Goal: Information Seeking & Learning: Learn about a topic

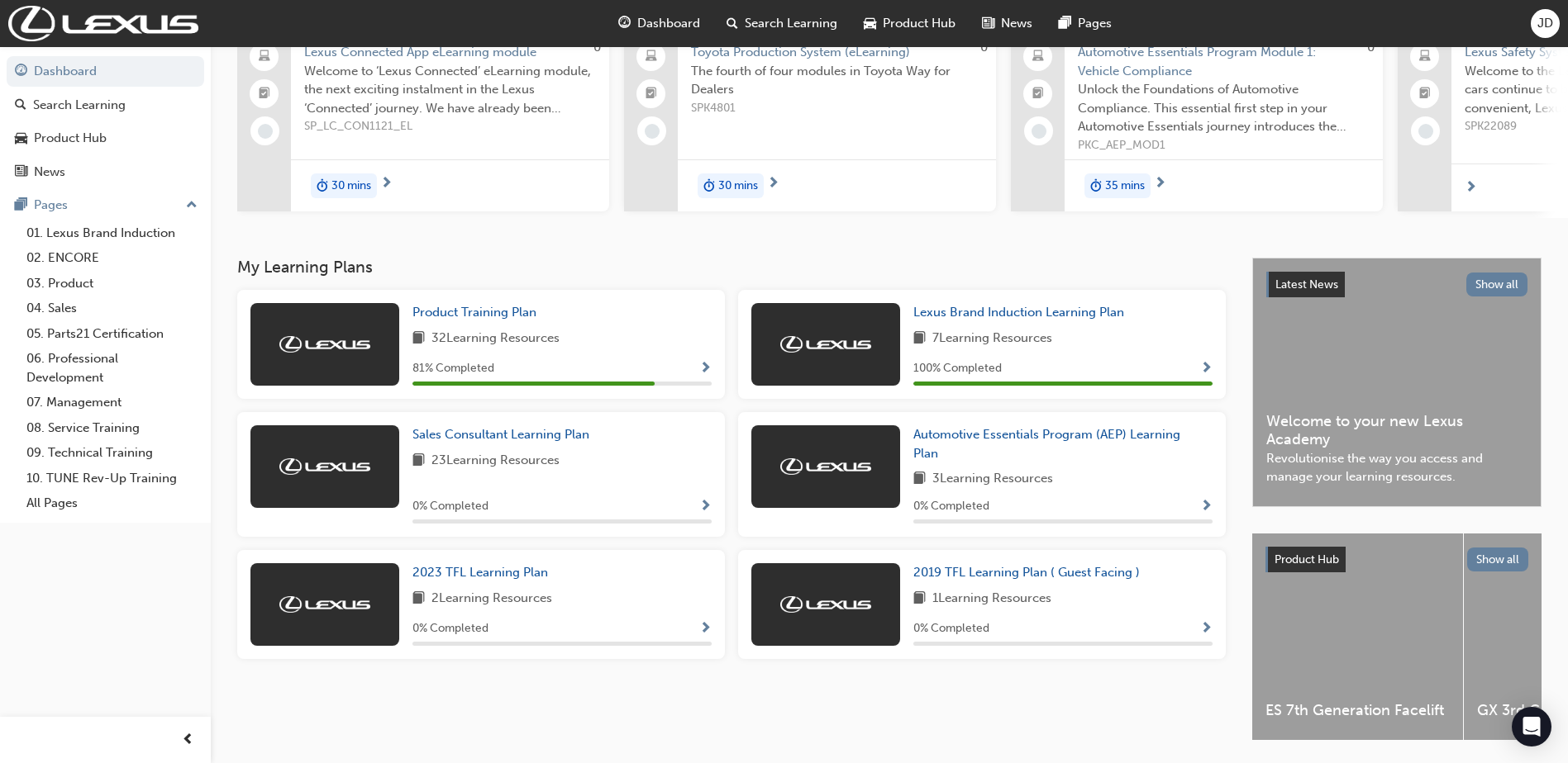
scroll to position [165, 0]
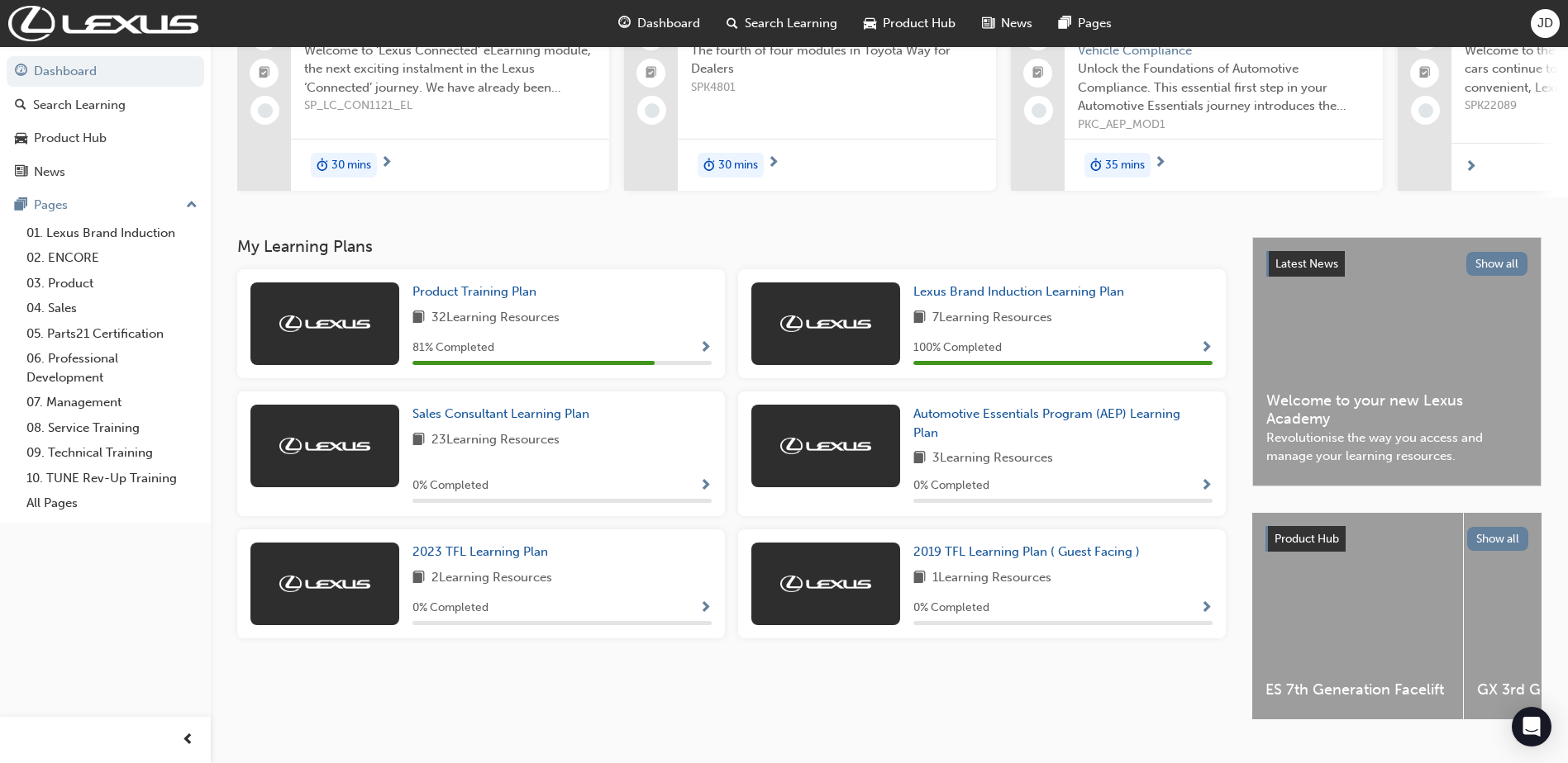
click at [661, 319] on div "32 Learning Resources" at bounding box center [562, 318] width 300 height 21
click at [503, 297] on span "Product Training Plan" at bounding box center [474, 291] width 124 height 15
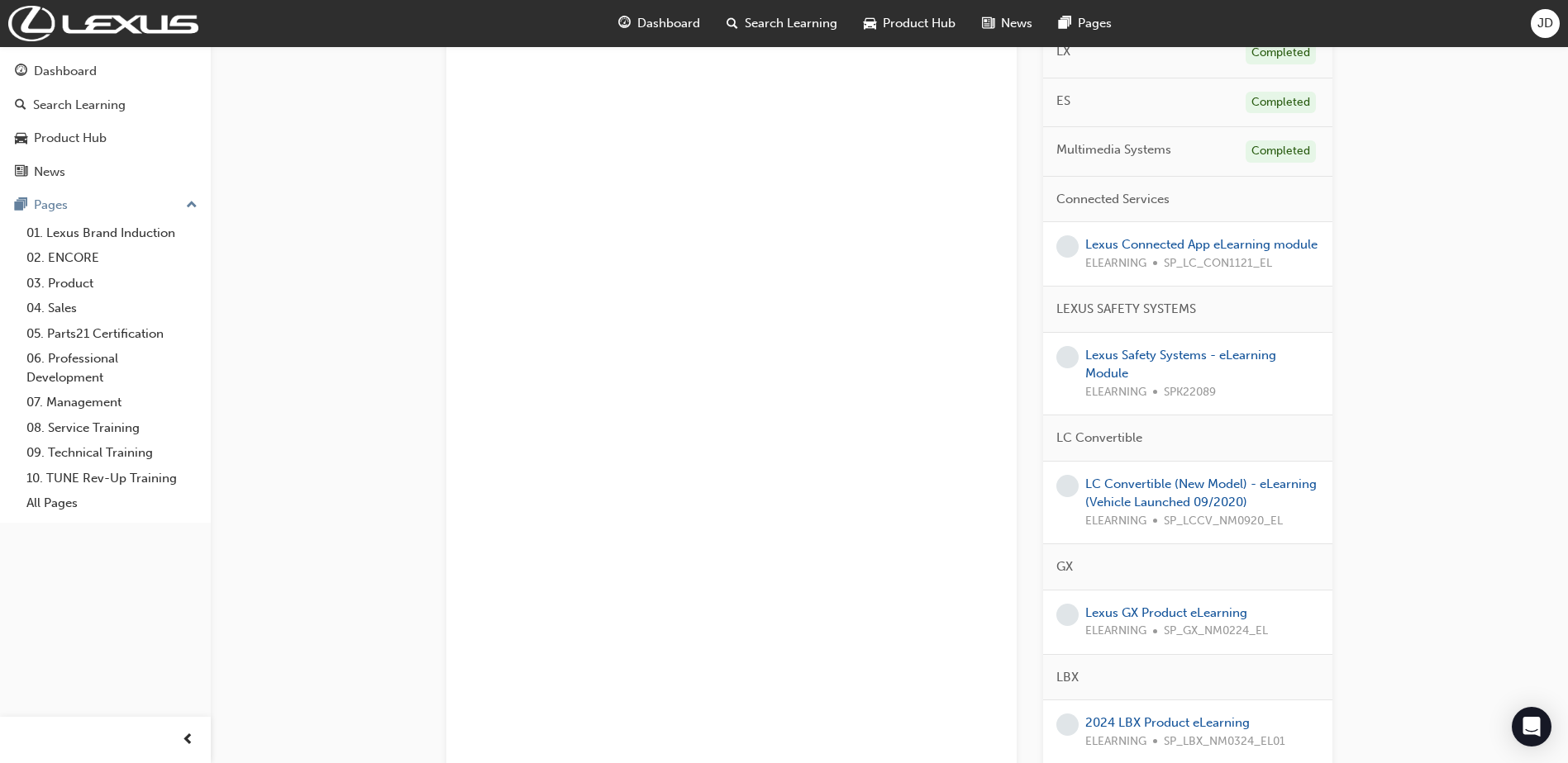
scroll to position [496, 0]
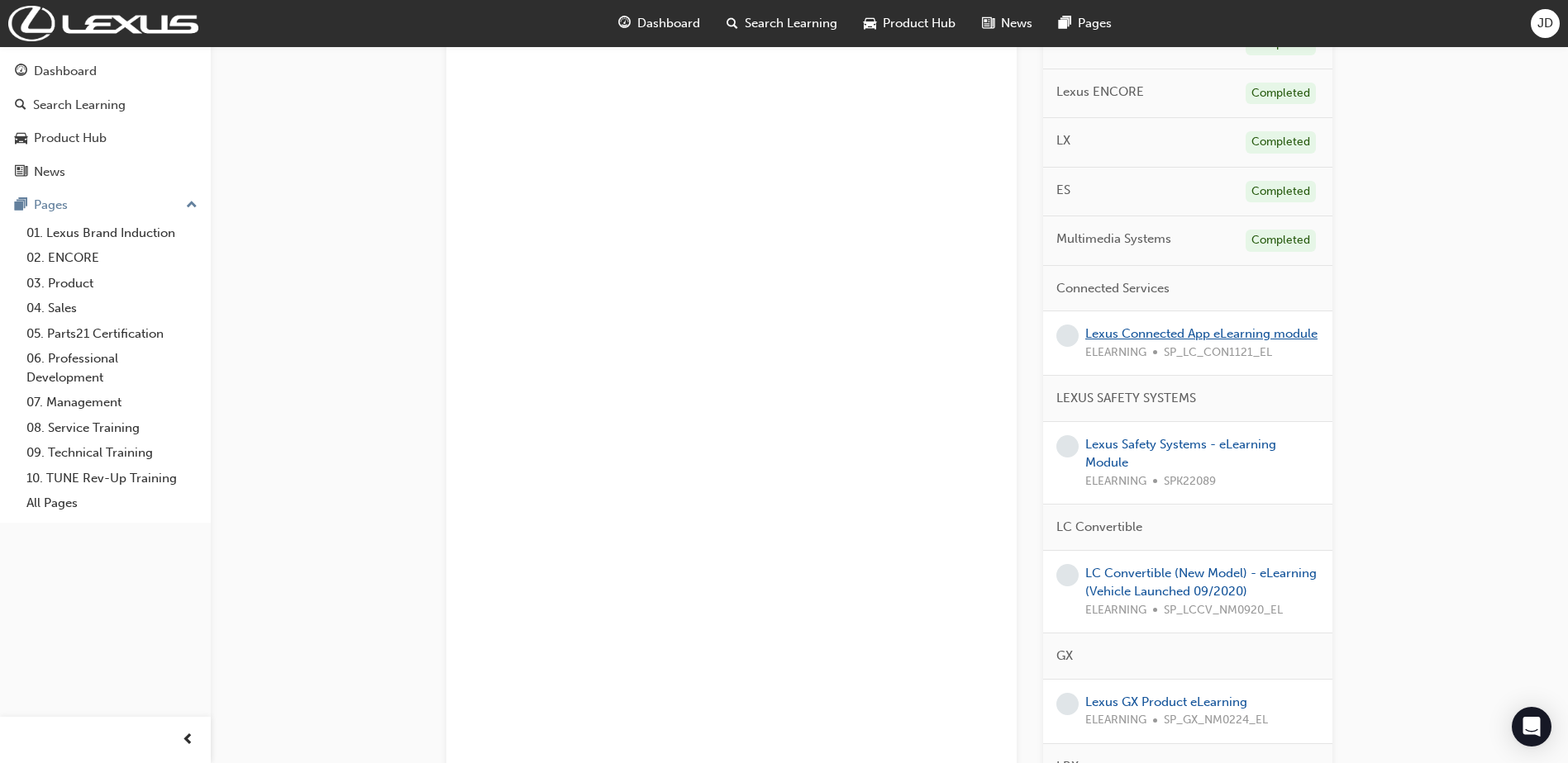
click at [1126, 339] on link "Lexus Connected App eLearning module" at bounding box center [1201, 333] width 232 height 15
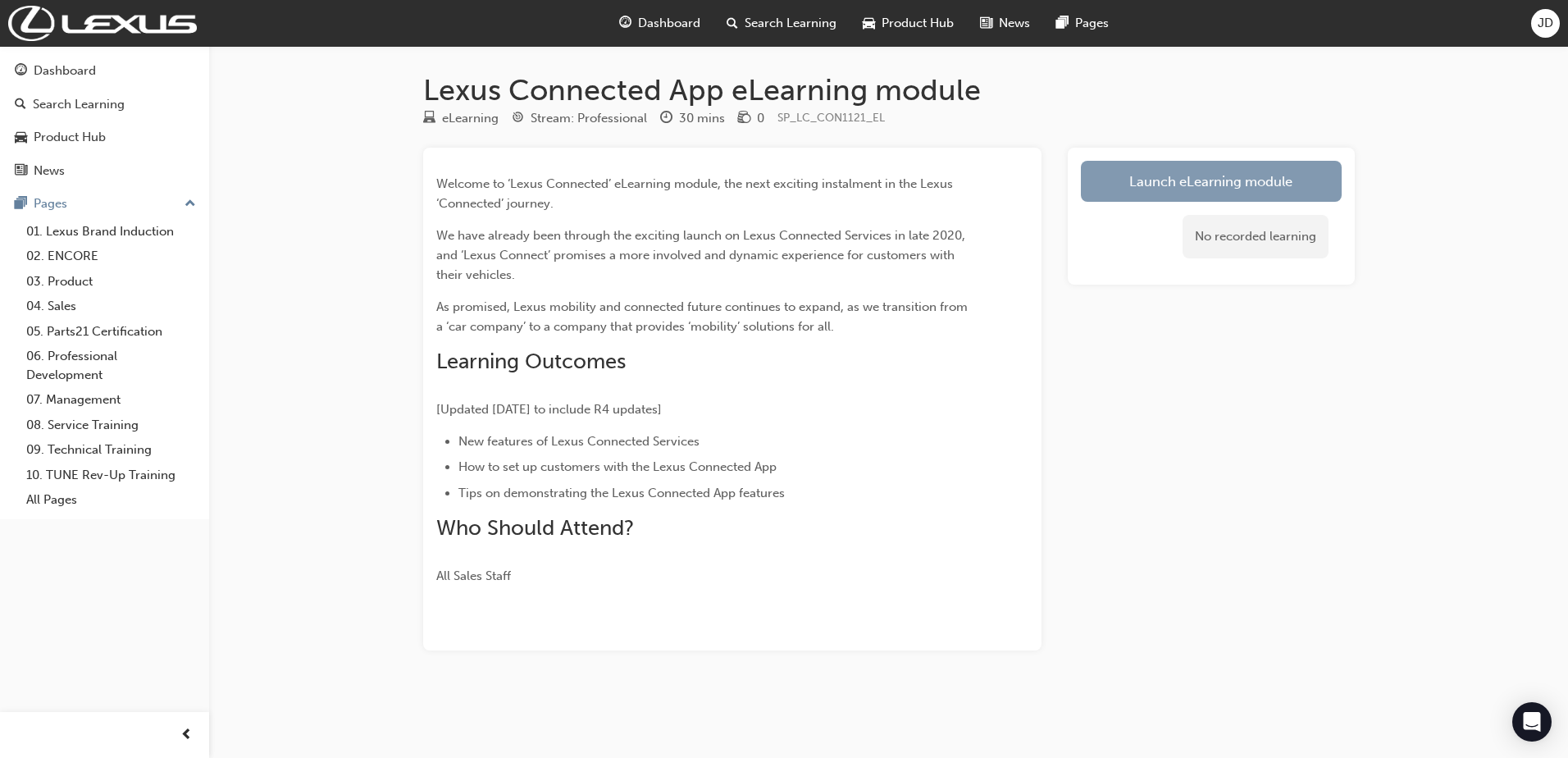
click at [1140, 193] on link "Launch eLearning module" at bounding box center [1211, 181] width 260 height 41
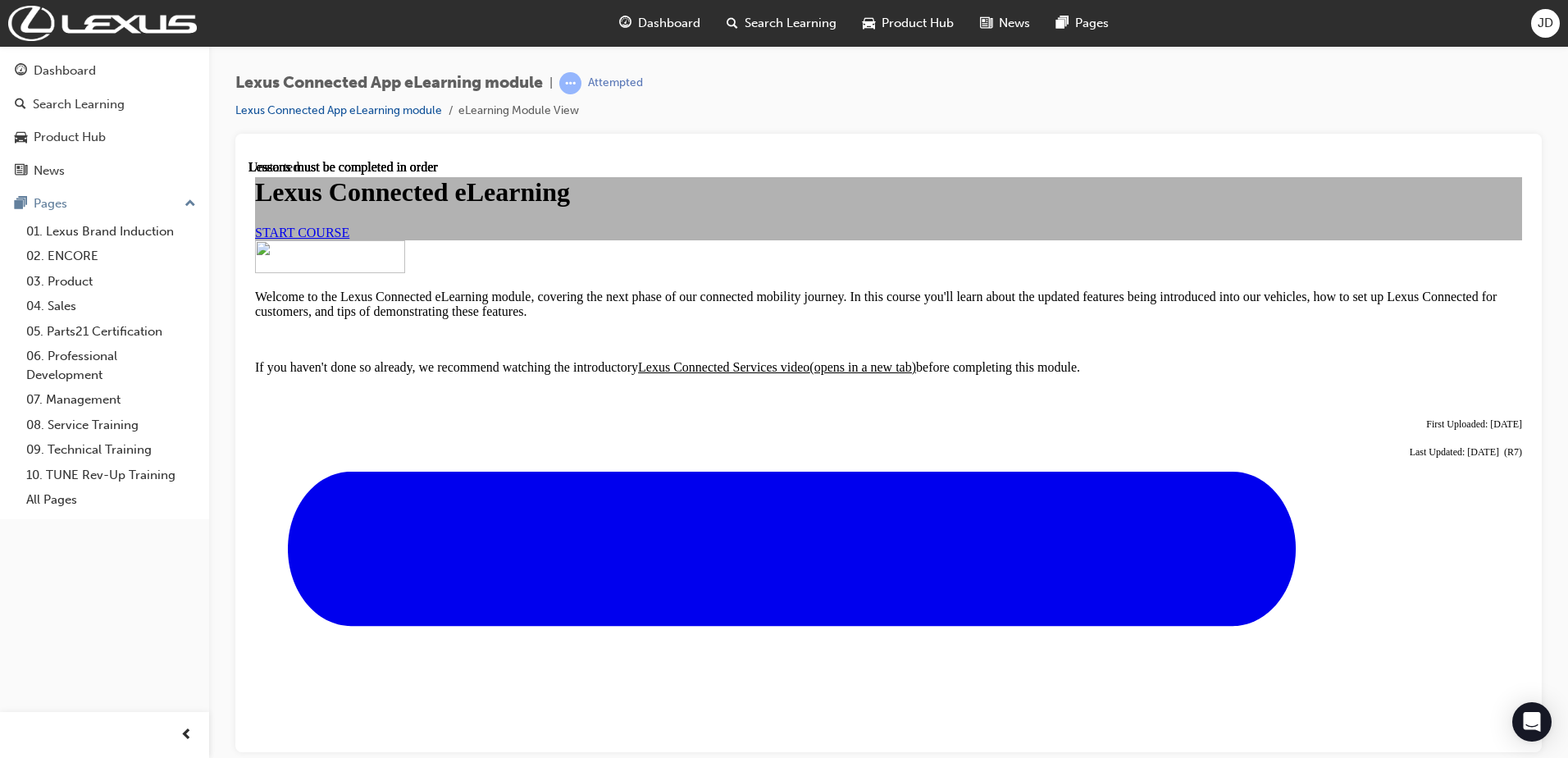
scroll to position [82, 0]
click at [350, 239] on link "START COURSE" at bounding box center [302, 231] width 94 height 14
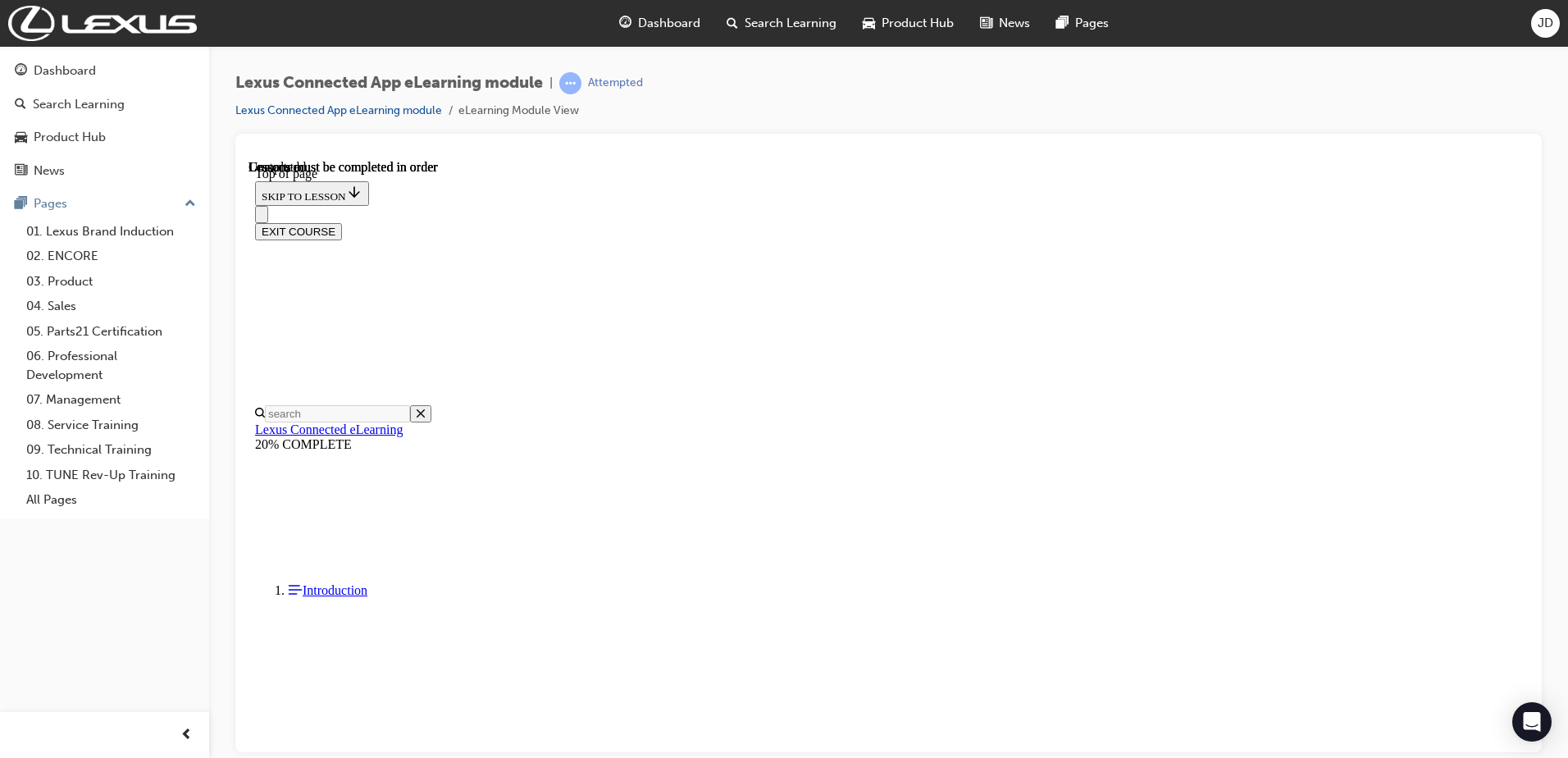
scroll to position [1360, 0]
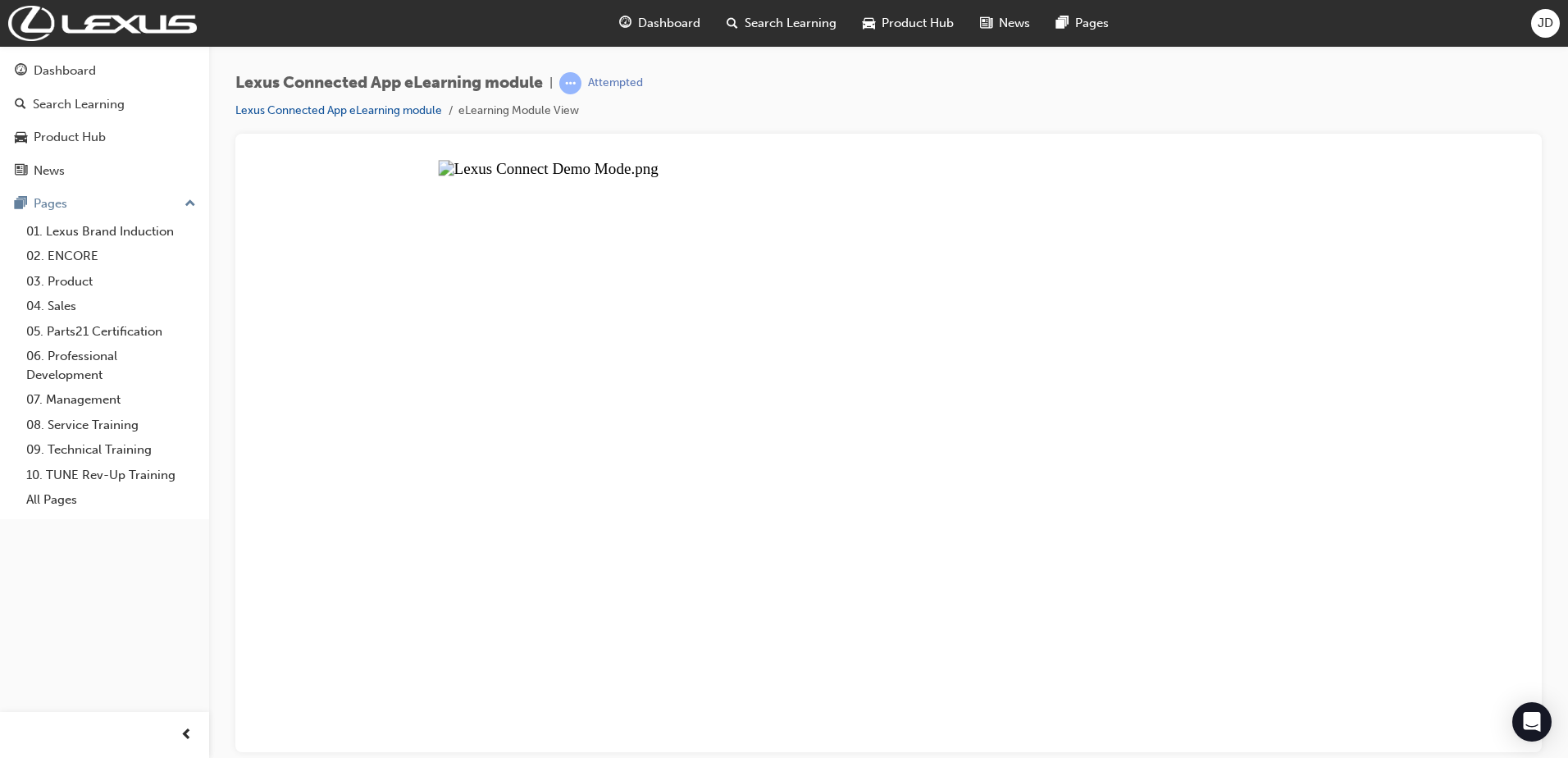
click at [978, 482] on button "Unzoom image" at bounding box center [889, 456] width 1280 height 593
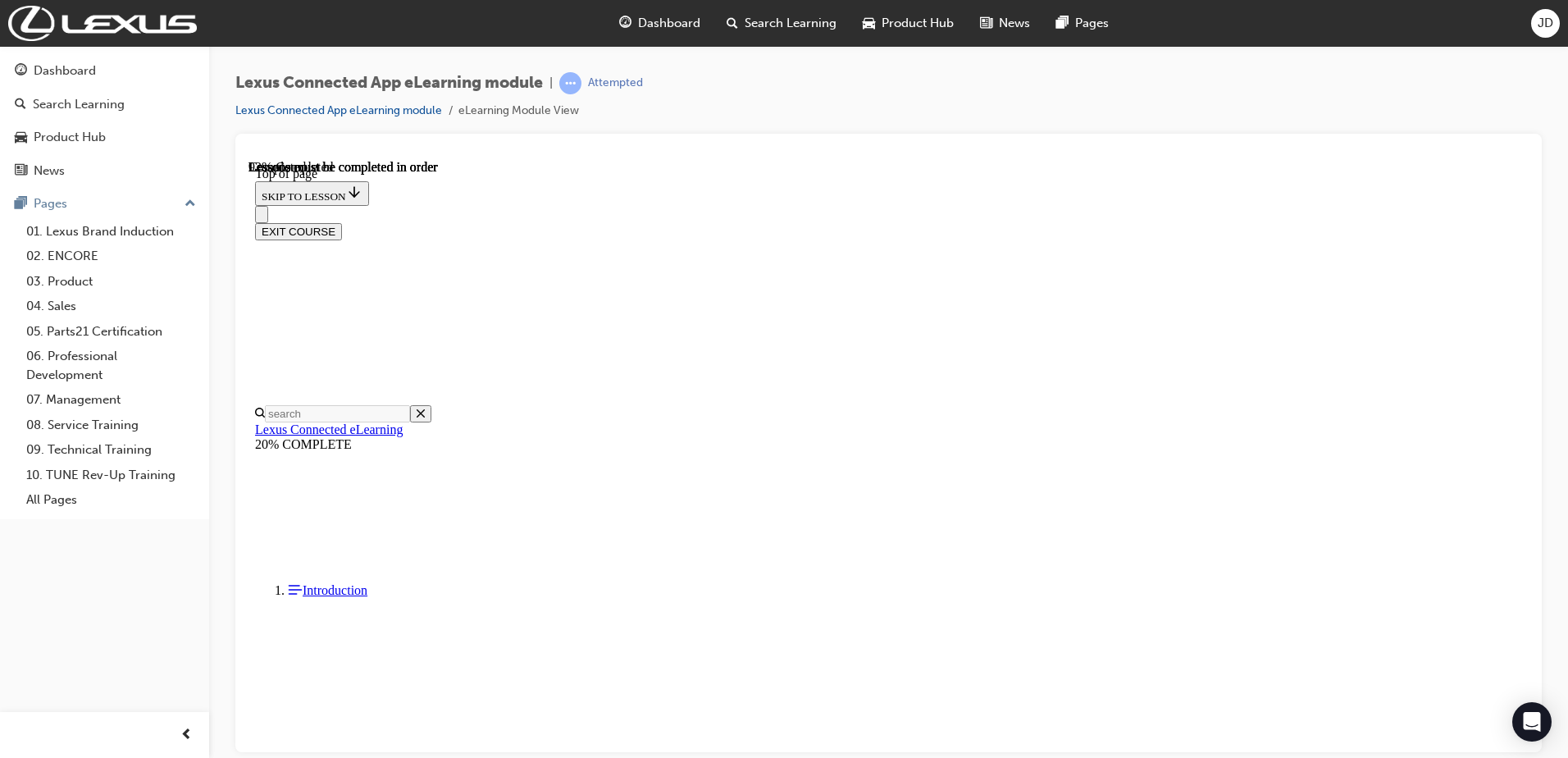
scroll to position [3005, 0]
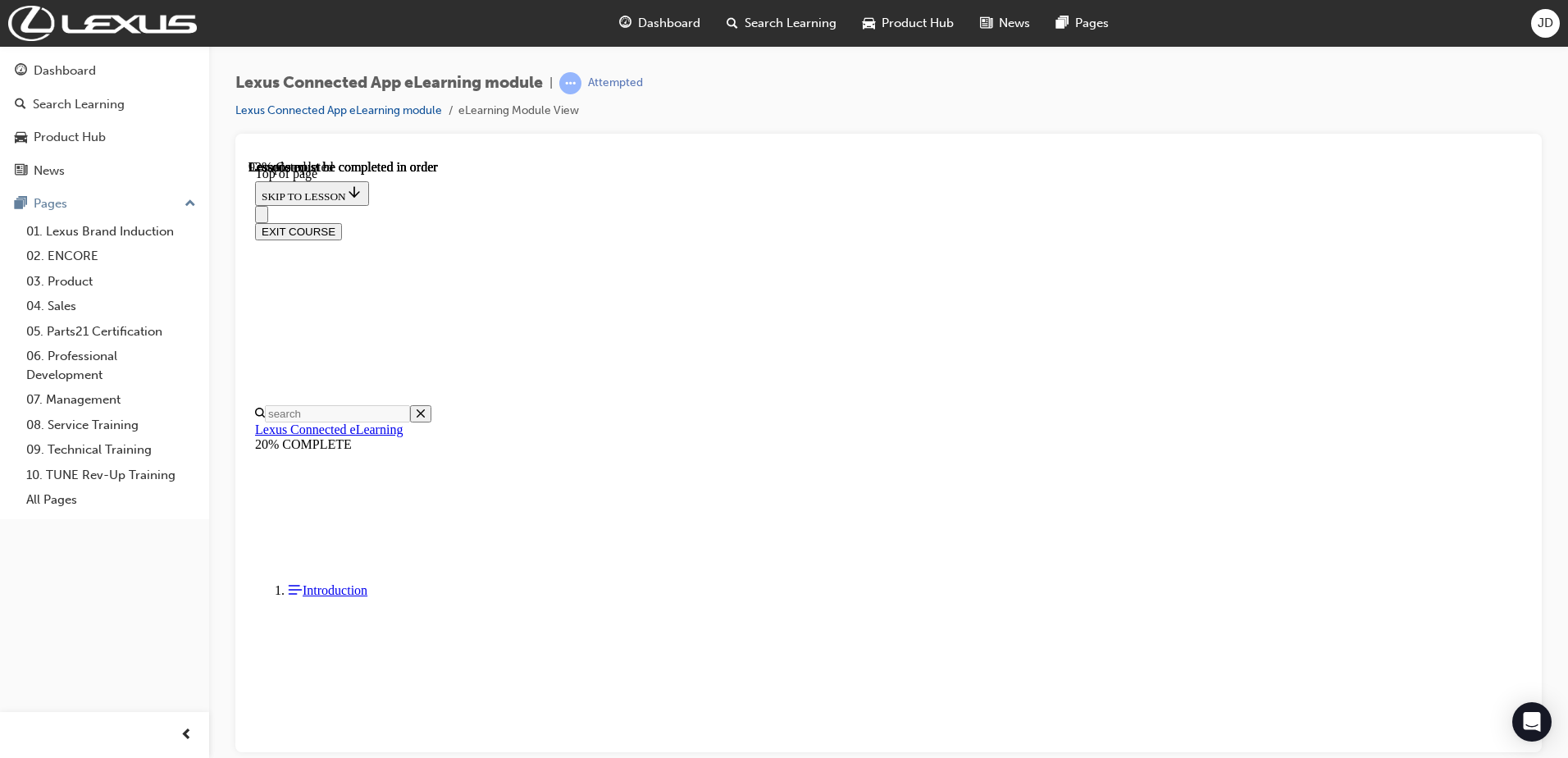
drag, startPoint x: 1244, startPoint y: 297, endPoint x: 1251, endPoint y: 314, distance: 18.4
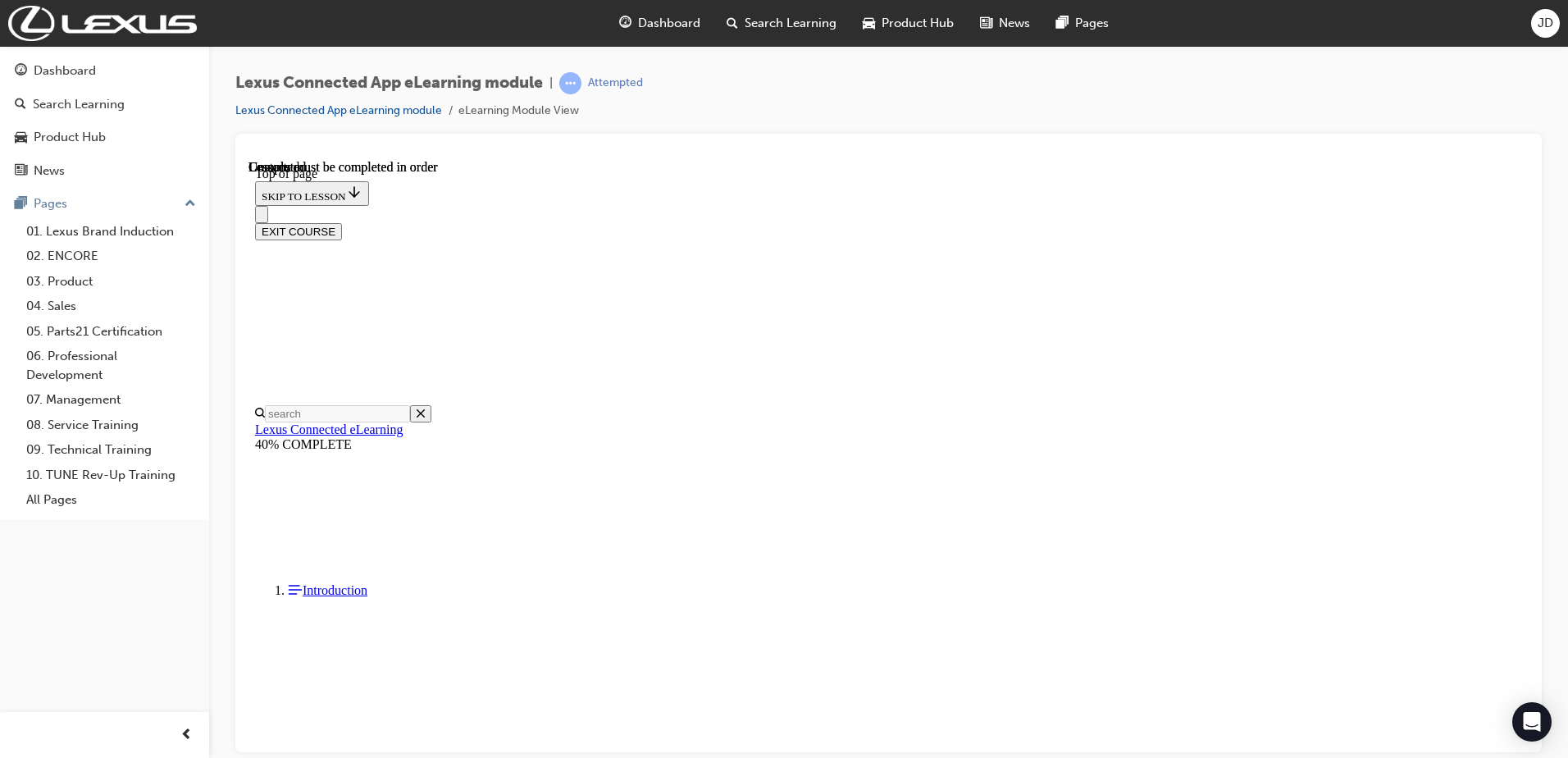
scroll to position [0, 0]
drag, startPoint x: 1254, startPoint y: 166, endPoint x: 1250, endPoint y: 180, distance: 14.6
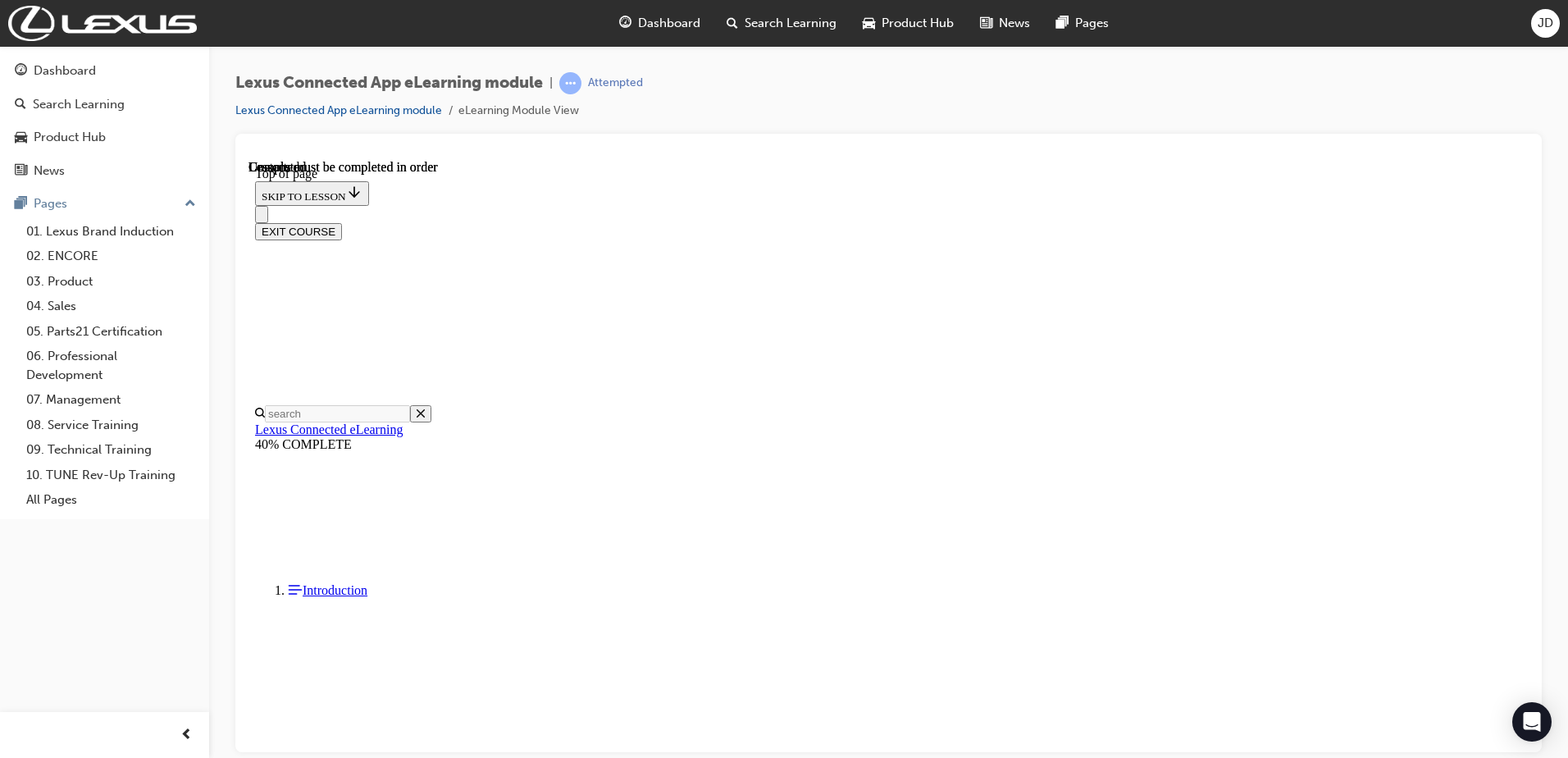
scroll to position [3036, 0]
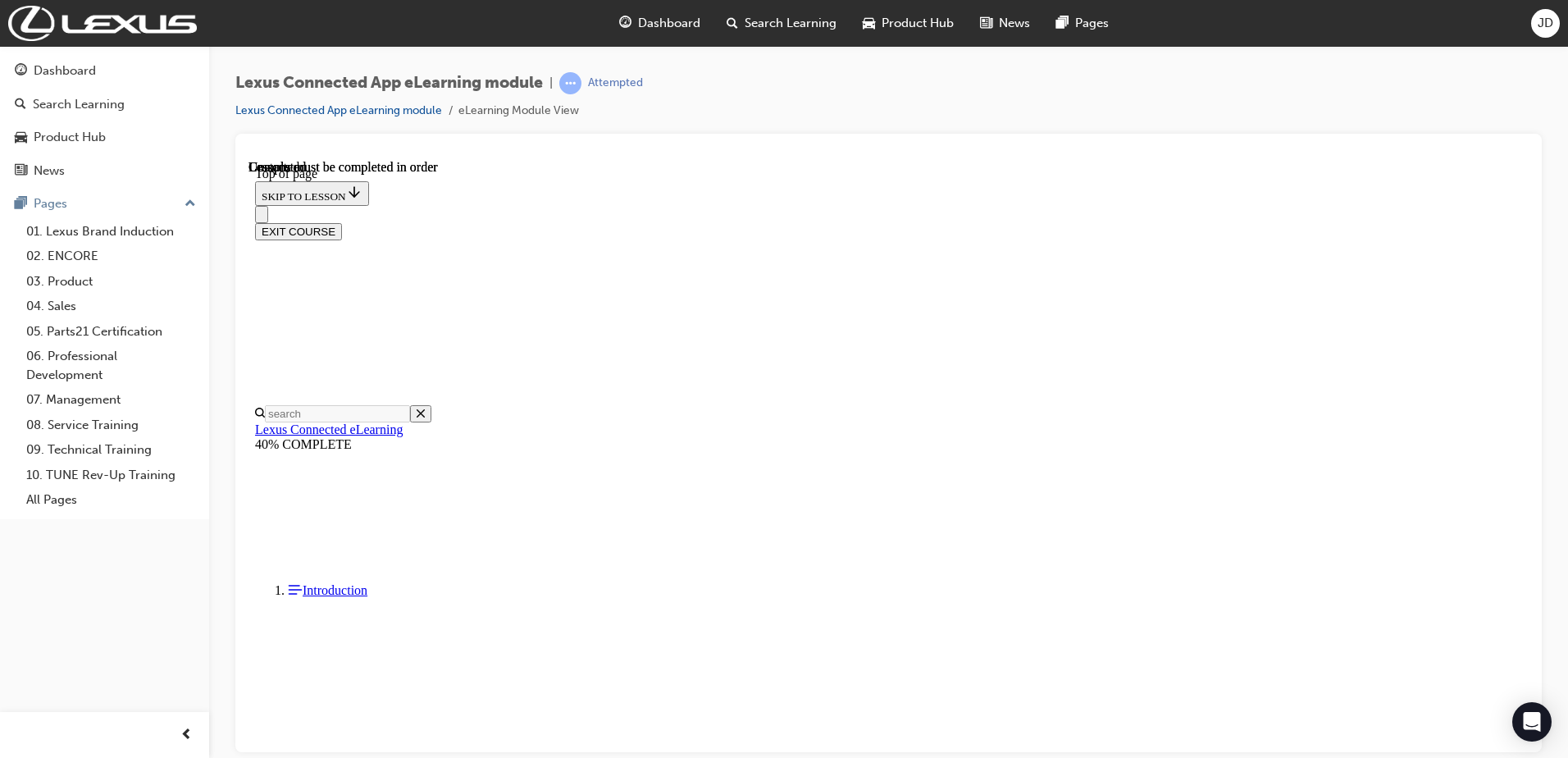
scroll to position [3200, 0]
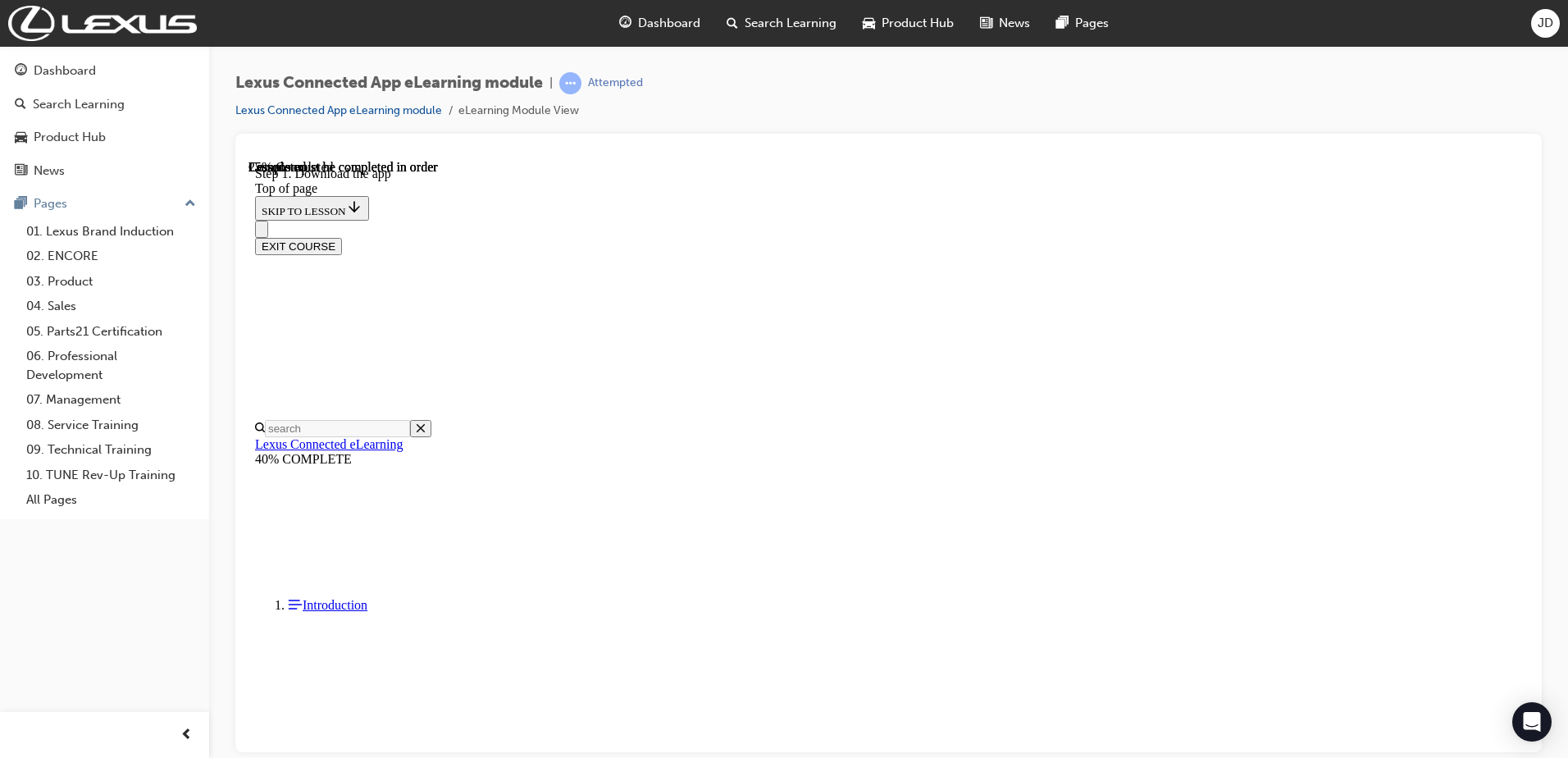
scroll to position [422, 0]
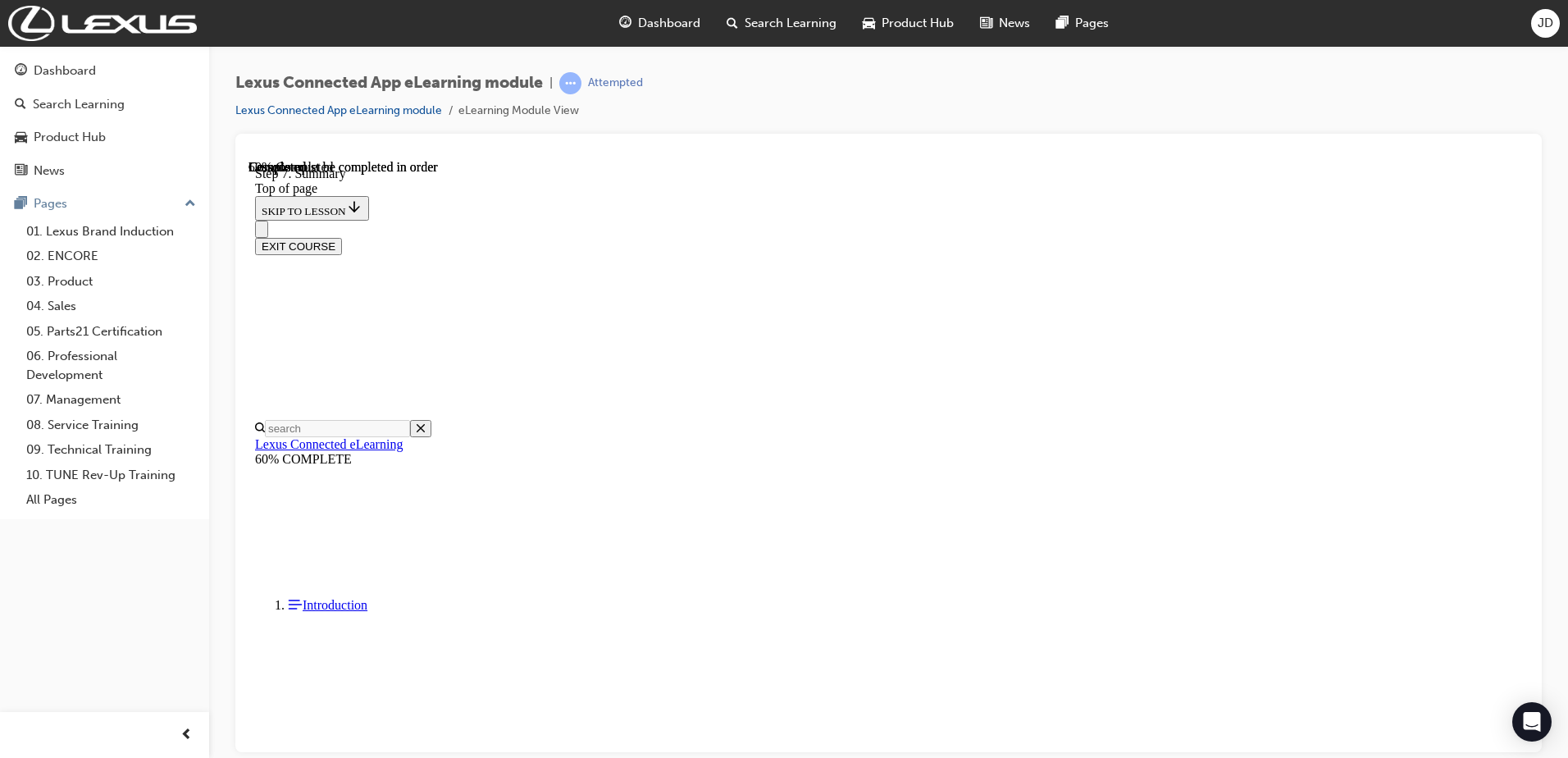
scroll to position [379, 0]
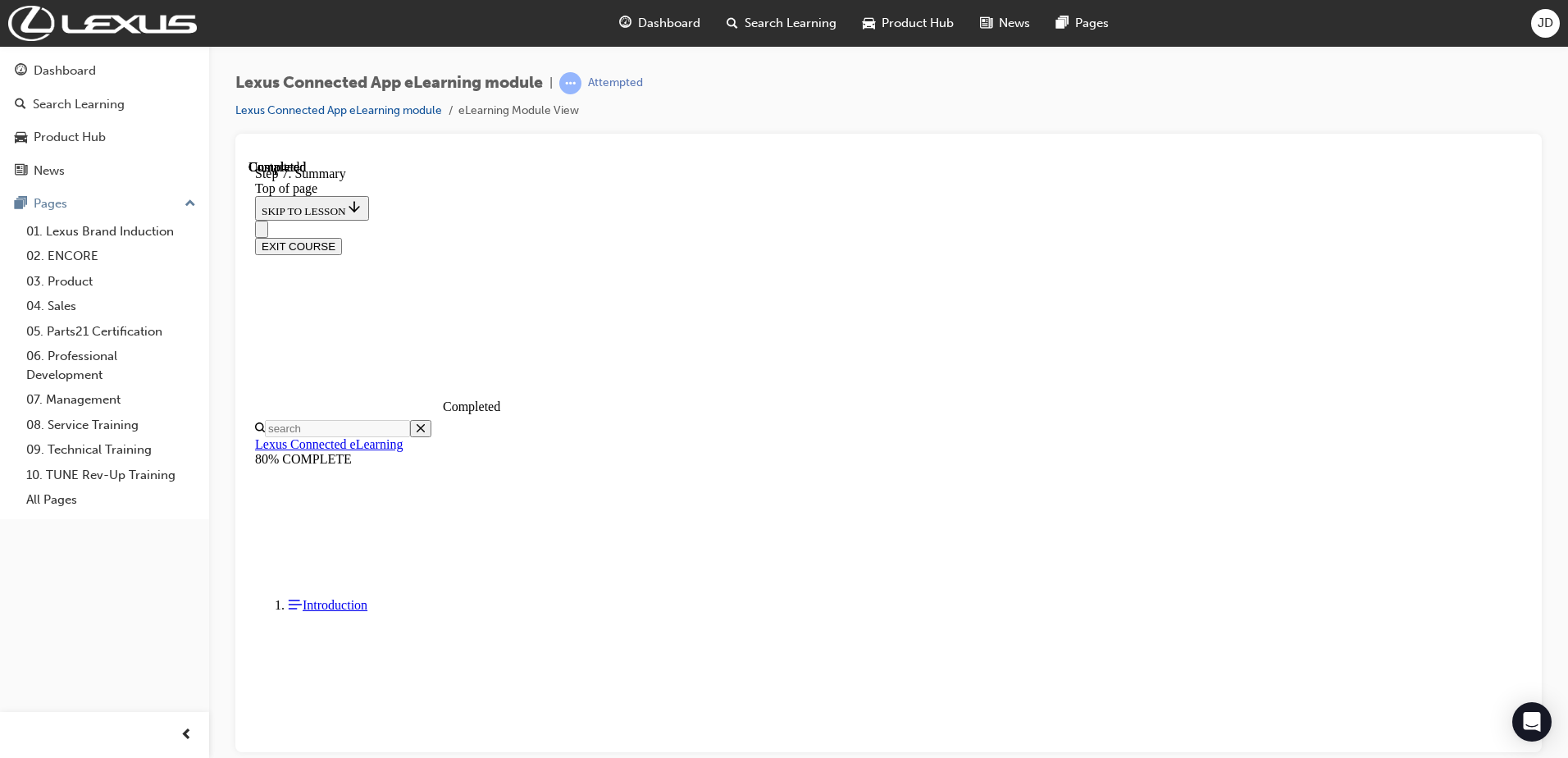
scroll to position [249, 0]
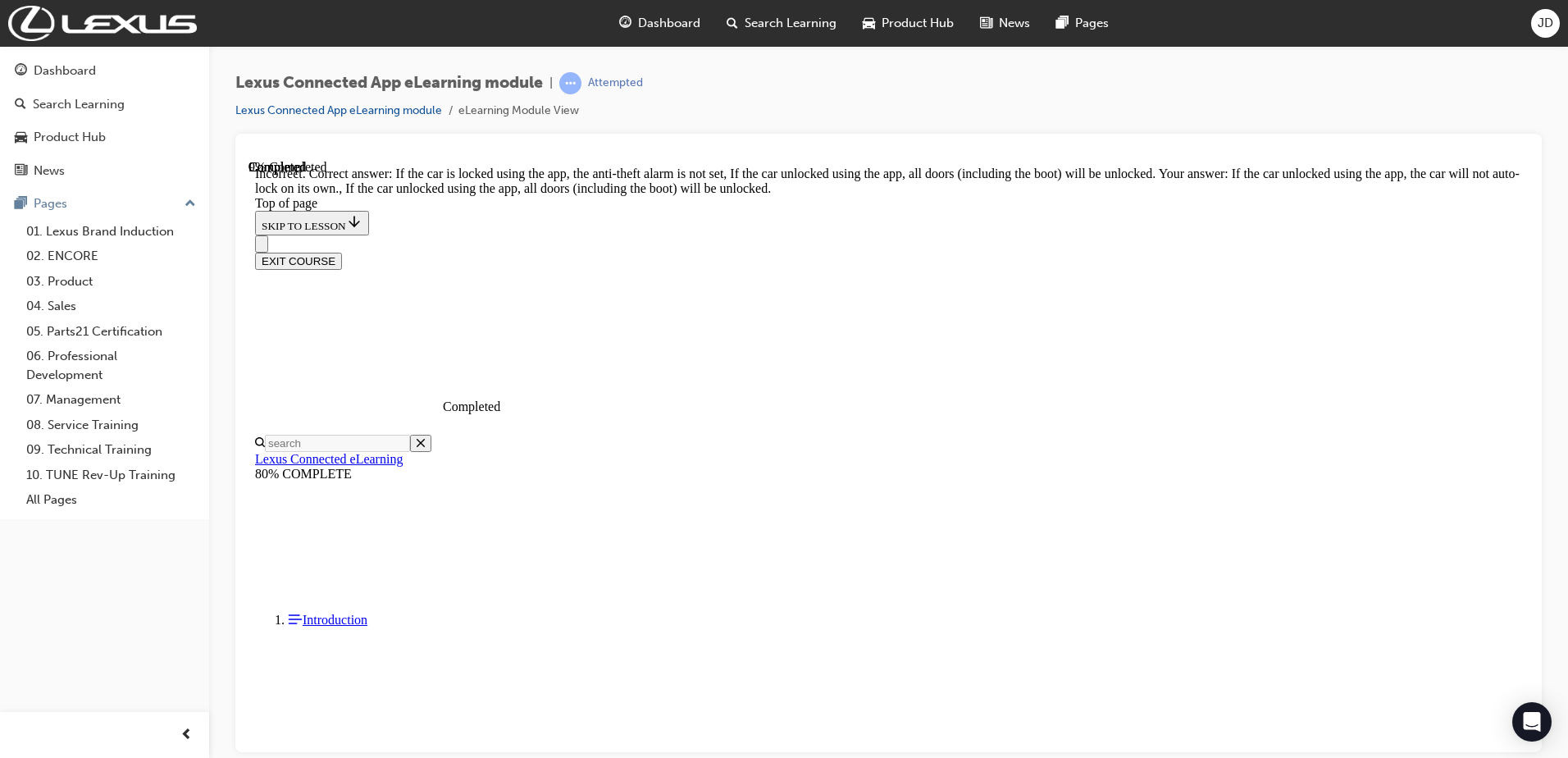
scroll to position [300, 0]
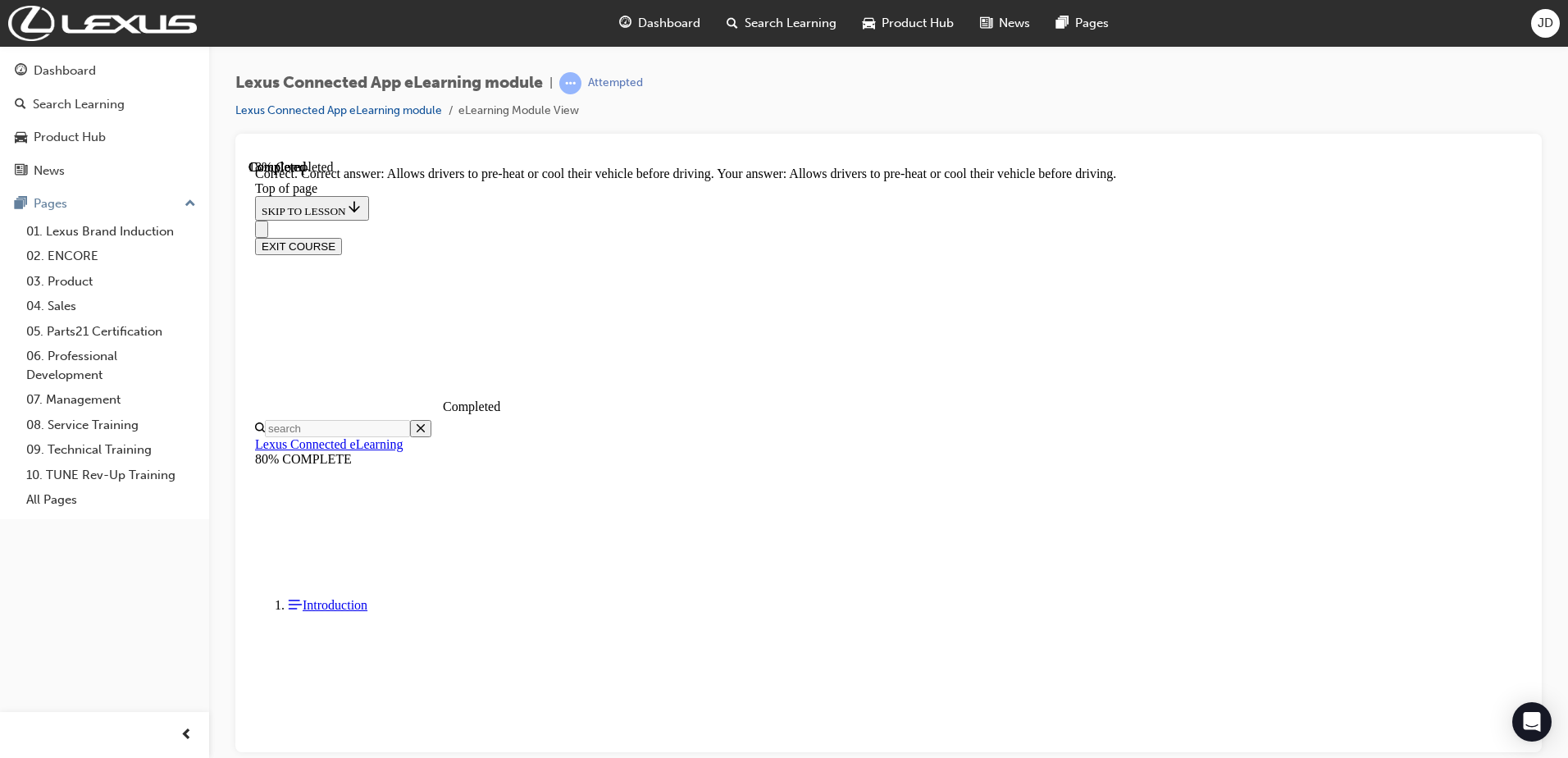
scroll to position [531, 0]
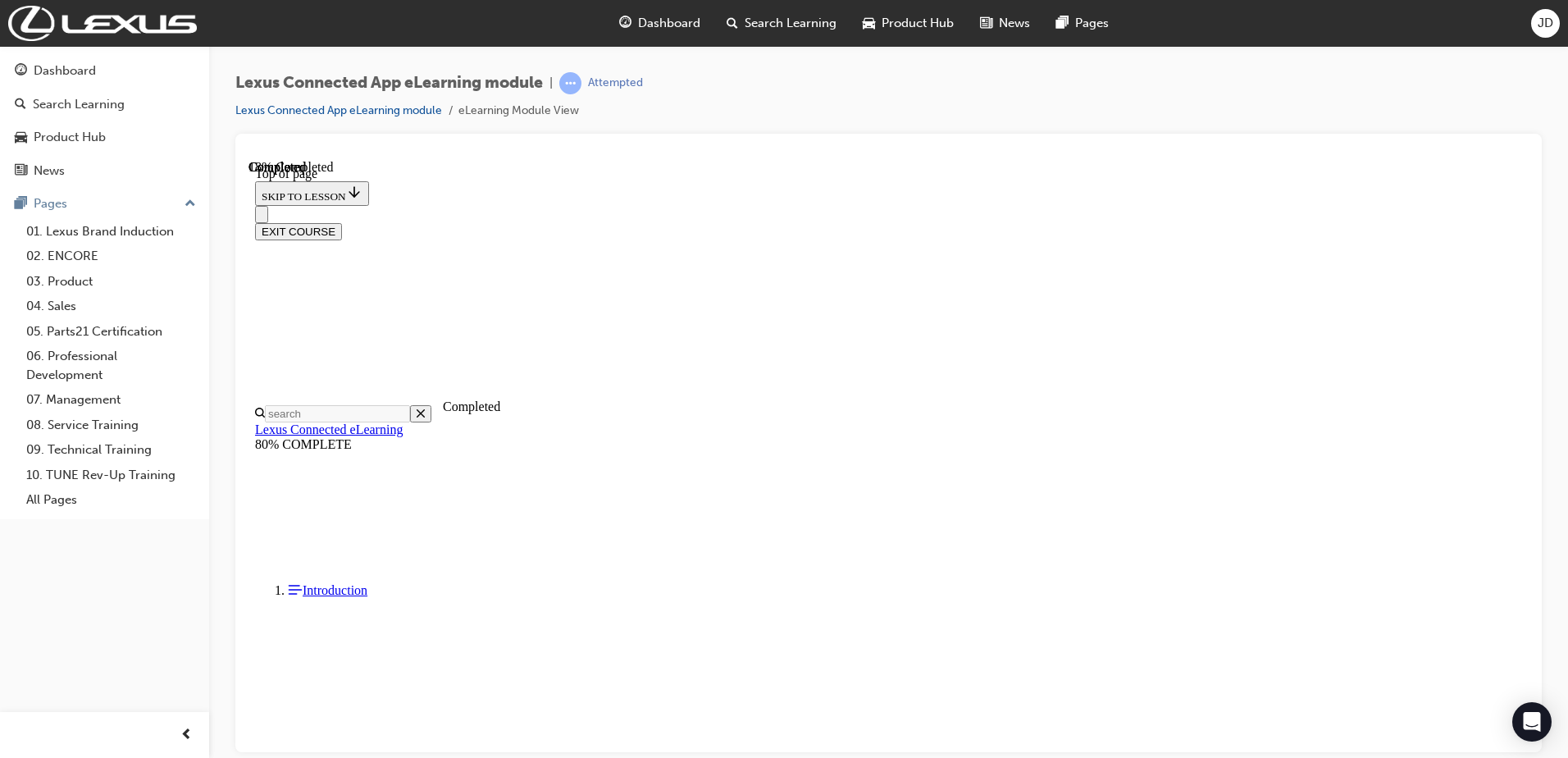
scroll to position [51, 0]
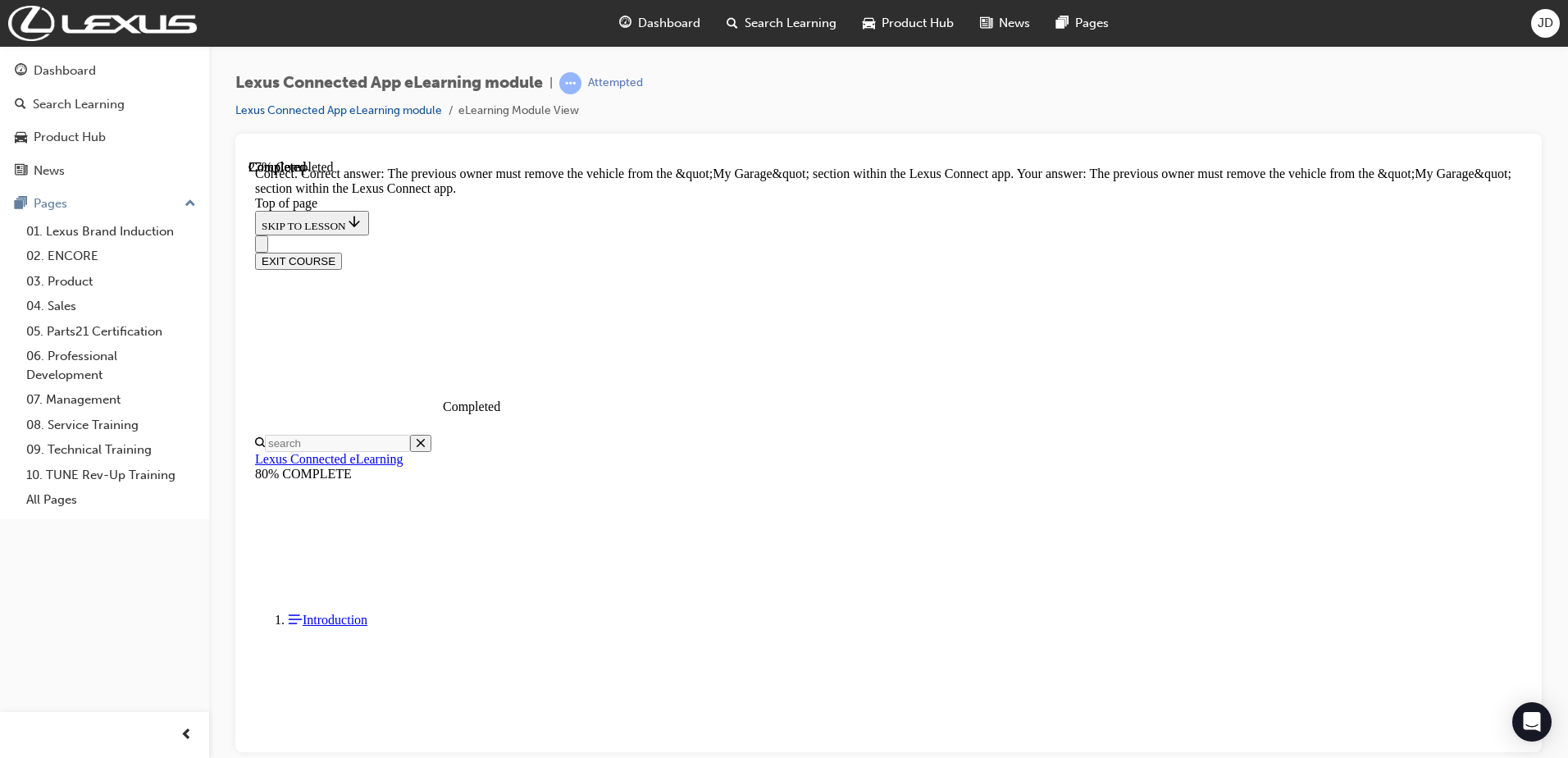
scroll to position [284, 0]
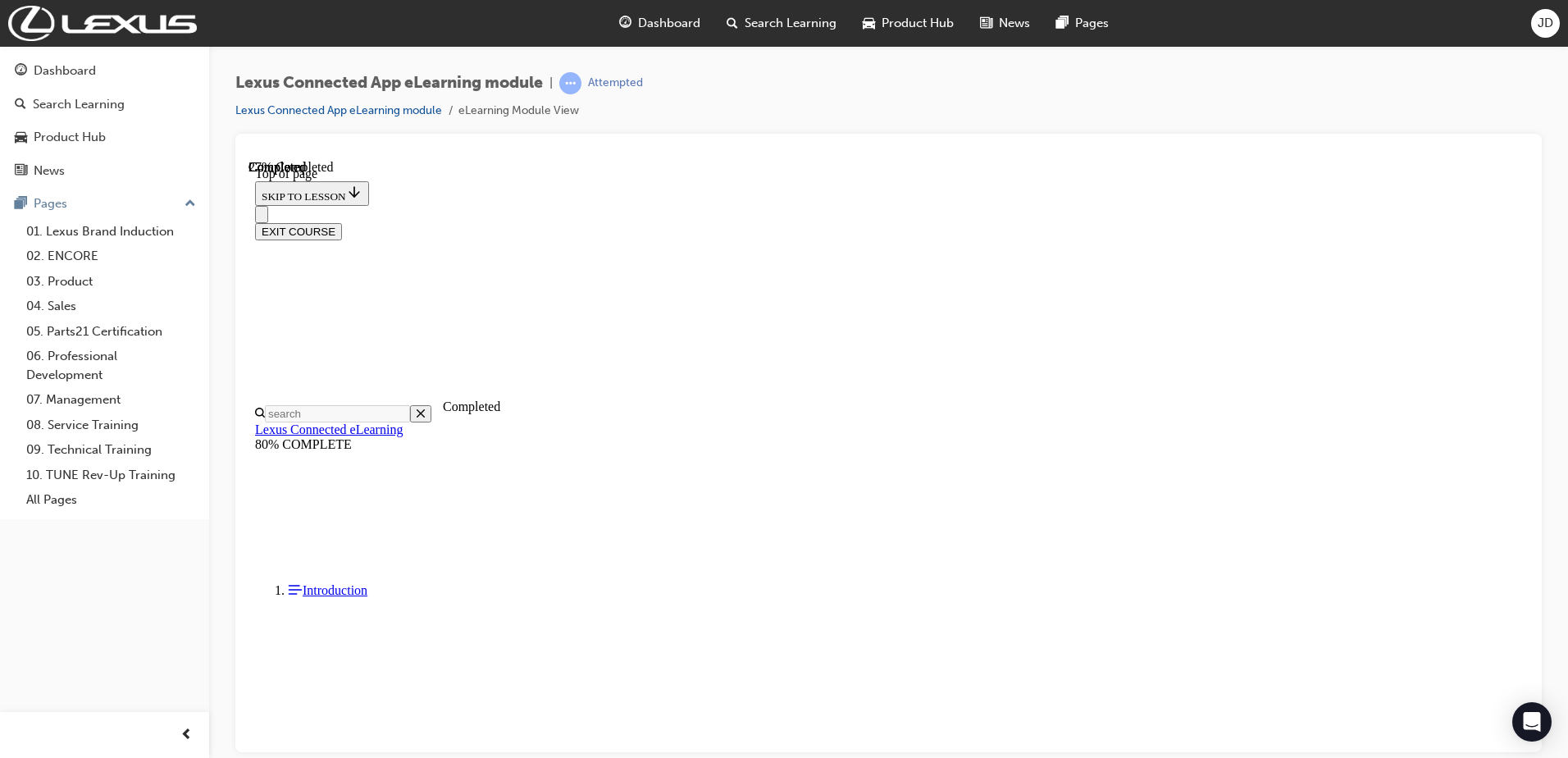
scroll to position [51, 0]
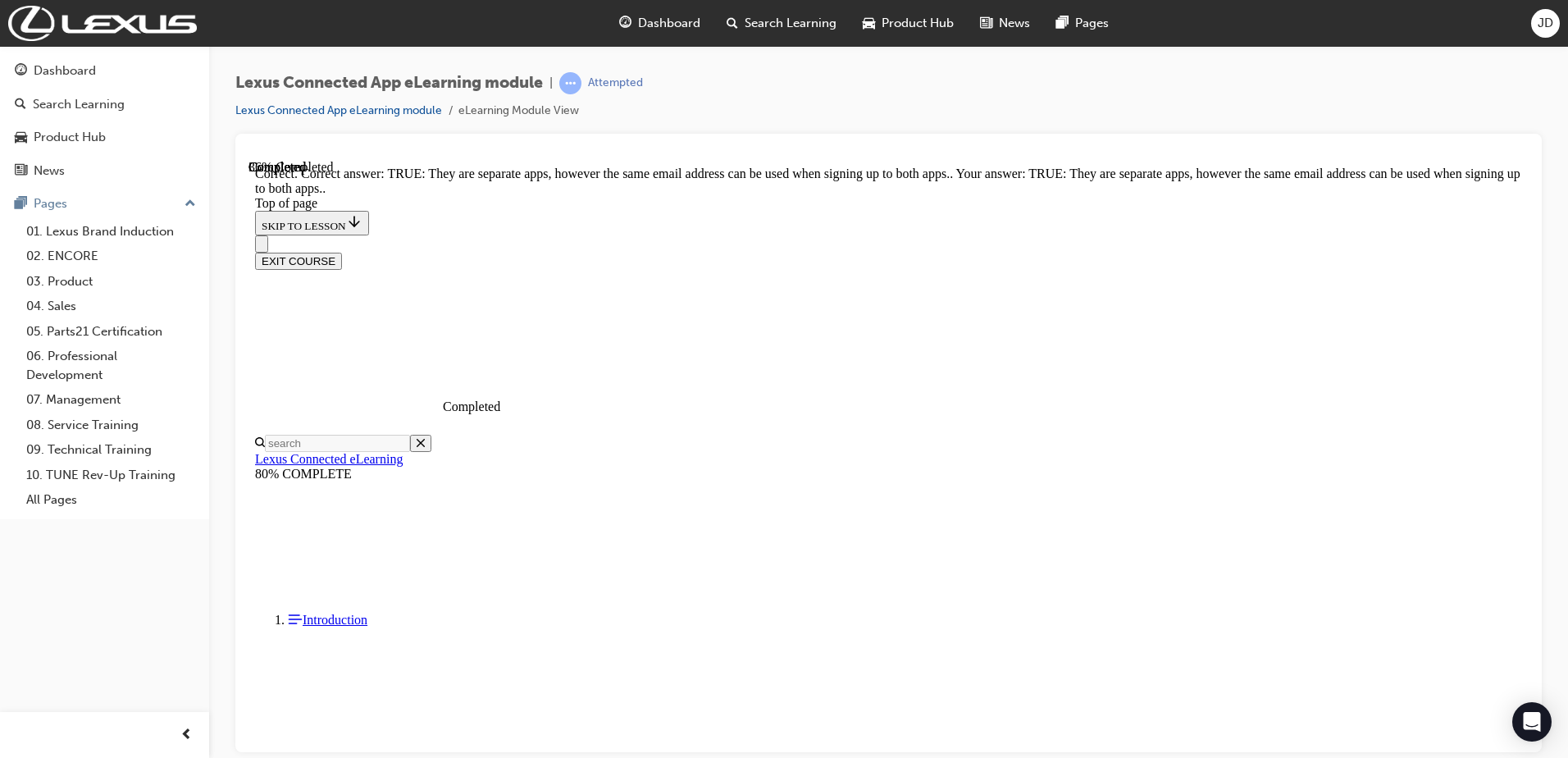
scroll to position [157, 0]
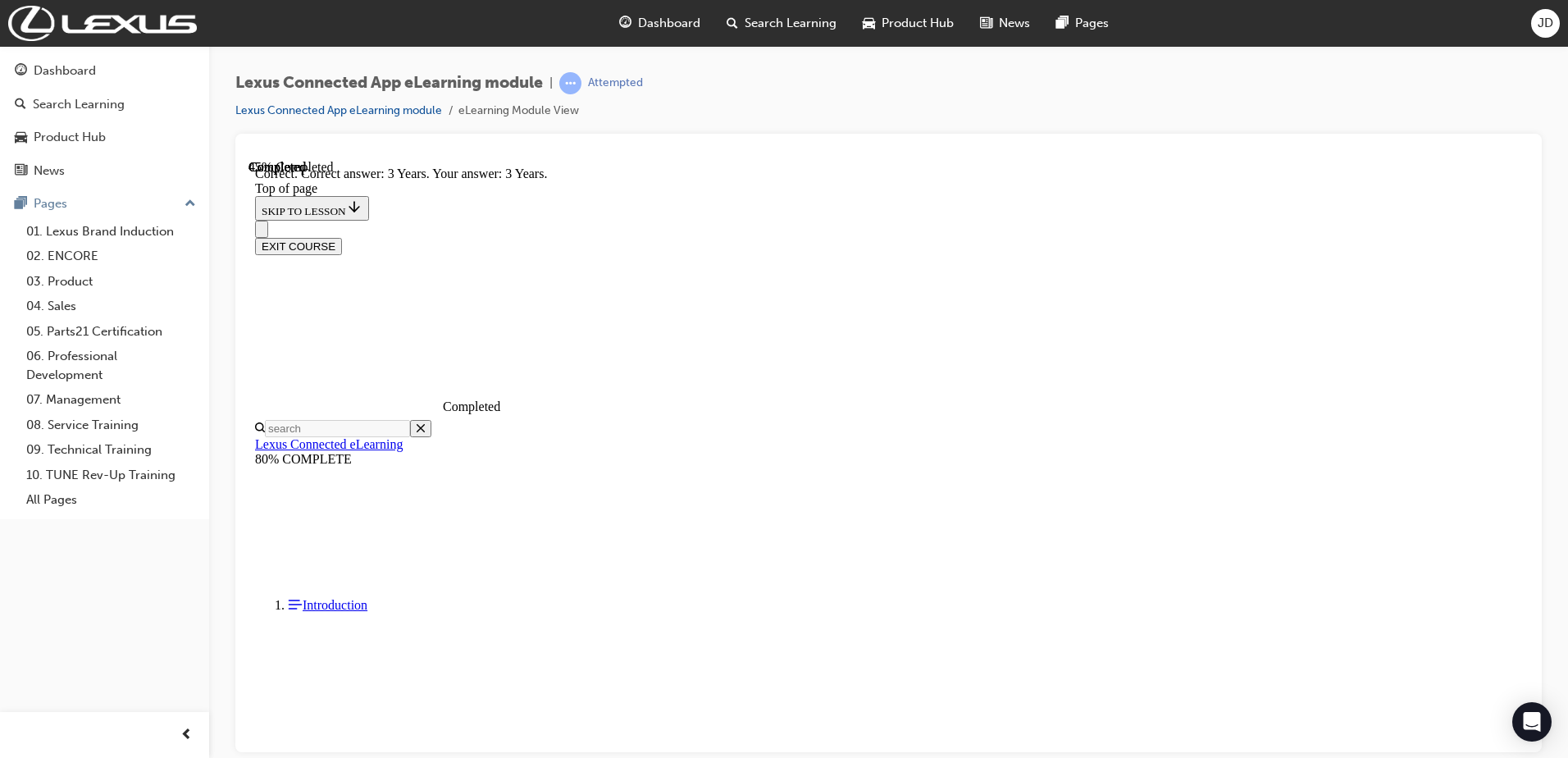
scroll to position [272, 0]
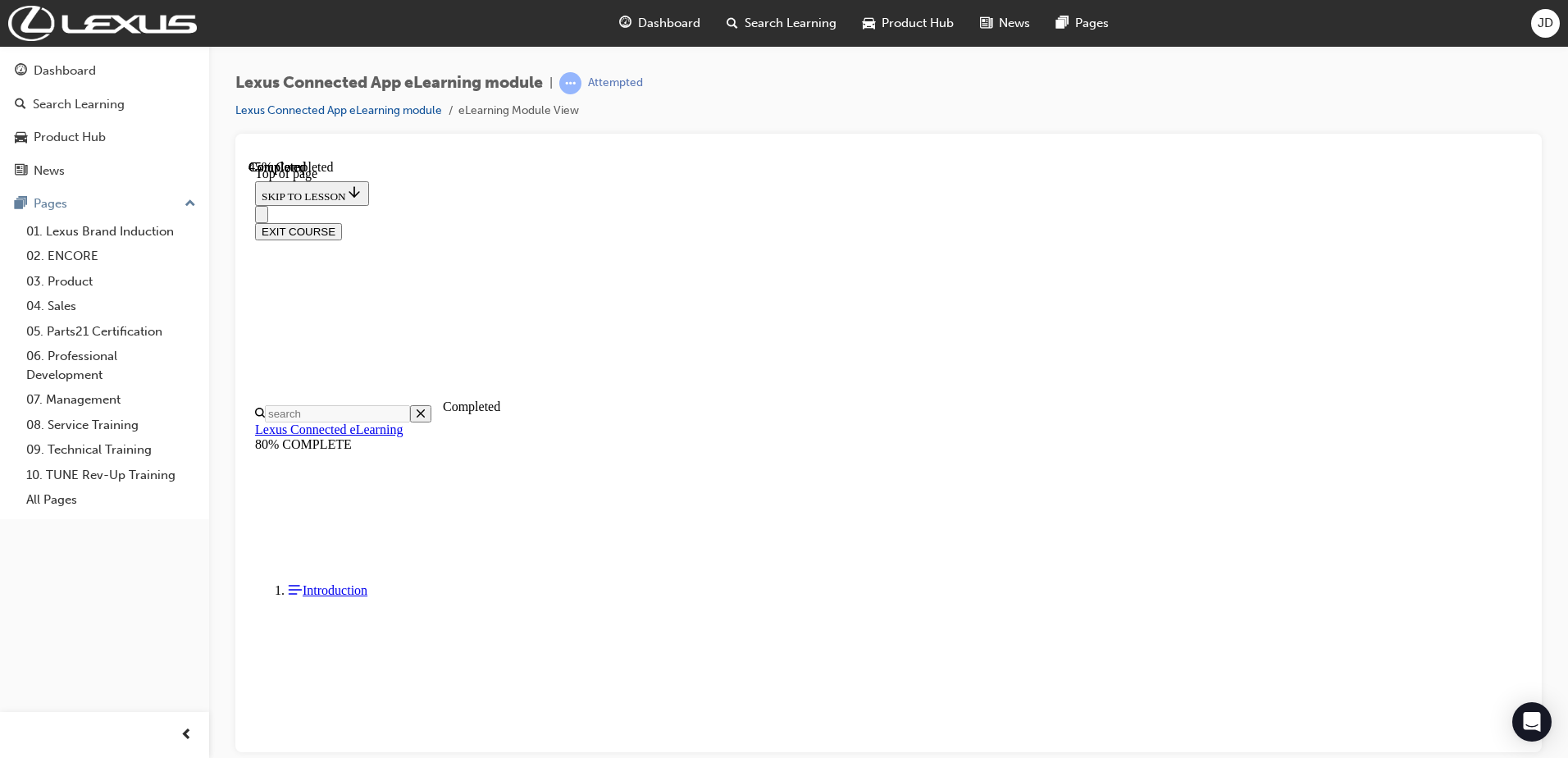
scroll to position [132, 0]
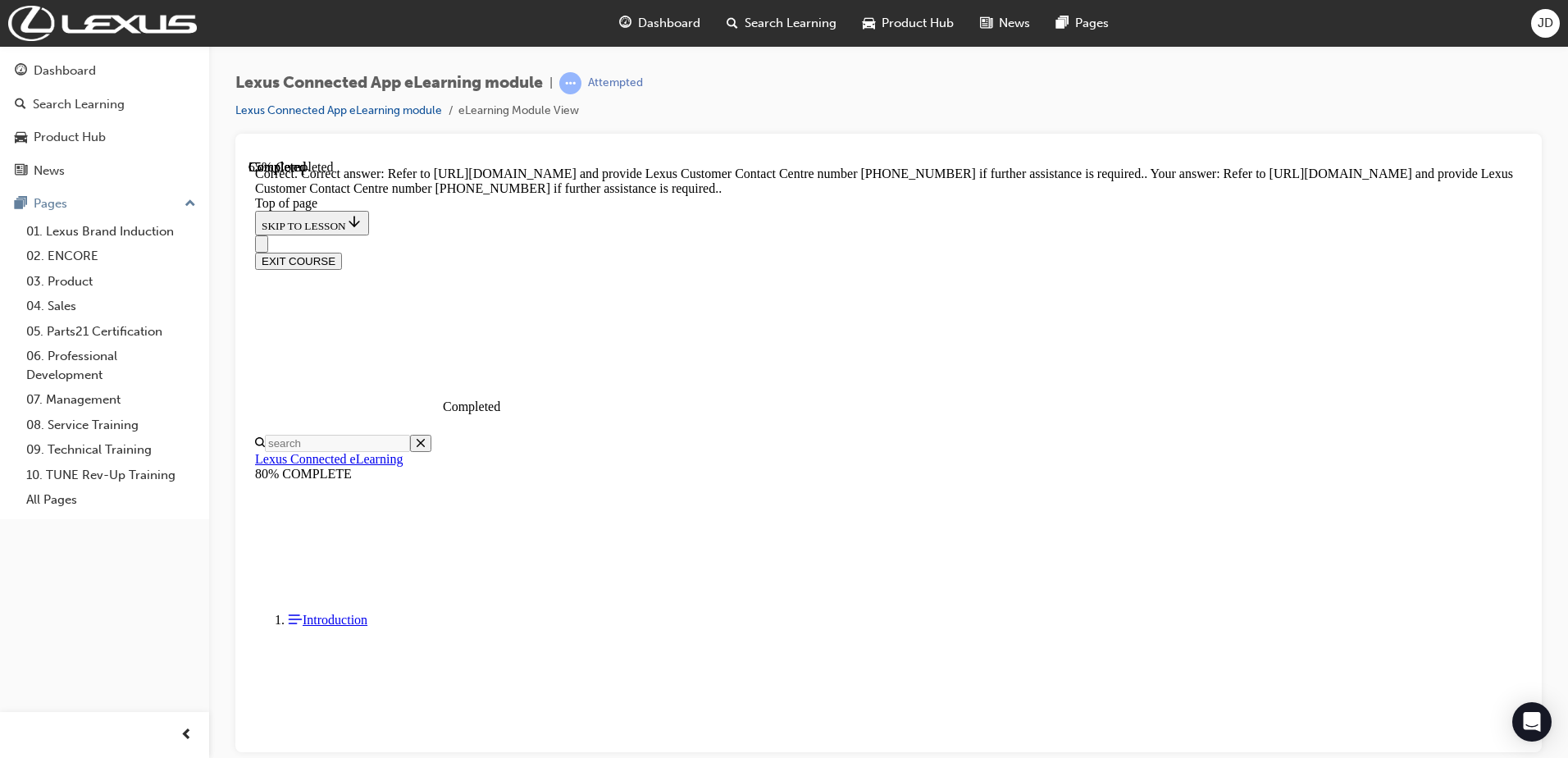
scroll to position [289, 0]
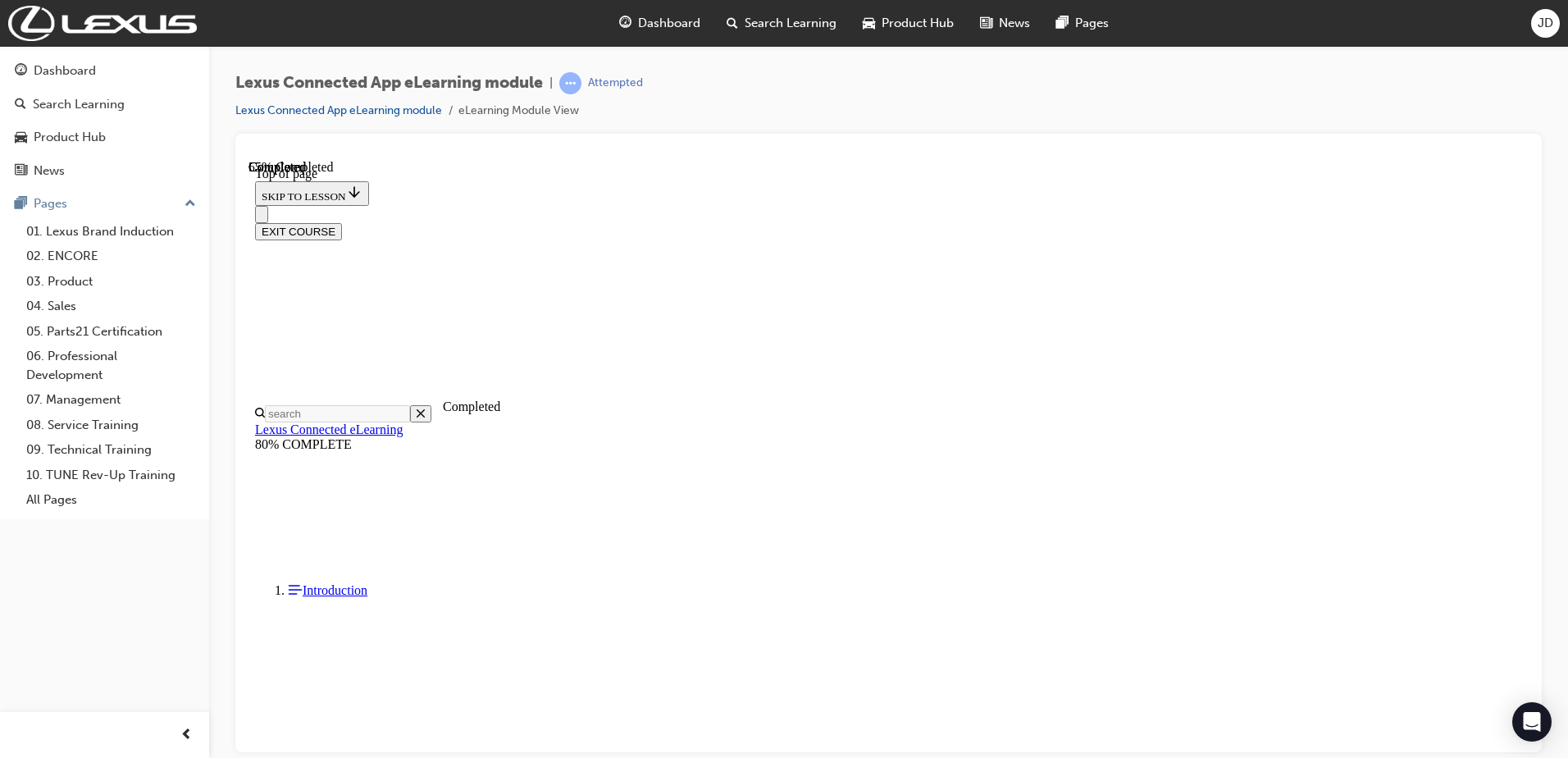
scroll to position [164, 0]
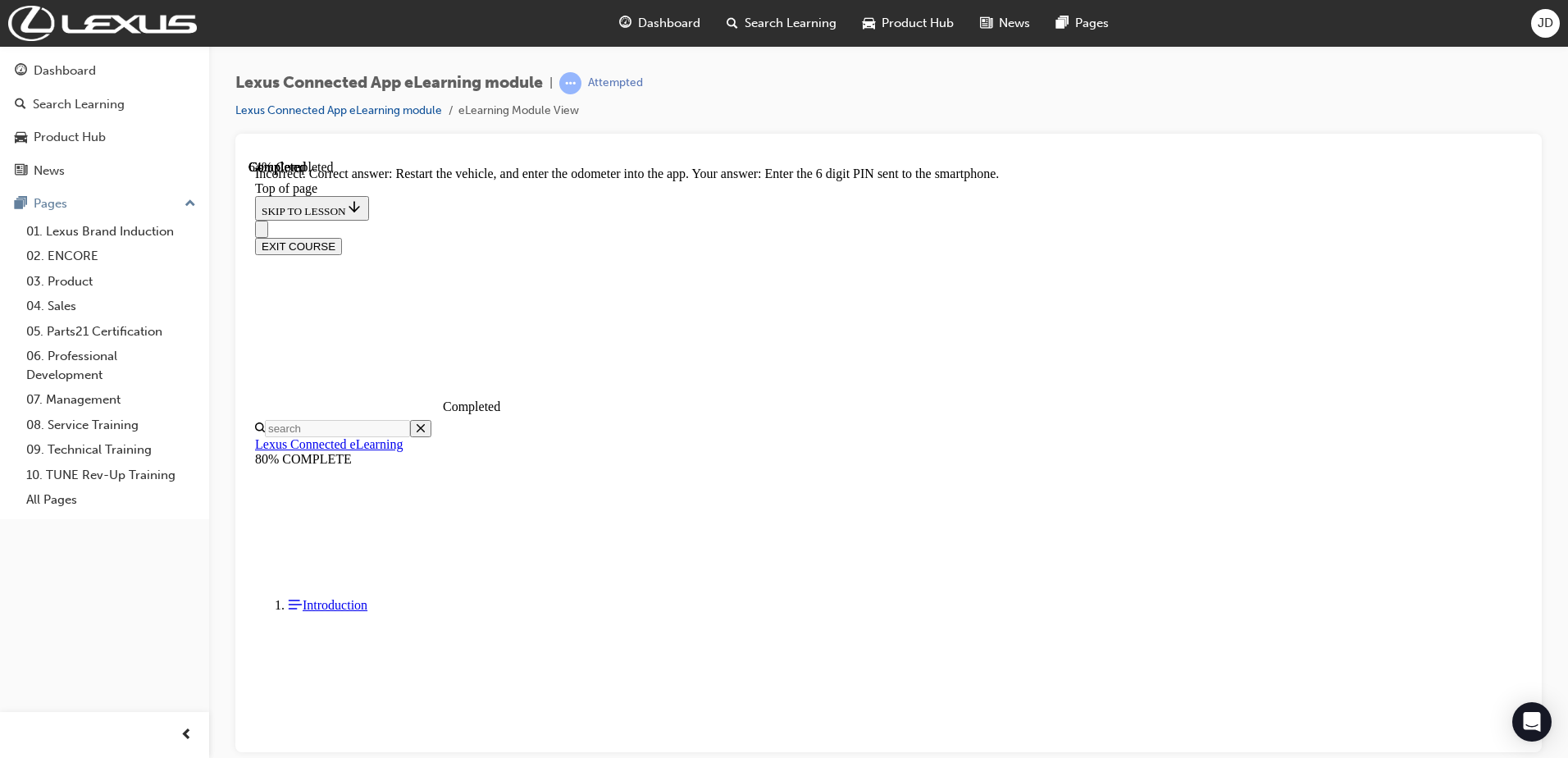
scroll to position [338, 0]
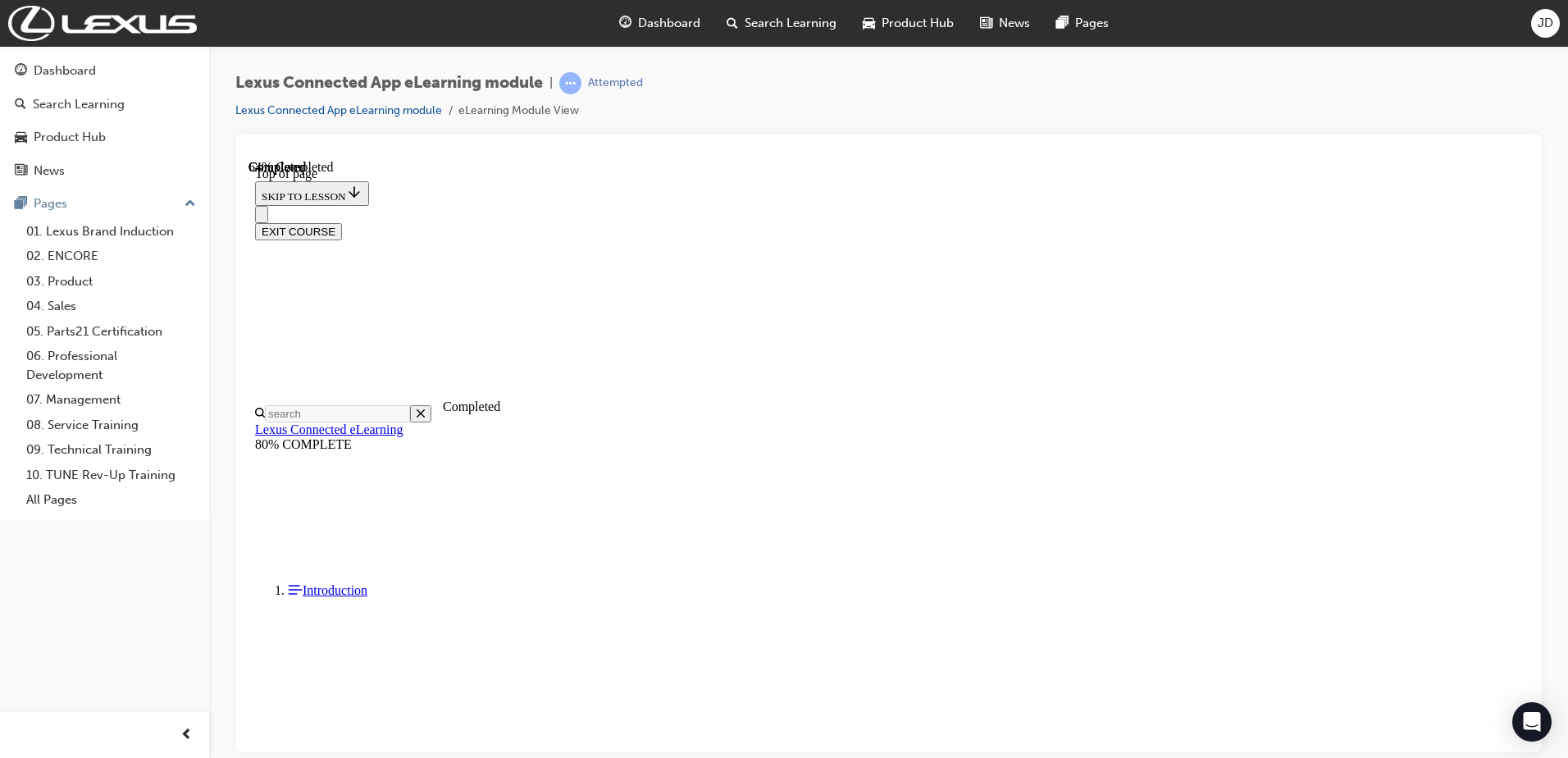
scroll to position [51, 0]
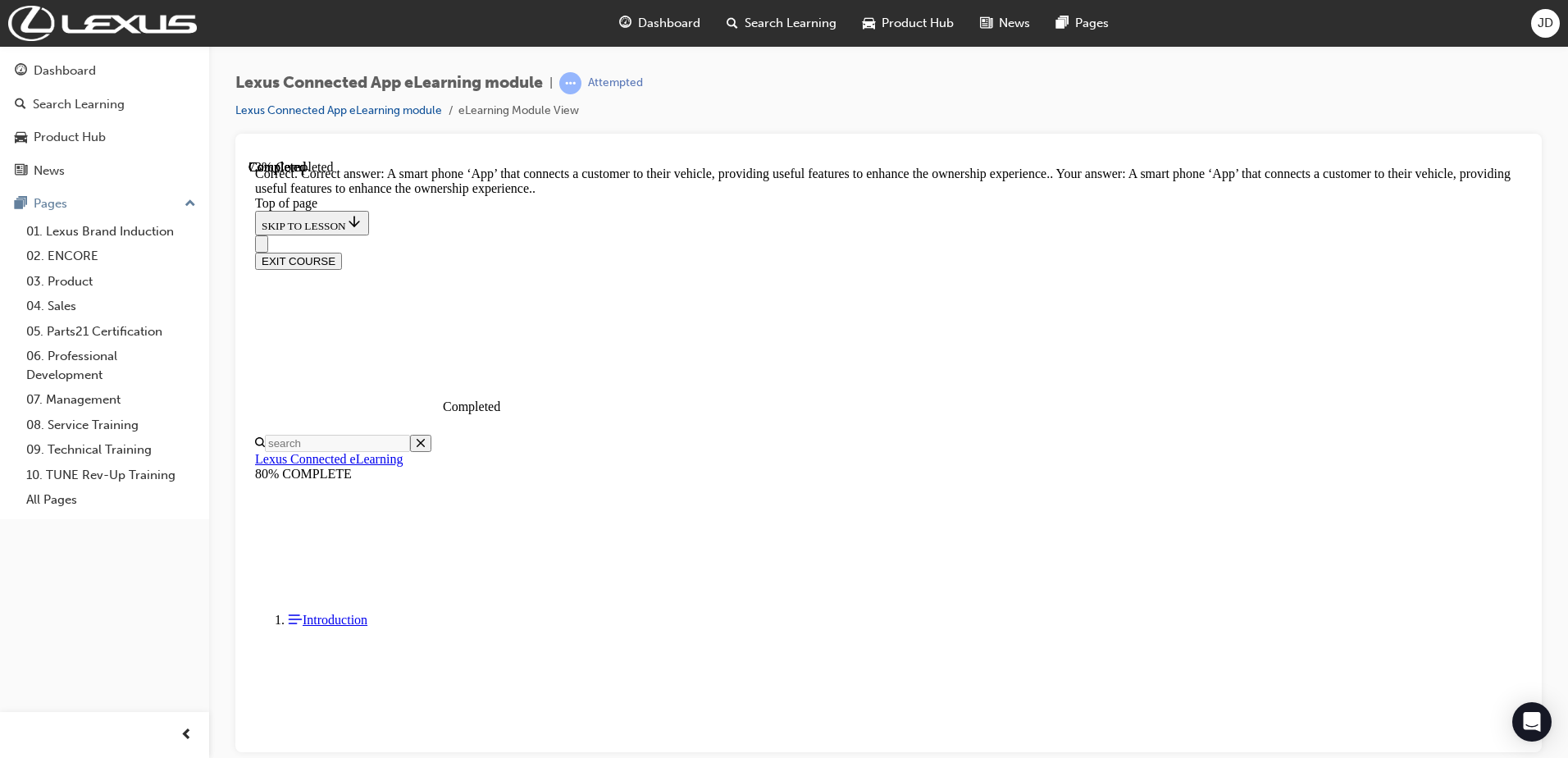
scroll to position [224, 0]
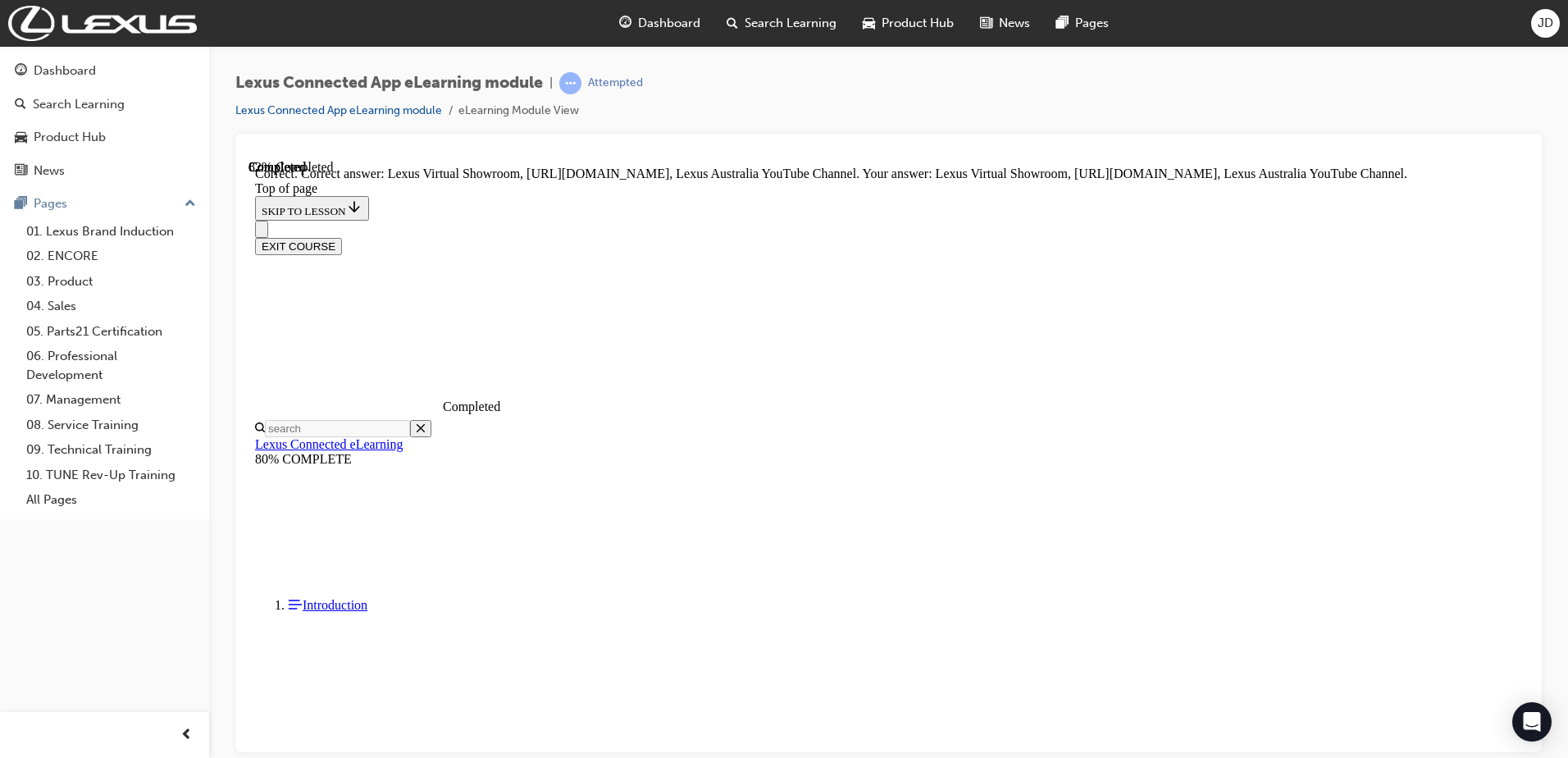
scroll to position [289, 0]
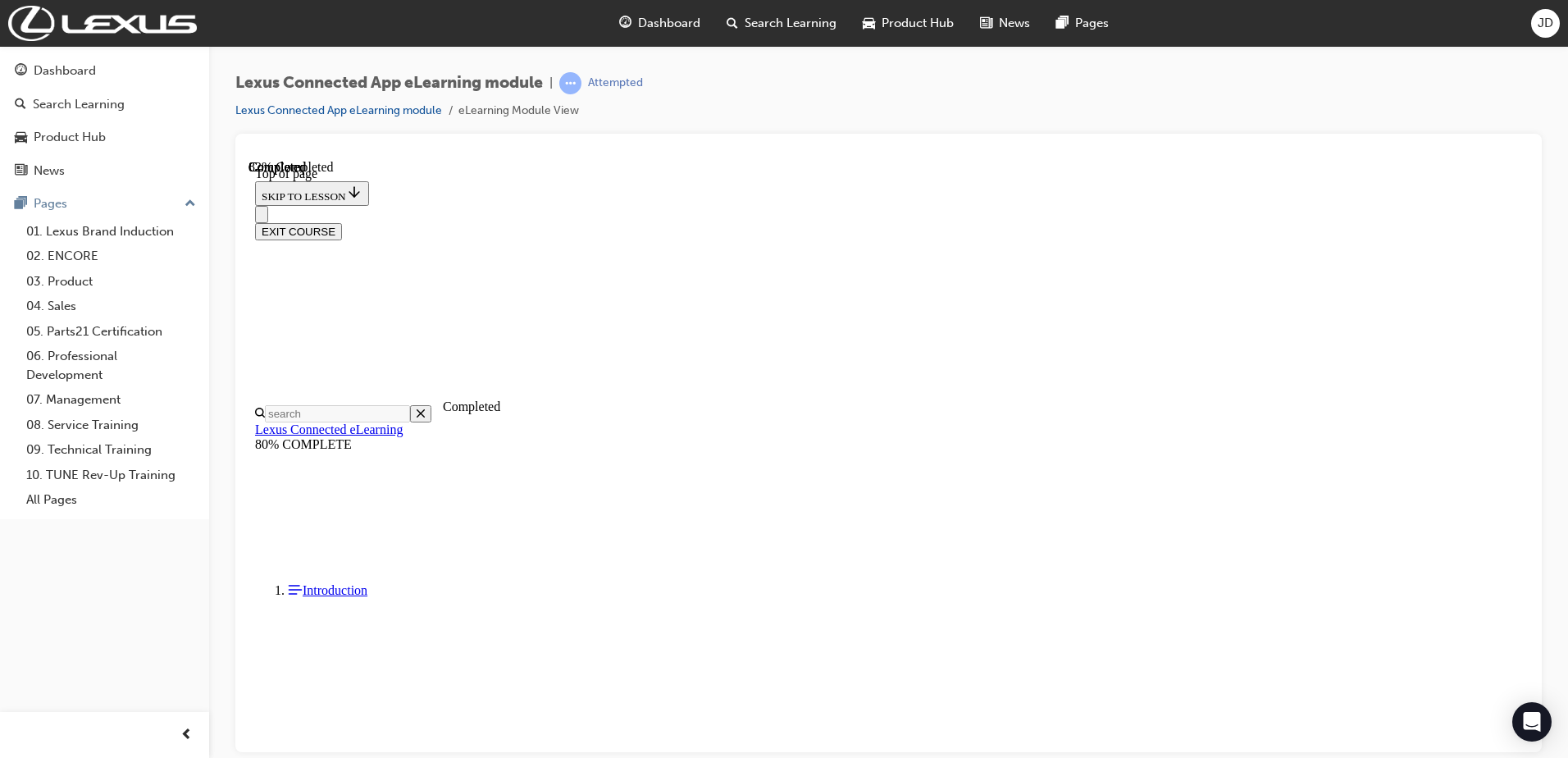
scroll to position [414, 0]
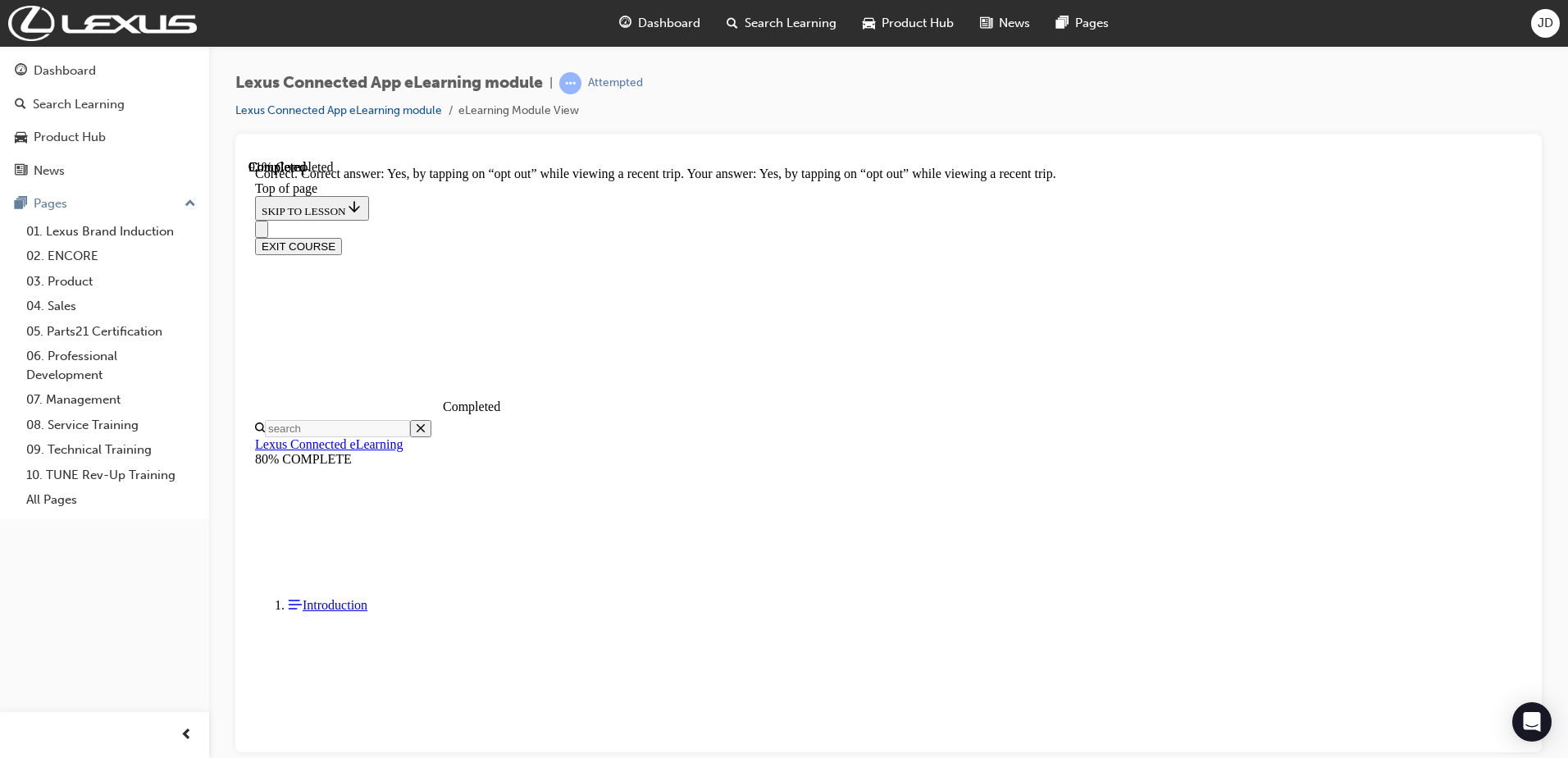
scroll to position [465, 0]
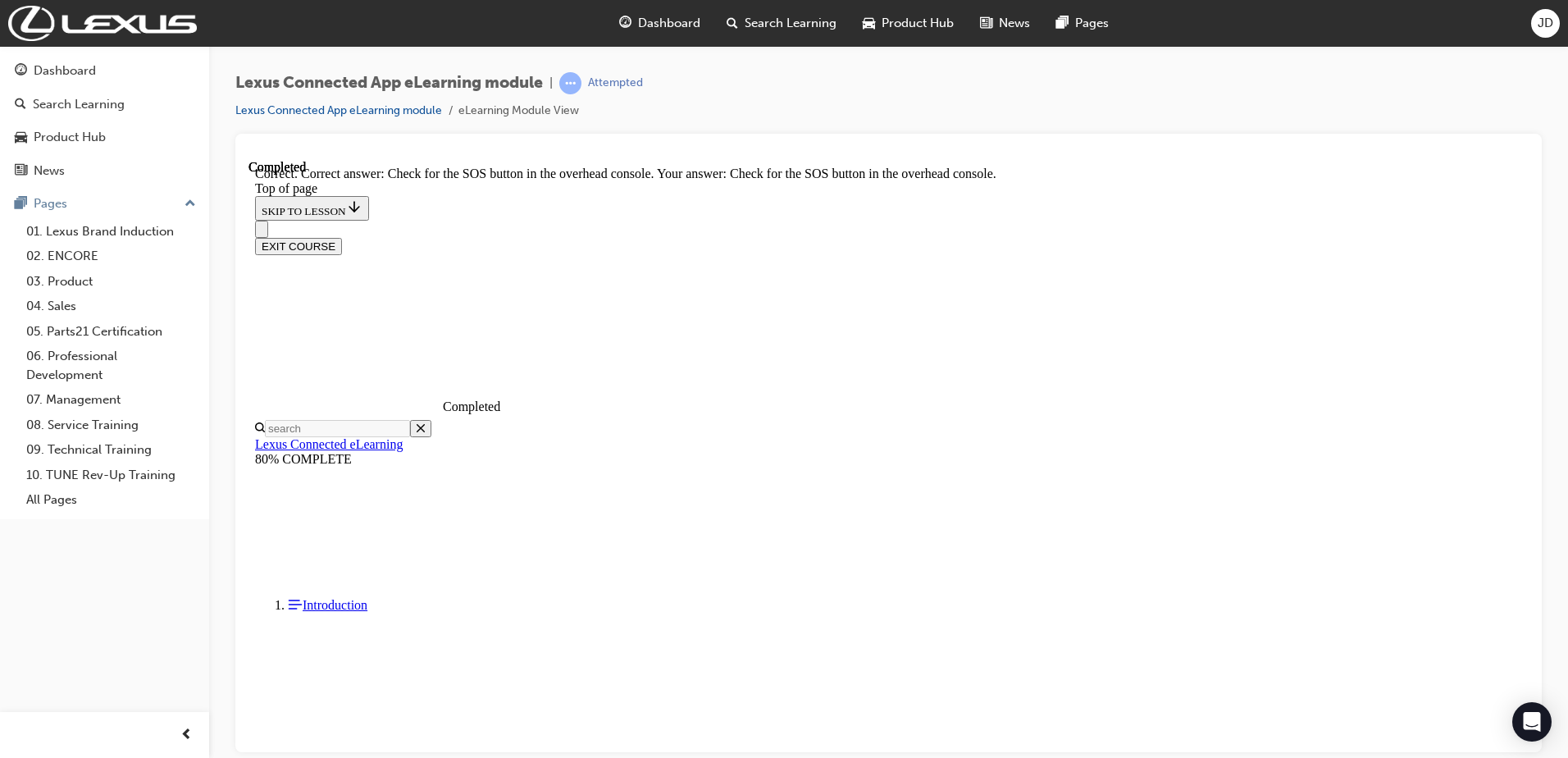
scroll to position [207, 0]
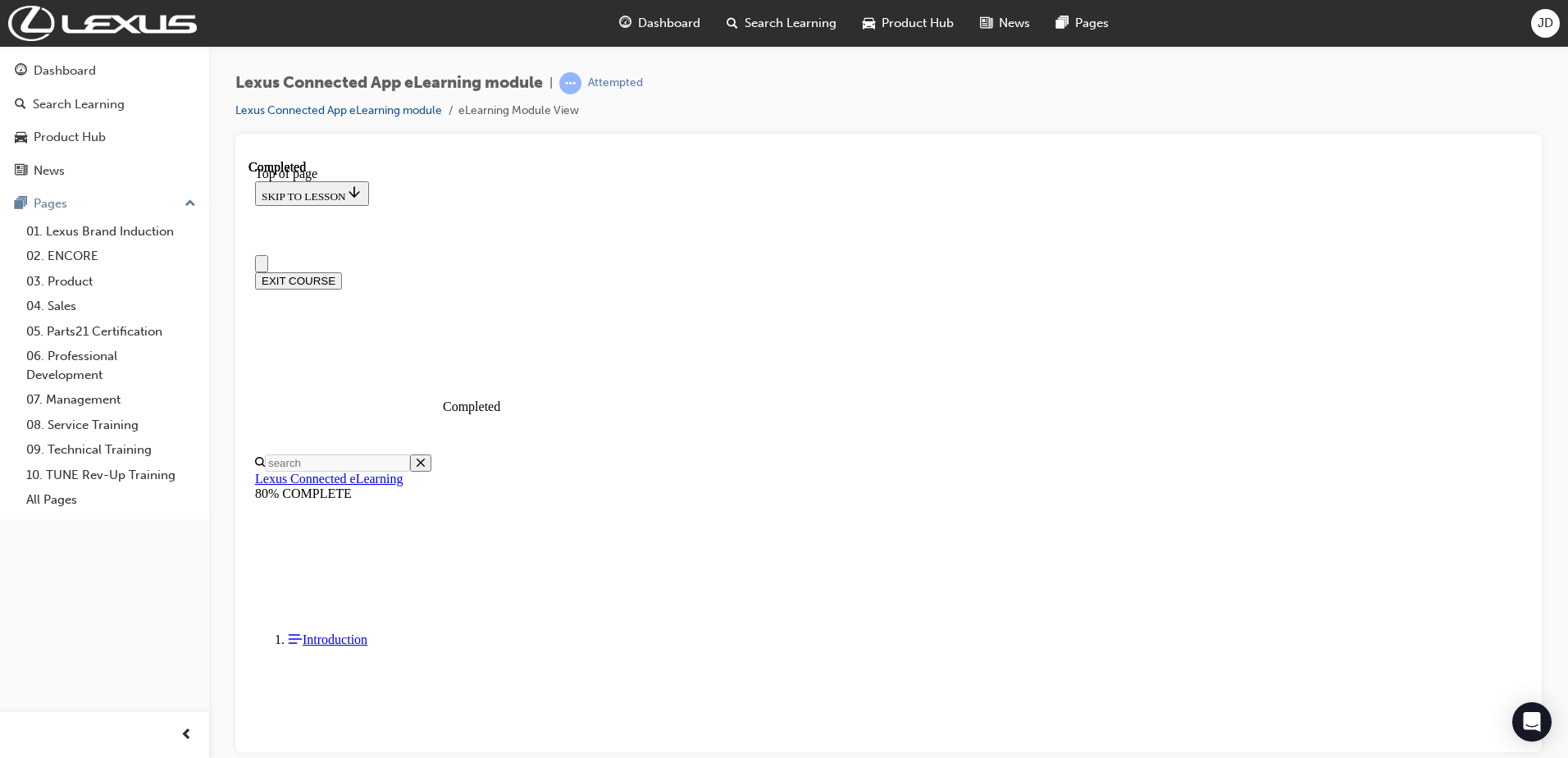
scroll to position [249, 0]
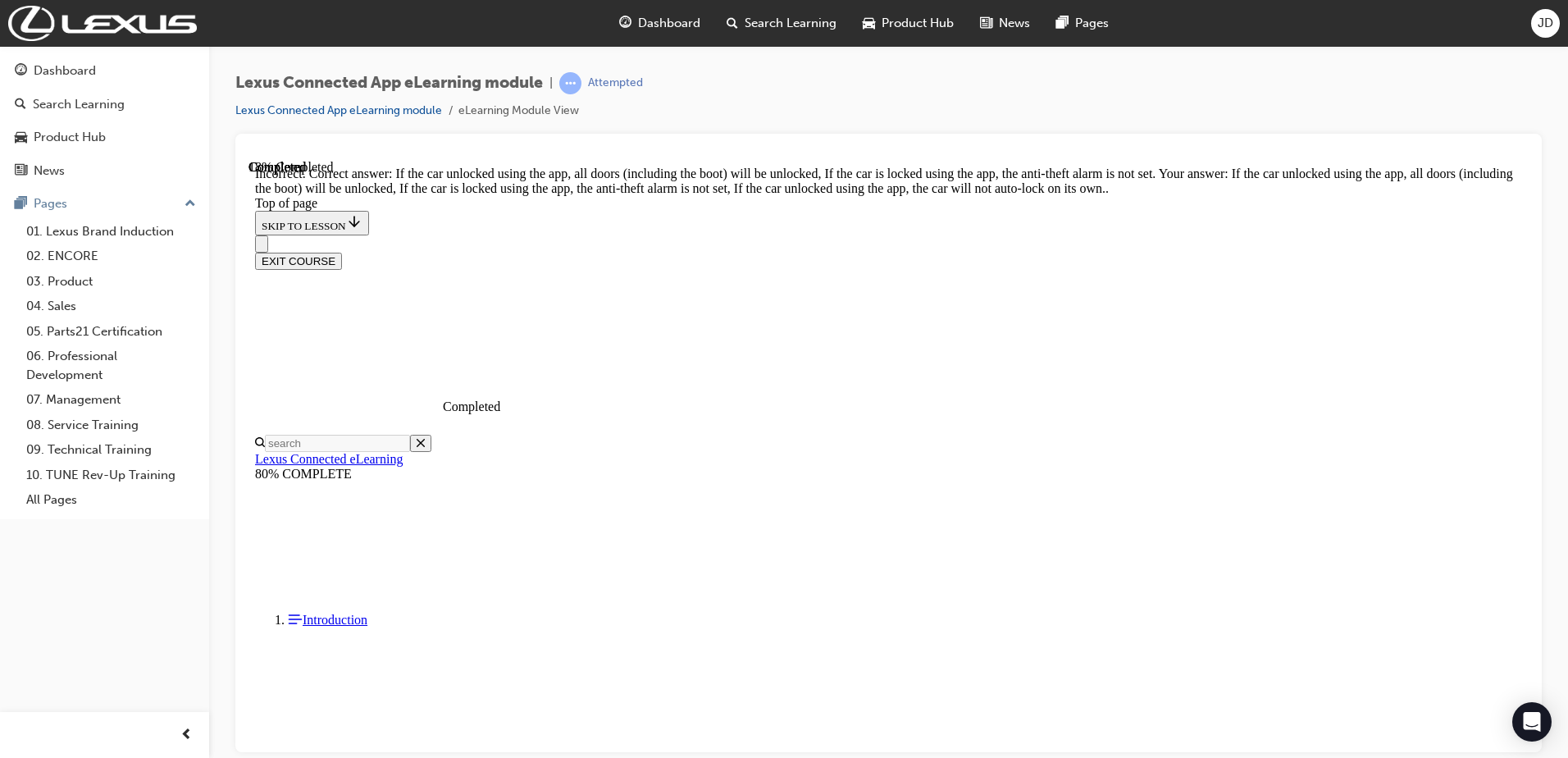
scroll to position [300, 0]
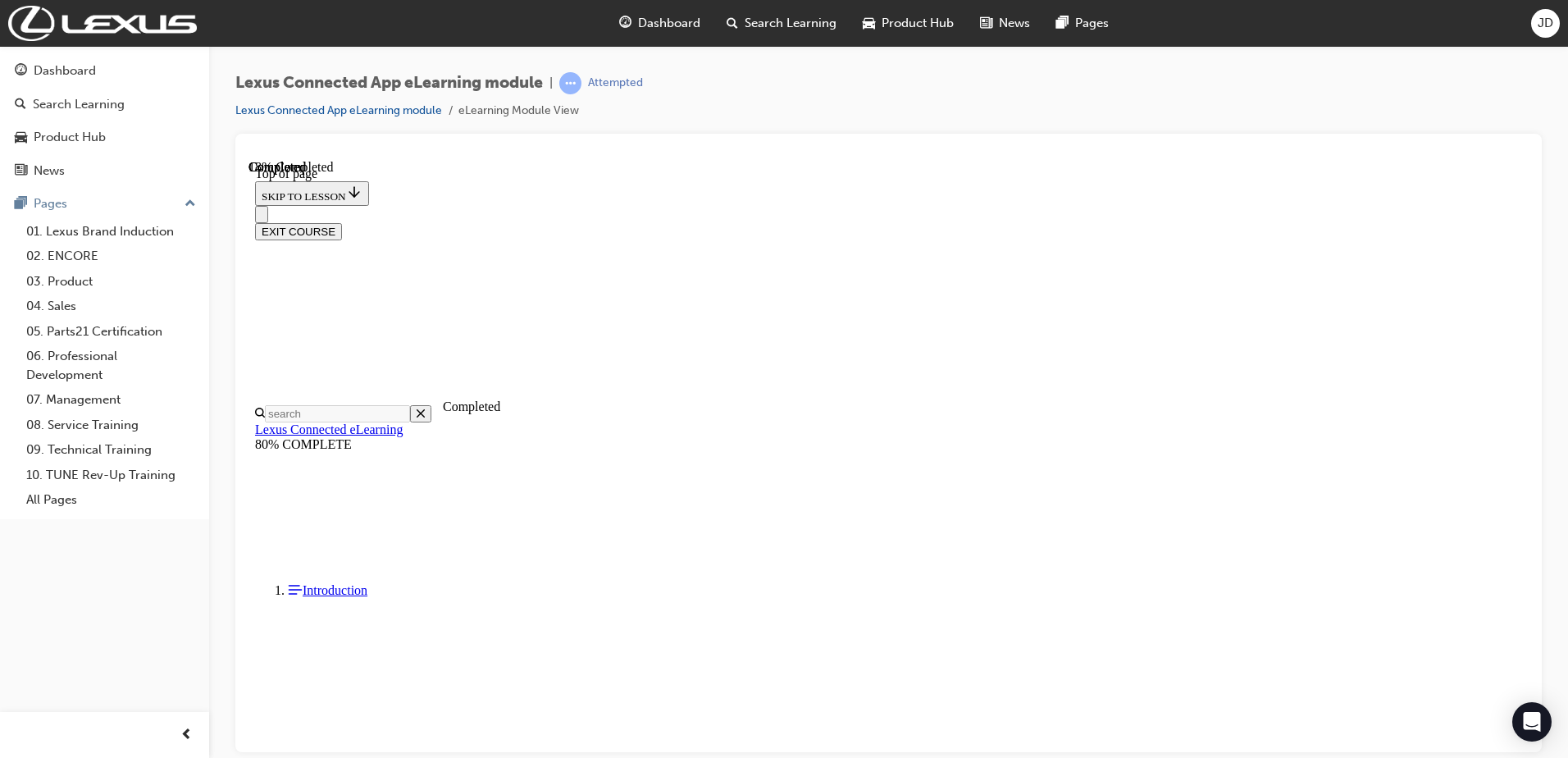
scroll to position [395, 0]
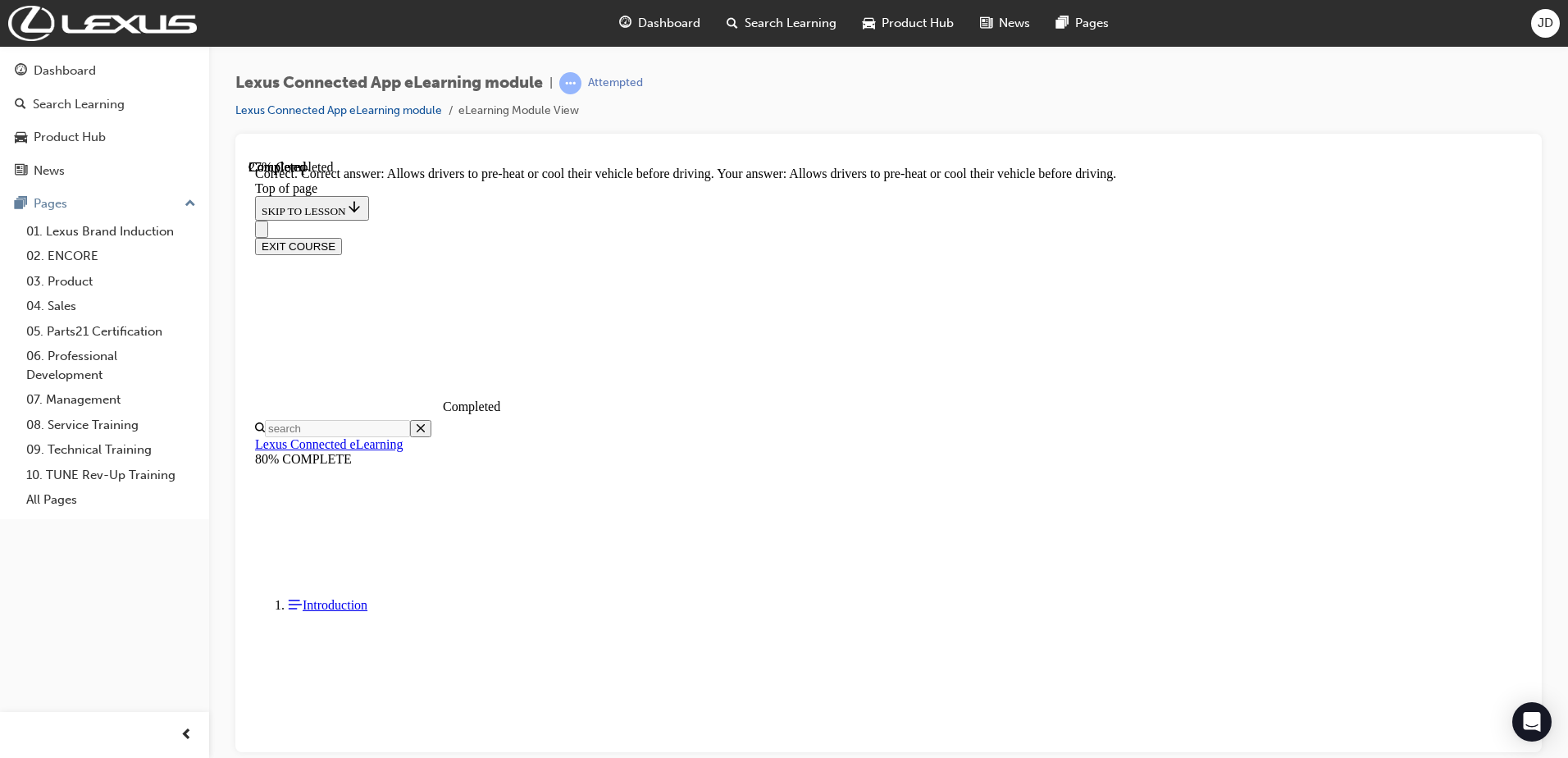
scroll to position [531, 0]
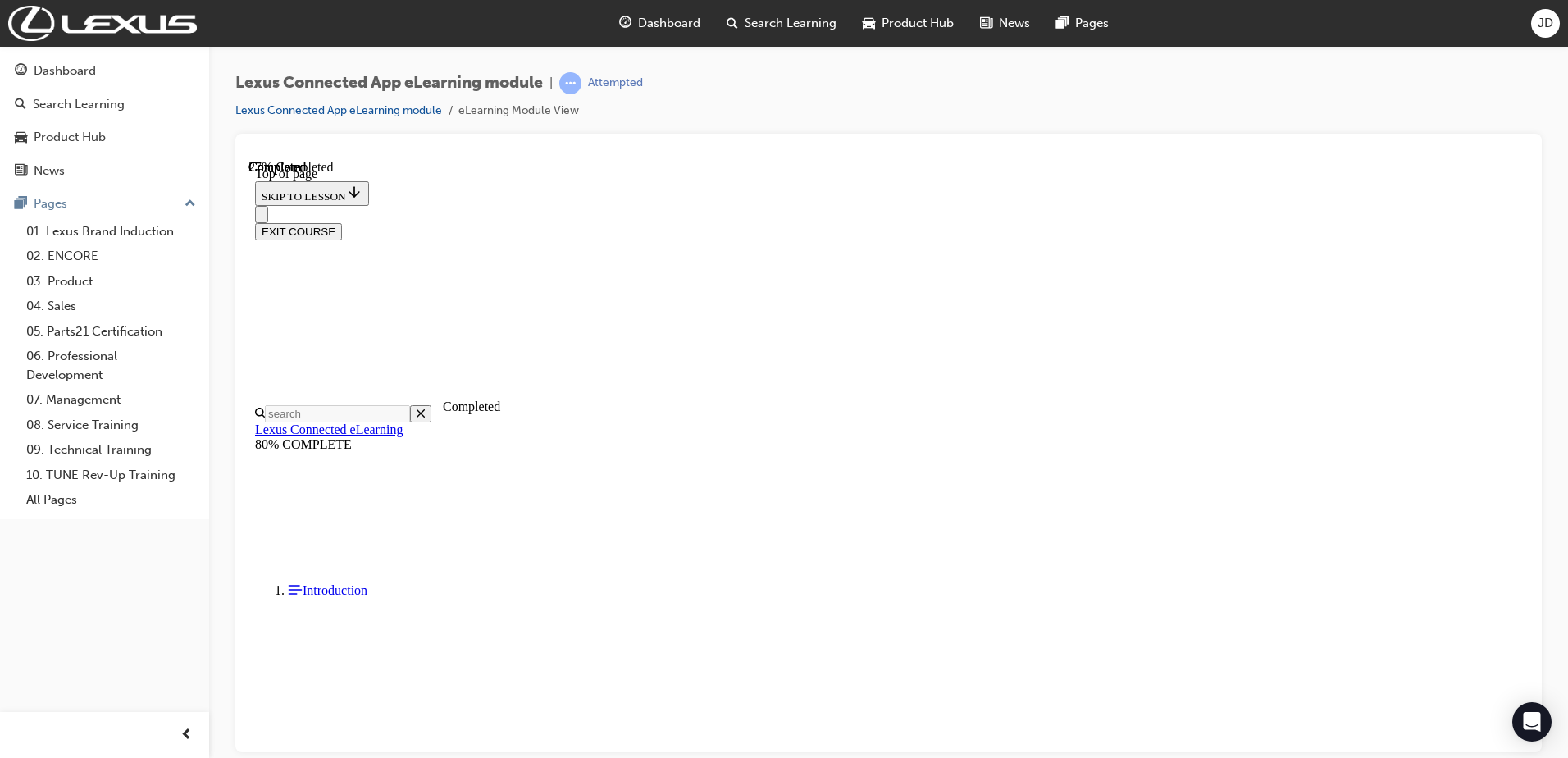
scroll to position [132, 0]
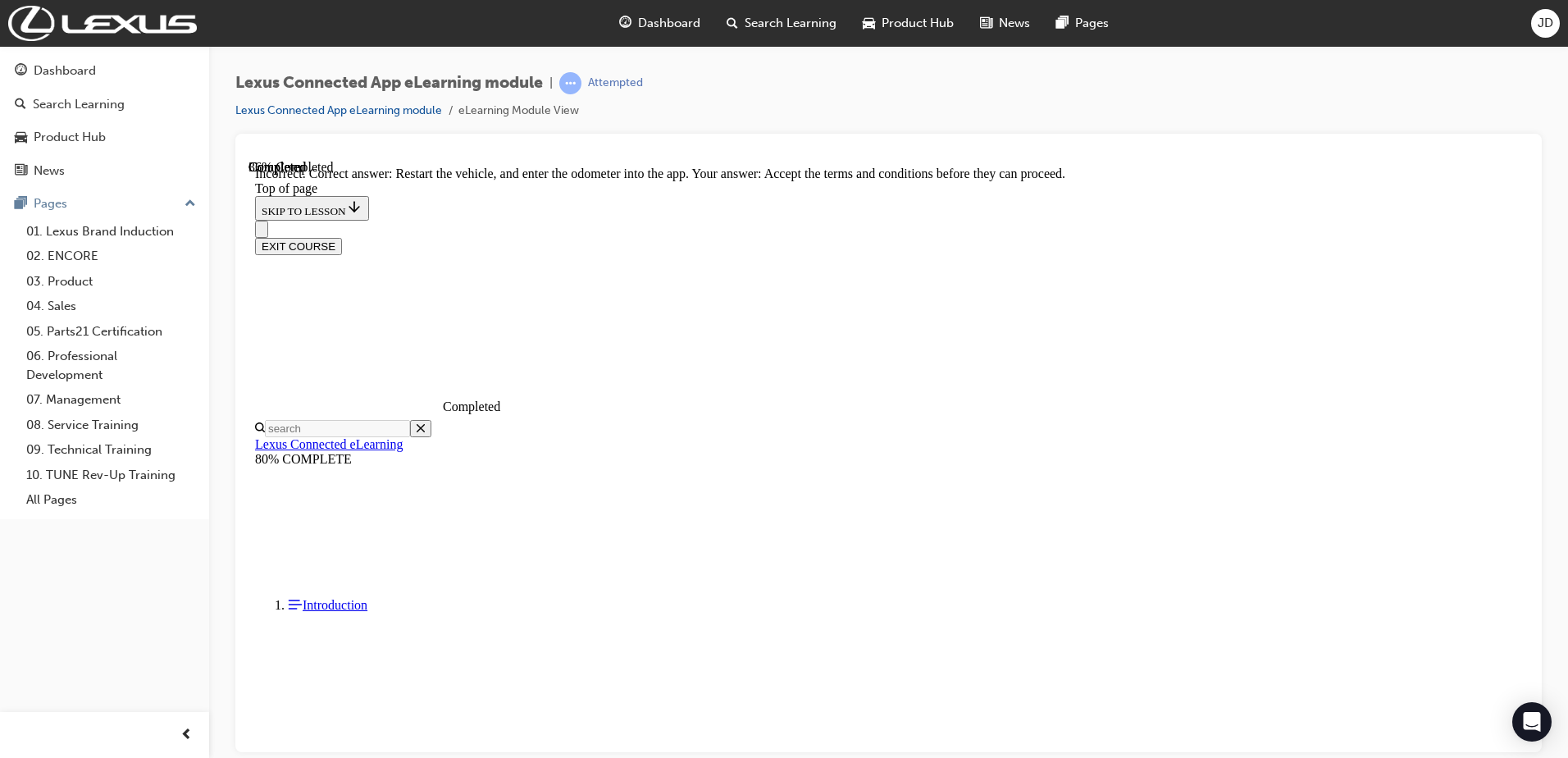
scroll to position [338, 0]
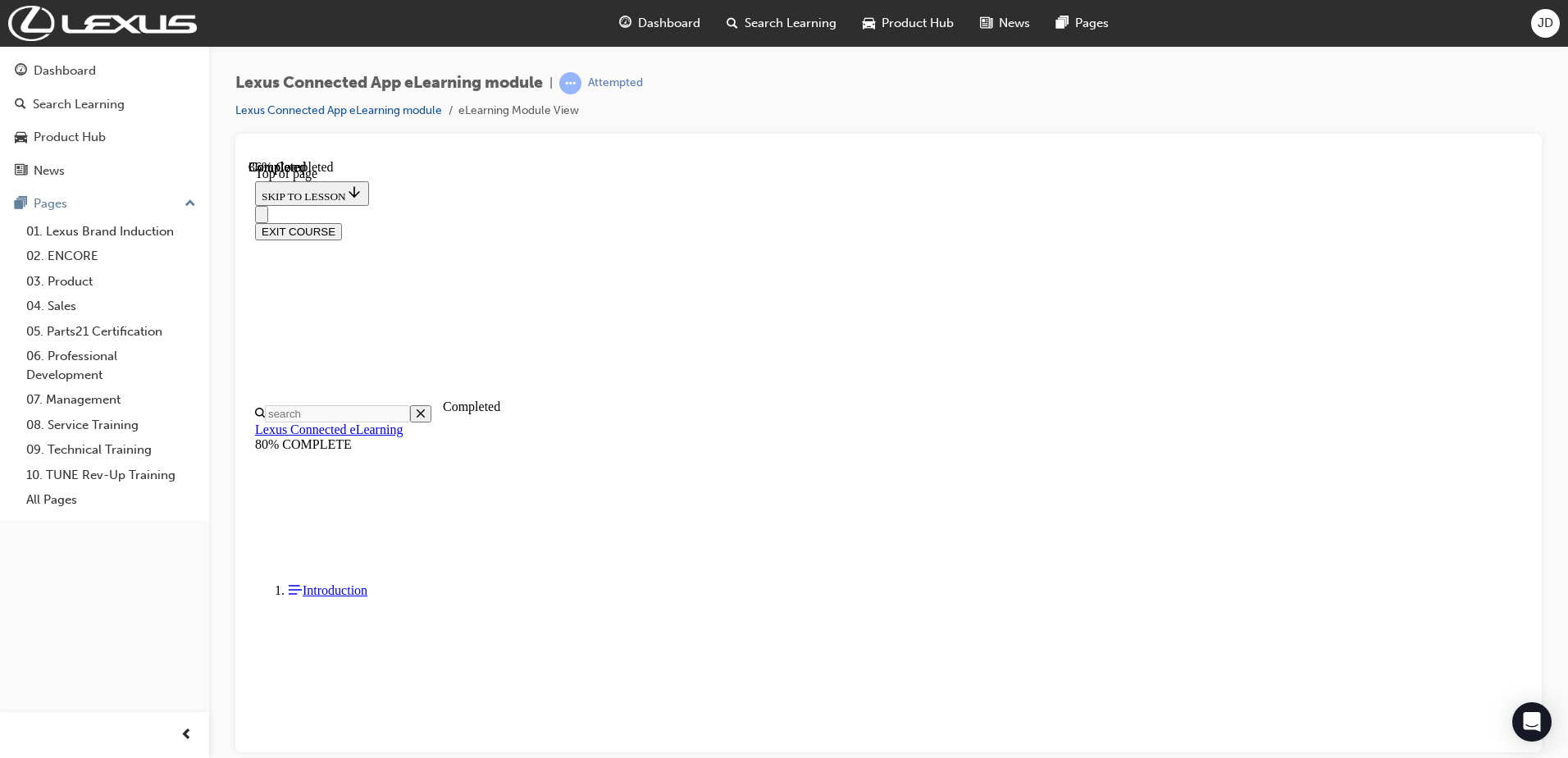
scroll to position [414, 0]
drag, startPoint x: 978, startPoint y: 626, endPoint x: 982, endPoint y: 609, distance: 17.5
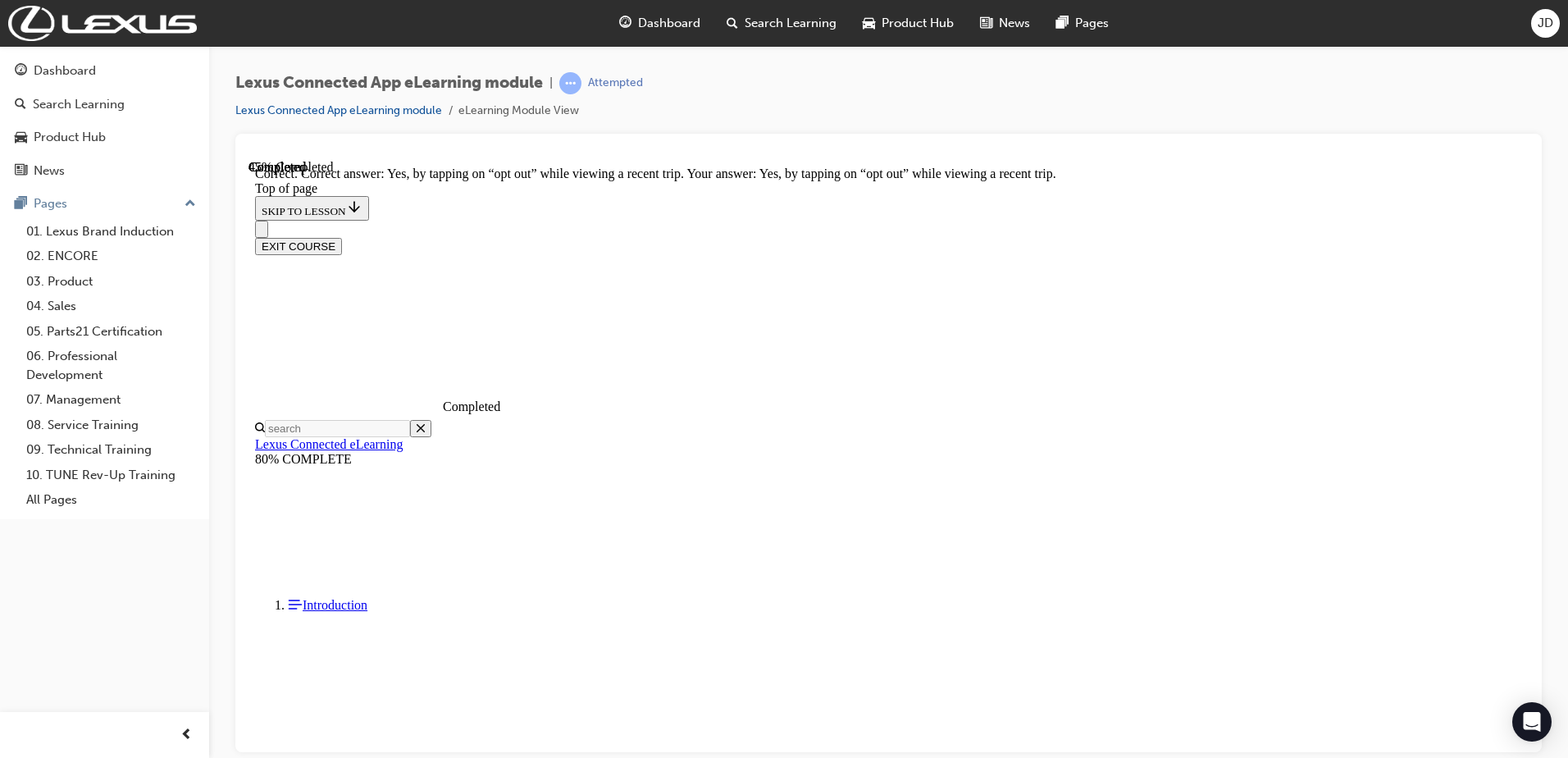
scroll to position [465, 0]
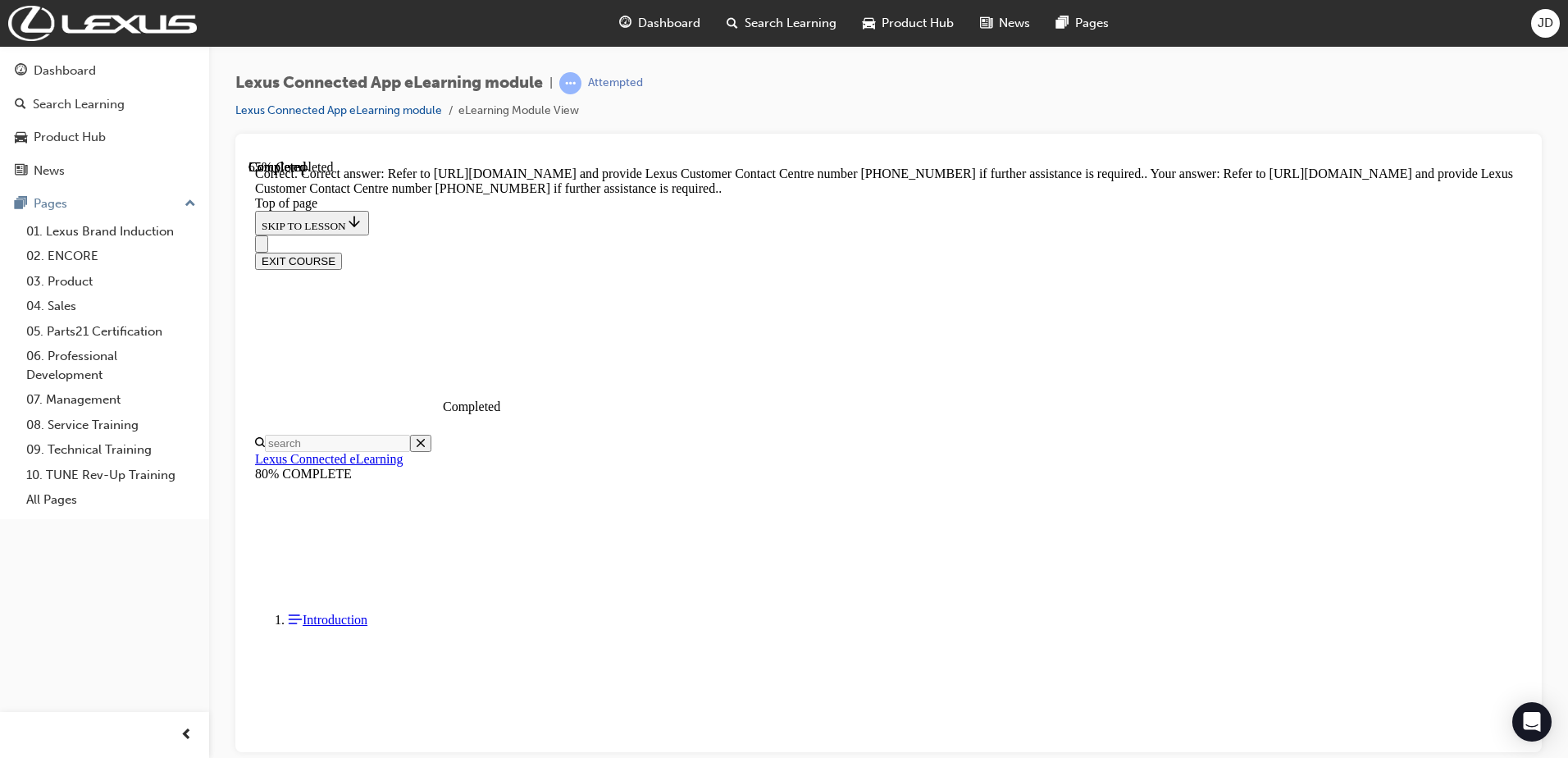
scroll to position [289, 0]
drag, startPoint x: 988, startPoint y: 649, endPoint x: 980, endPoint y: 672, distance: 24.4
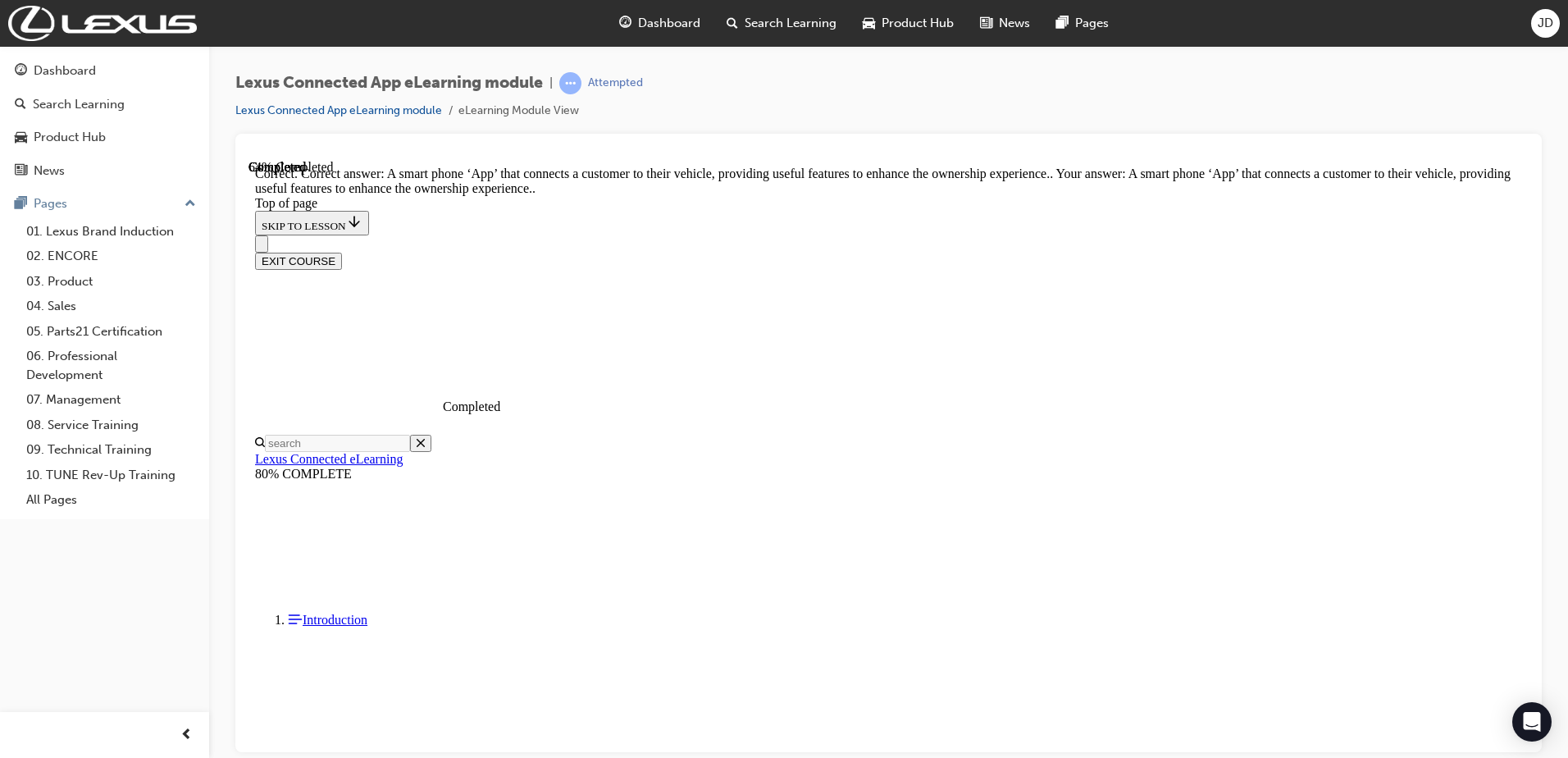
scroll to position [224, 0]
drag, startPoint x: 973, startPoint y: 640, endPoint x: 975, endPoint y: 662, distance: 22.1
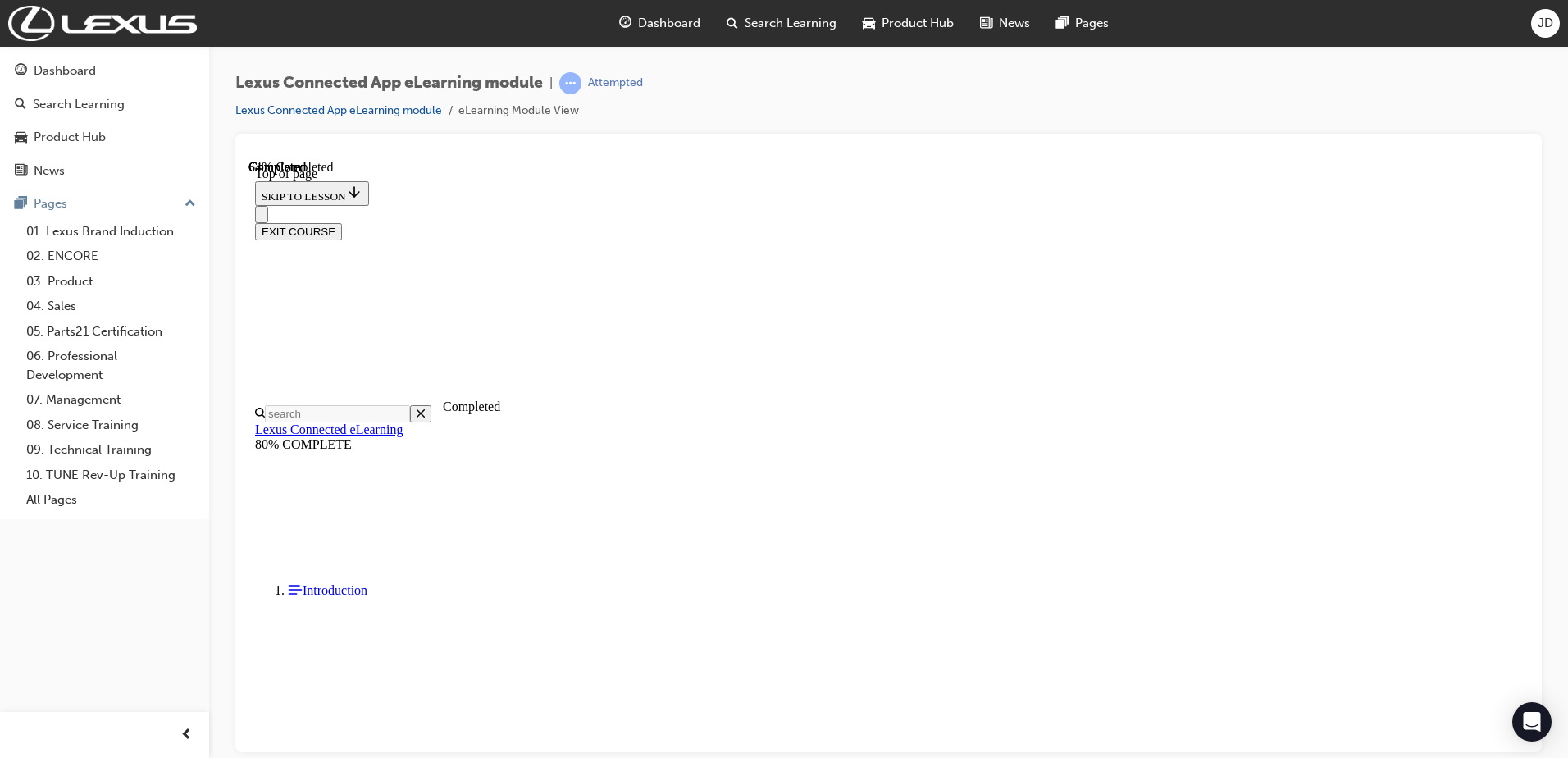
scroll to position [51, 0]
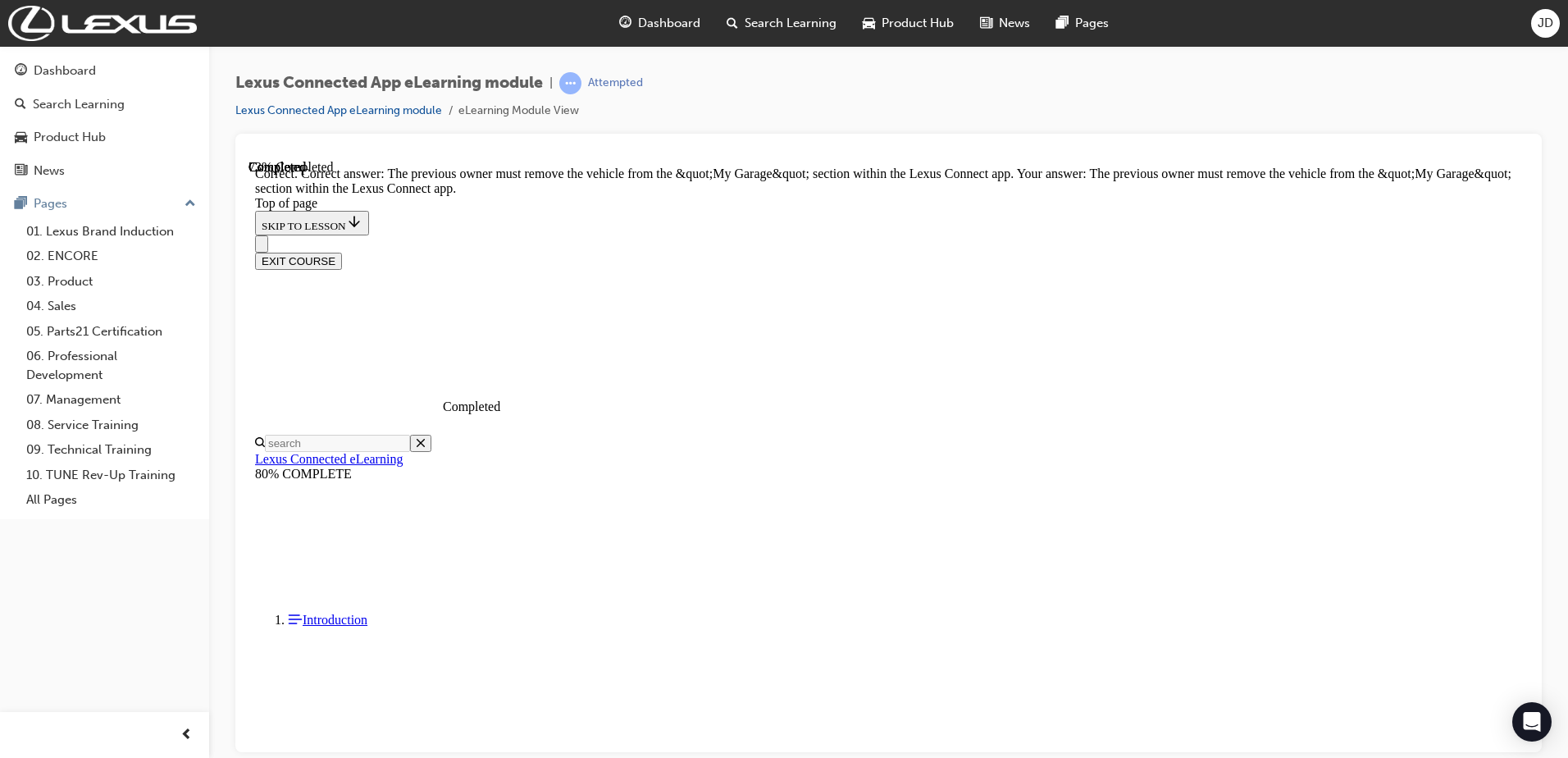
scroll to position [284, 0]
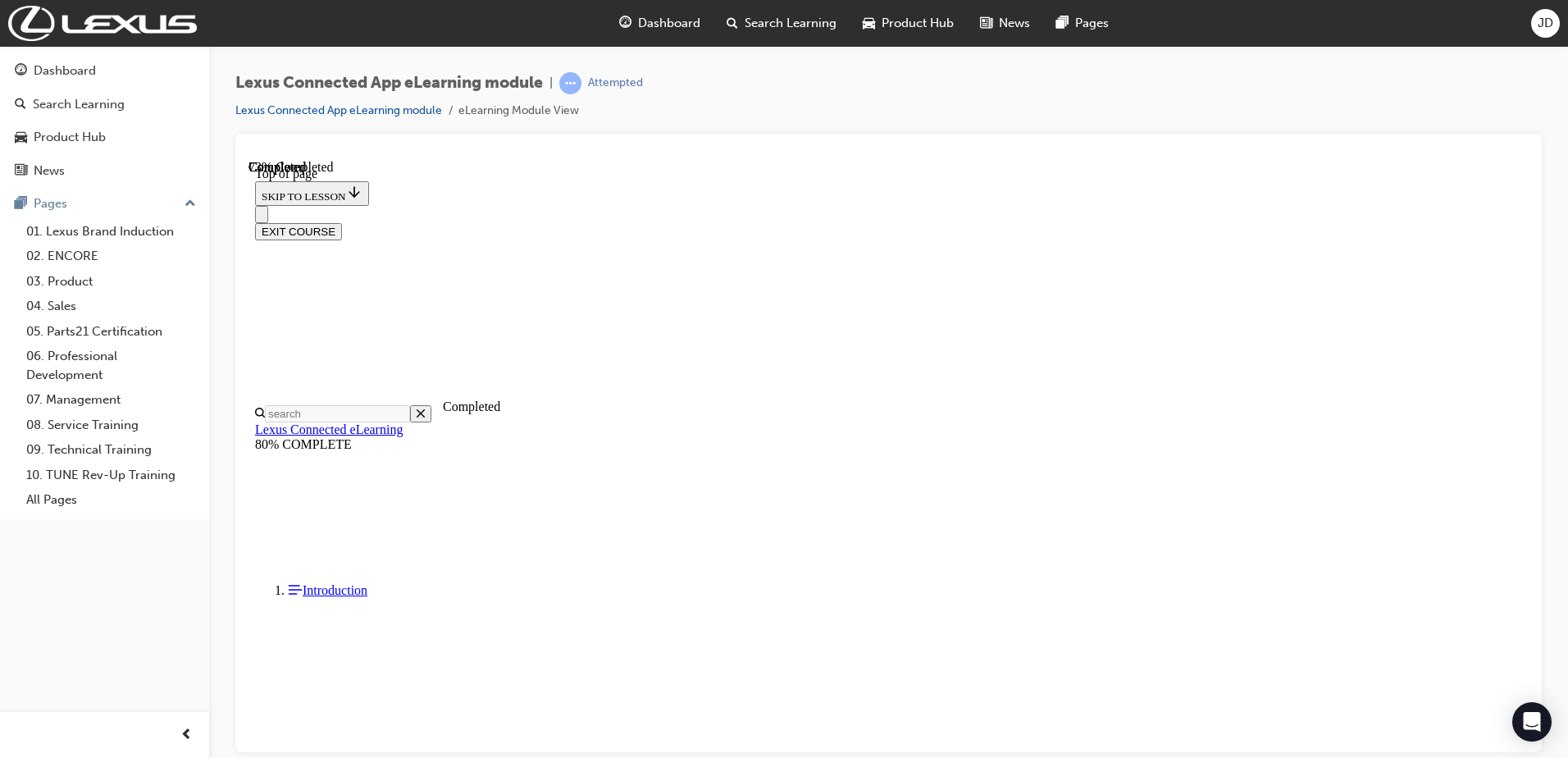
scroll to position [51, 0]
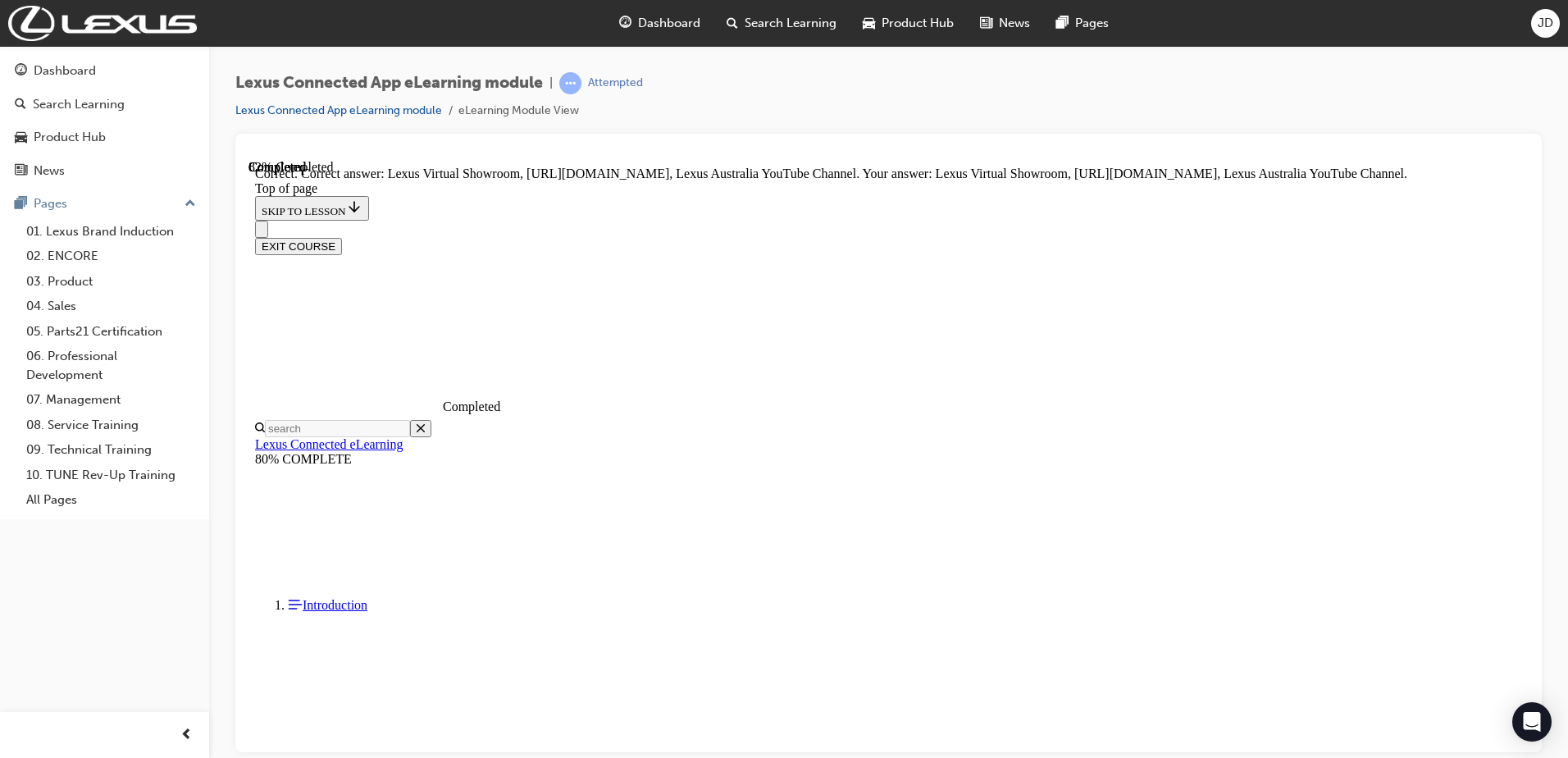
scroll to position [289, 0]
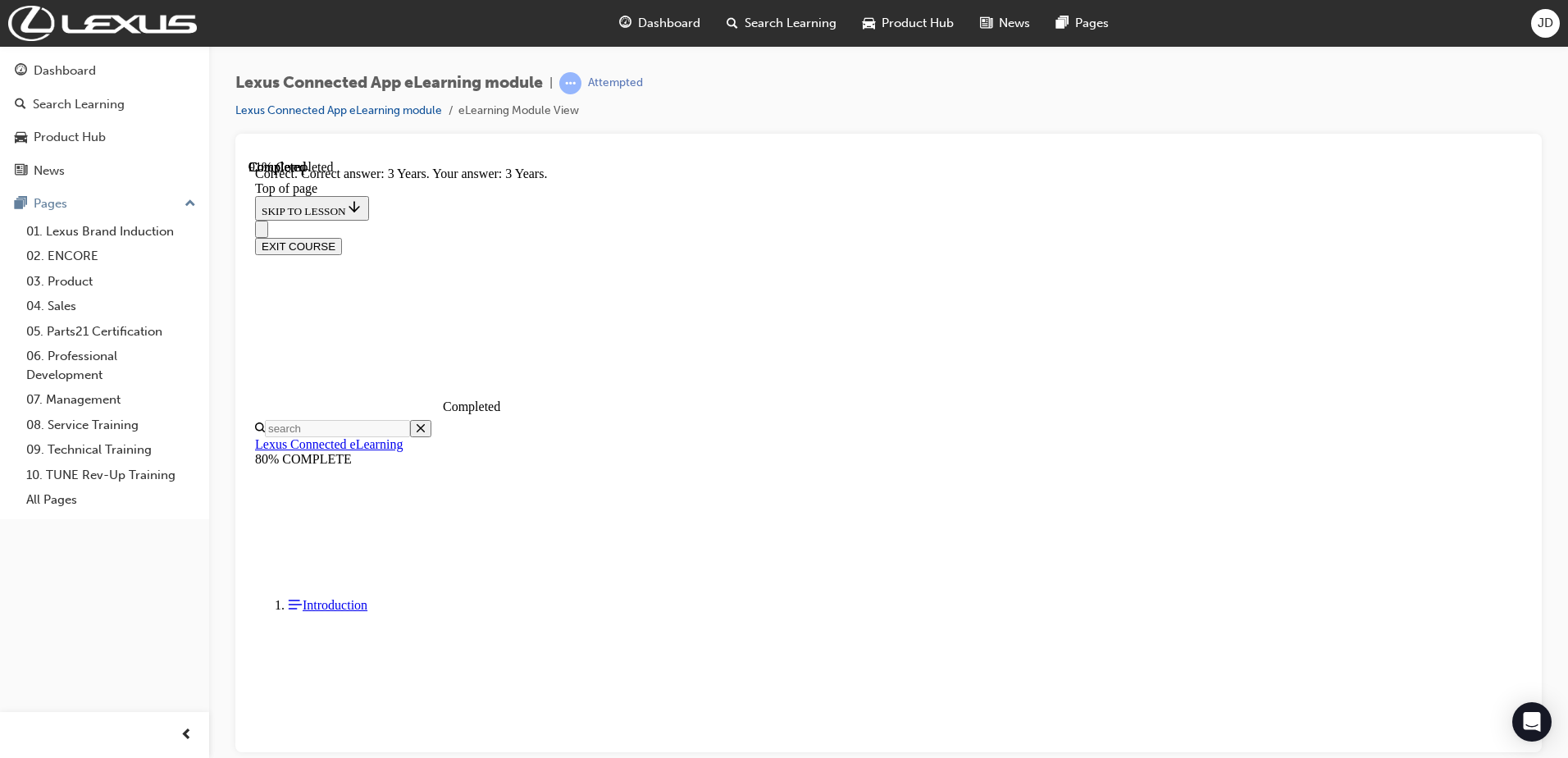
scroll to position [272, 0]
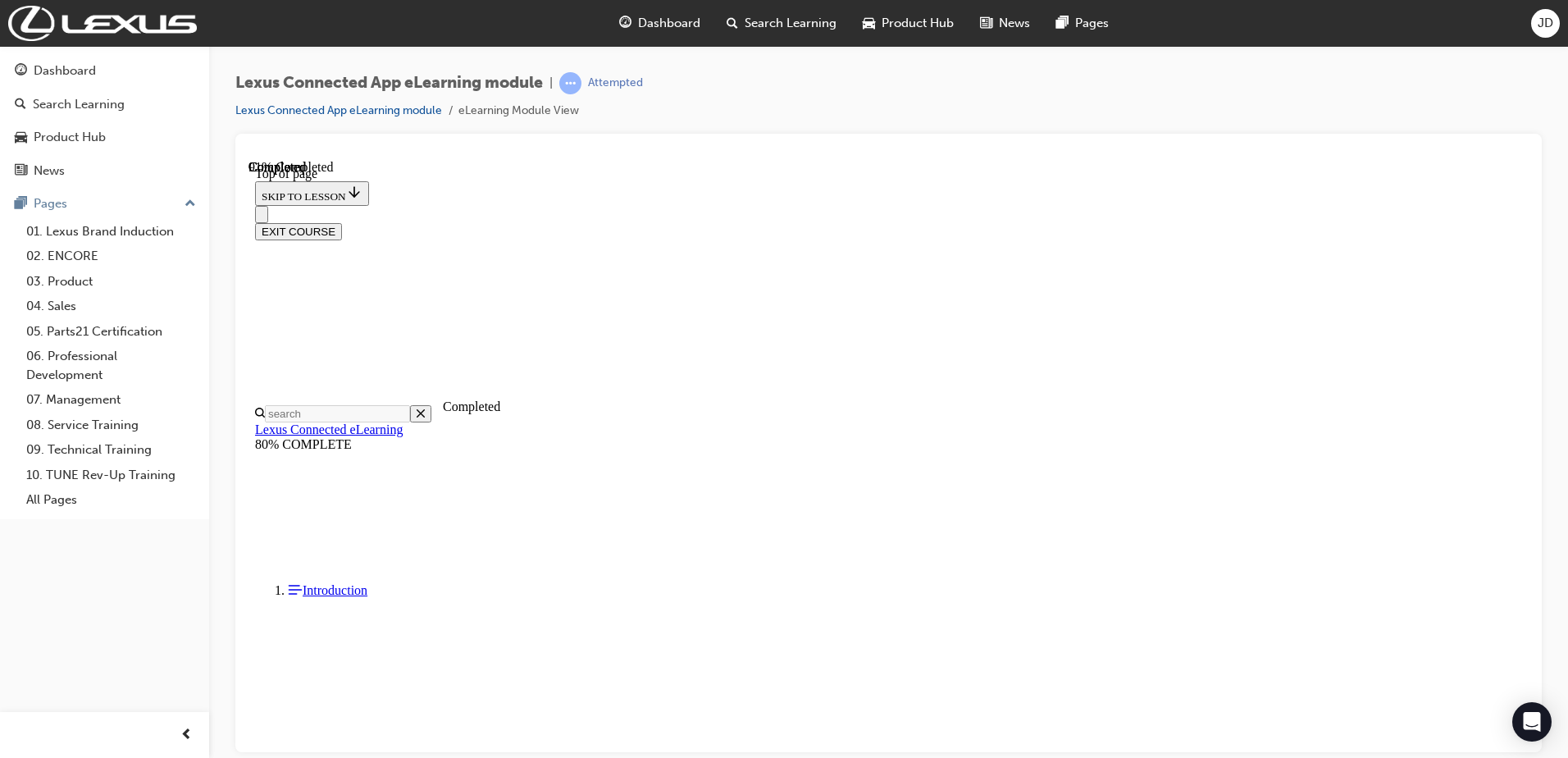
scroll to position [51, 0]
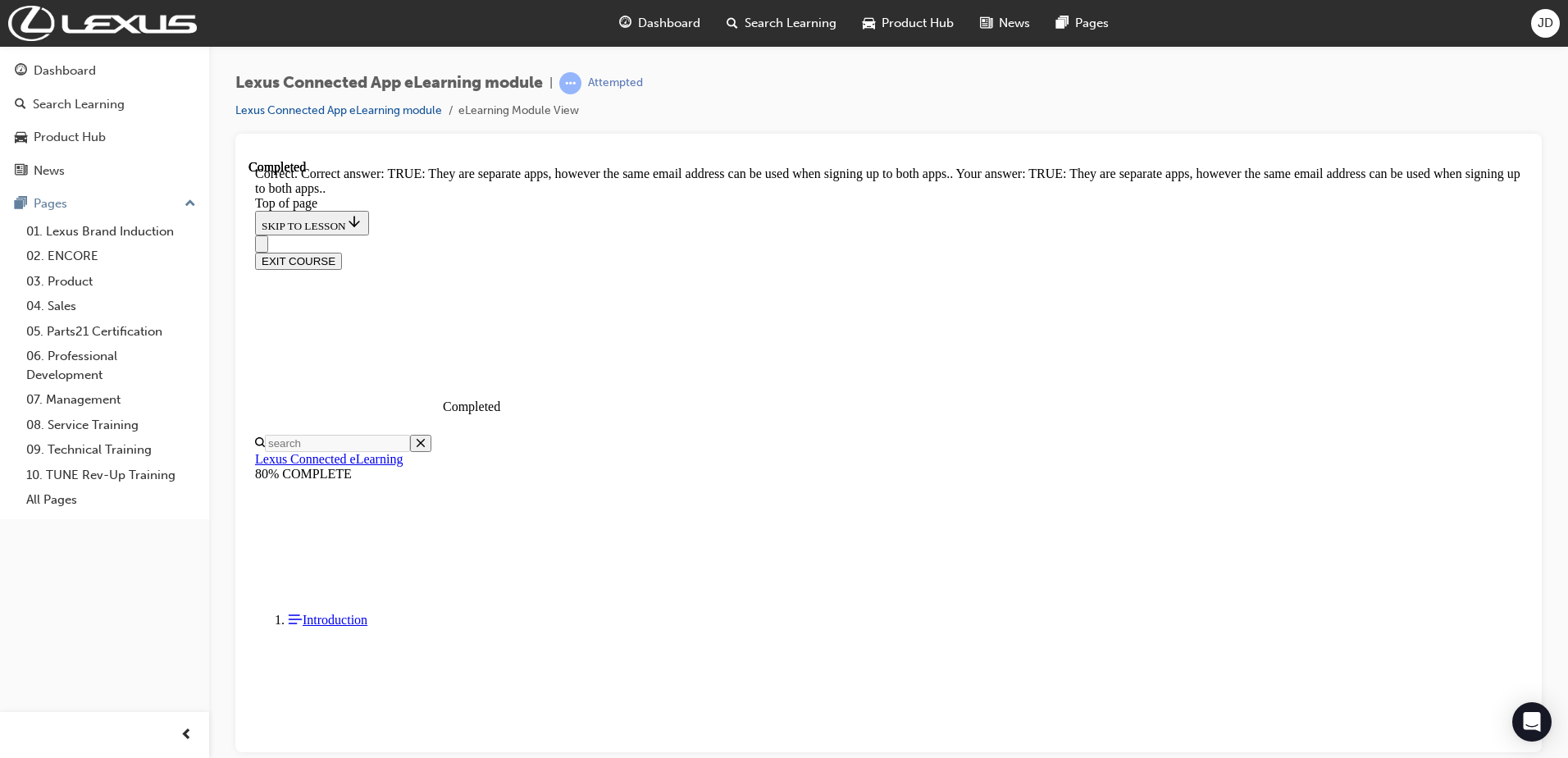
scroll to position [157, 0]
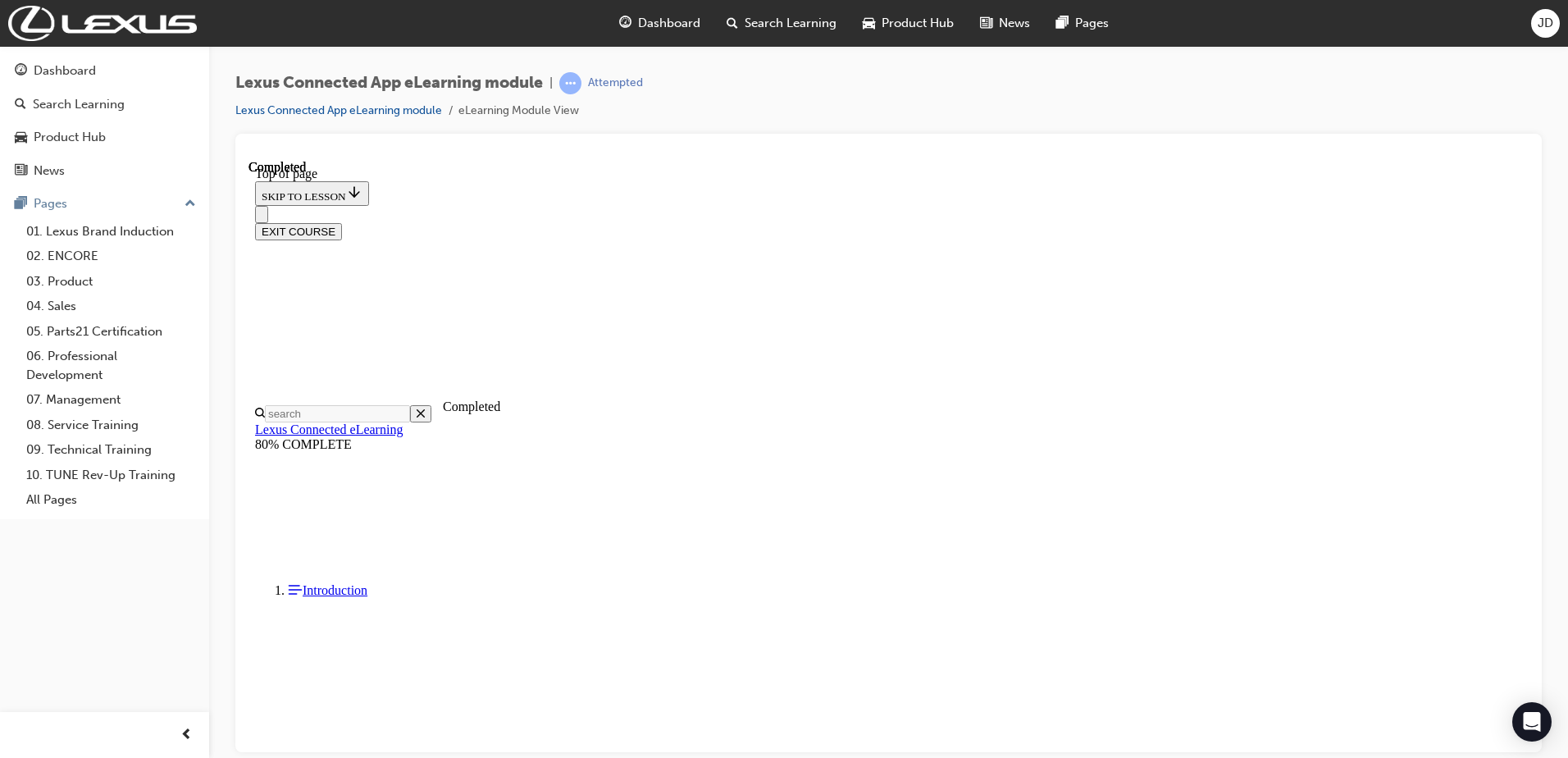
scroll to position [249, 0]
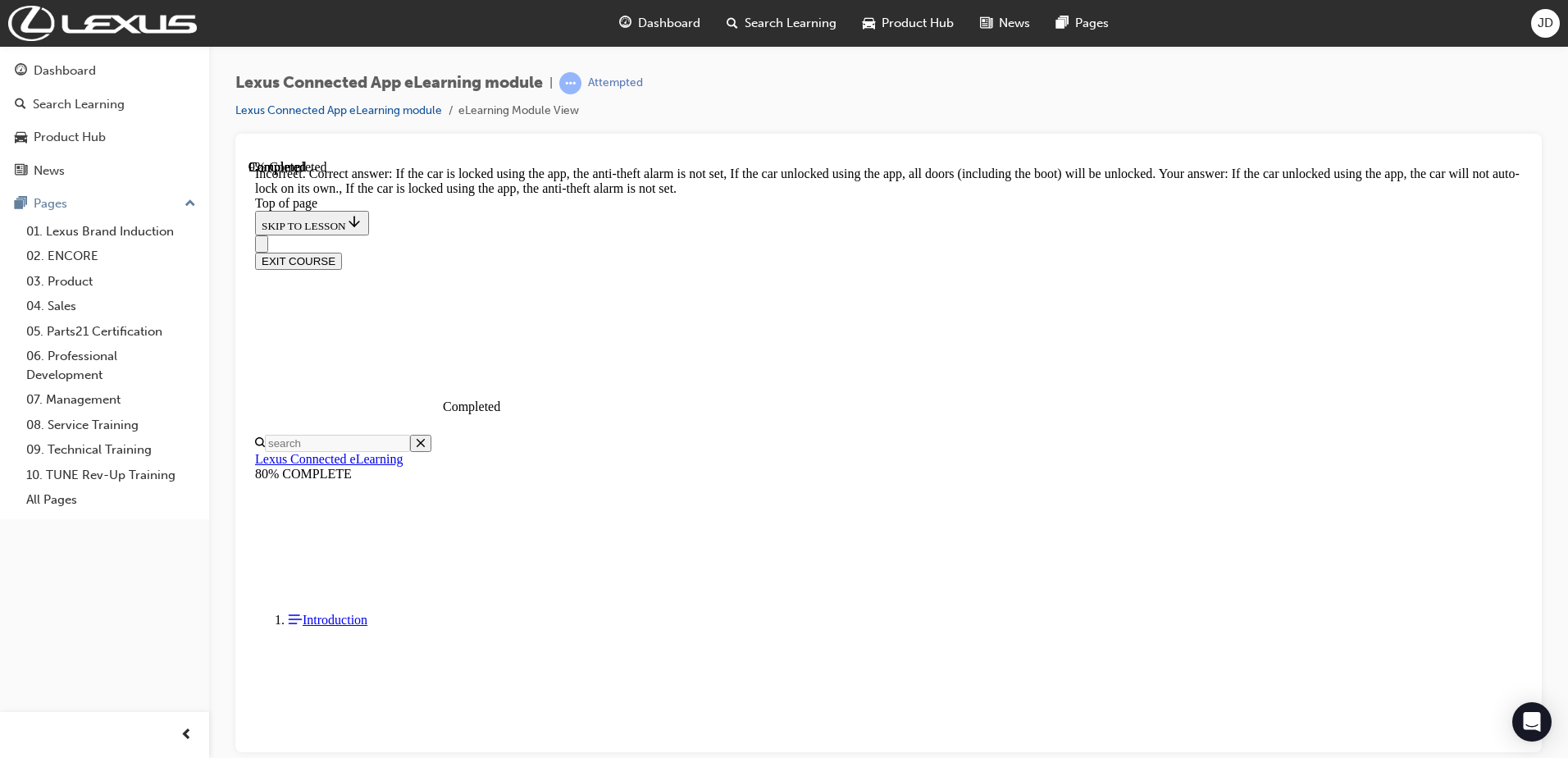
scroll to position [300, 0]
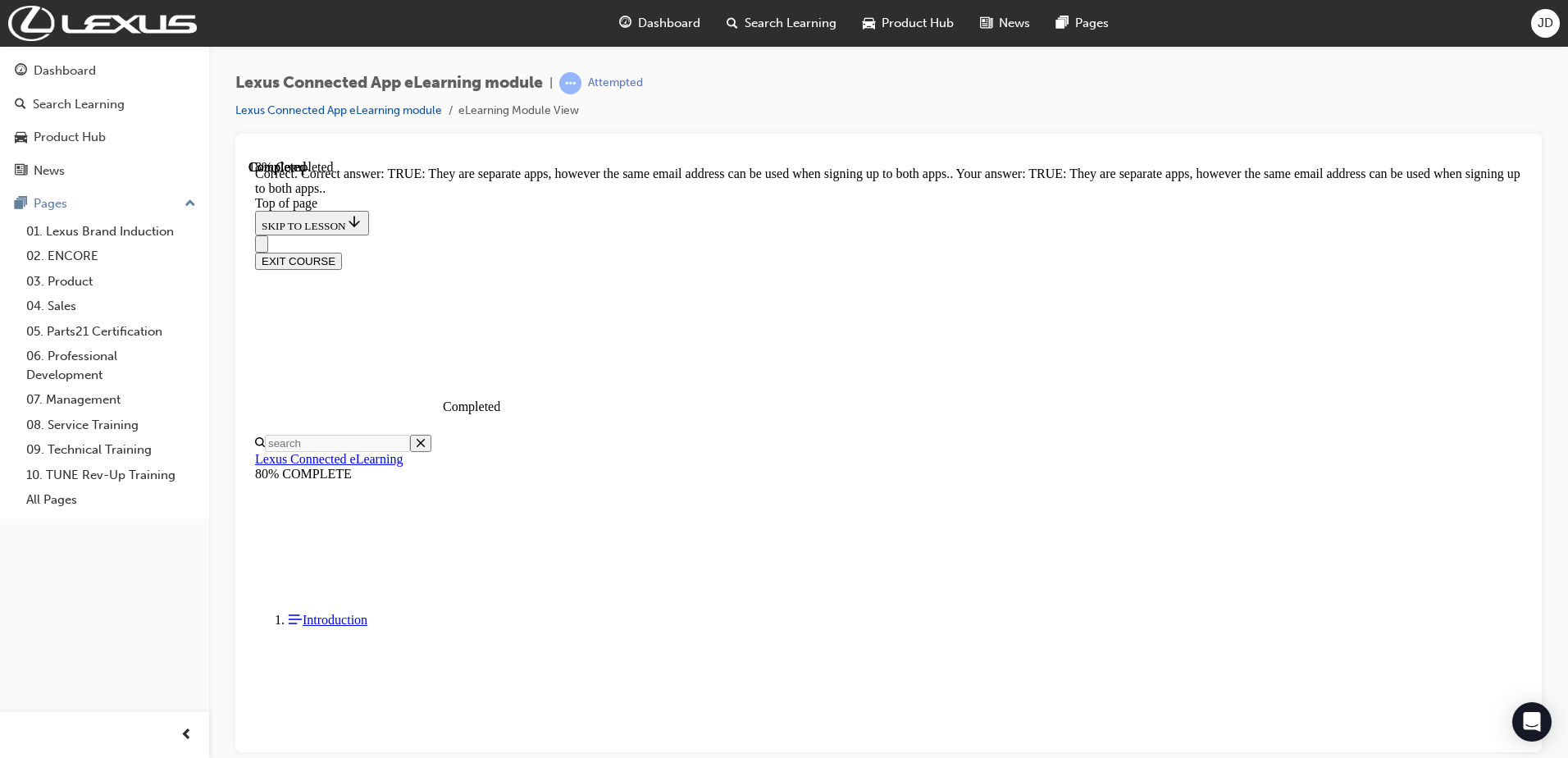
scroll to position [157, 0]
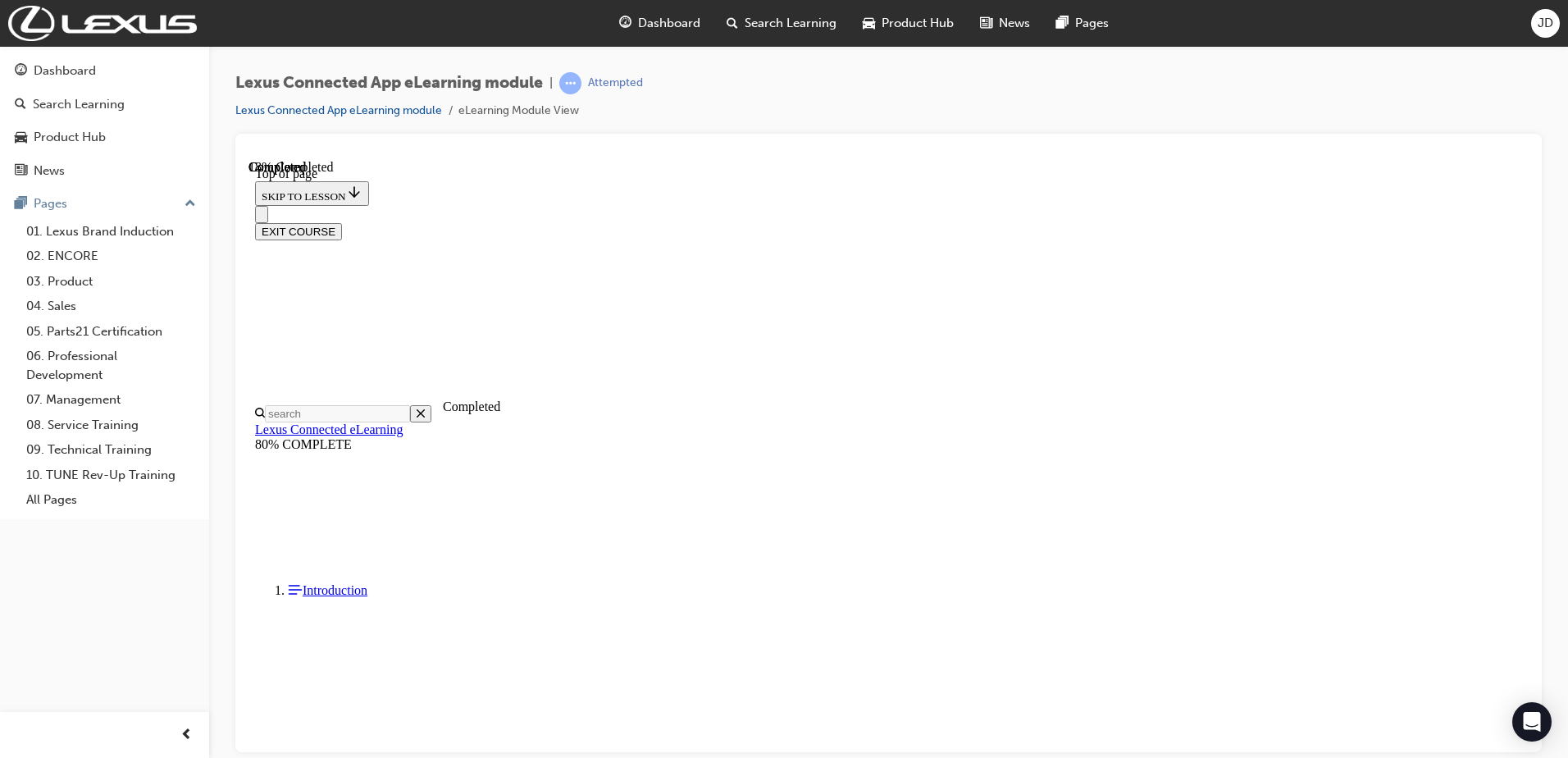
scroll to position [324, 0]
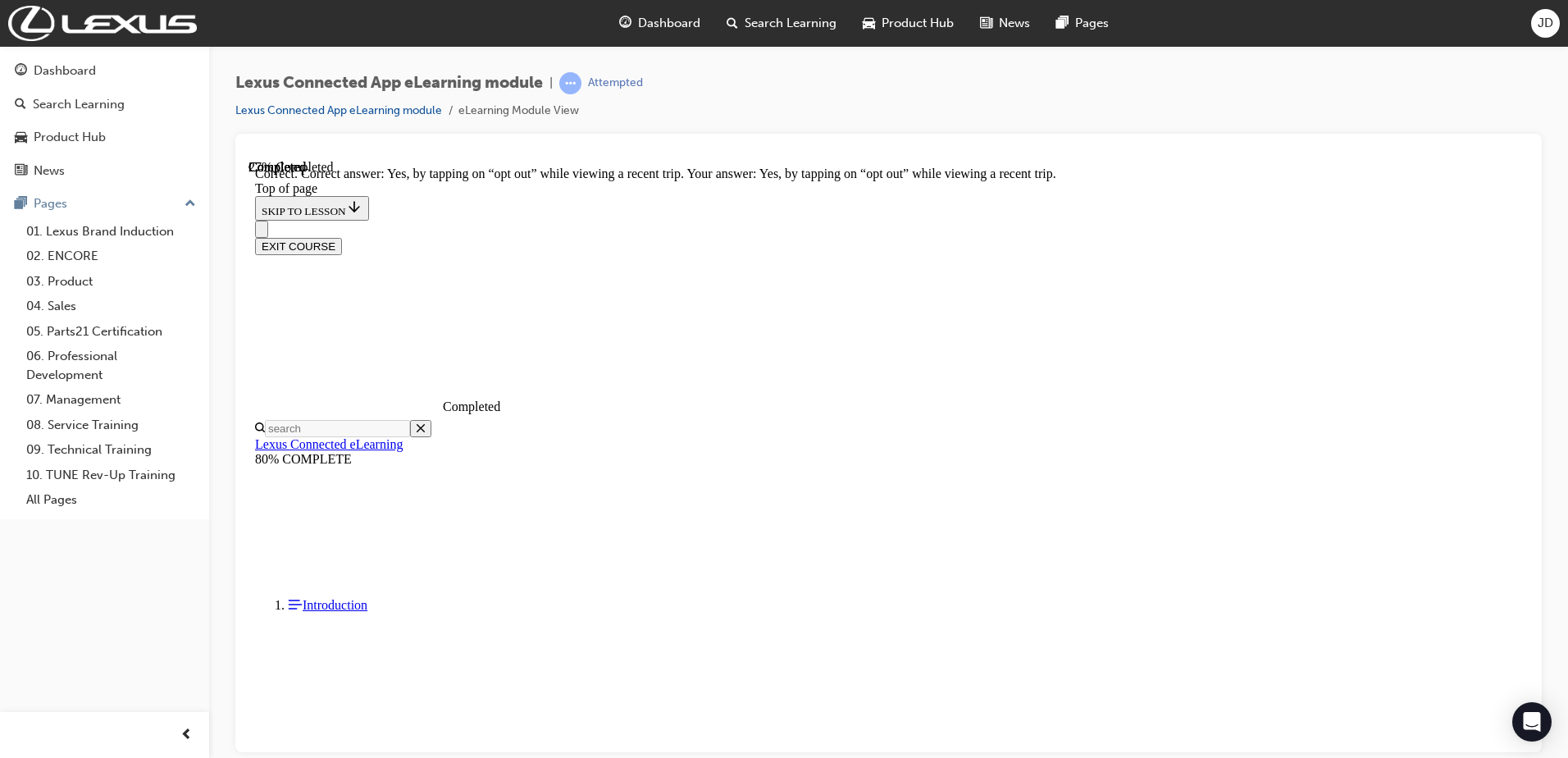
scroll to position [465, 0]
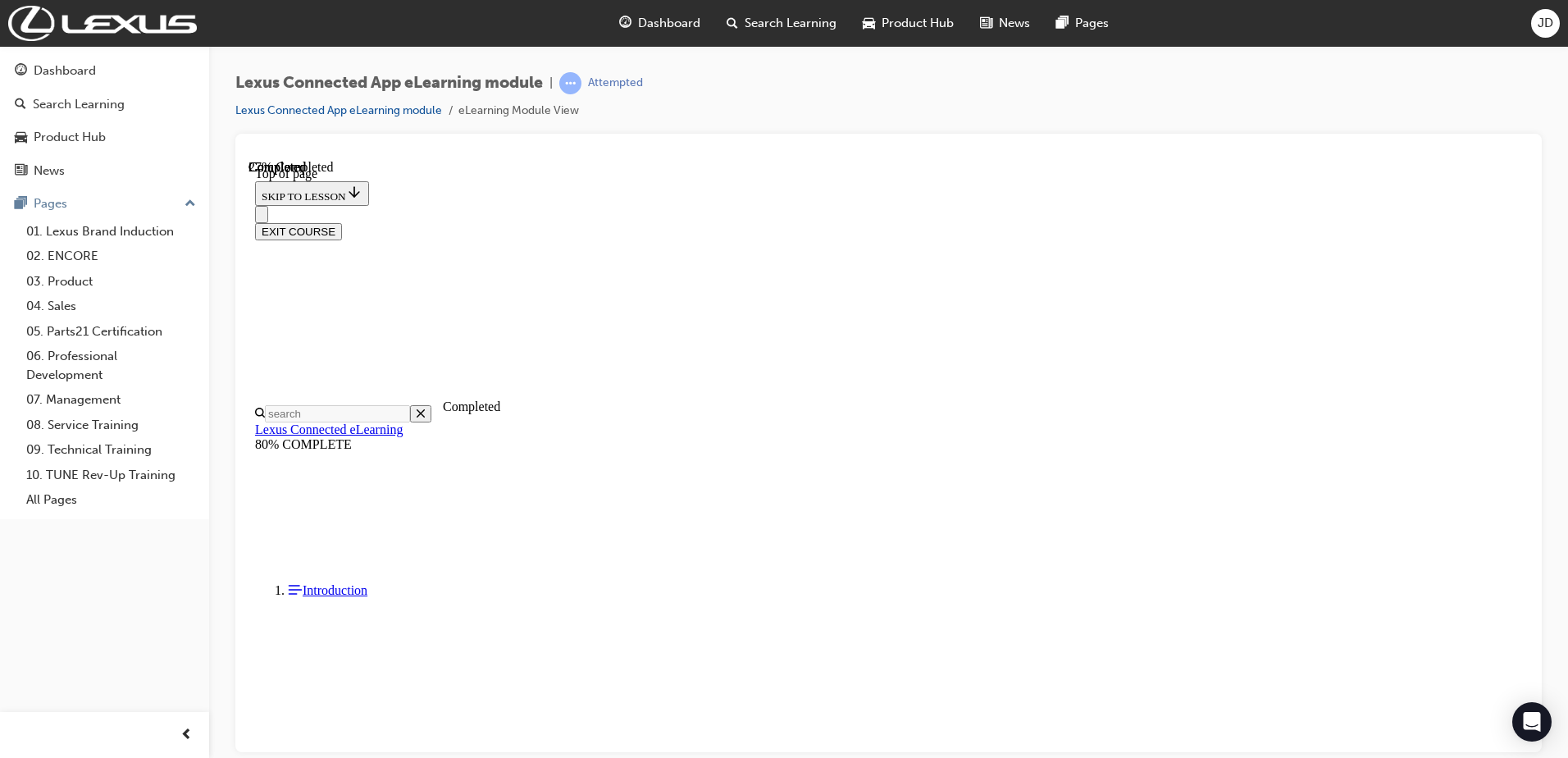
scroll to position [51, 0]
drag, startPoint x: 1063, startPoint y: 743, endPoint x: 1013, endPoint y: 708, distance: 61.0
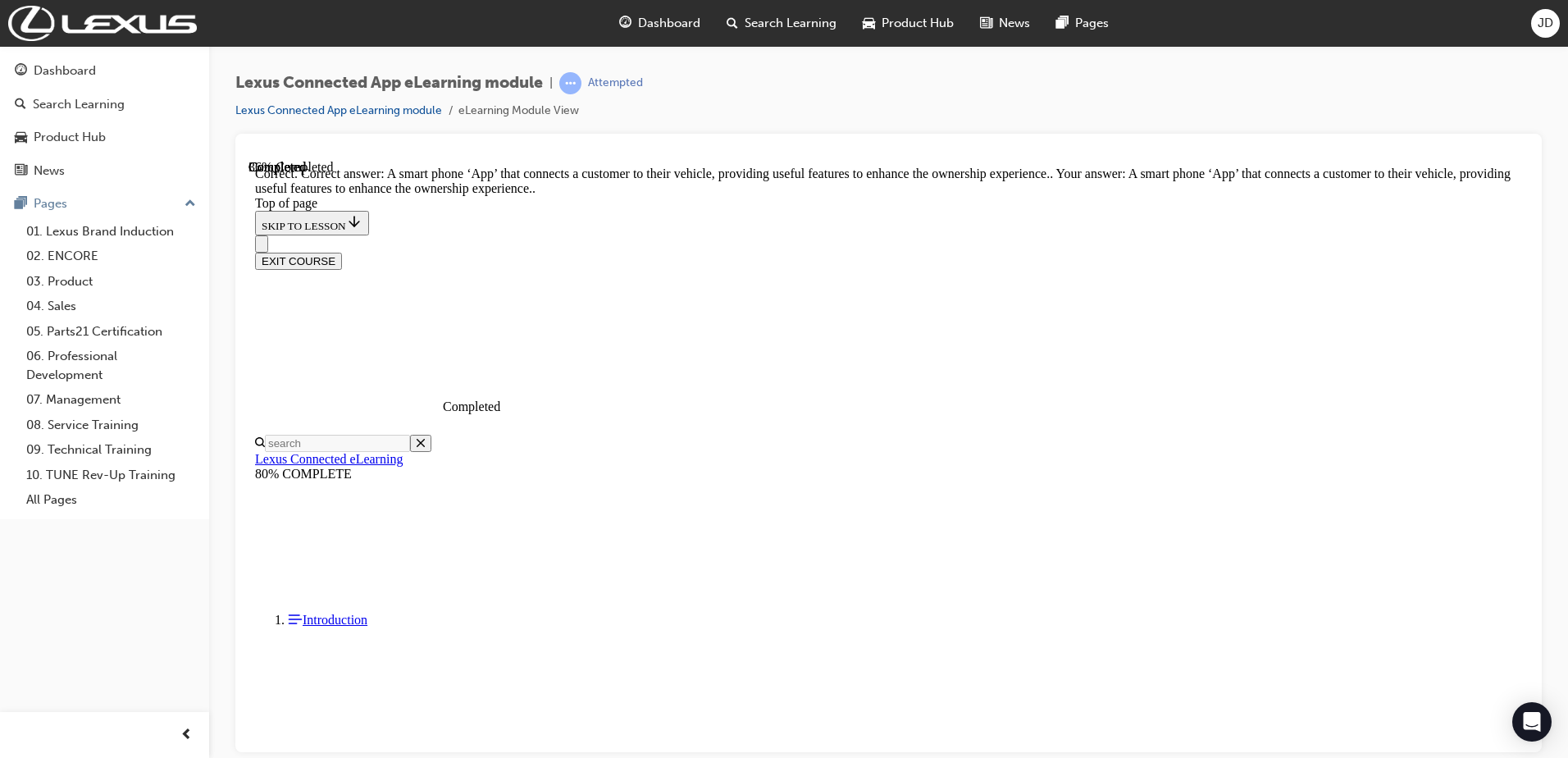
scroll to position [224, 0]
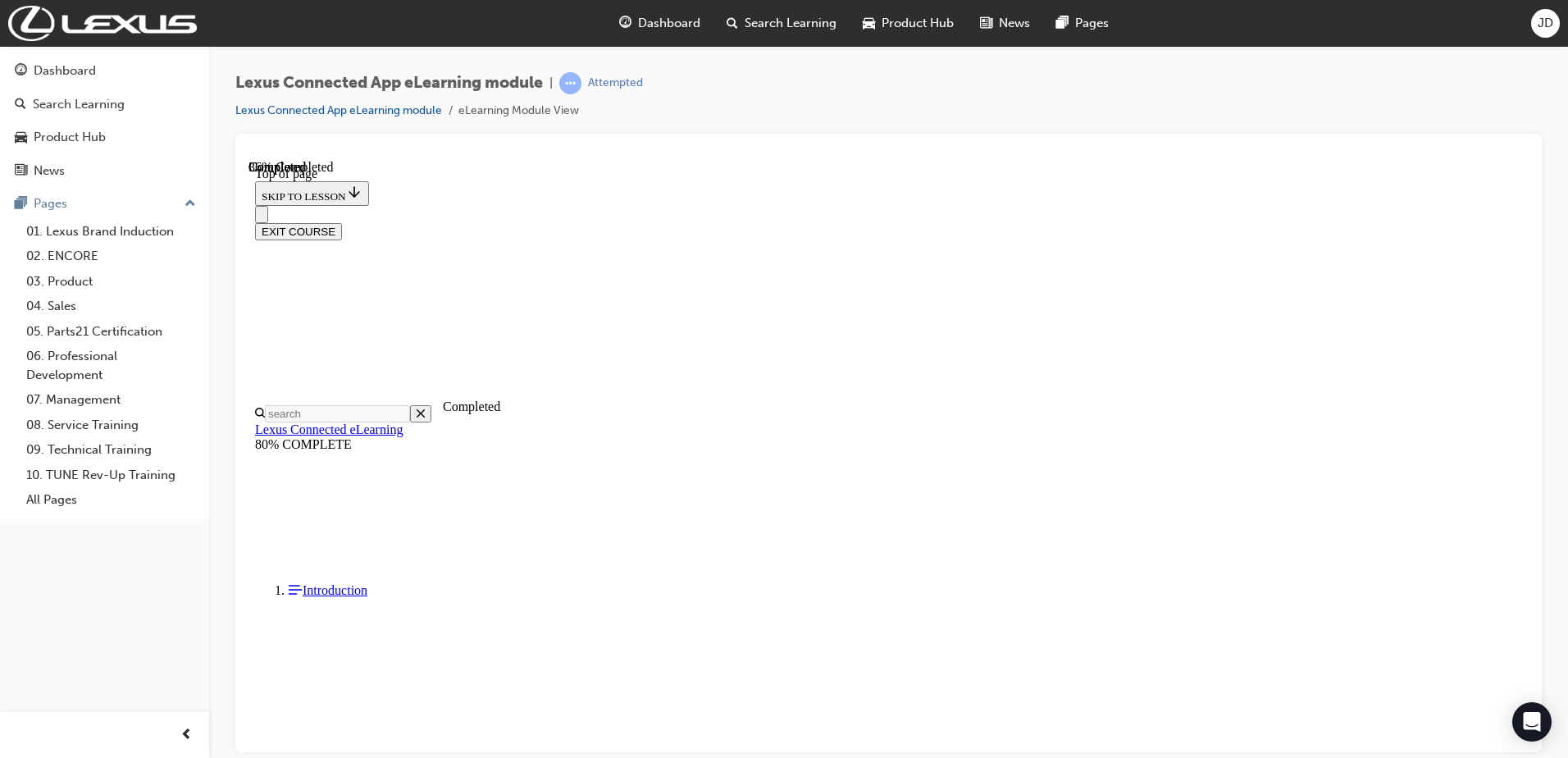
scroll to position [413, 0]
drag, startPoint x: 791, startPoint y: 559, endPoint x: 895, endPoint y: 647, distance: 136.2
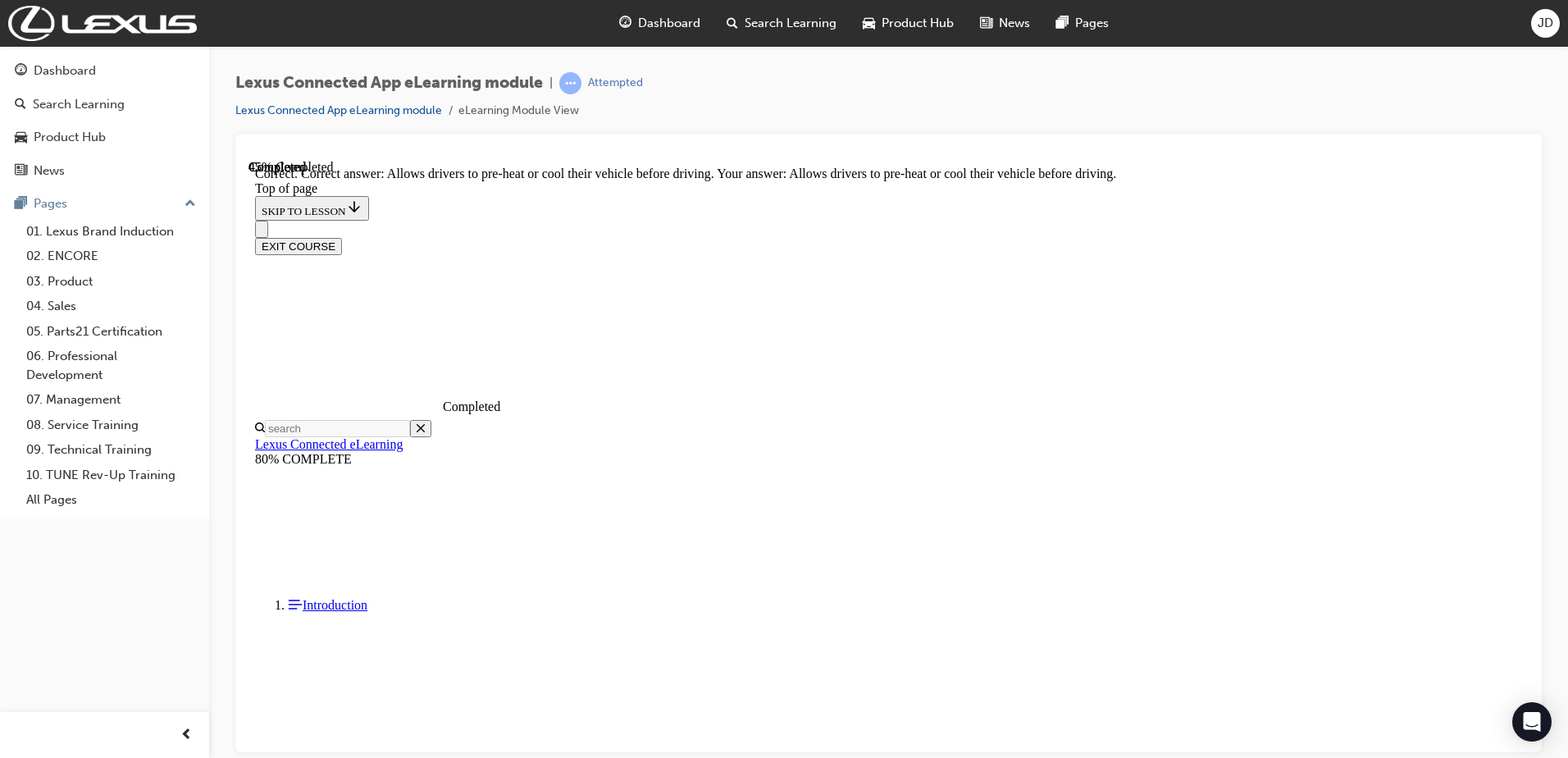
scroll to position [531, 0]
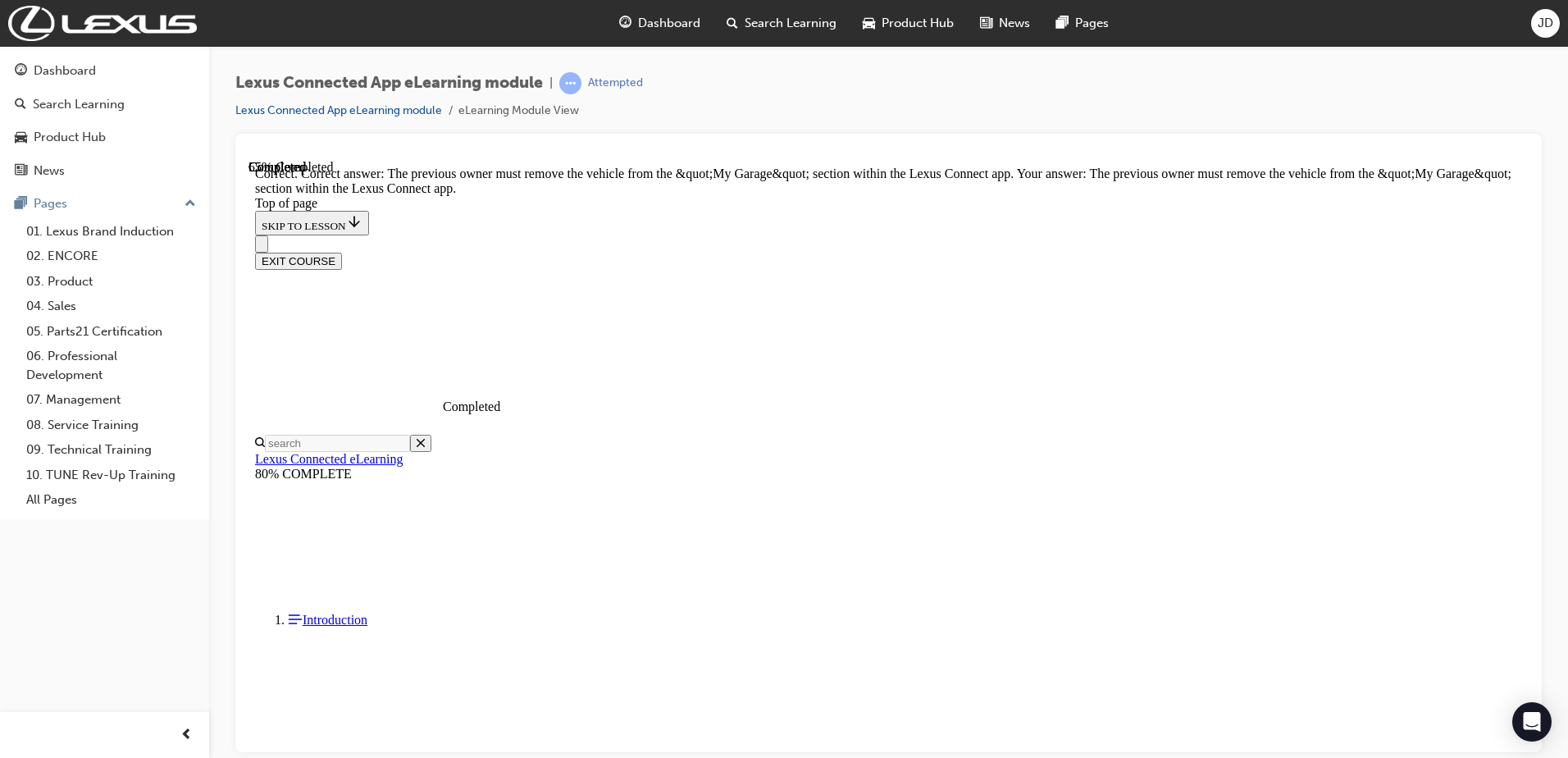
scroll to position [284, 0]
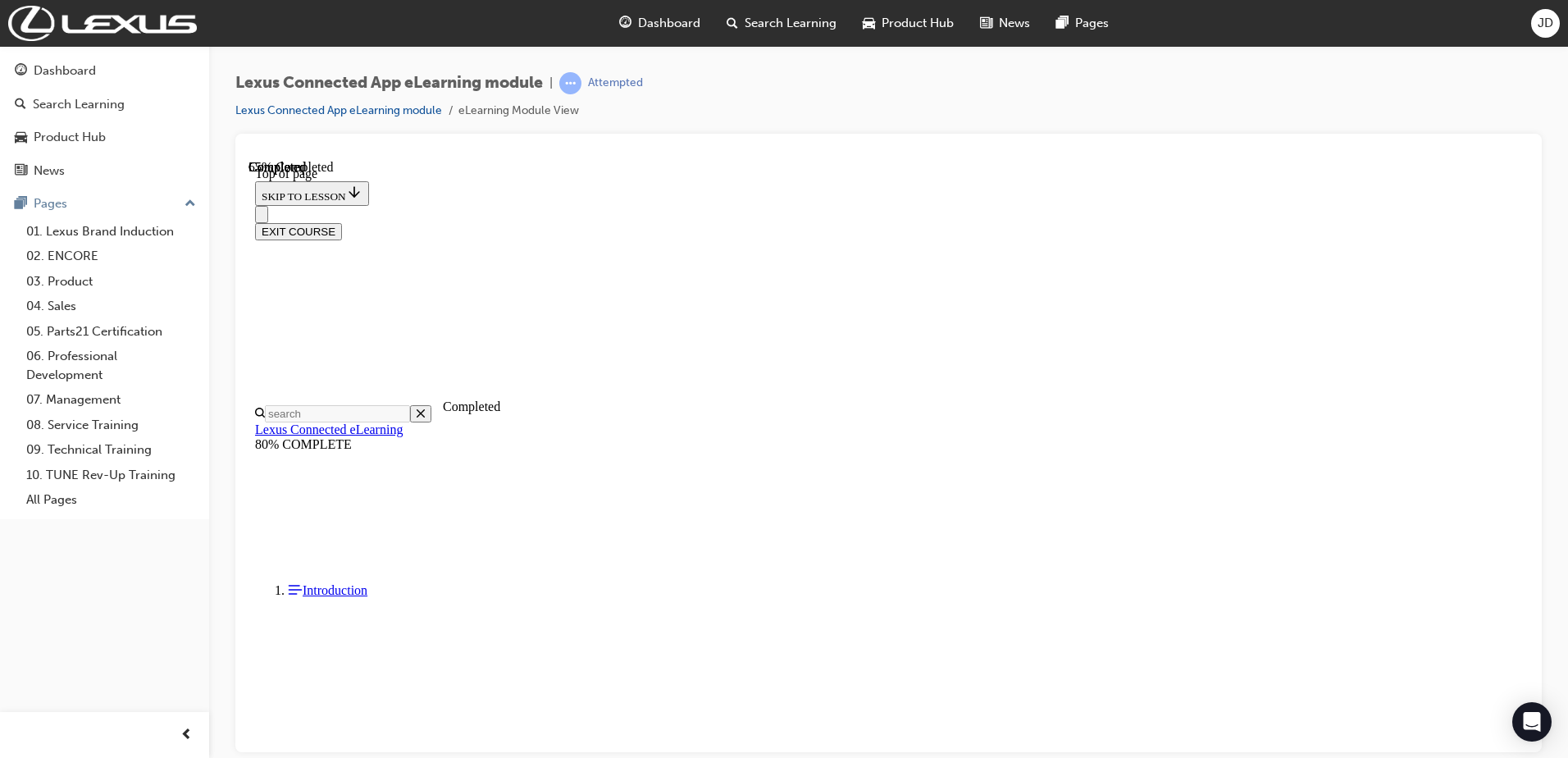
scroll to position [51, 0]
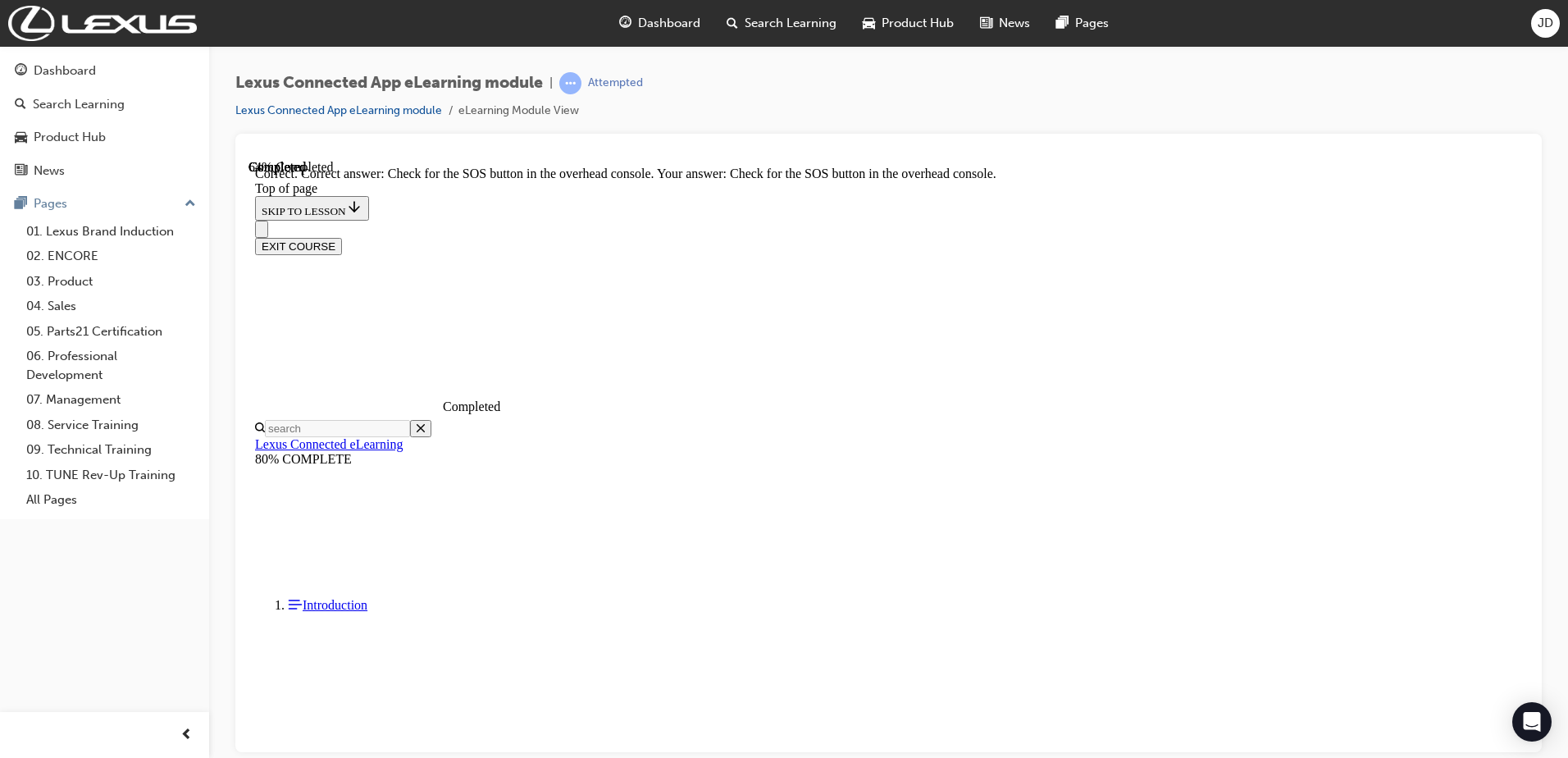
scroll to position [207, 0]
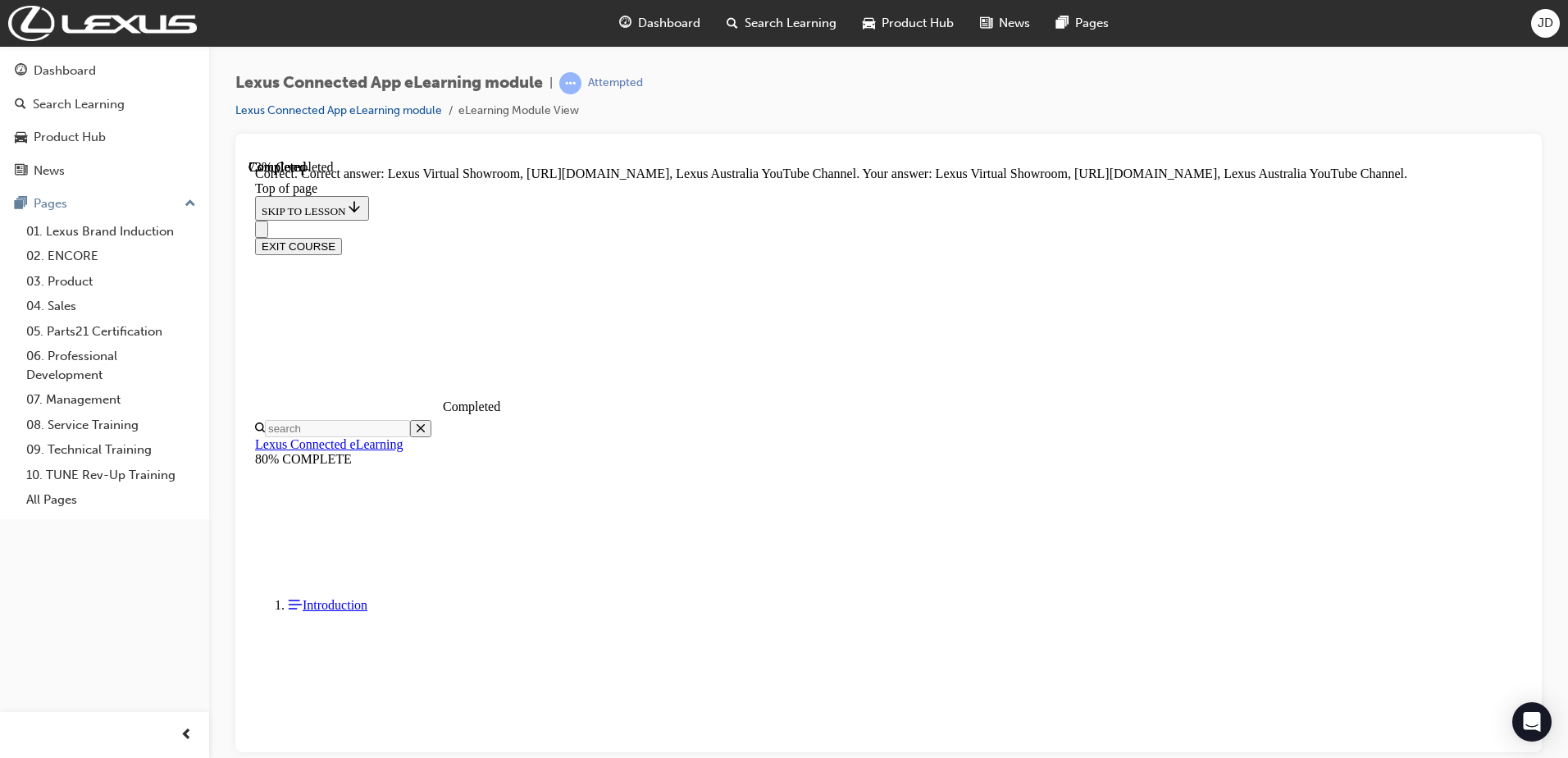
scroll to position [289, 0]
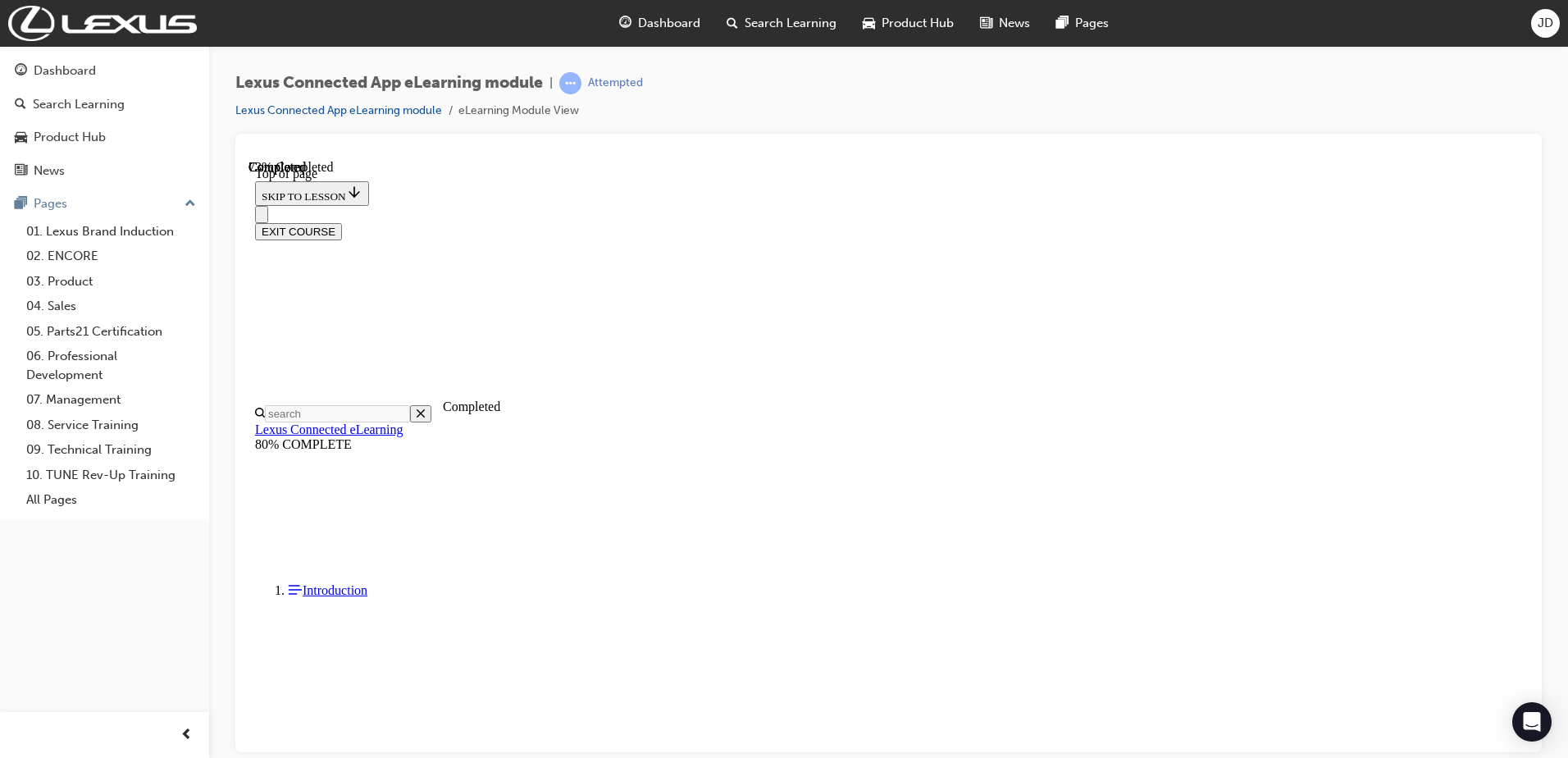
scroll to position [51, 0]
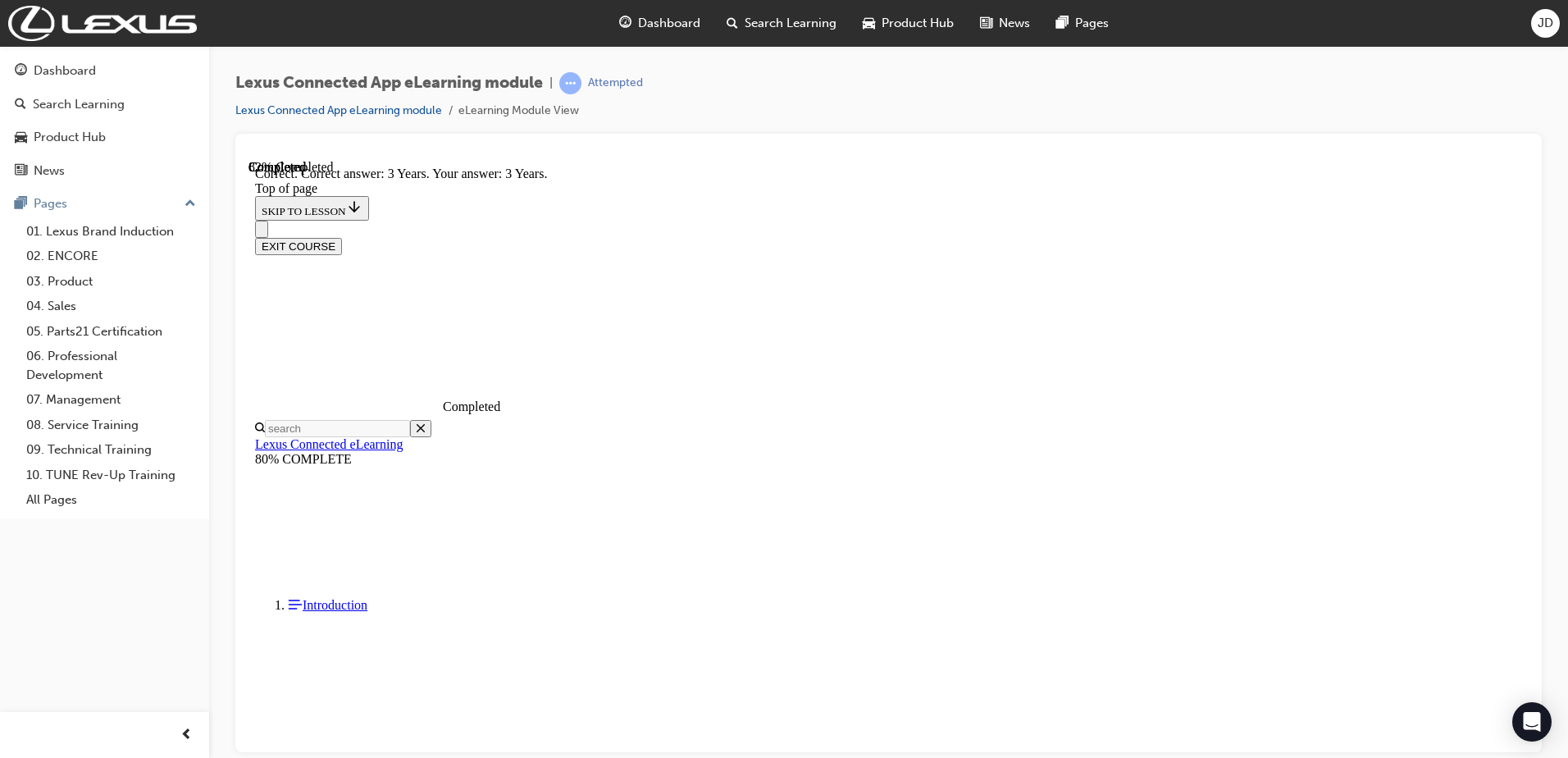
scroll to position [272, 0]
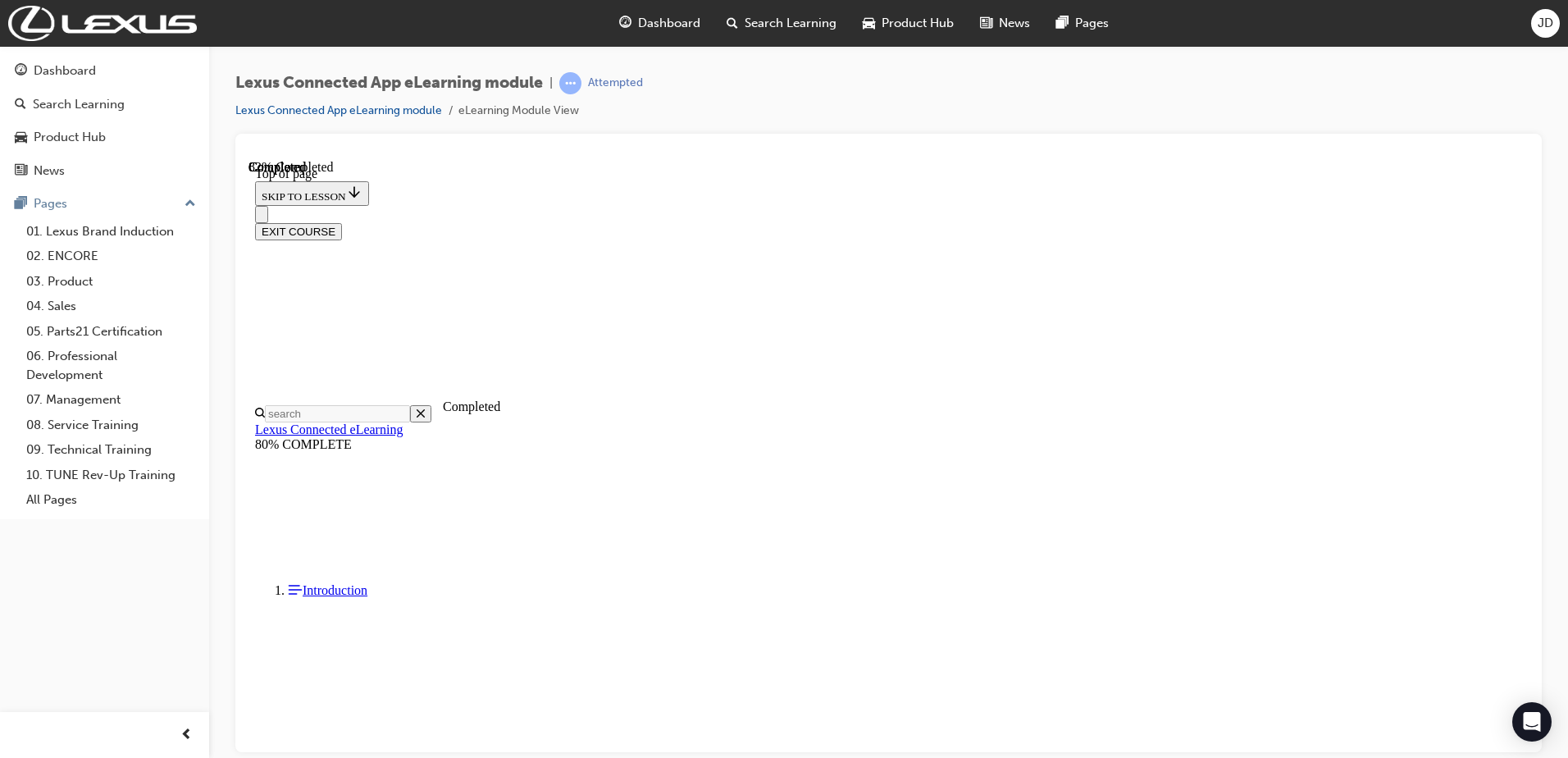
scroll to position [132, 0]
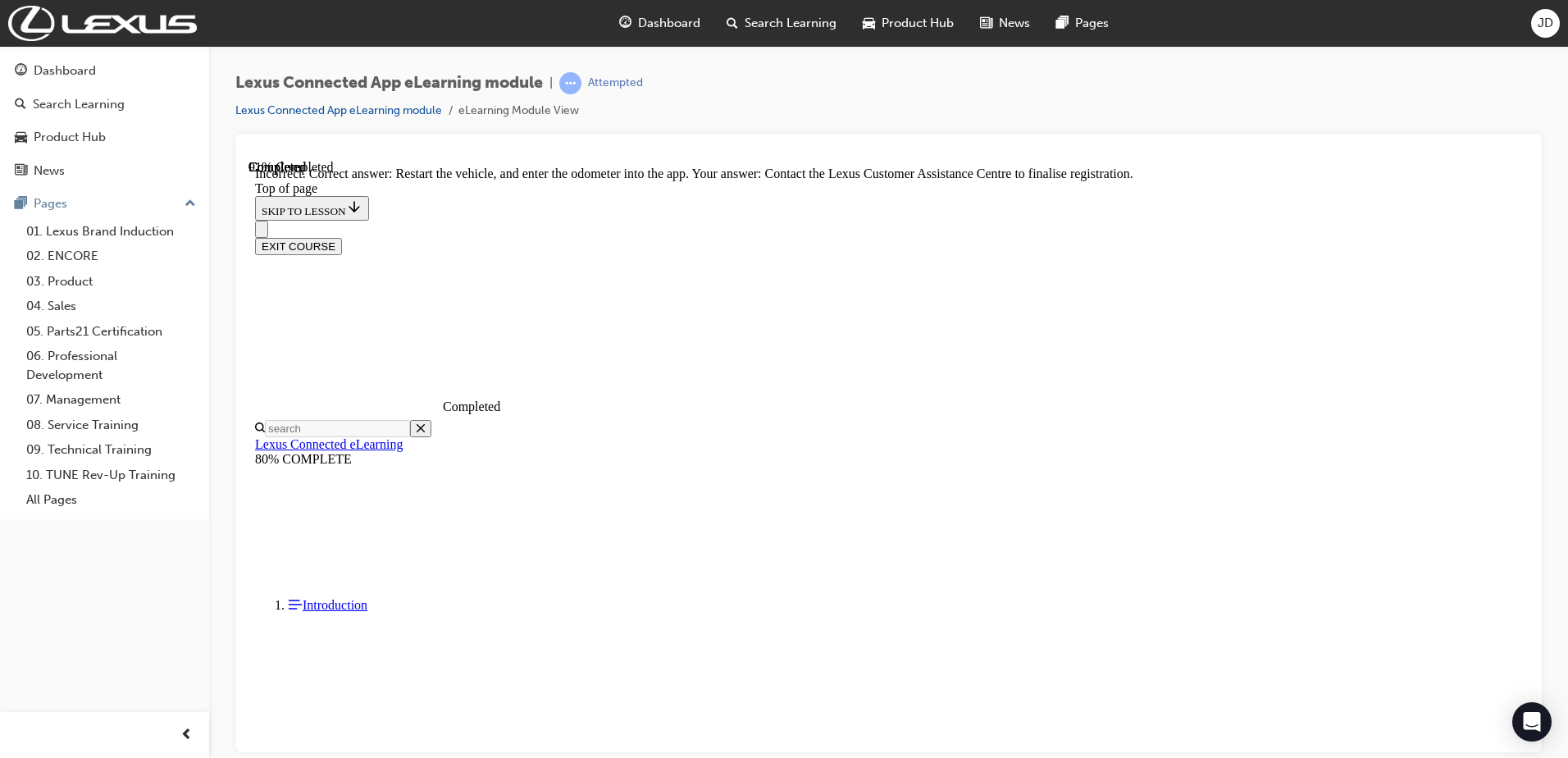
scroll to position [338, 0]
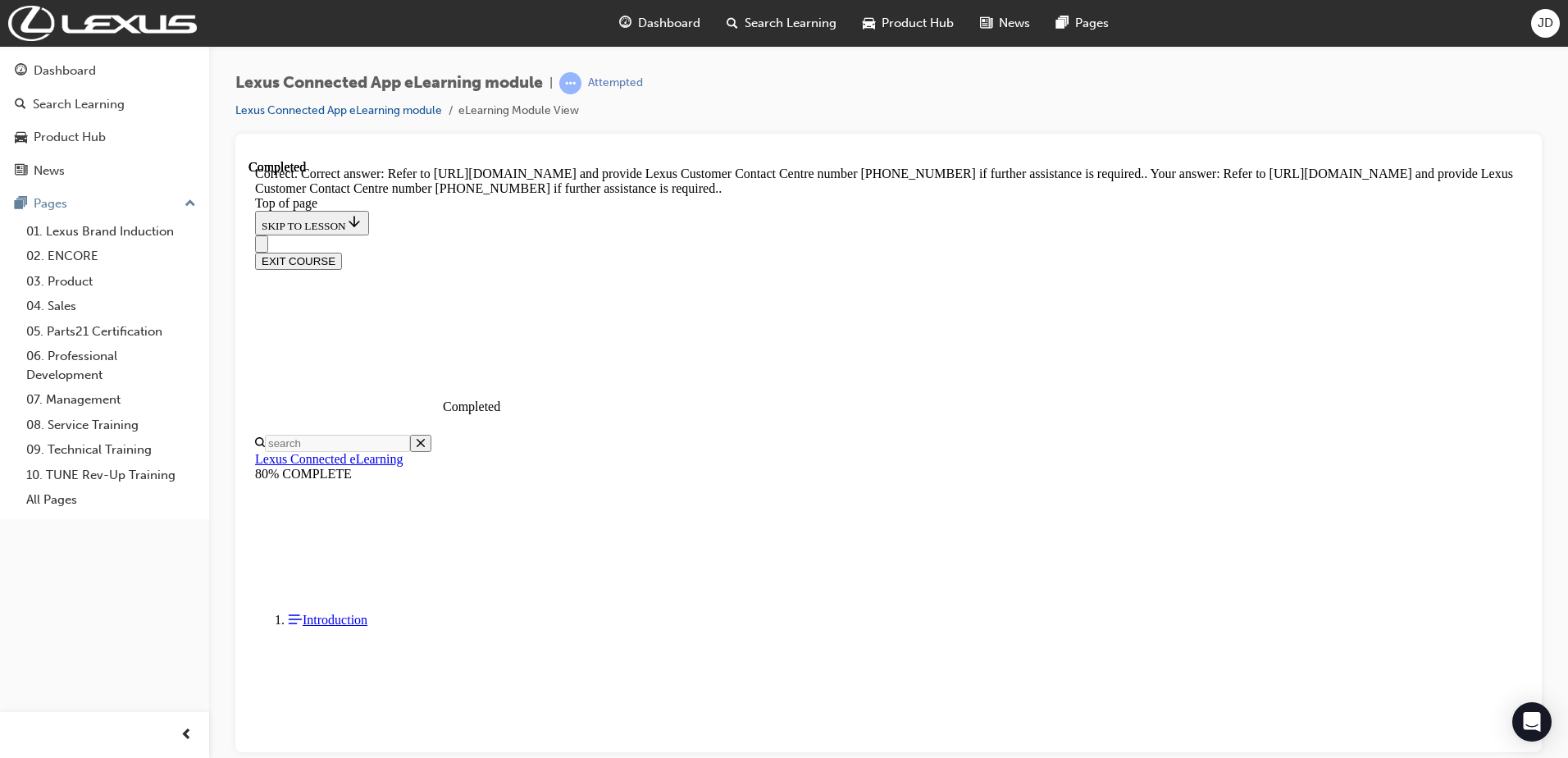
scroll to position [289, 0]
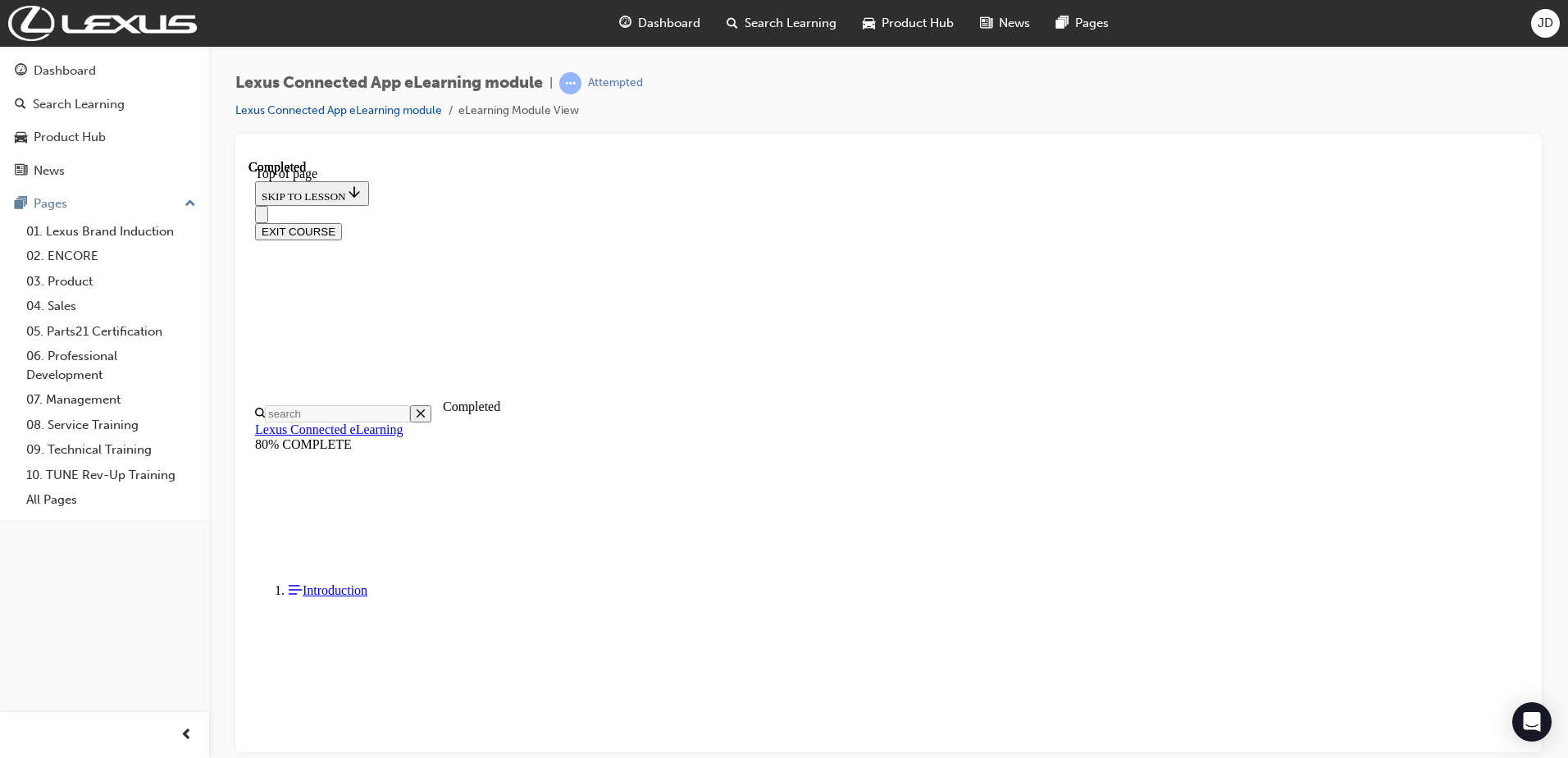
scroll to position [249, 0]
drag, startPoint x: 404, startPoint y: 463, endPoint x: 414, endPoint y: 458, distance: 11.2
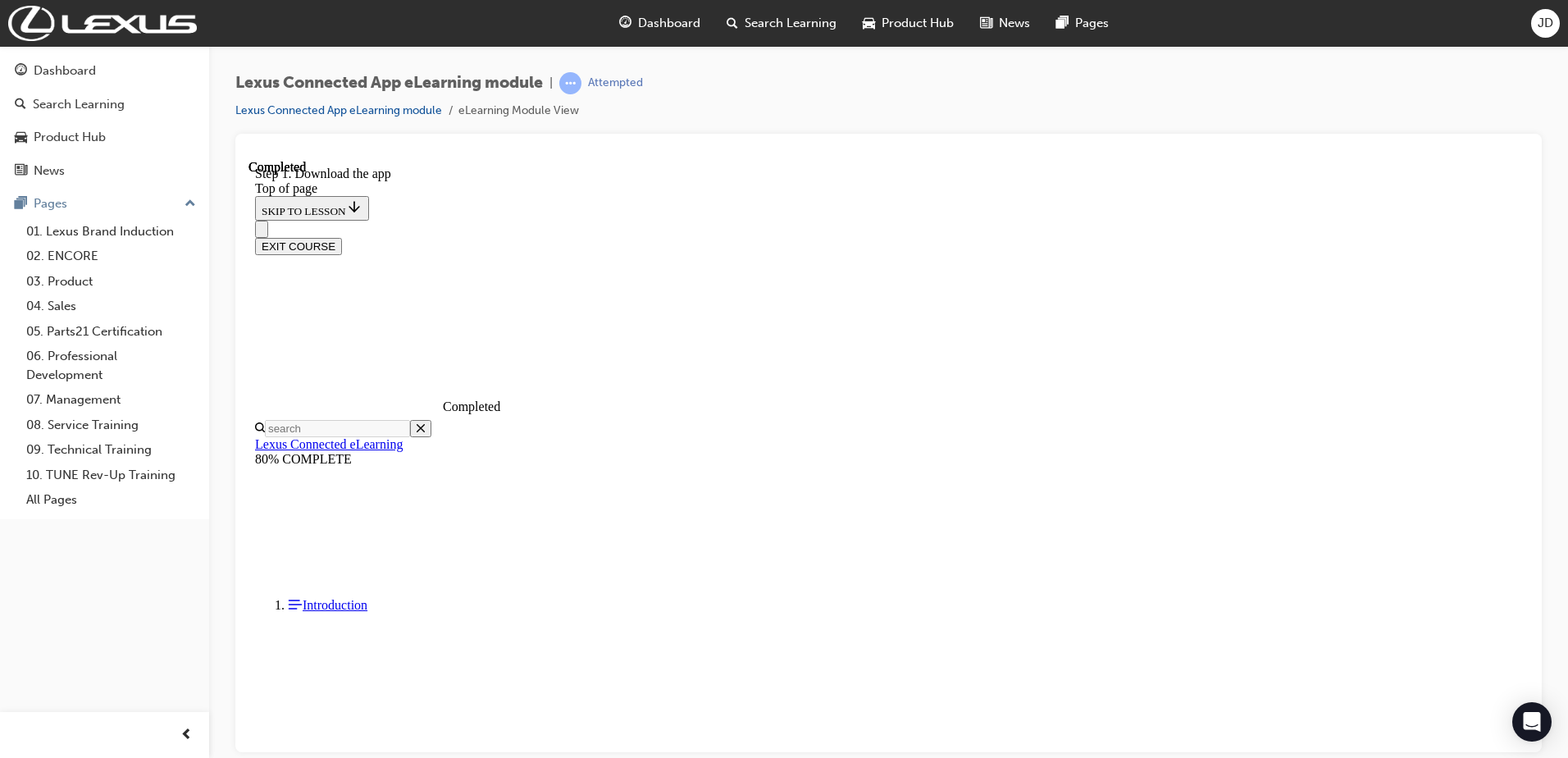
scroll to position [258, 0]
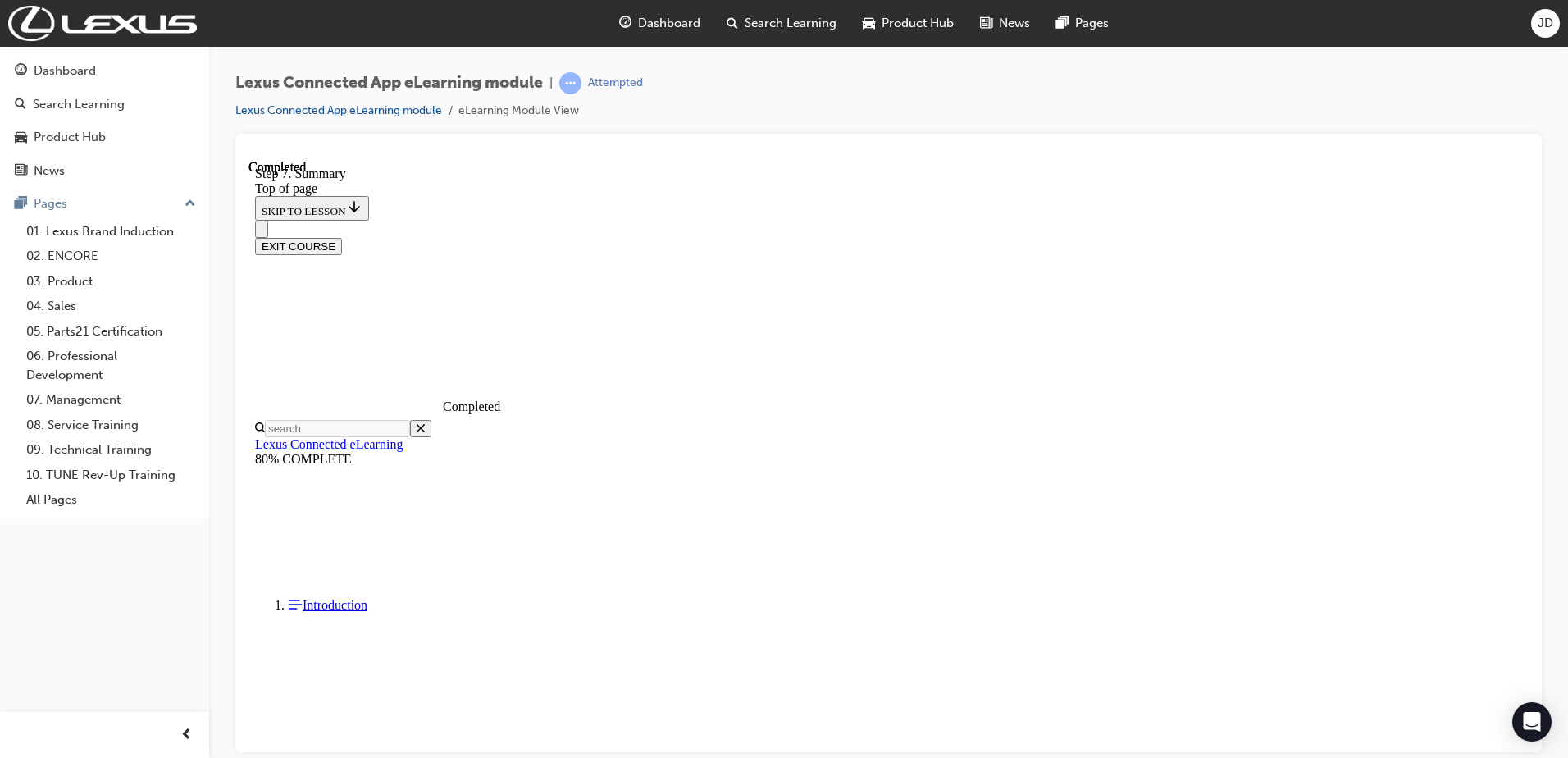
scroll to position [668, 0]
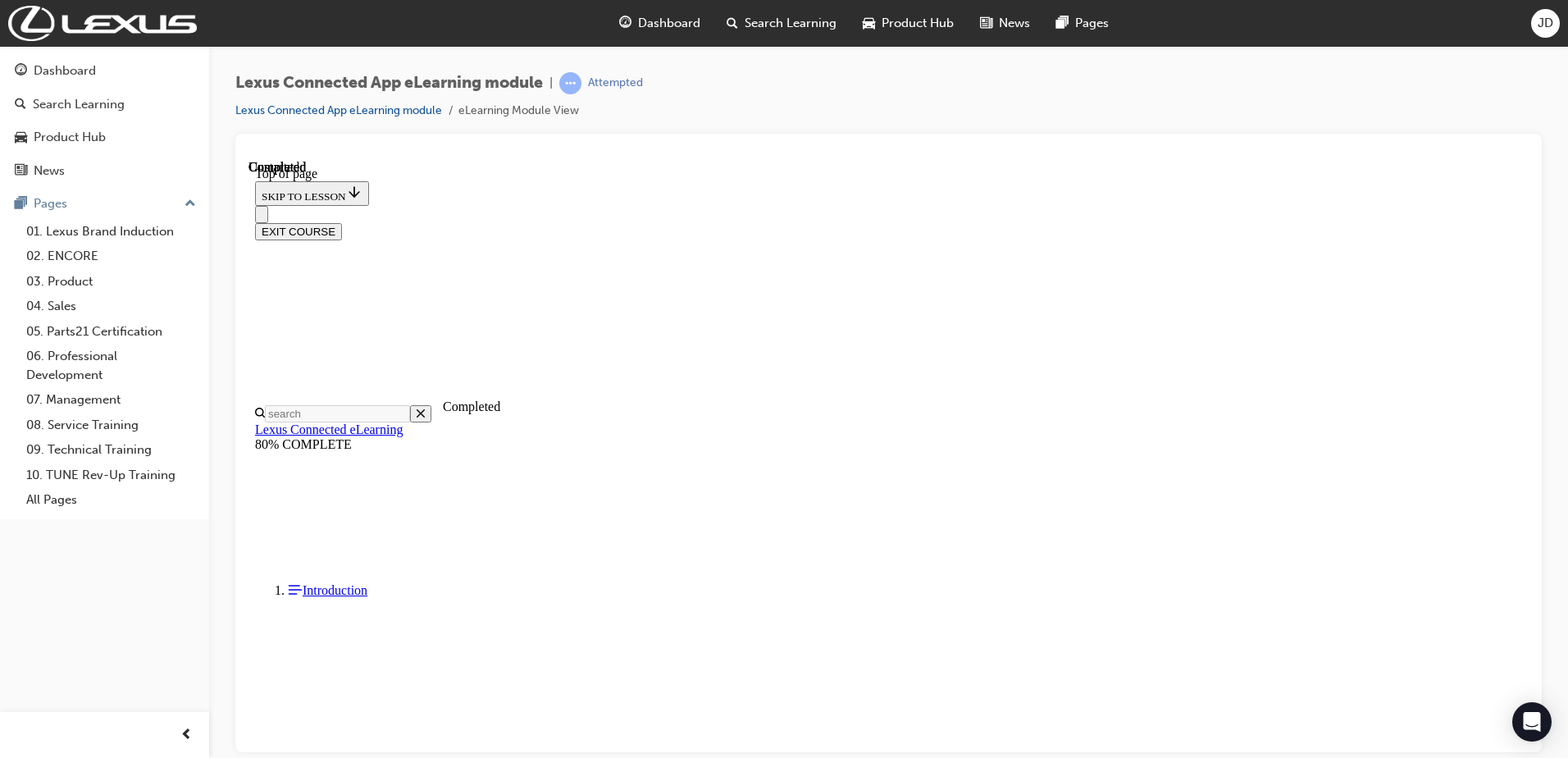
scroll to position [52, 0]
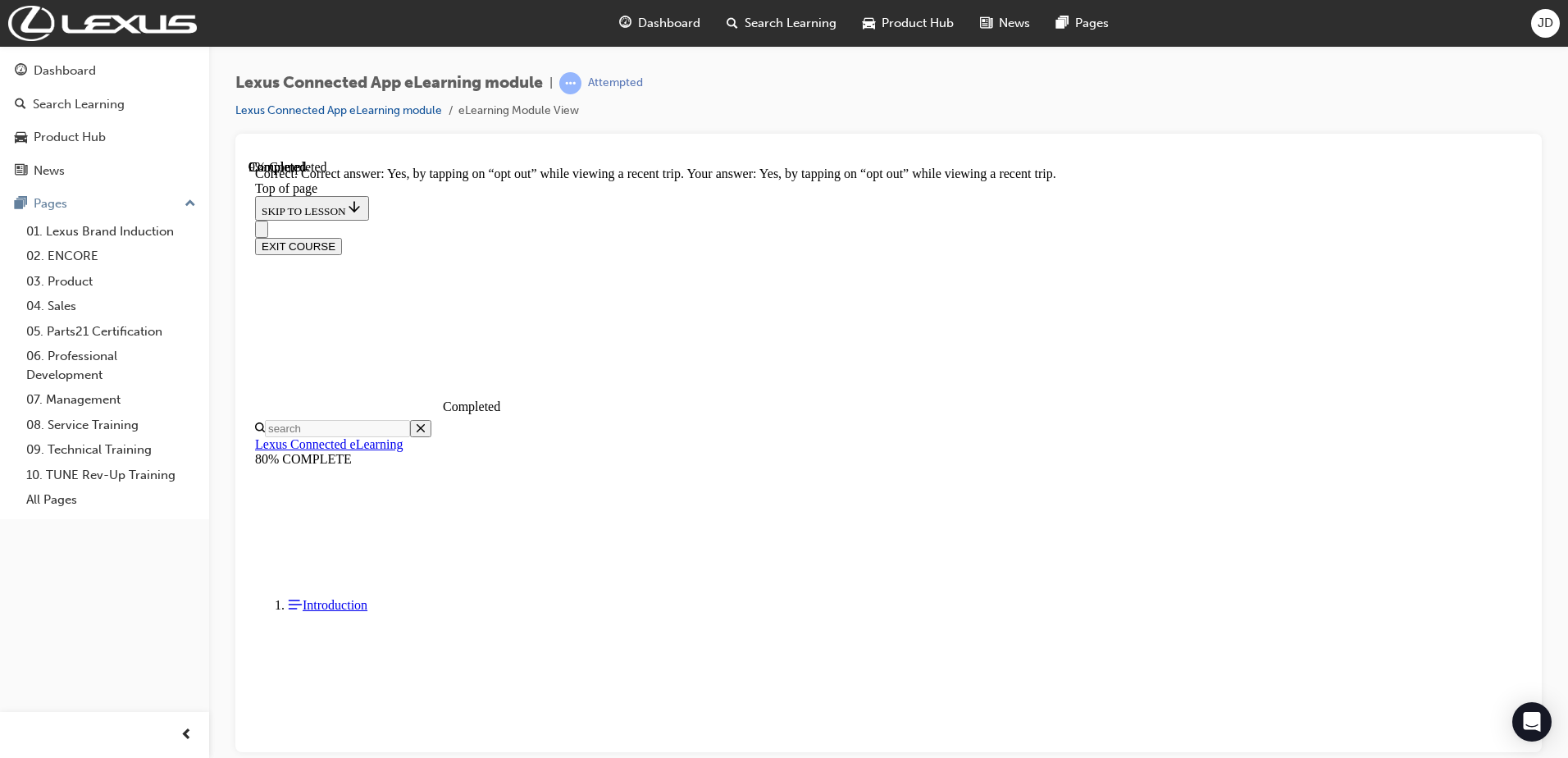
scroll to position [465, 0]
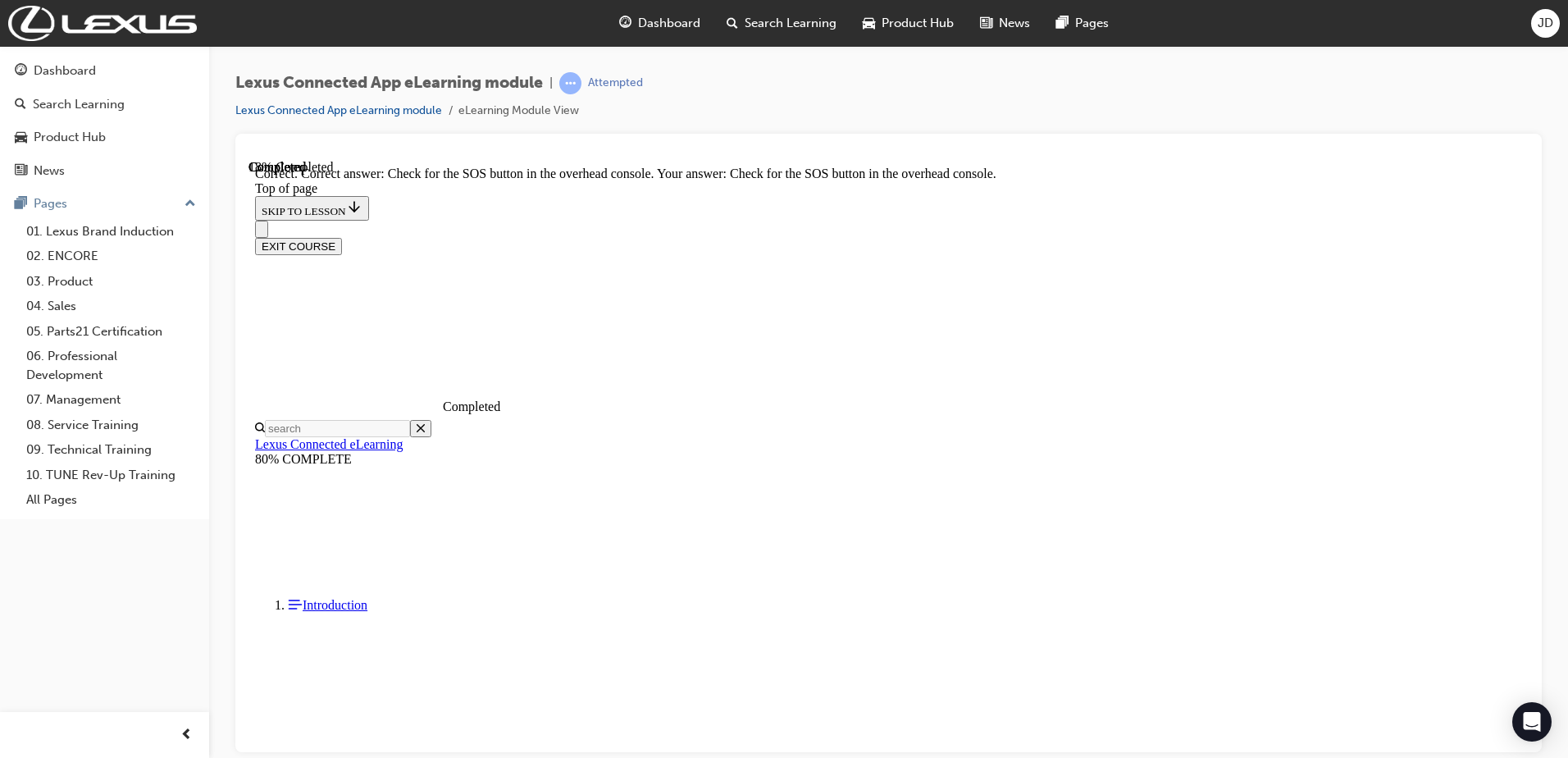
scroll to position [207, 0]
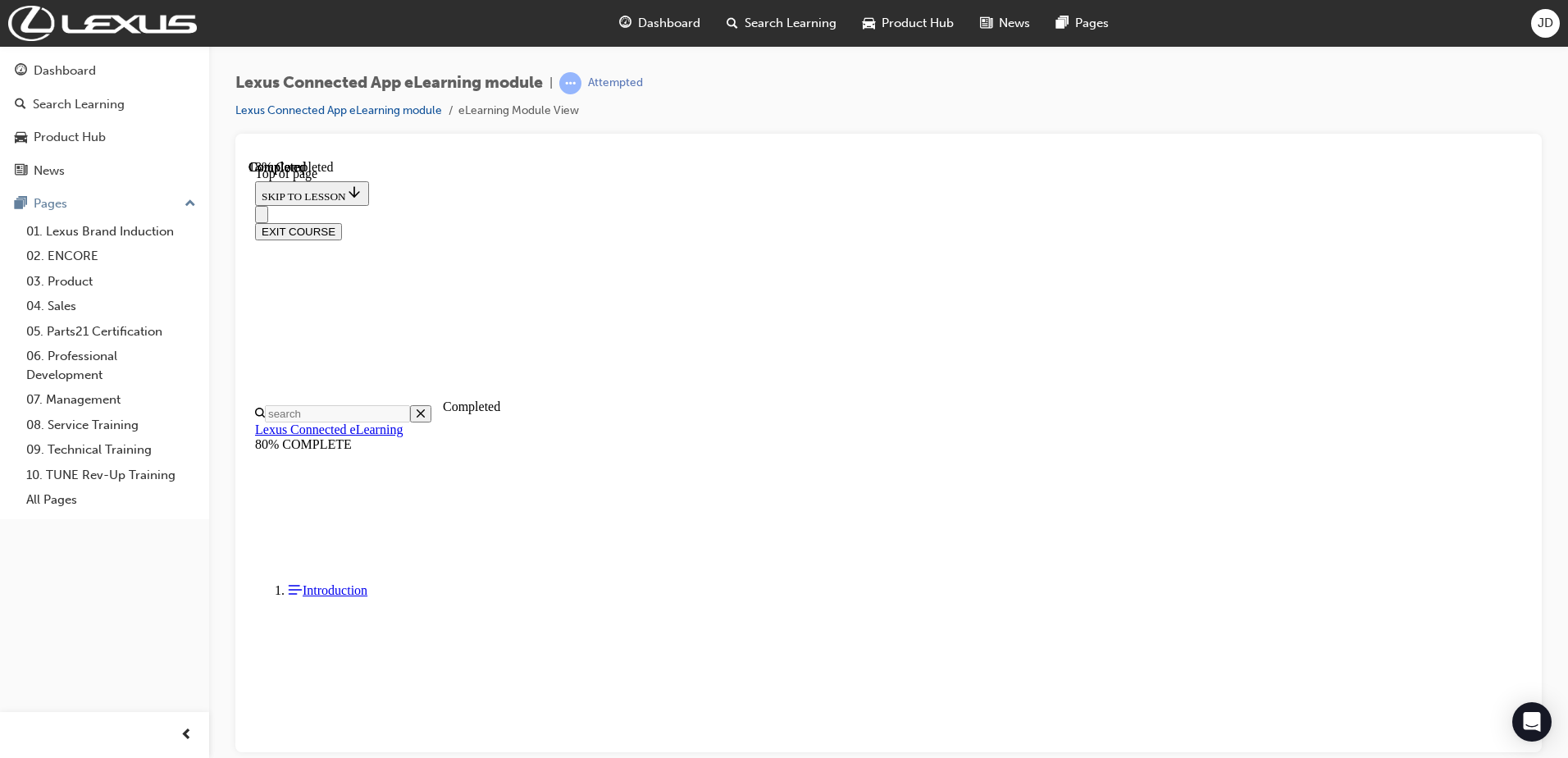
scroll to position [132, 0]
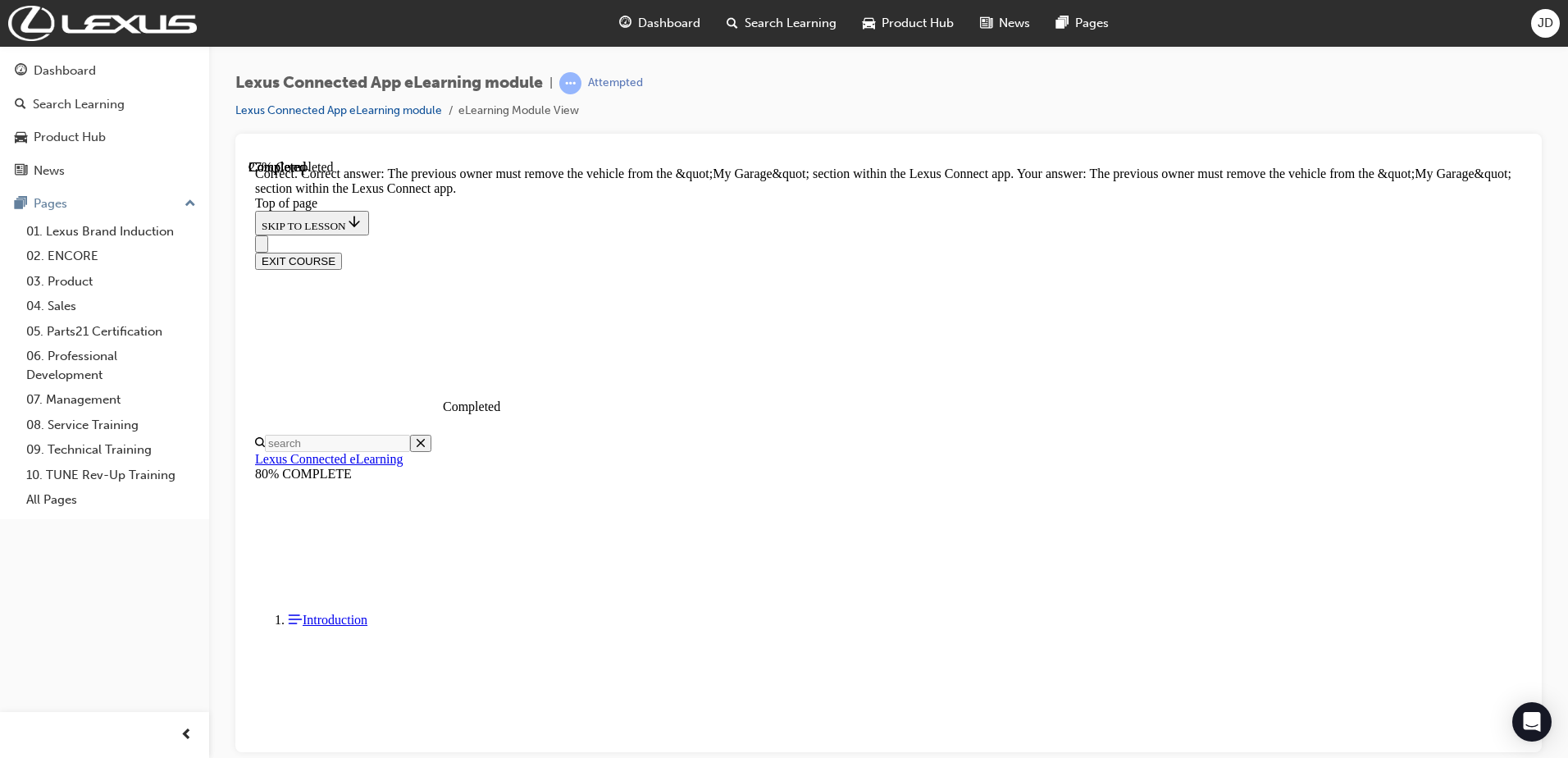
scroll to position [284, 0]
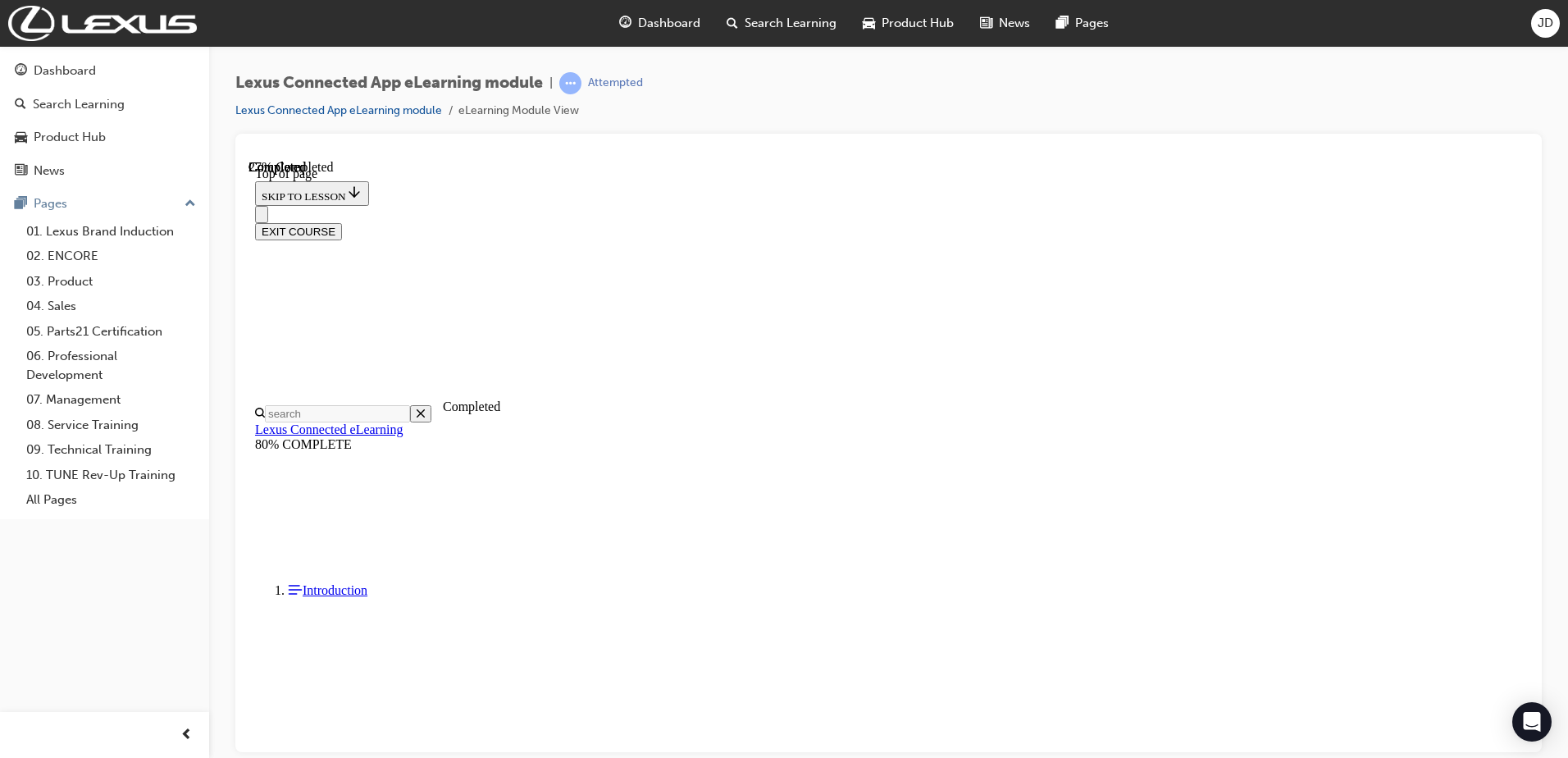
scroll to position [132, 0]
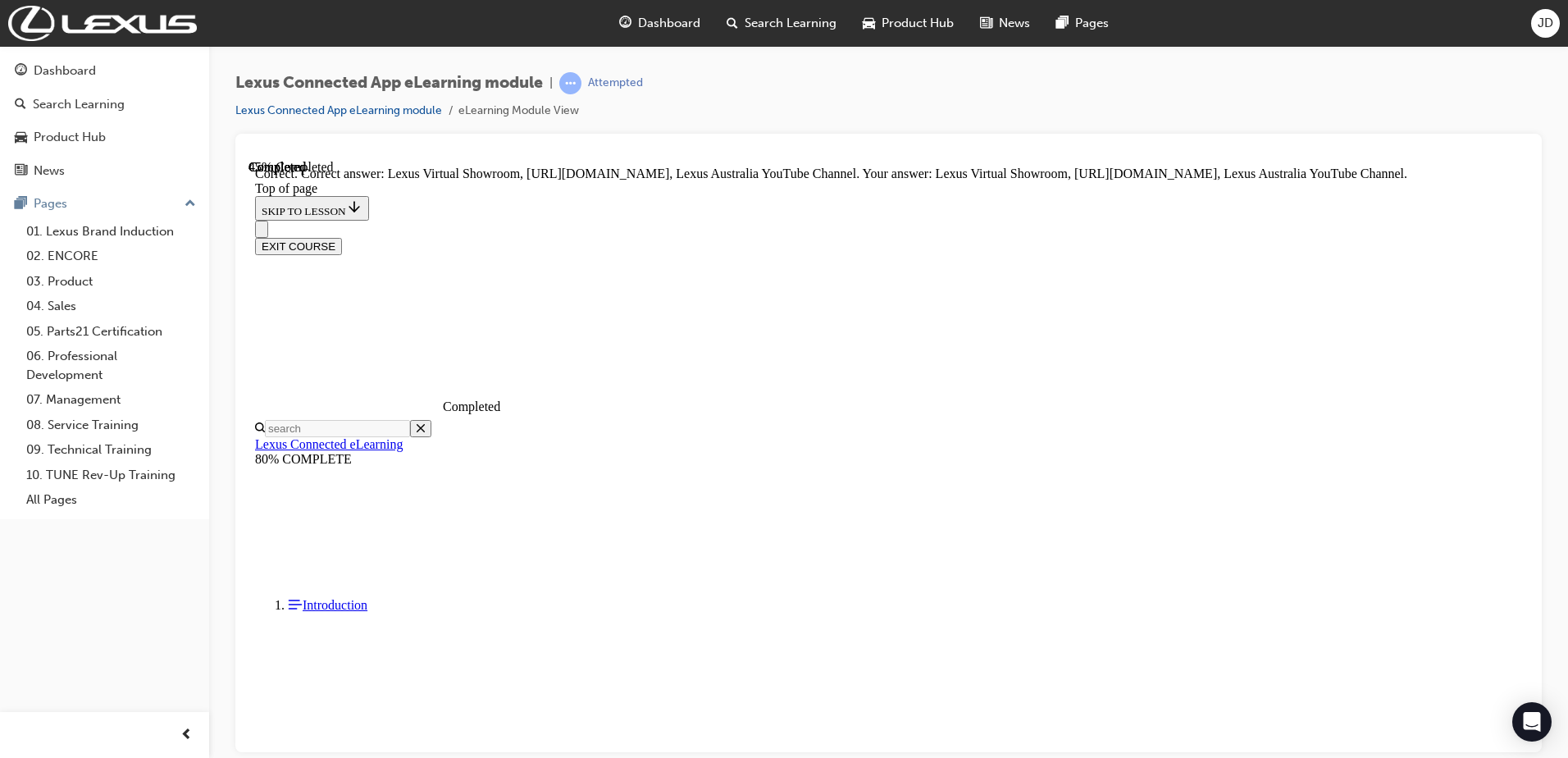
scroll to position [289, 0]
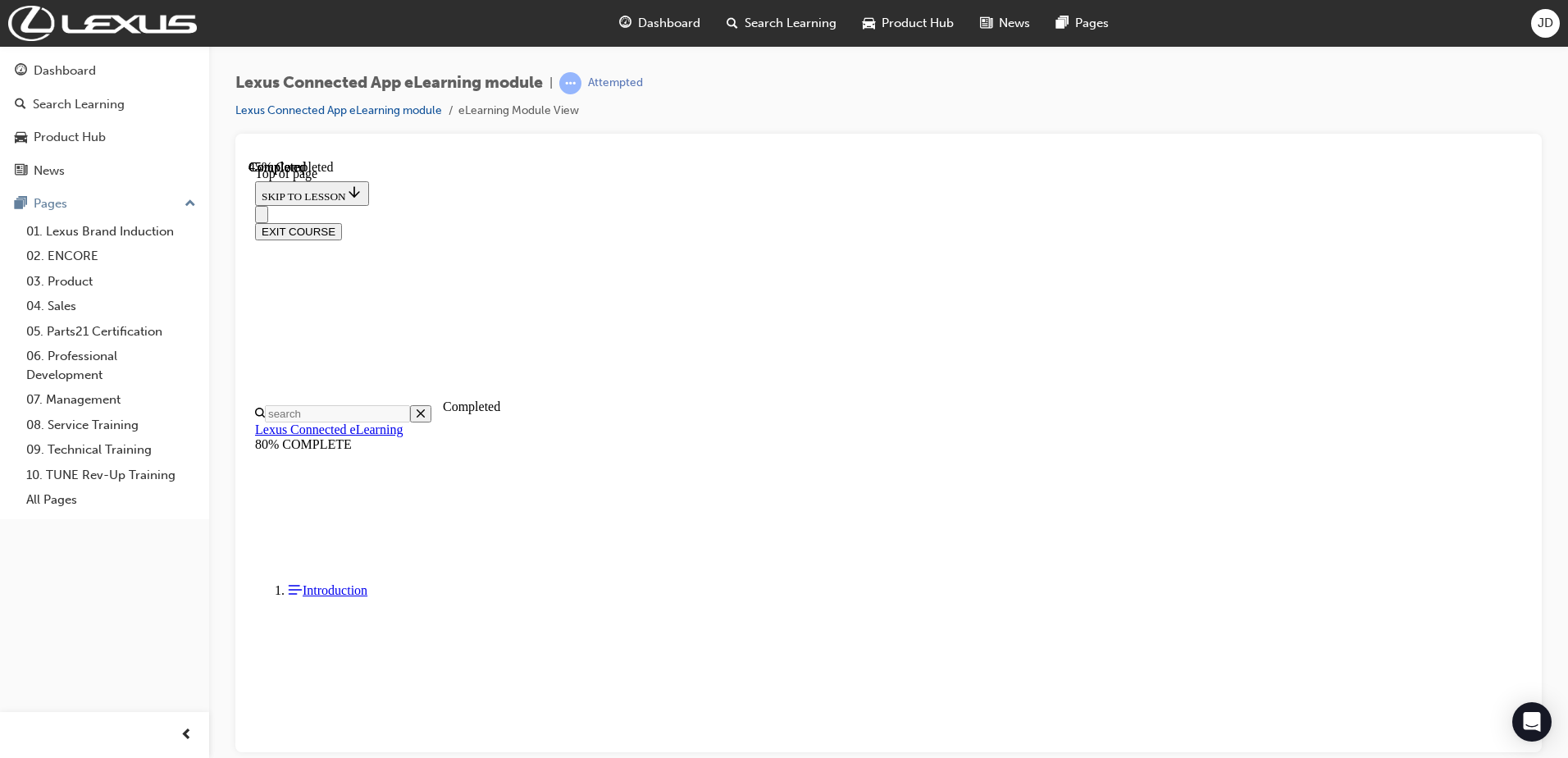
scroll to position [51, 0]
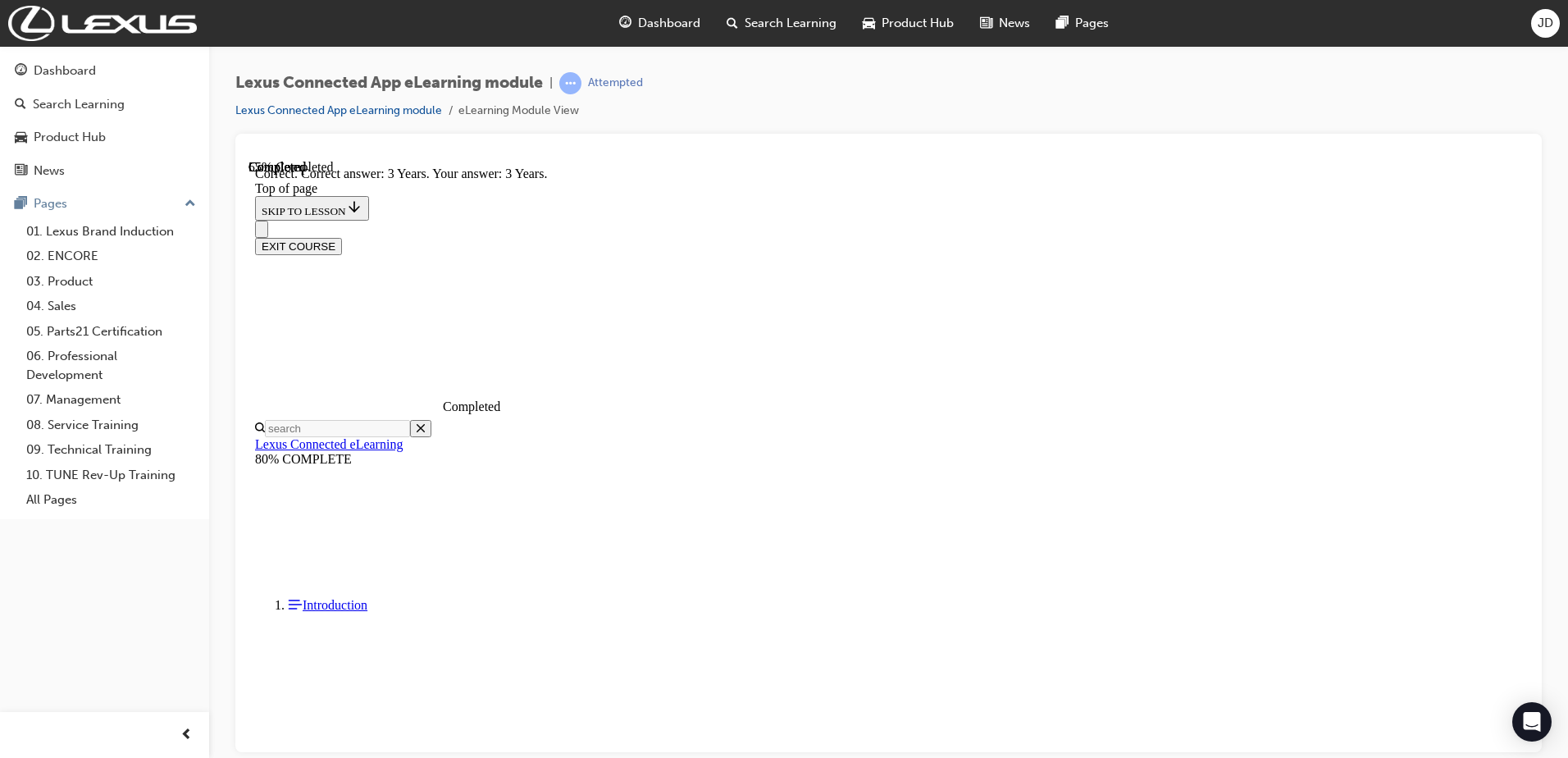
scroll to position [272, 0]
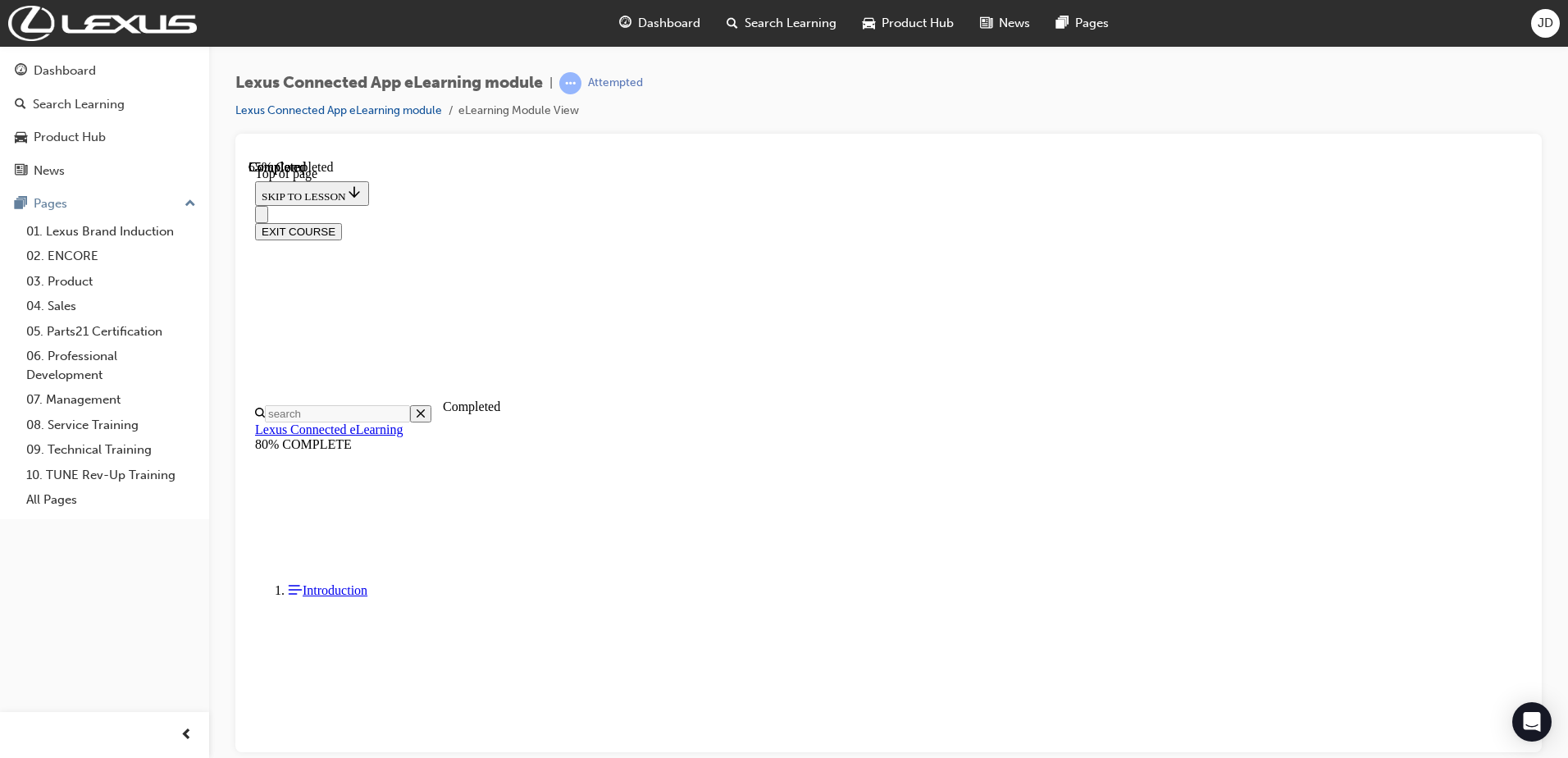
scroll to position [51, 0]
click at [896, 757] on html "Your version of Internet Explorer is outdated and not supported. Please upgrade…" at bounding box center [784, 379] width 1568 height 758
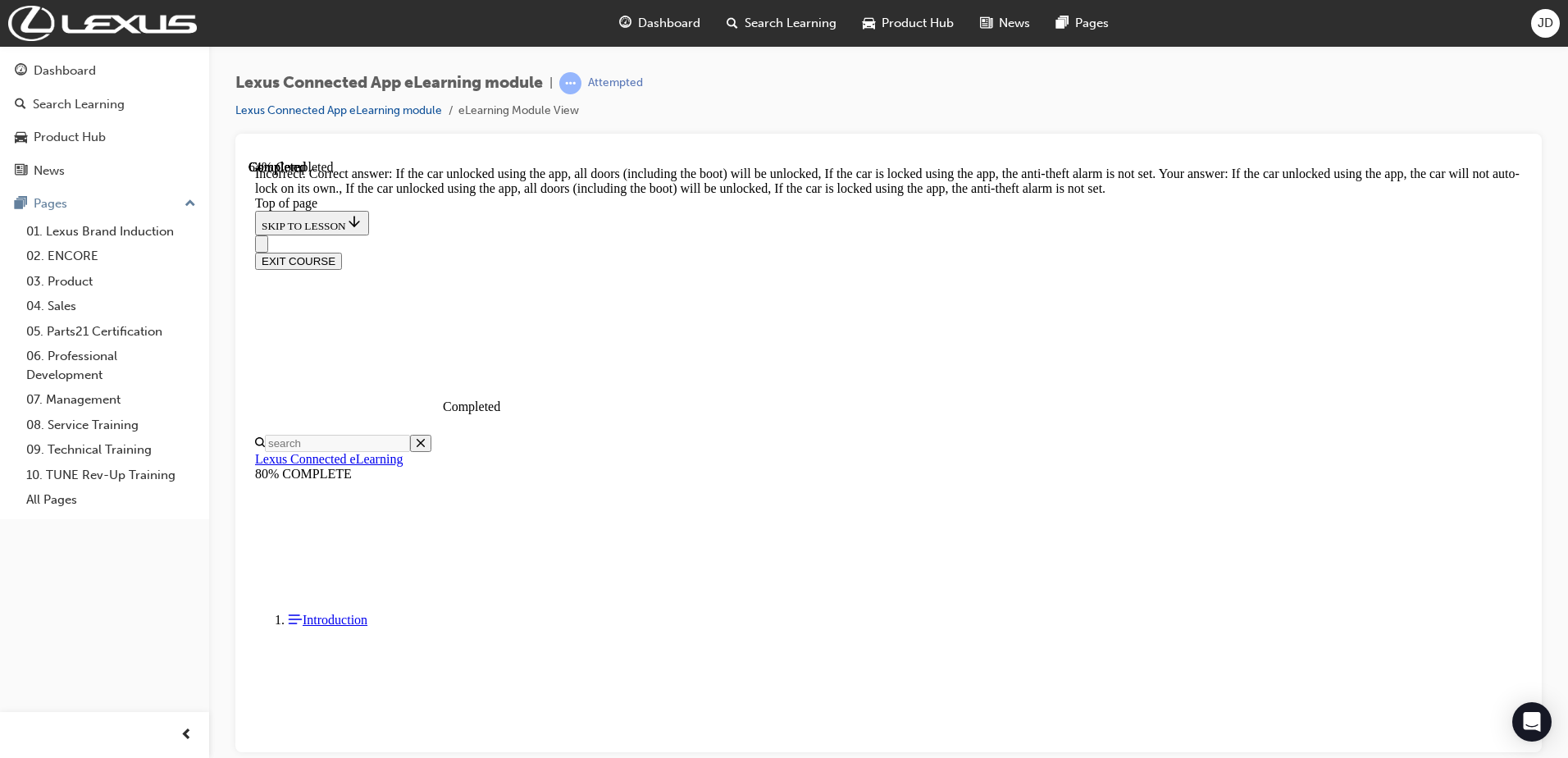
scroll to position [136, 0]
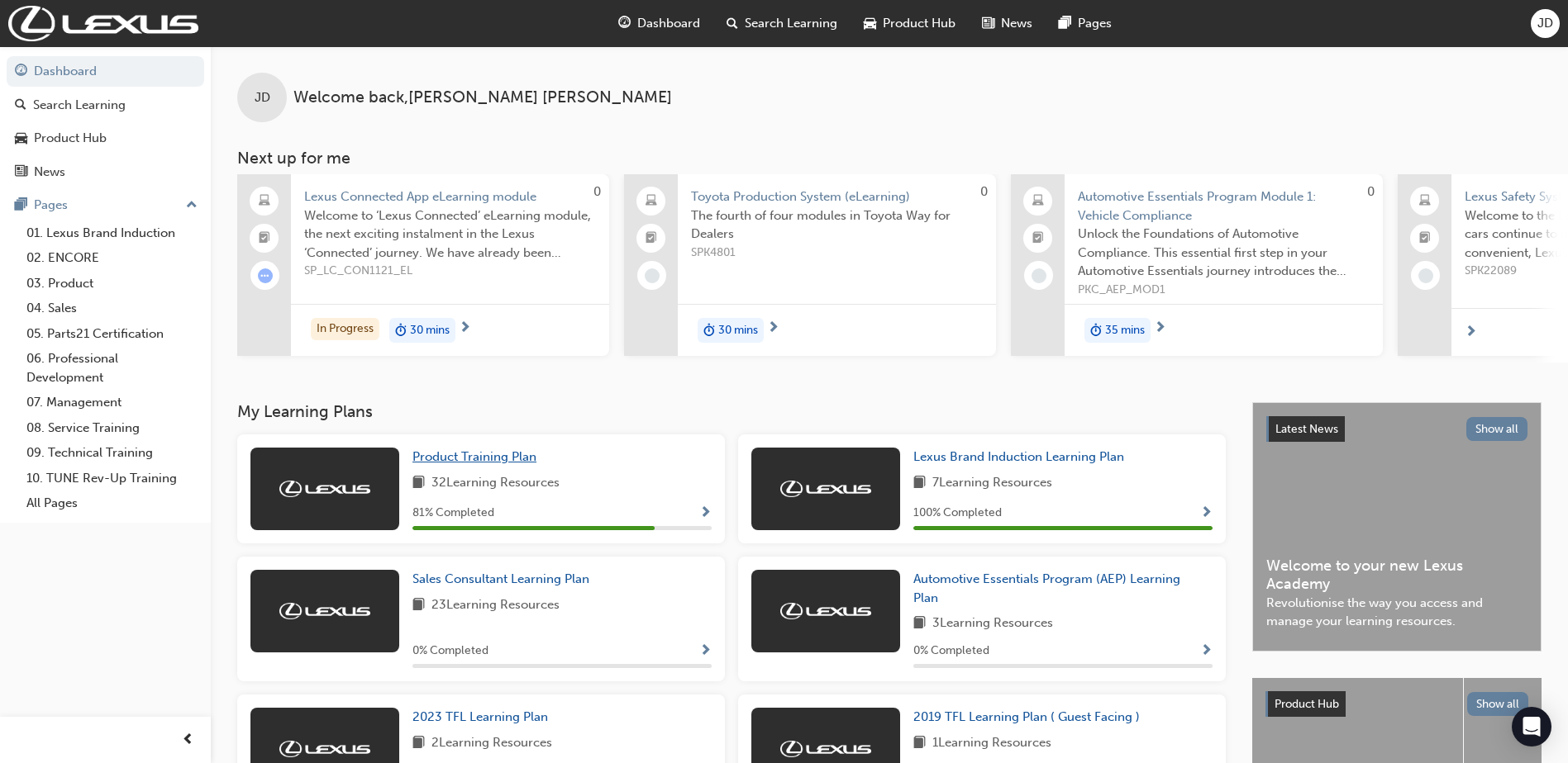
click at [530, 458] on span "Product Training Plan" at bounding box center [474, 456] width 124 height 15
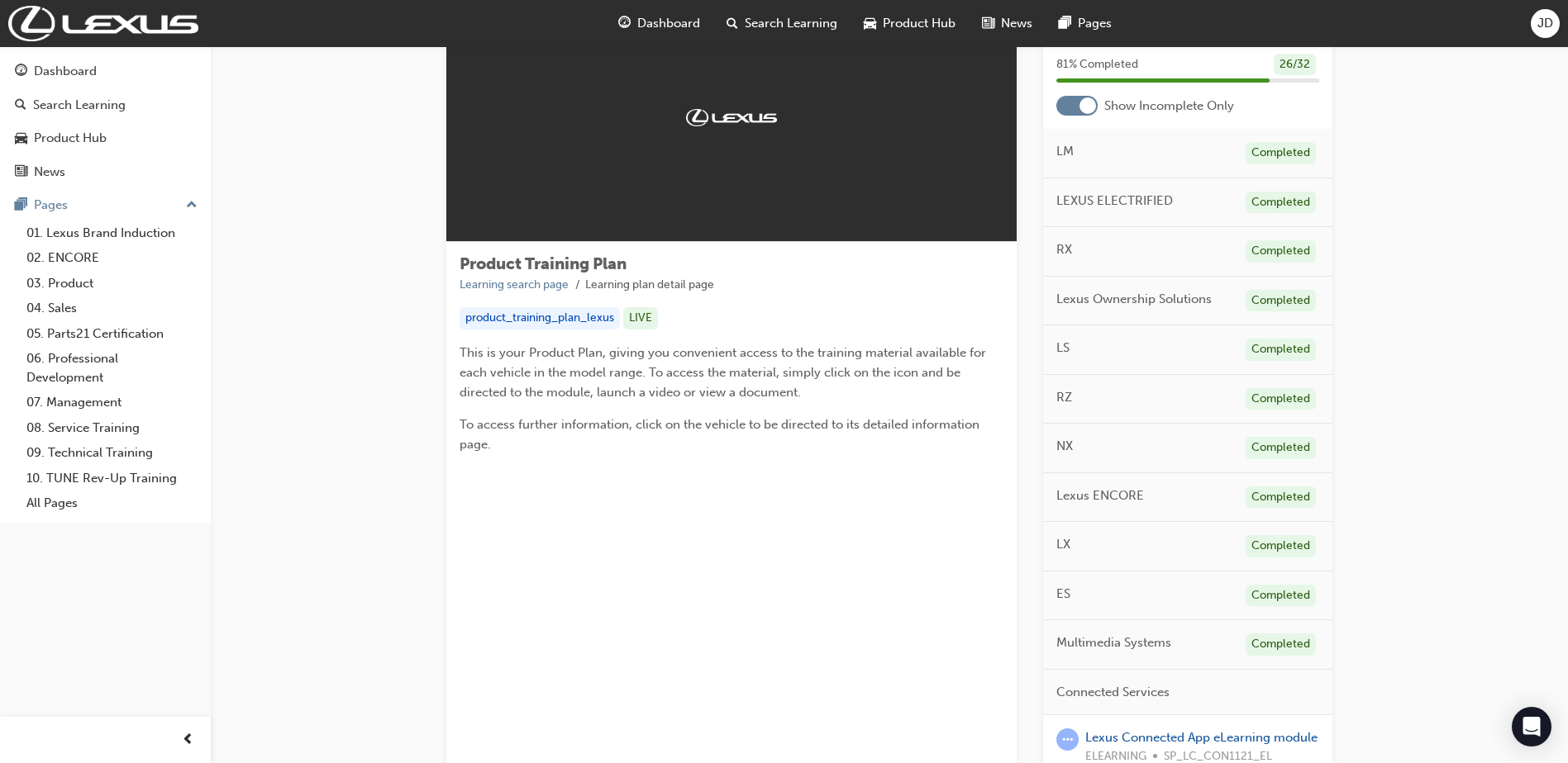
scroll to position [413, 0]
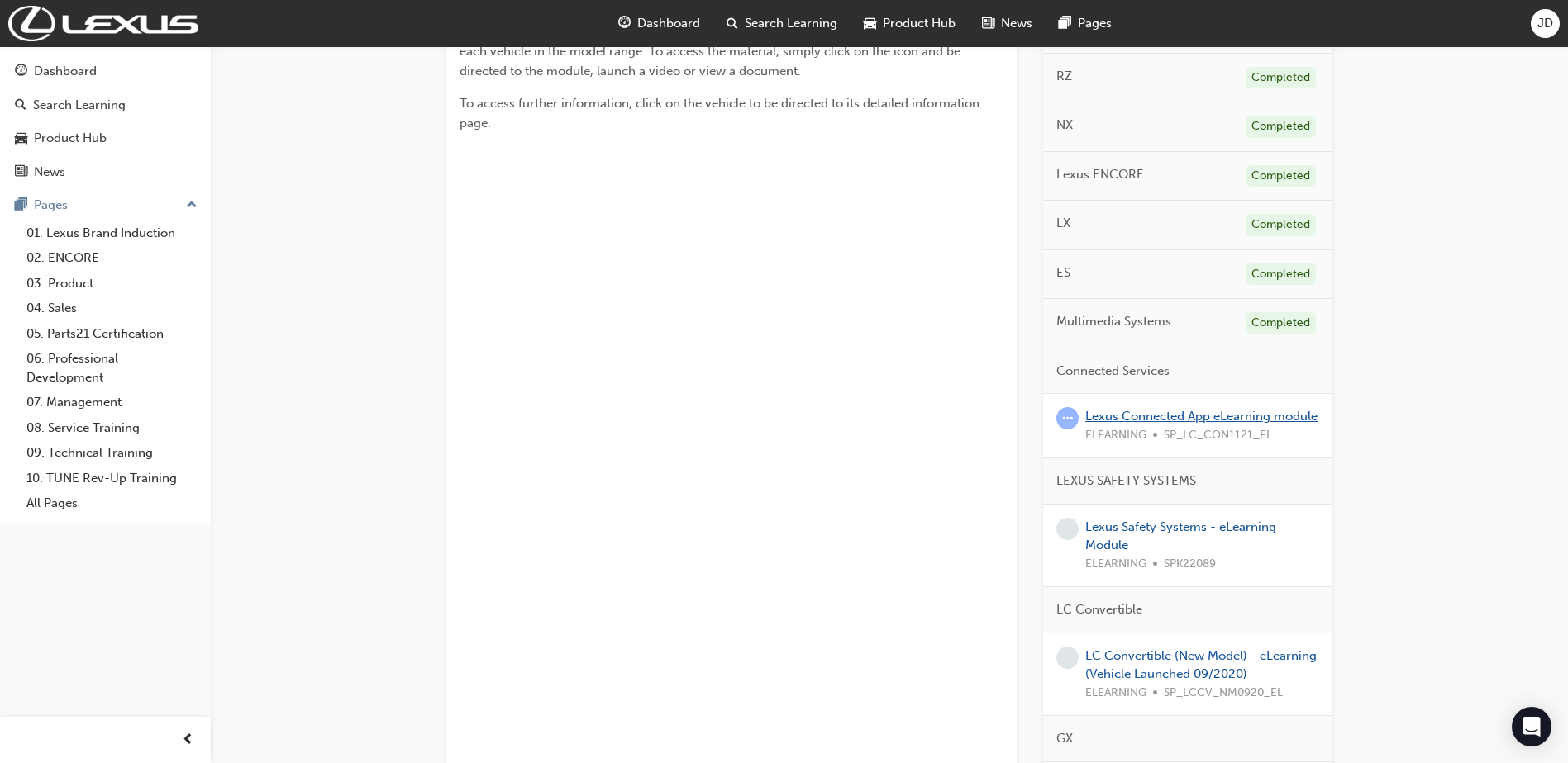
click at [1166, 411] on link "Lexus Connected App eLearning module" at bounding box center [1201, 416] width 232 height 15
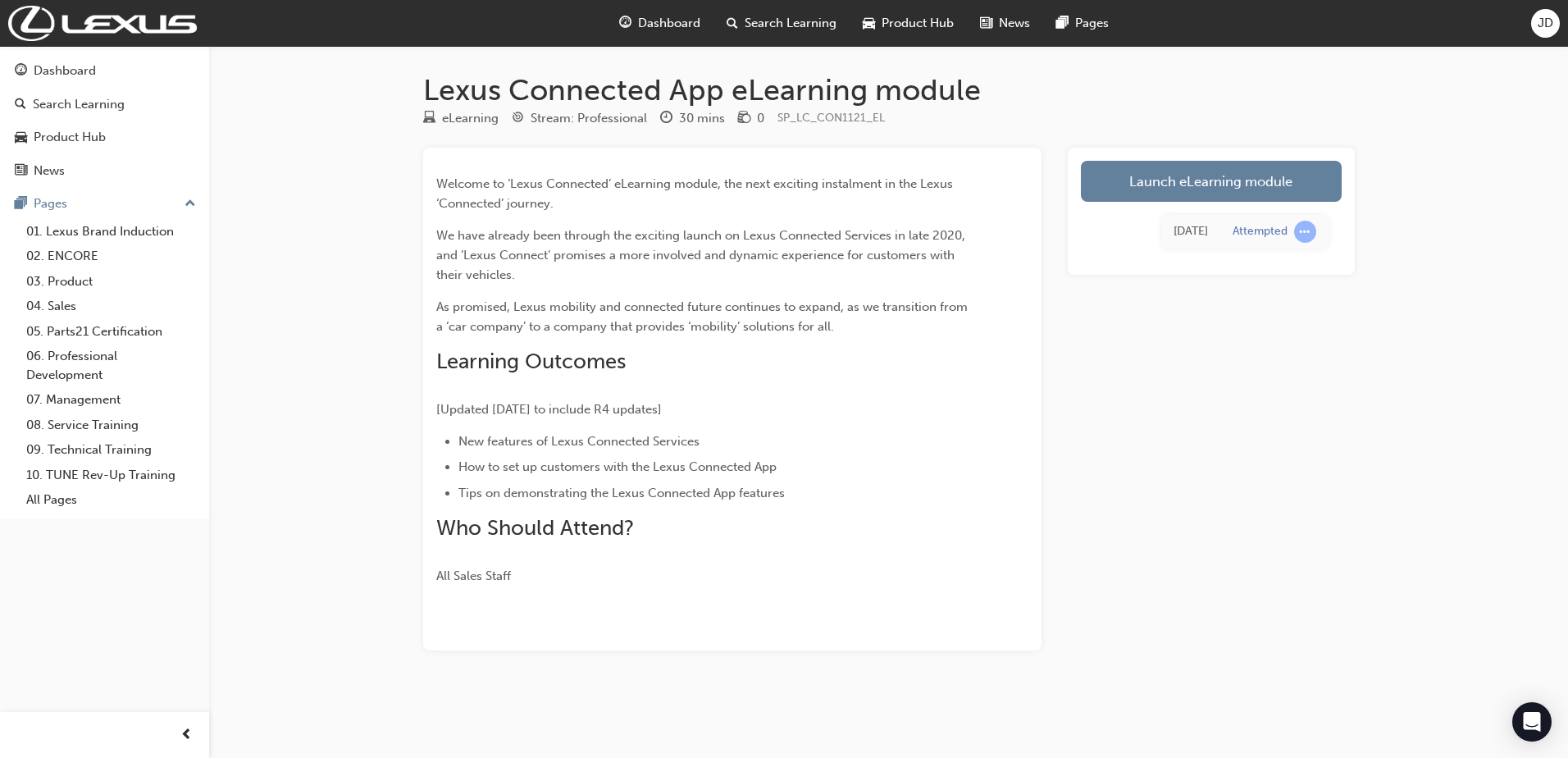
click at [1160, 203] on div "[DATE] Attempted" at bounding box center [1211, 232] width 260 height 60
click at [1168, 192] on link "Launch eLearning module" at bounding box center [1211, 181] width 260 height 41
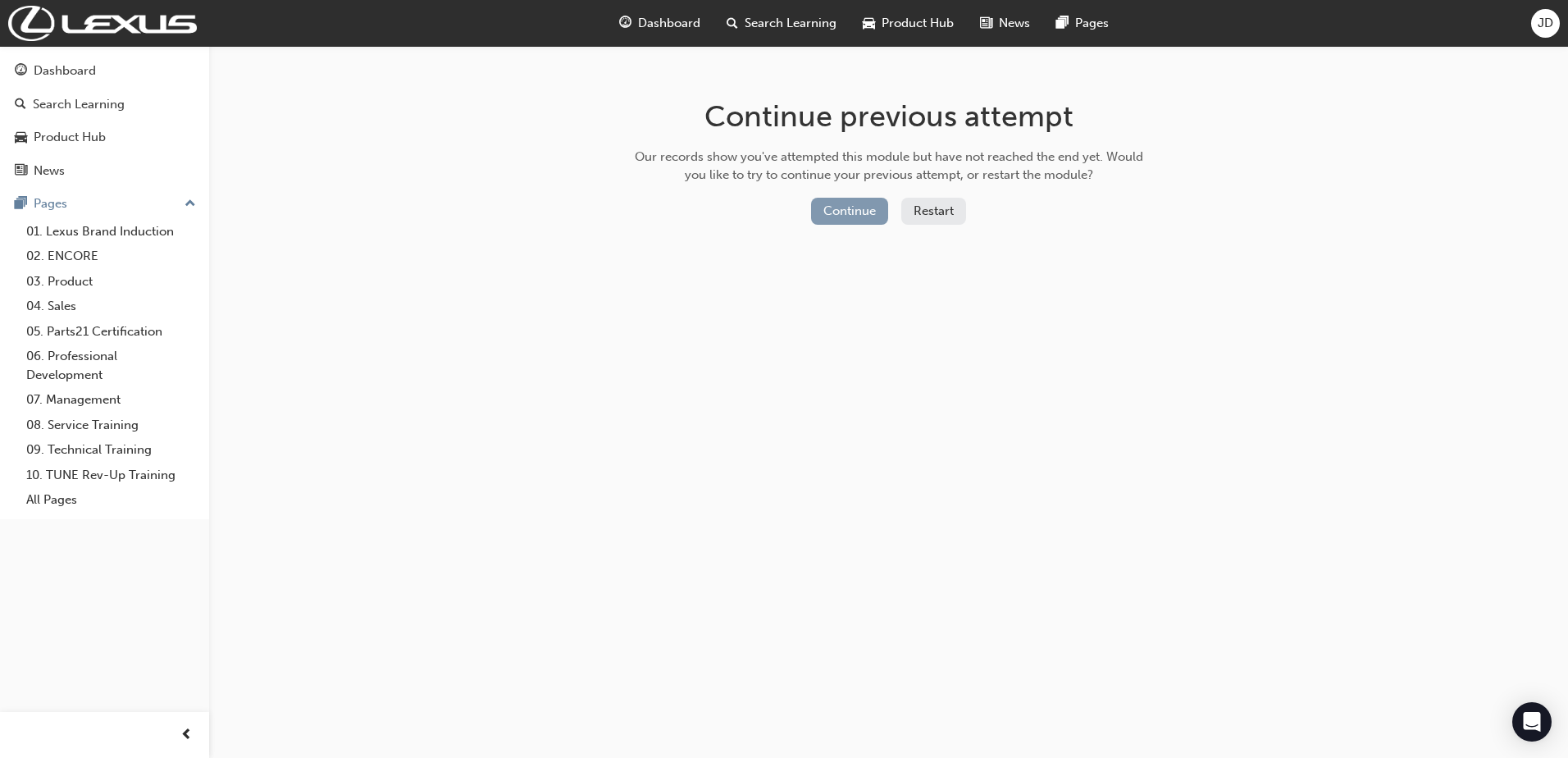
click at [839, 208] on button "Continue" at bounding box center [849, 211] width 77 height 27
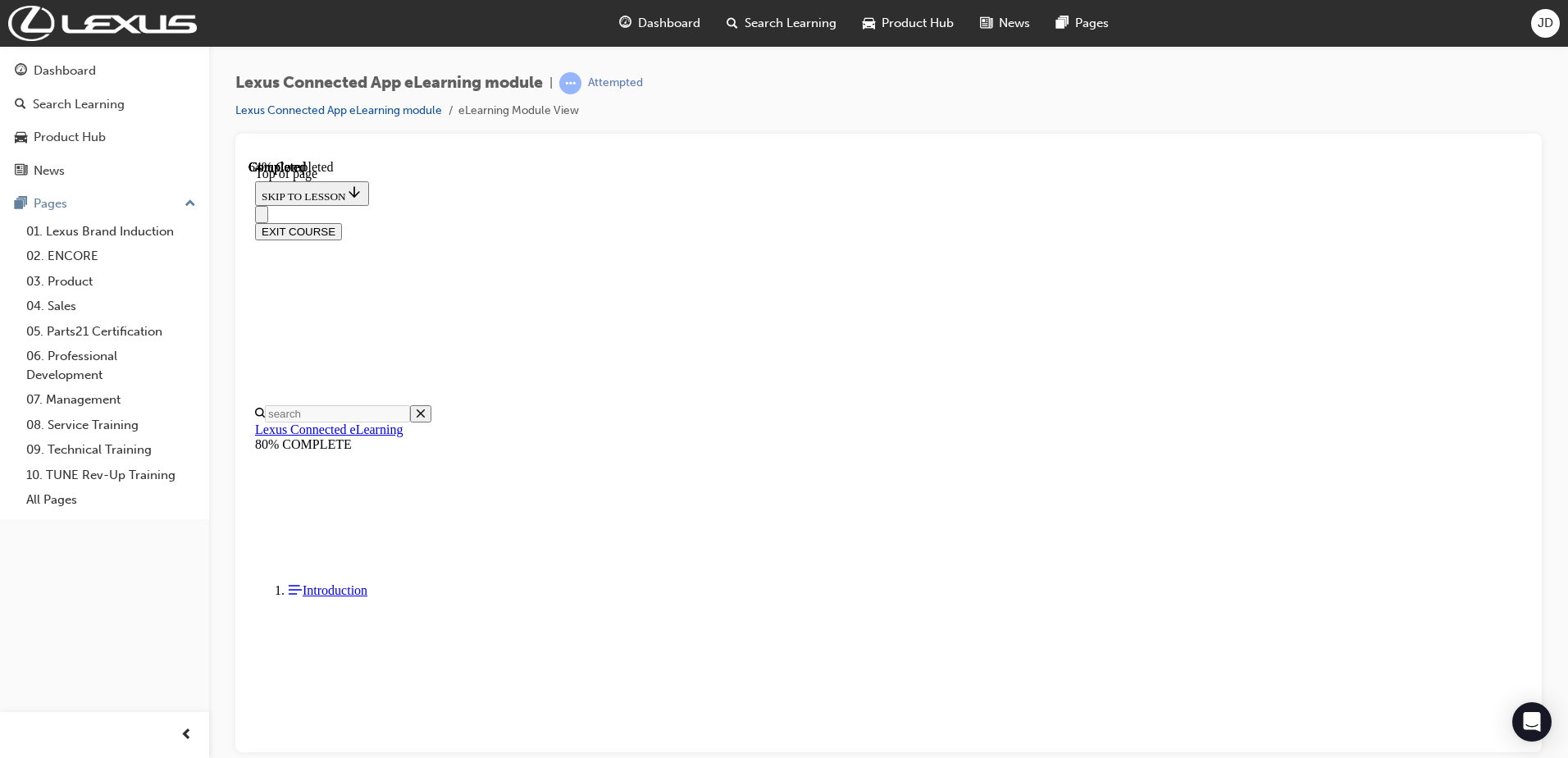
scroll to position [51, 0]
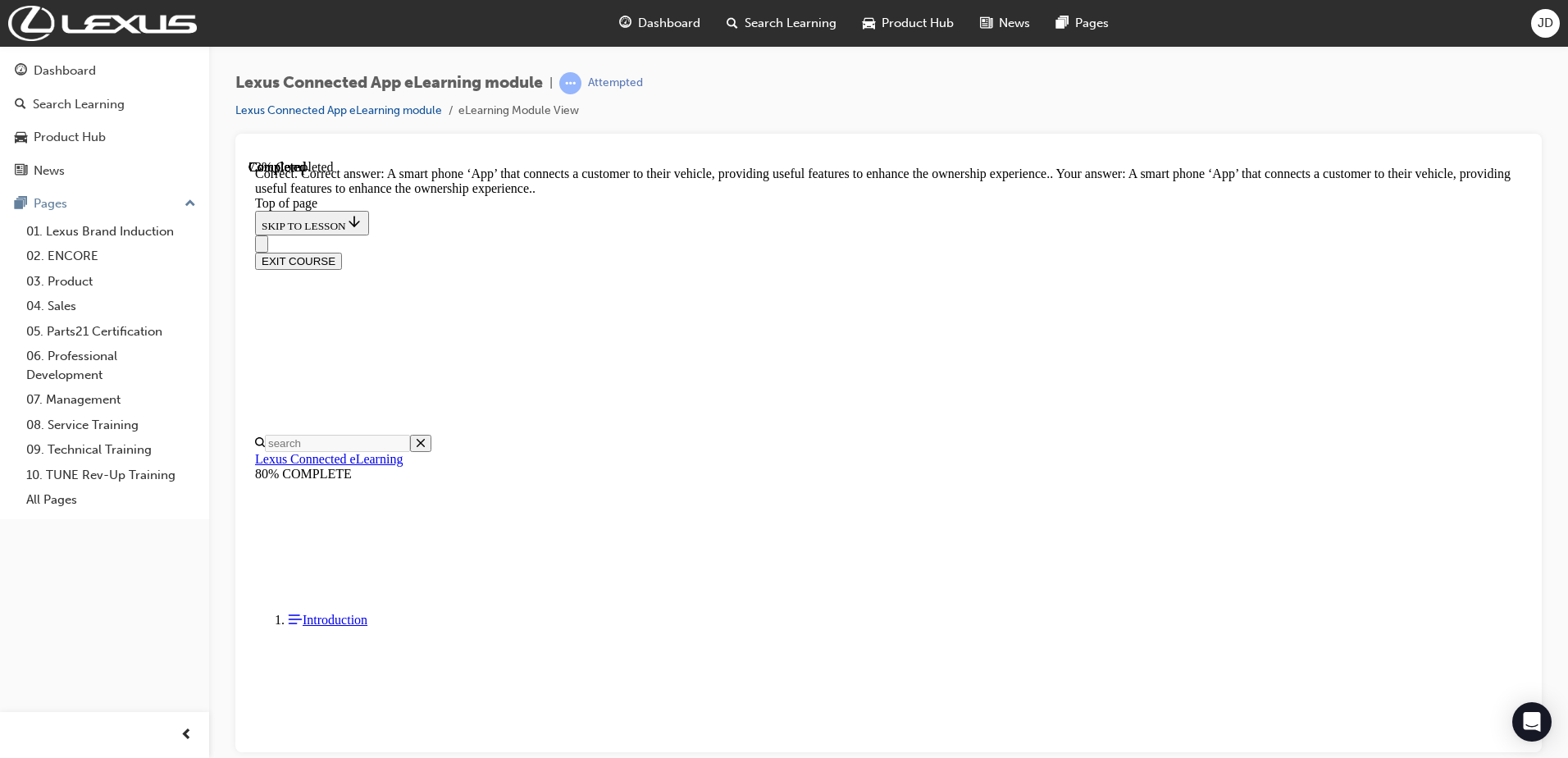
scroll to position [224, 0]
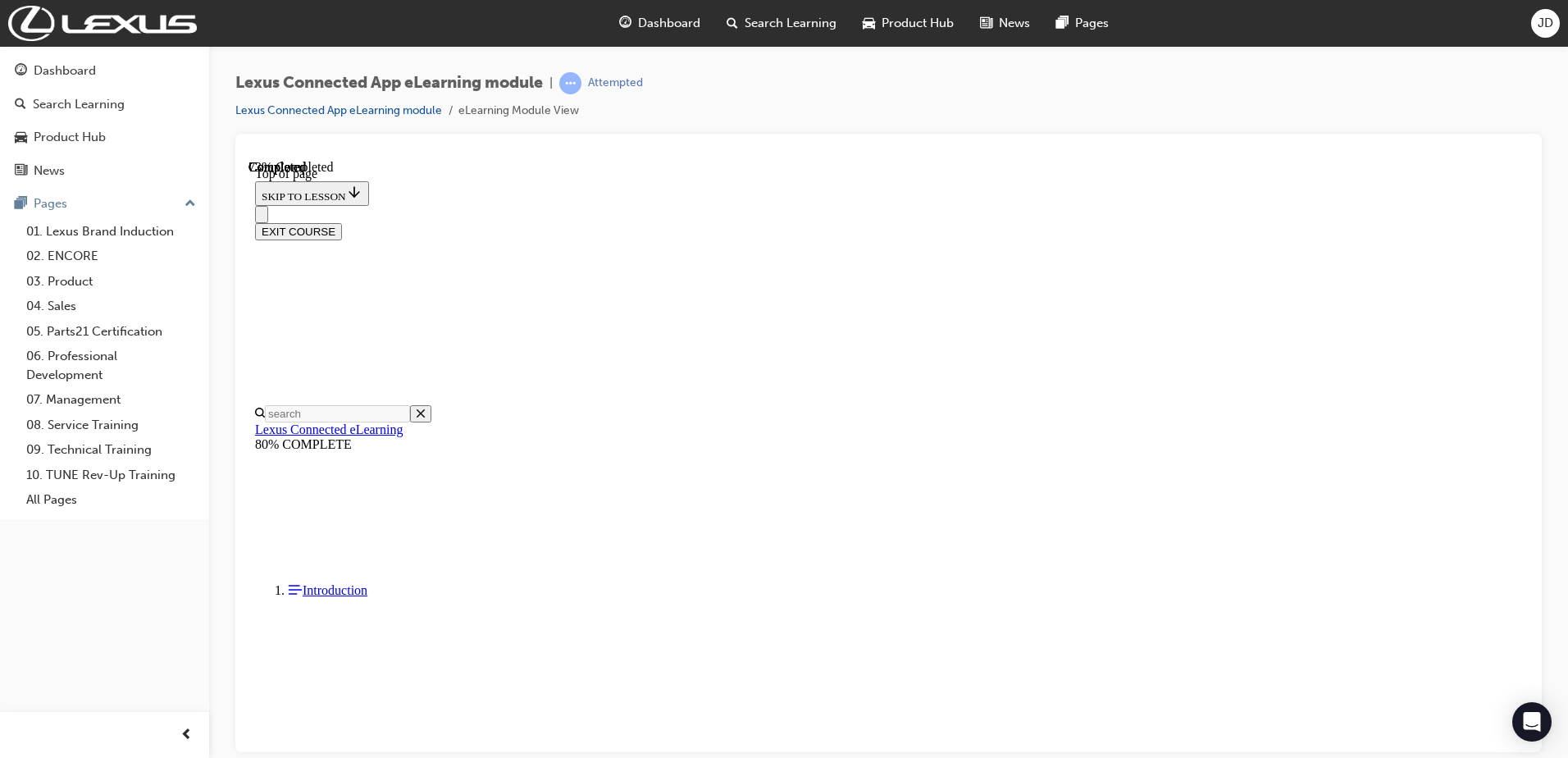
scroll to position [296, 0]
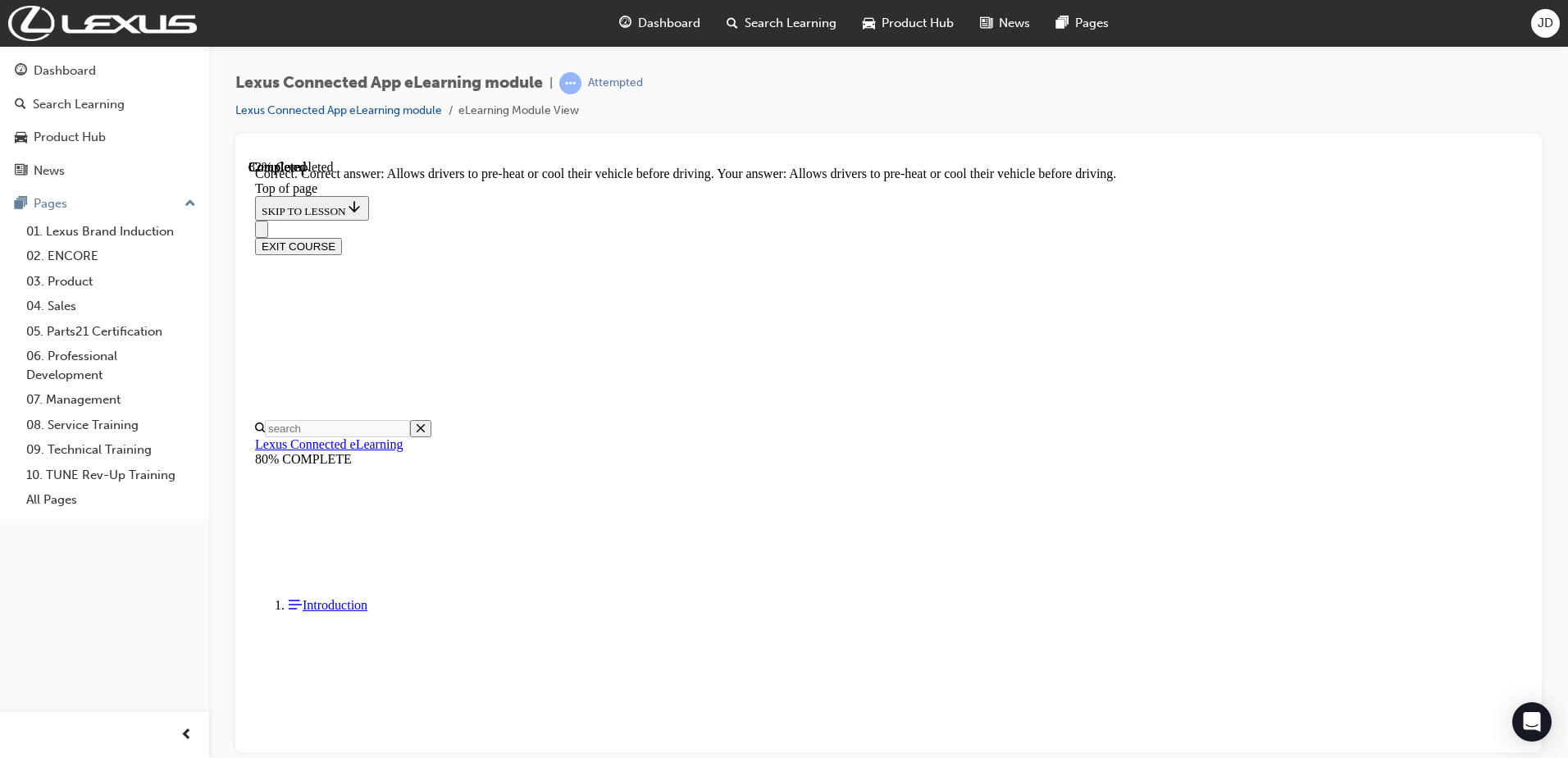
scroll to position [531, 0]
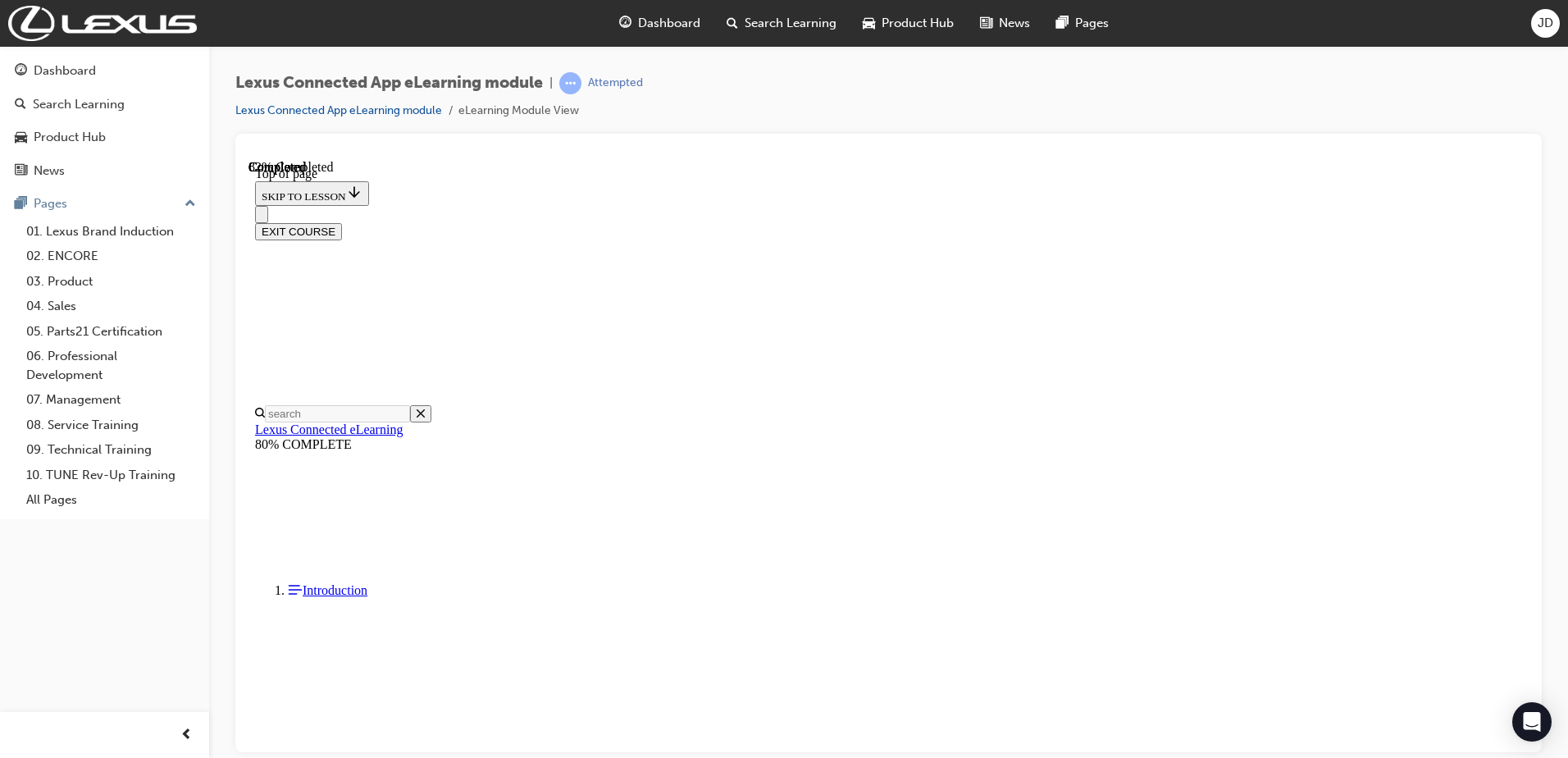
scroll to position [237, 0]
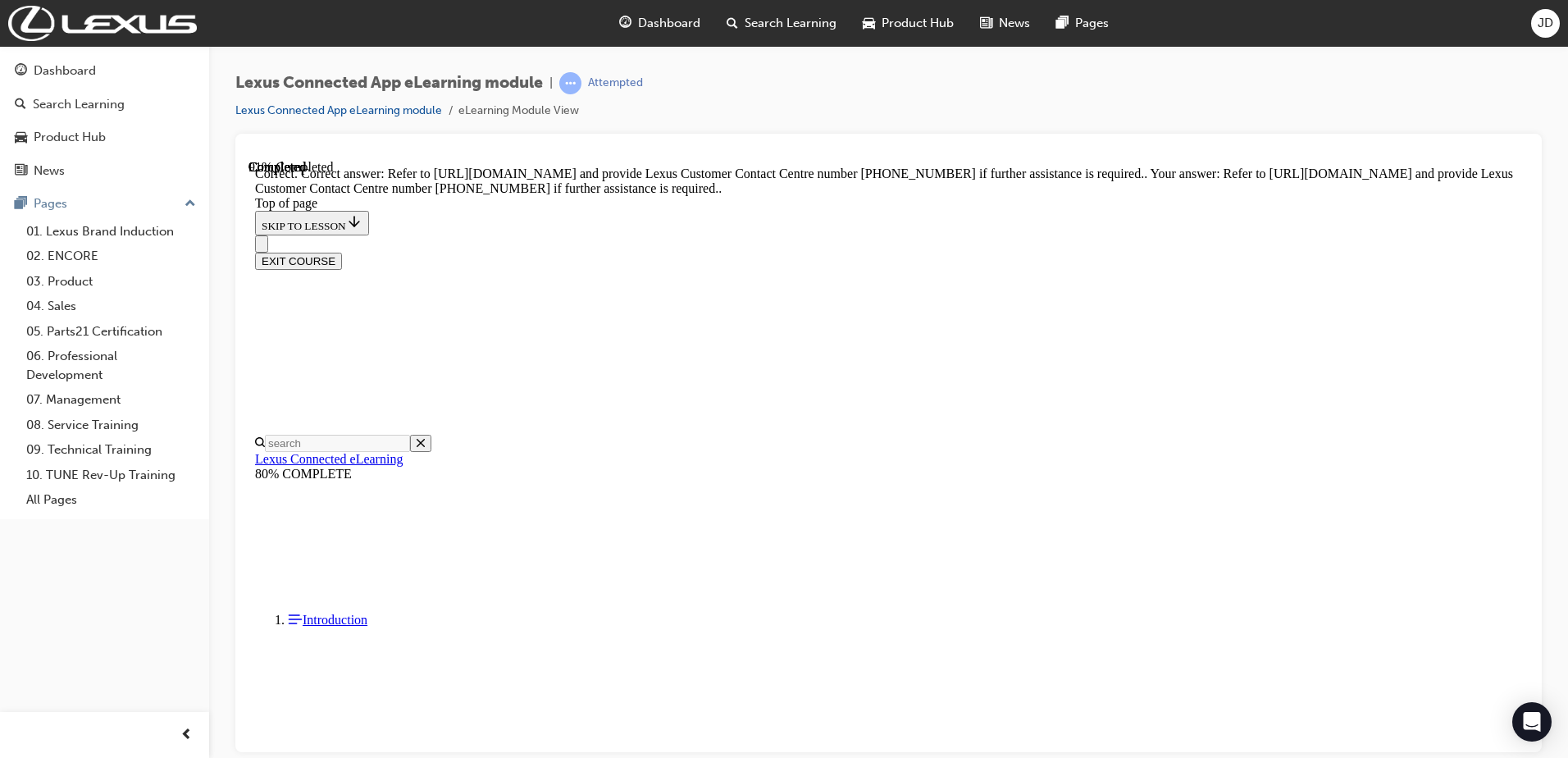
scroll to position [289, 0]
drag, startPoint x: 1014, startPoint y: 676, endPoint x: 996, endPoint y: 670, distance: 19.0
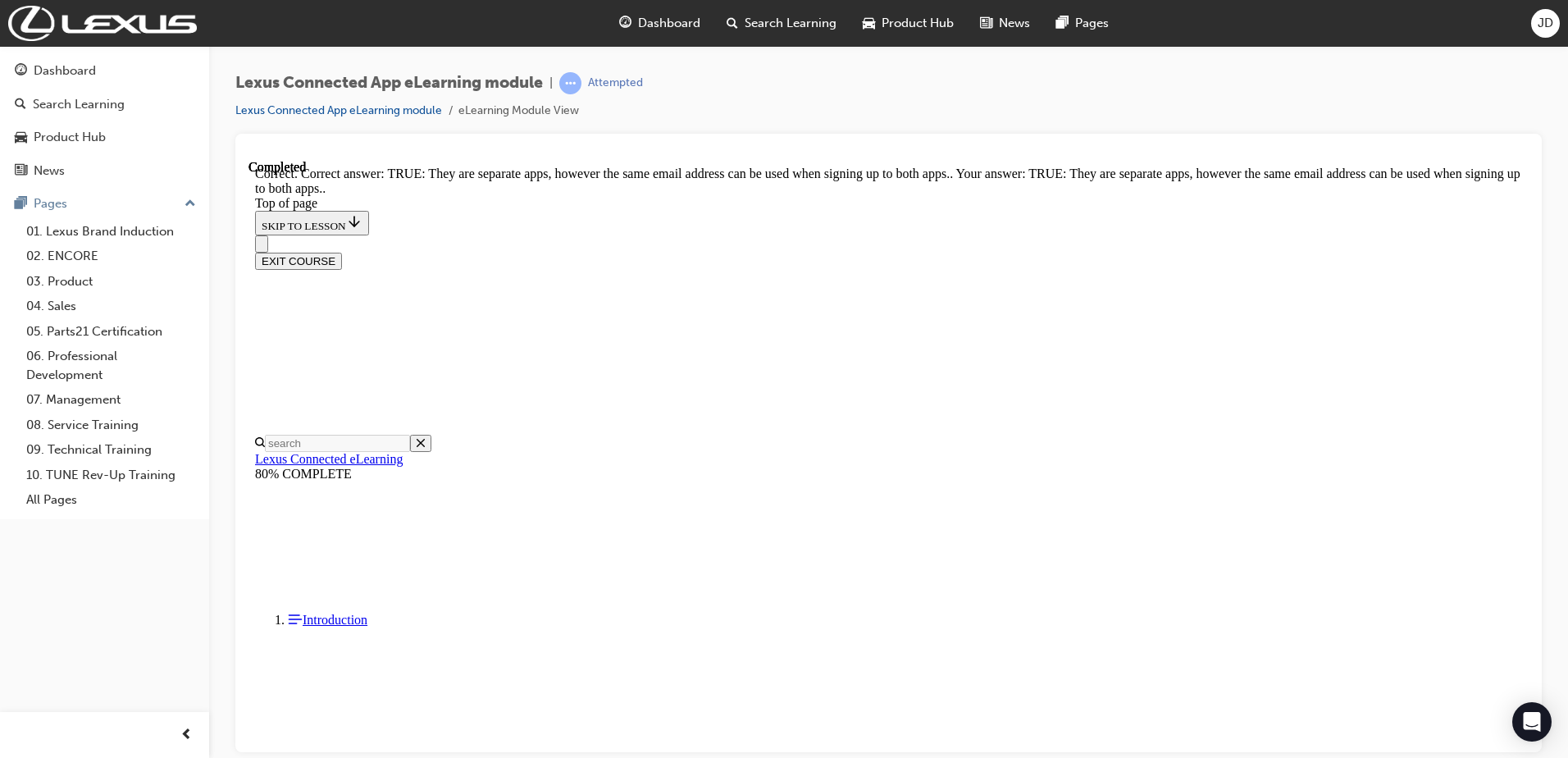
scroll to position [157, 0]
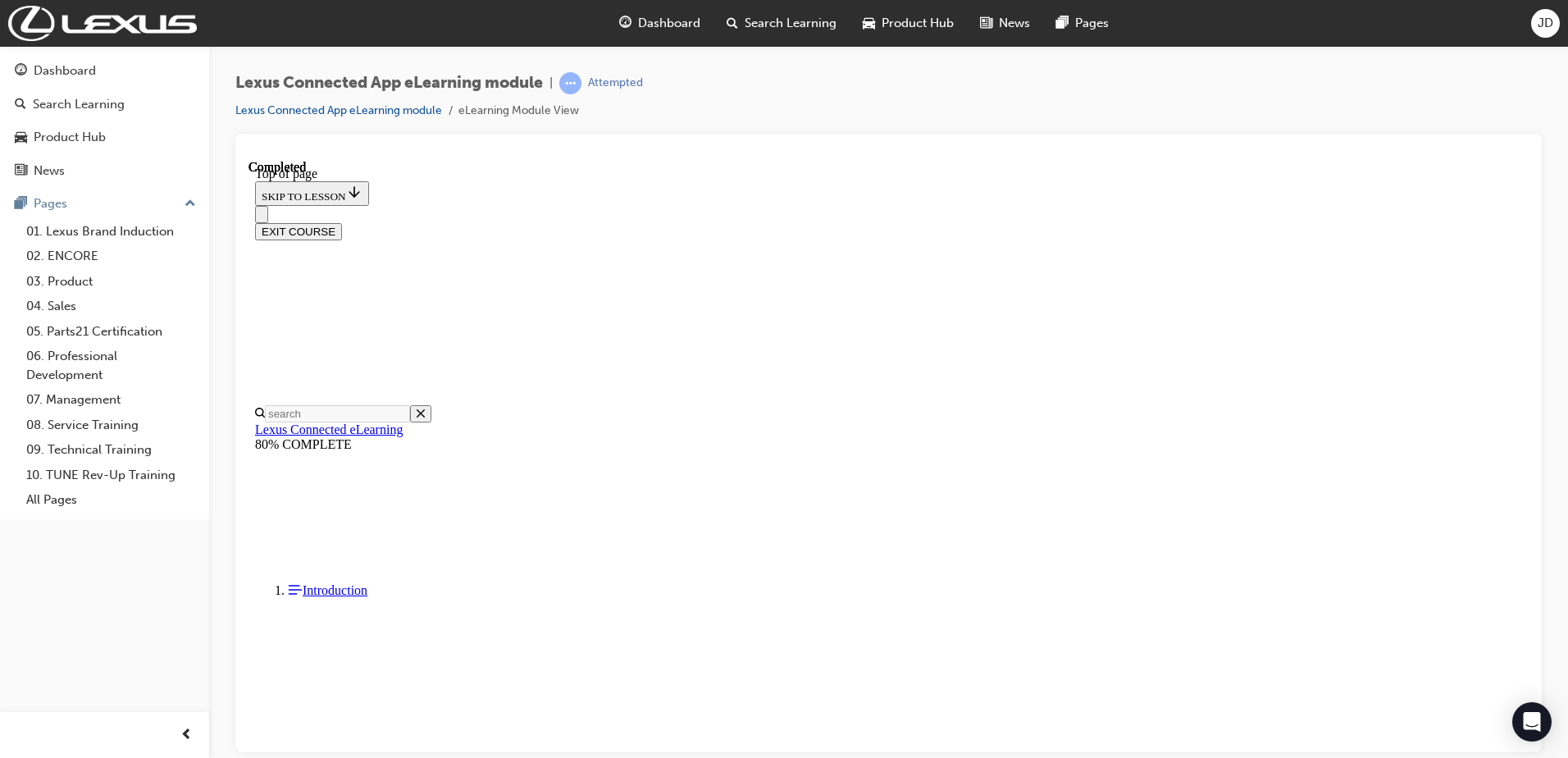
scroll to position [249, 0]
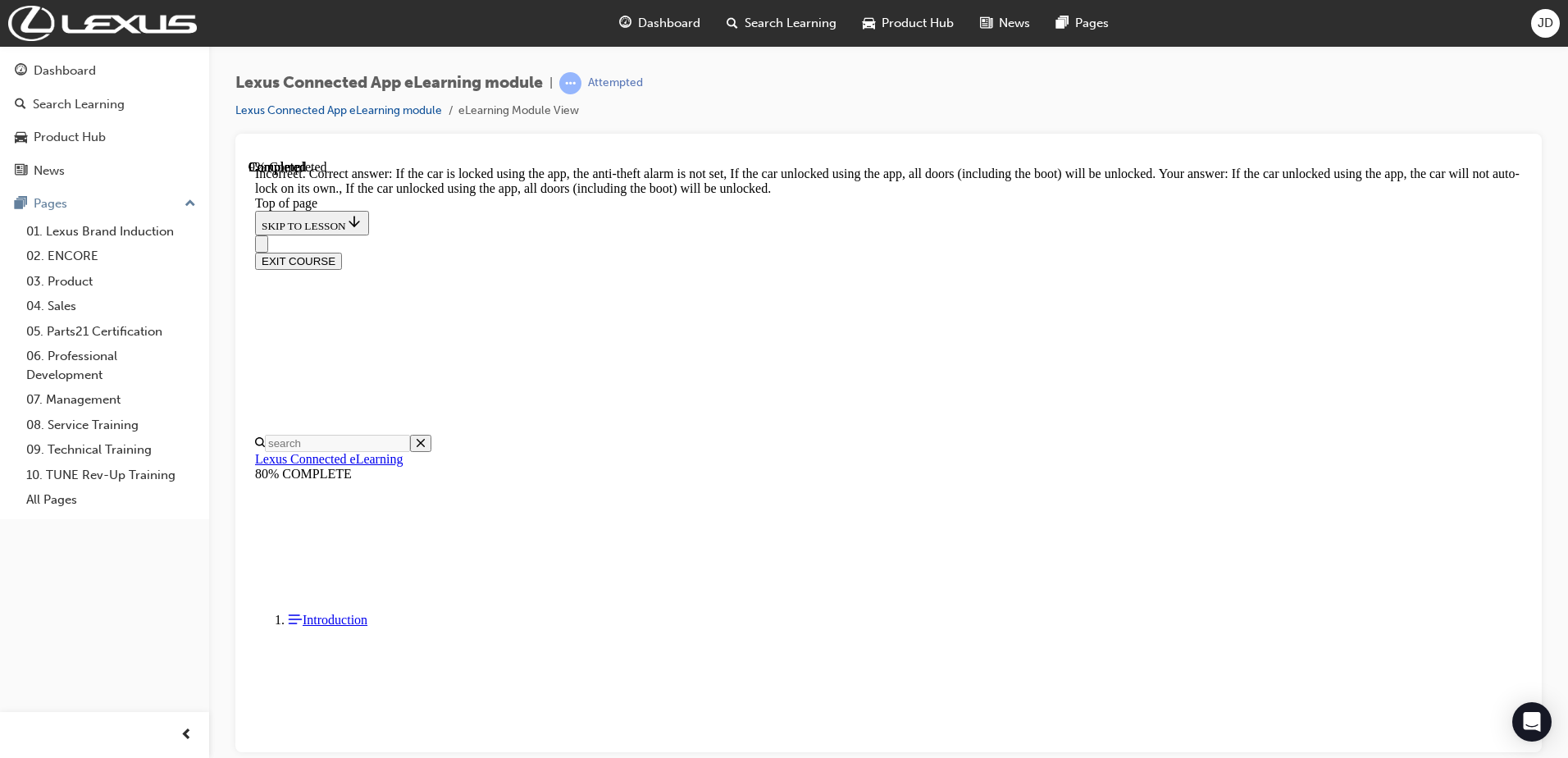
scroll to position [300, 0]
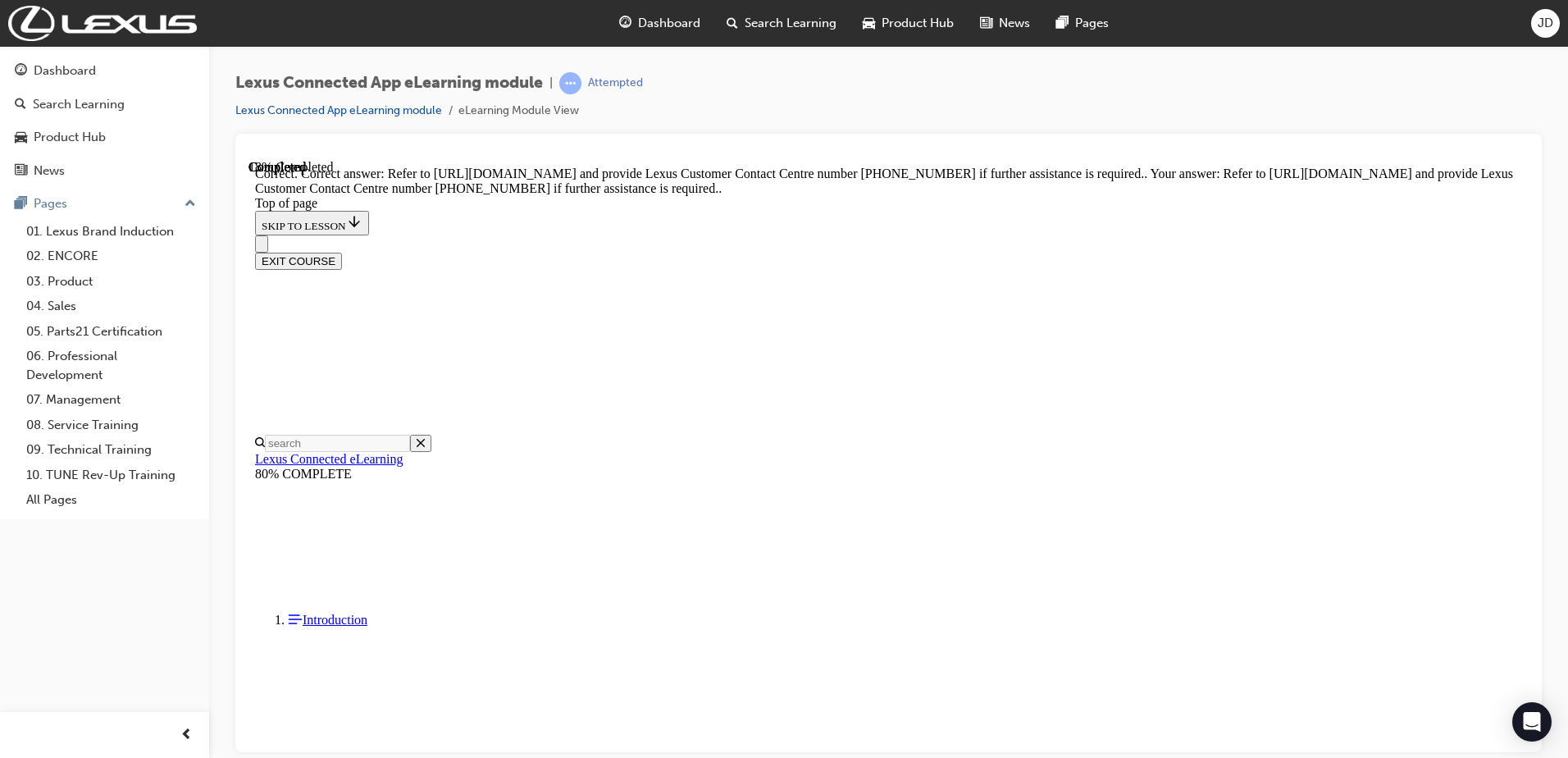
scroll to position [289, 0]
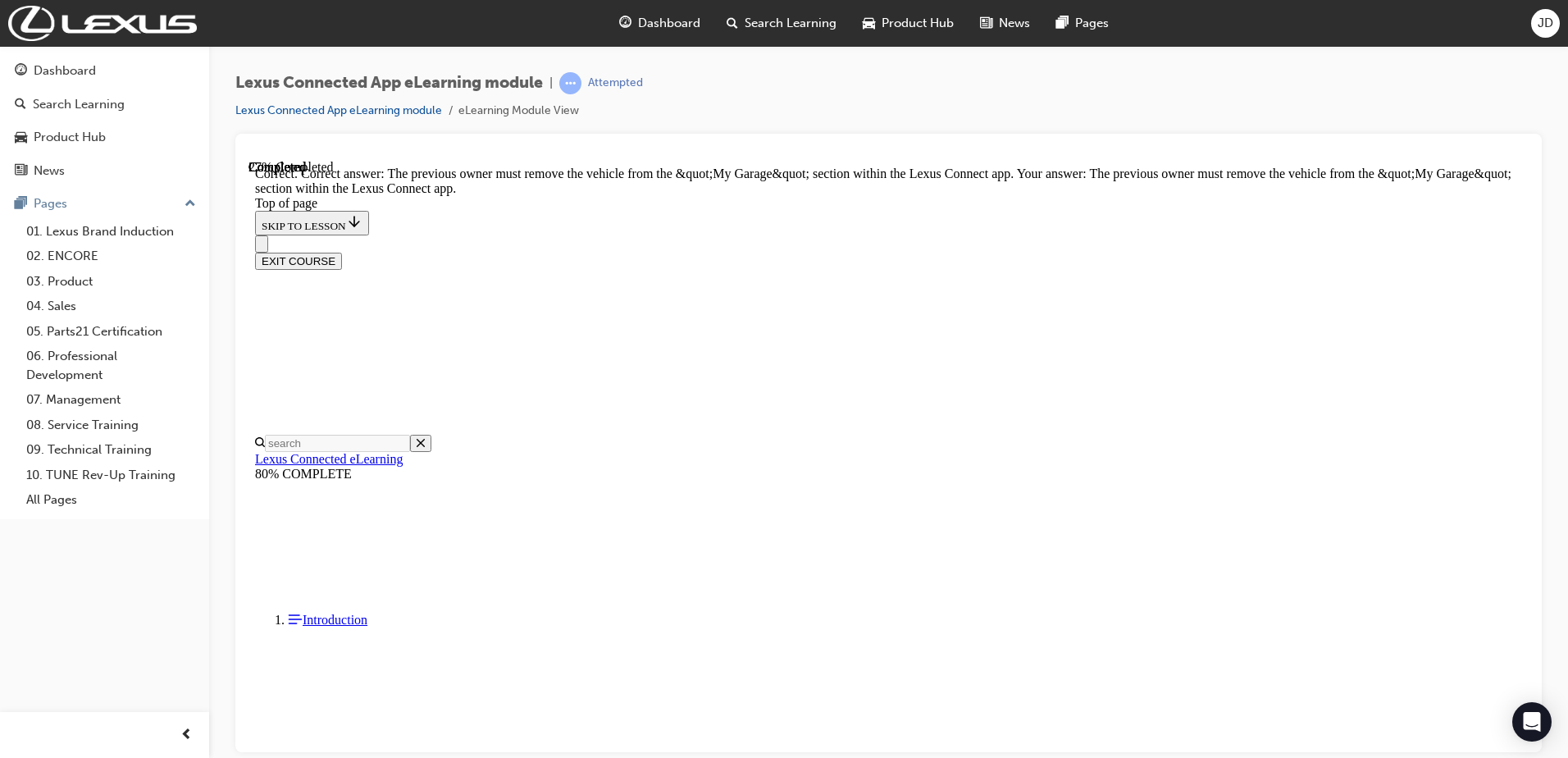
scroll to position [284, 0]
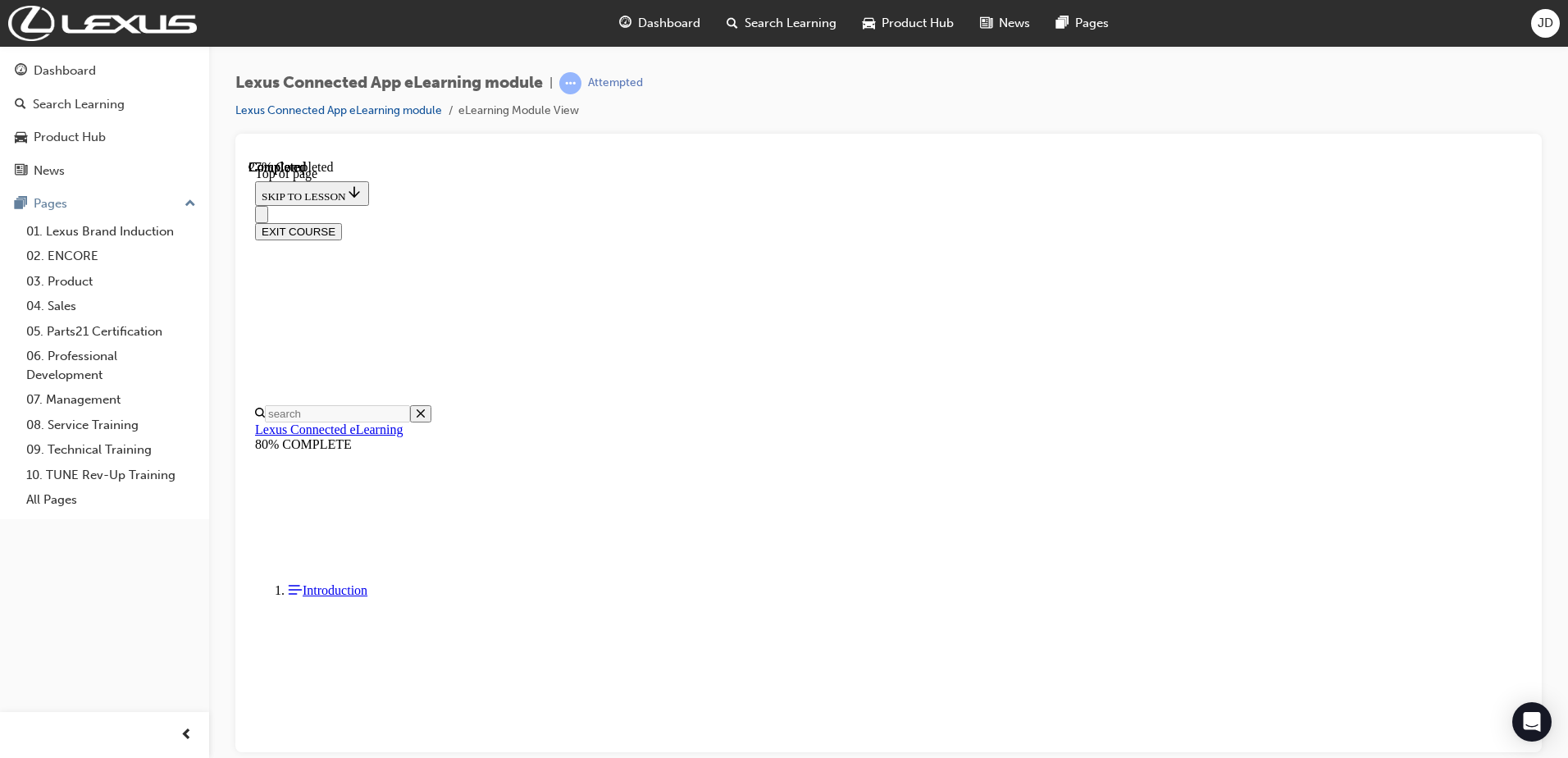
scroll to position [407, 0]
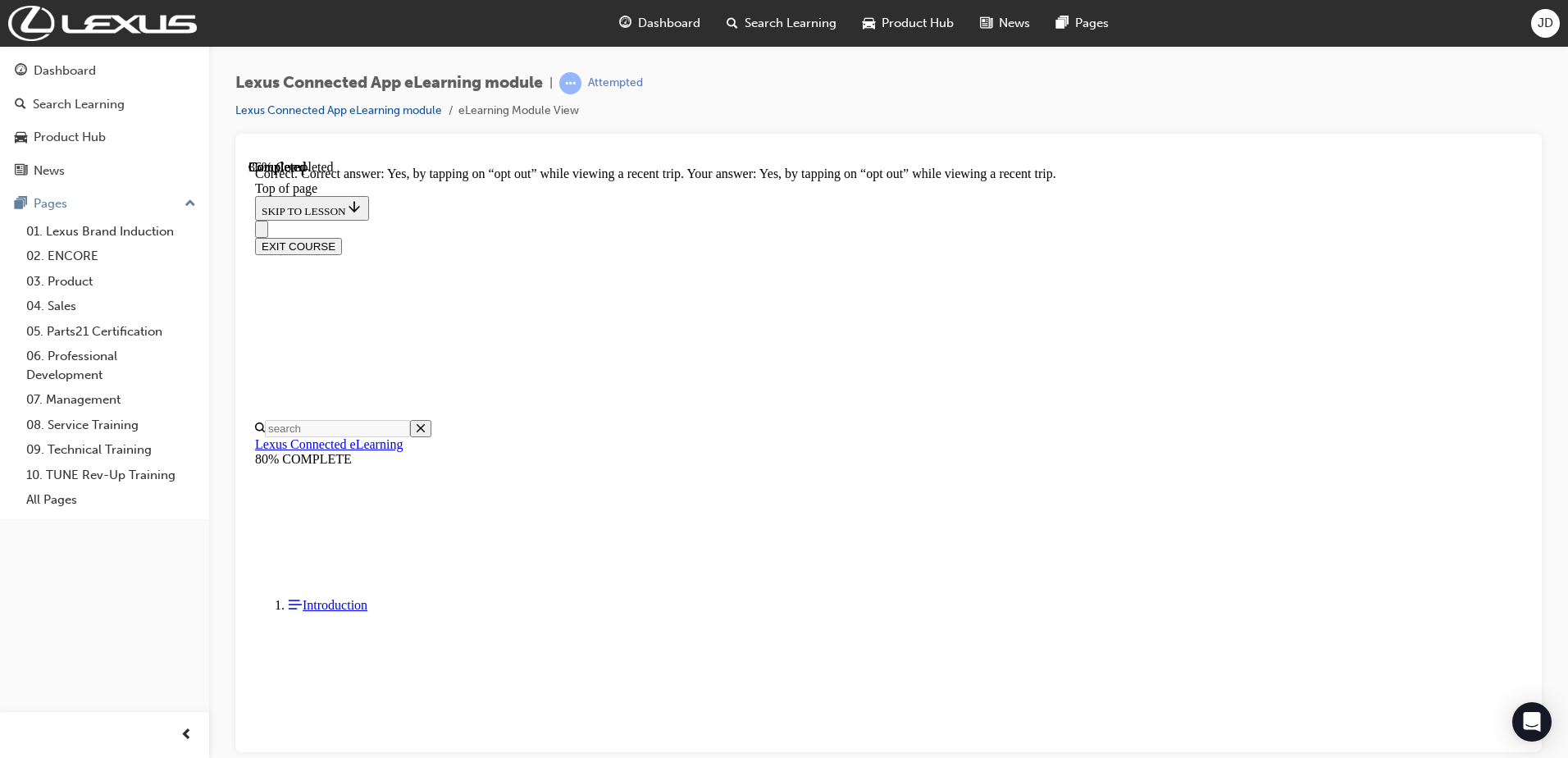
scroll to position [465, 0]
drag, startPoint x: 985, startPoint y: 649, endPoint x: 988, endPoint y: 677, distance: 28.2
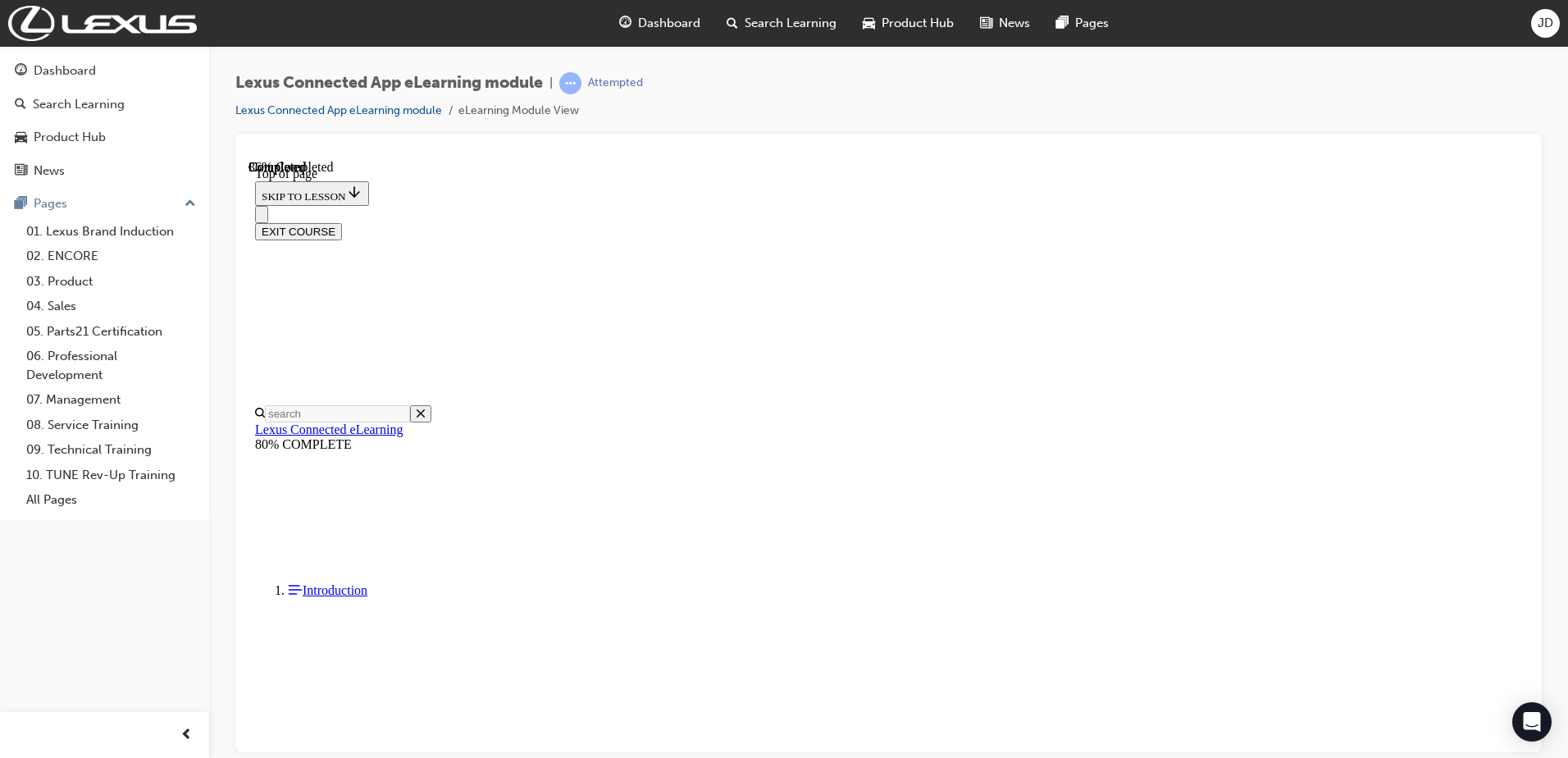
scroll to position [378, 0]
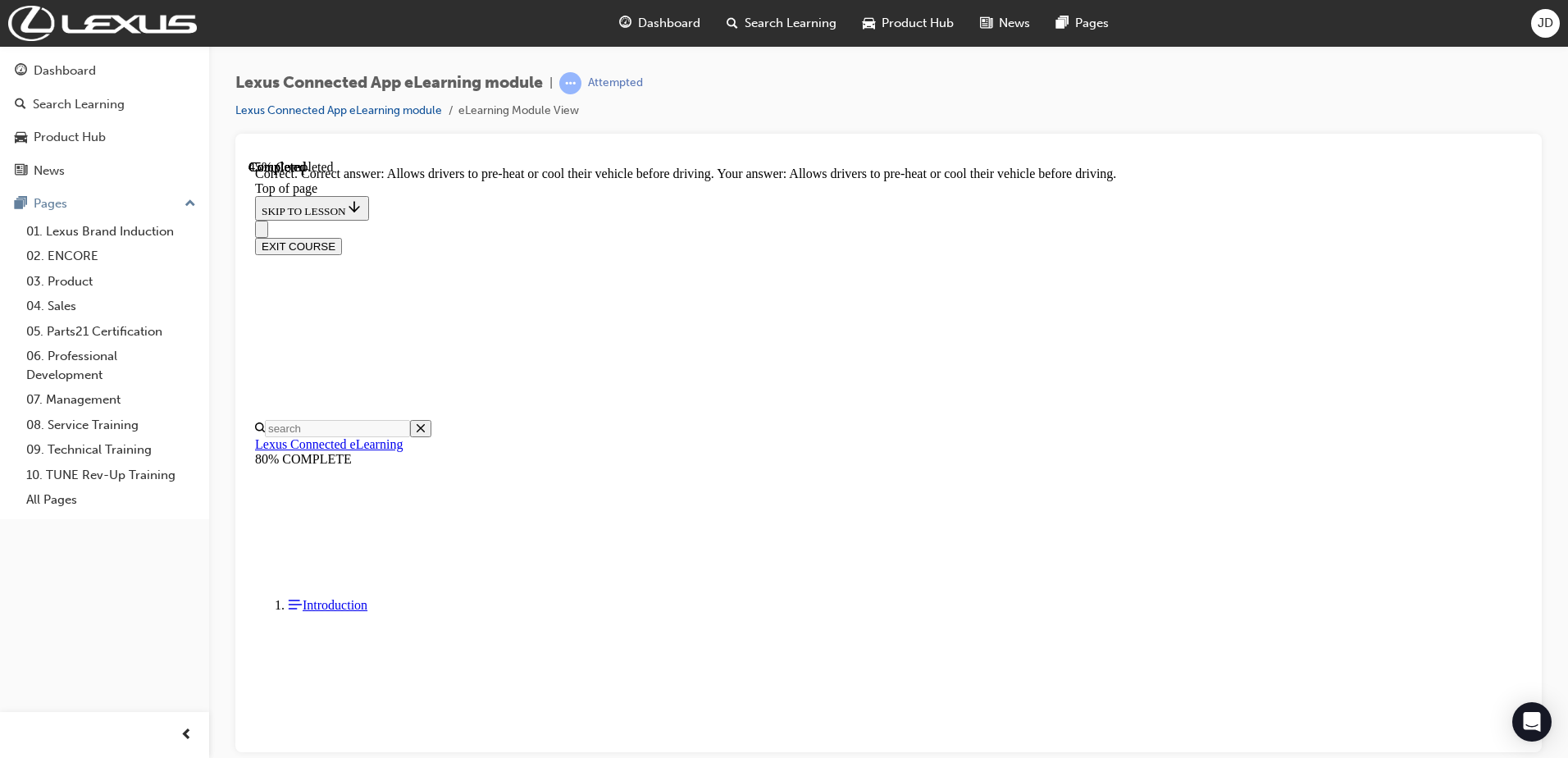
scroll to position [531, 0]
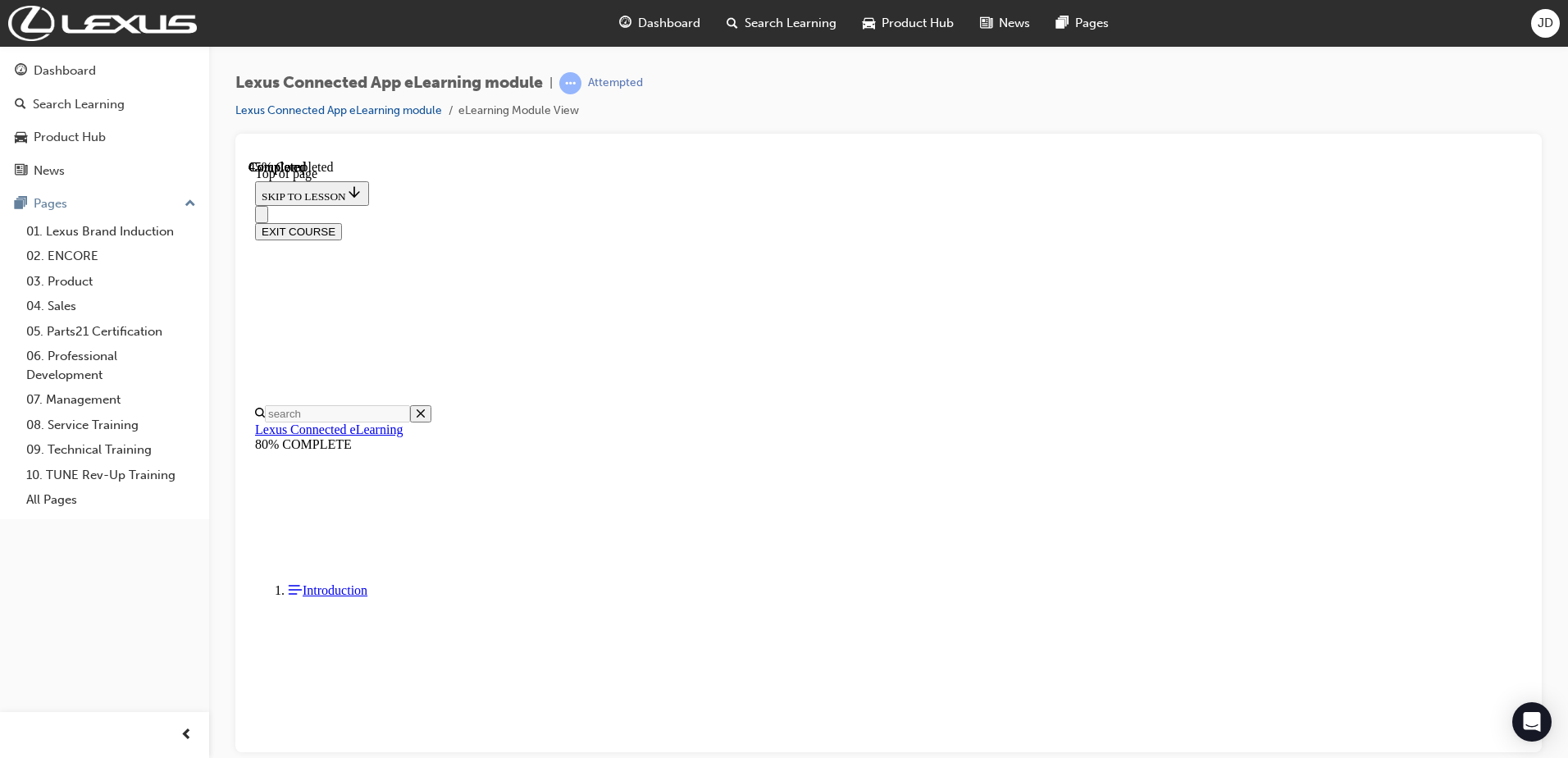
scroll to position [51, 0]
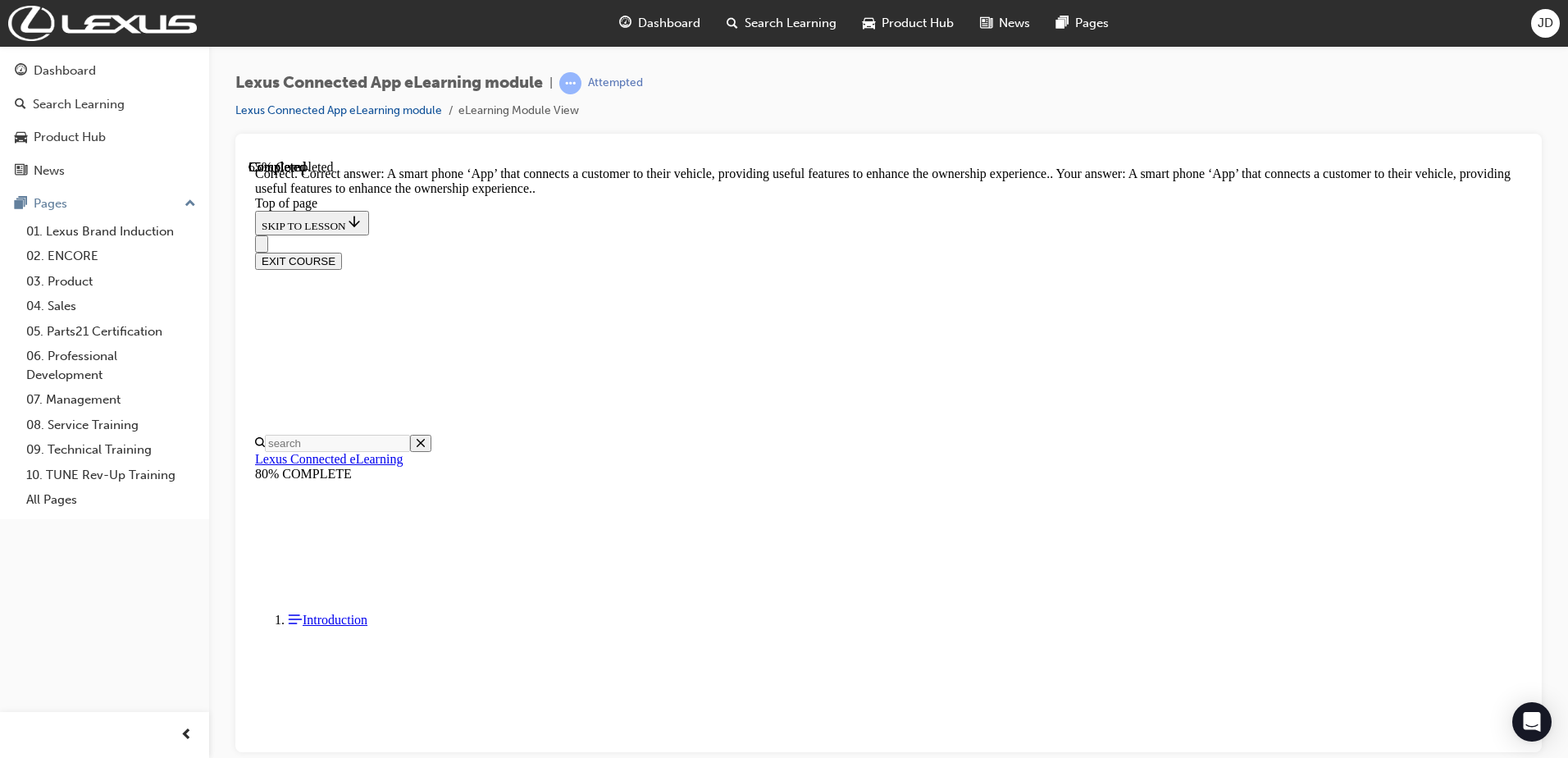
scroll to position [224, 0]
drag, startPoint x: 996, startPoint y: 693, endPoint x: 990, endPoint y: 682, distance: 12.5
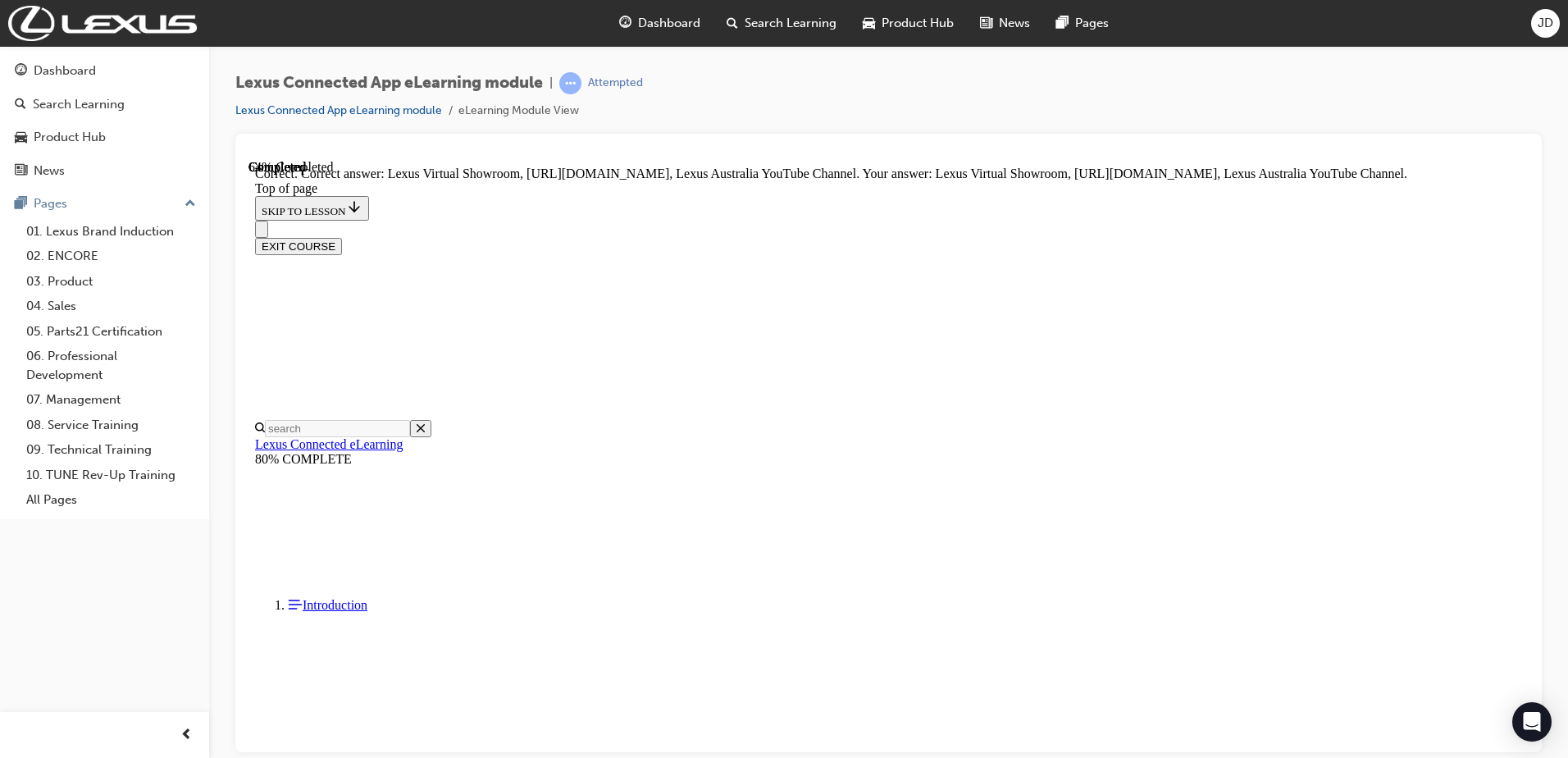
scroll to position [289, 0]
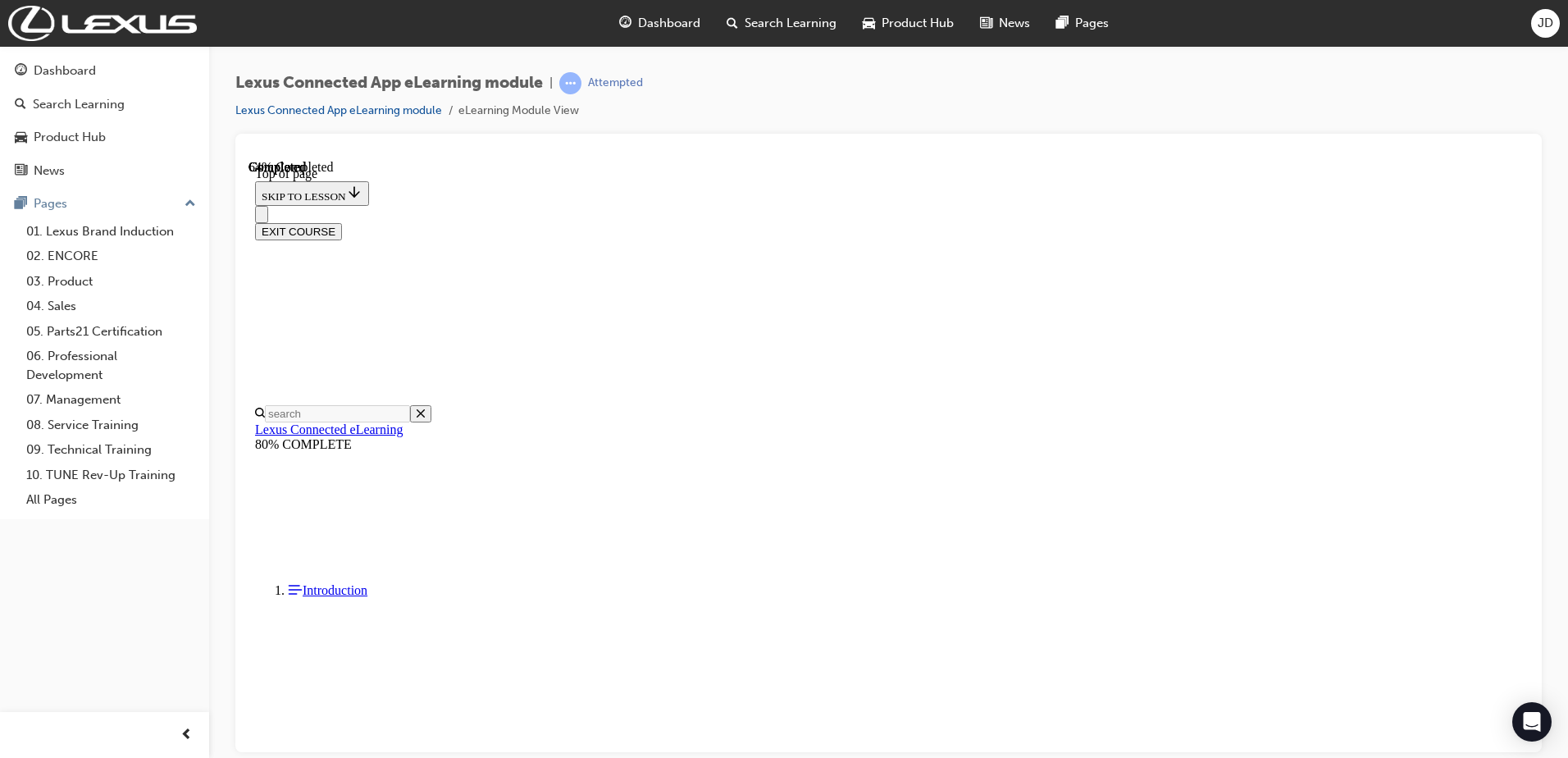
scroll to position [214, 0]
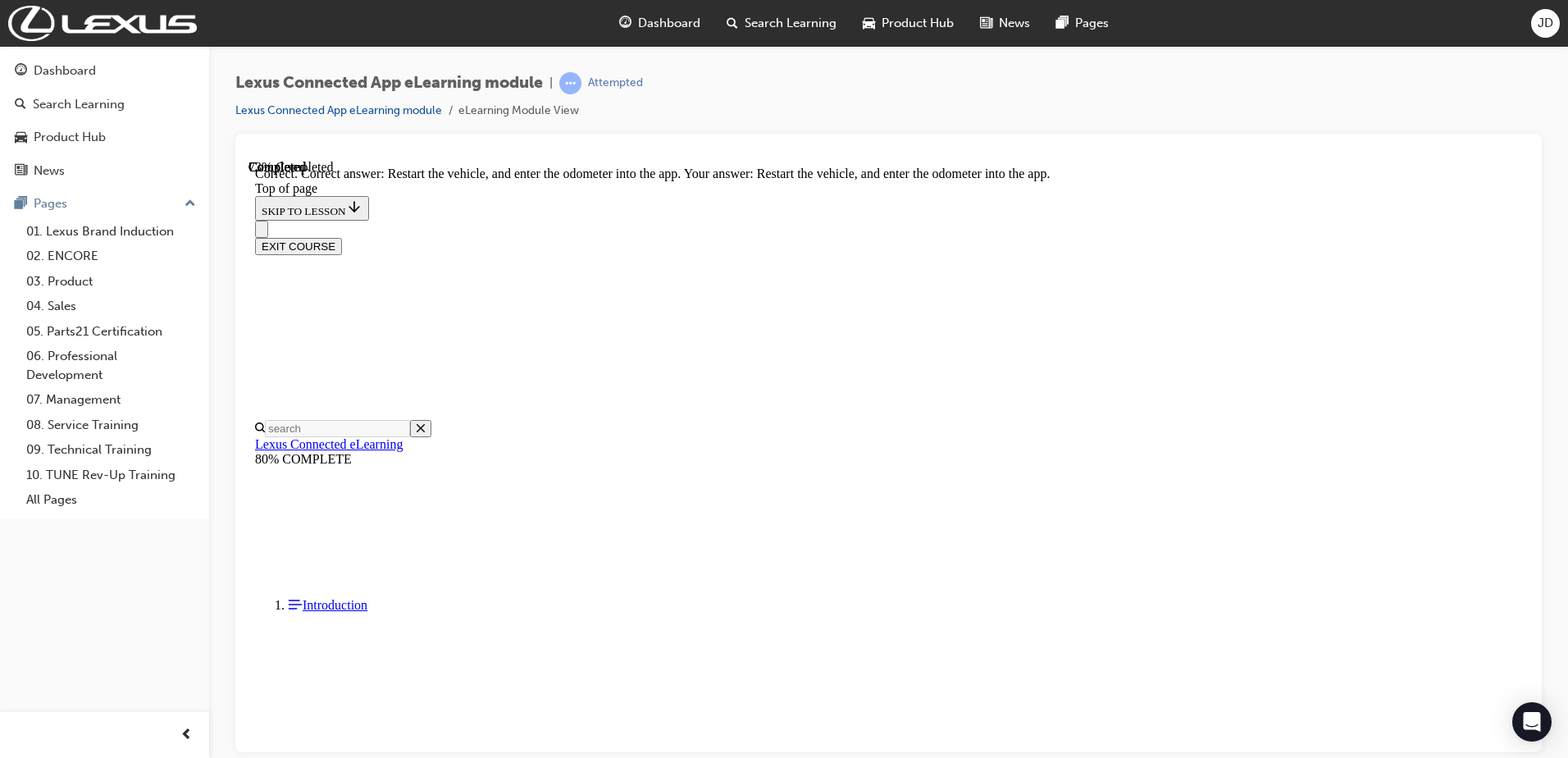
scroll to position [338, 0]
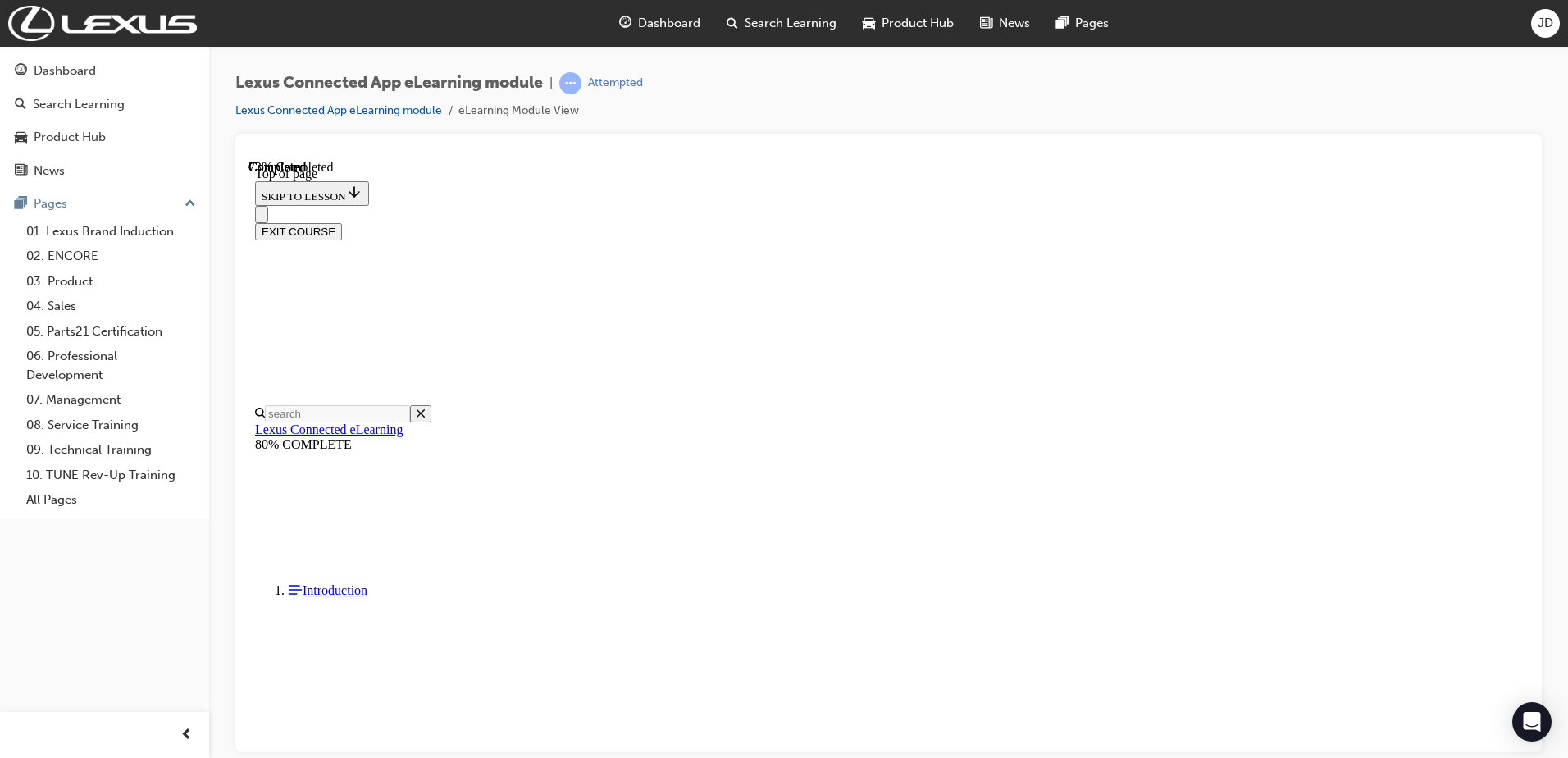
scroll to position [51, 0]
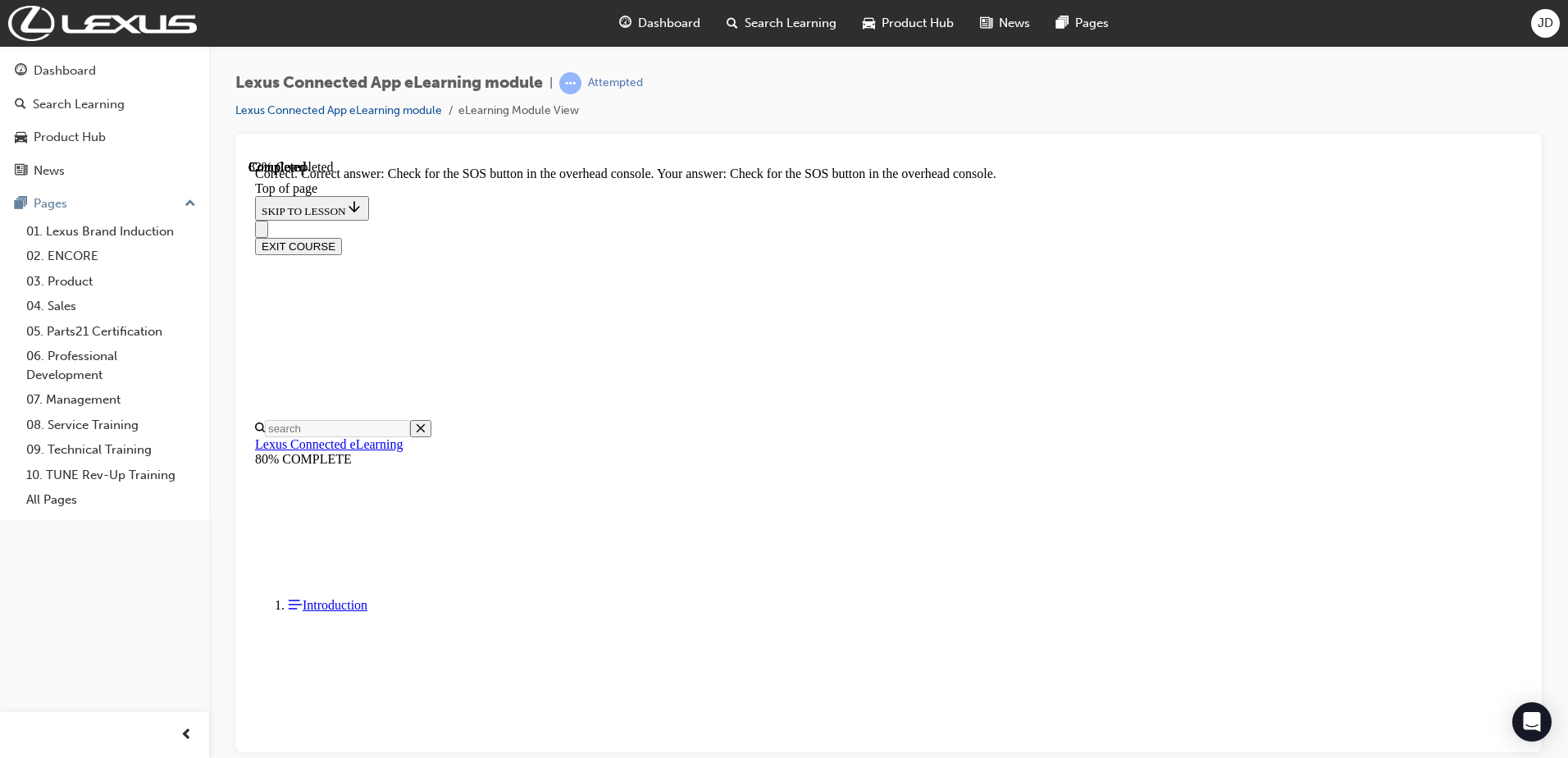
scroll to position [207, 0]
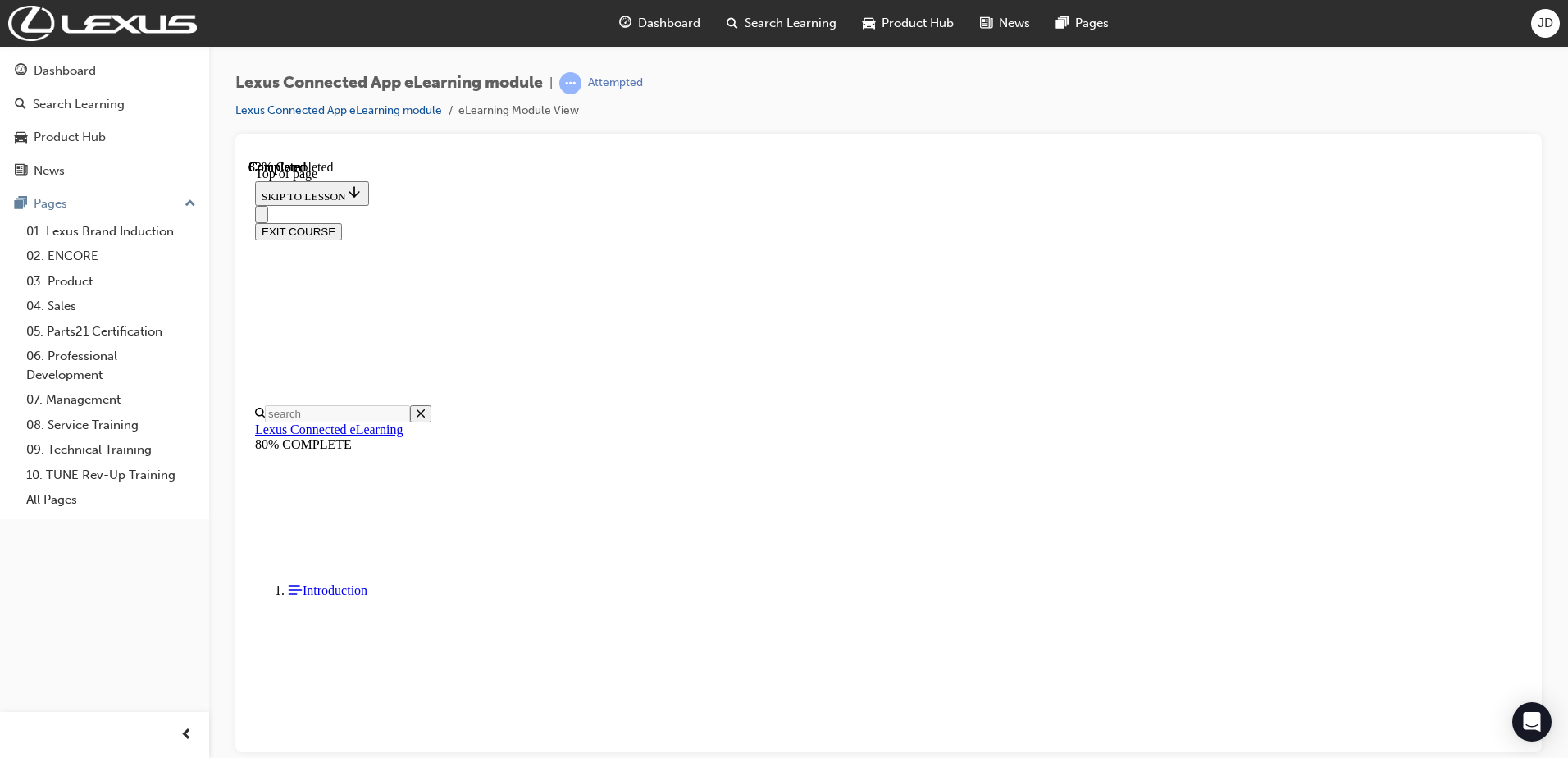
scroll to position [51, 0]
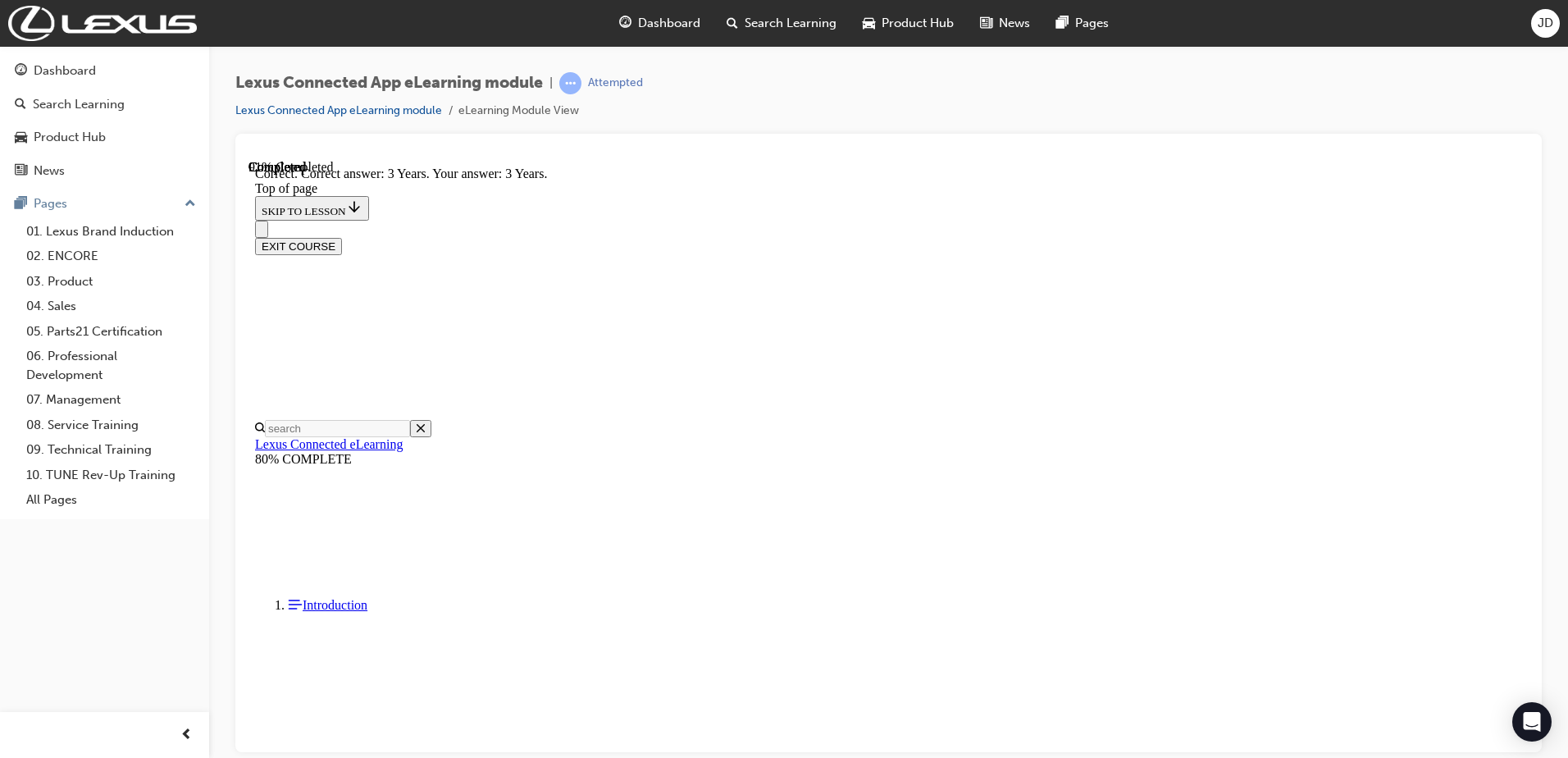
scroll to position [272, 0]
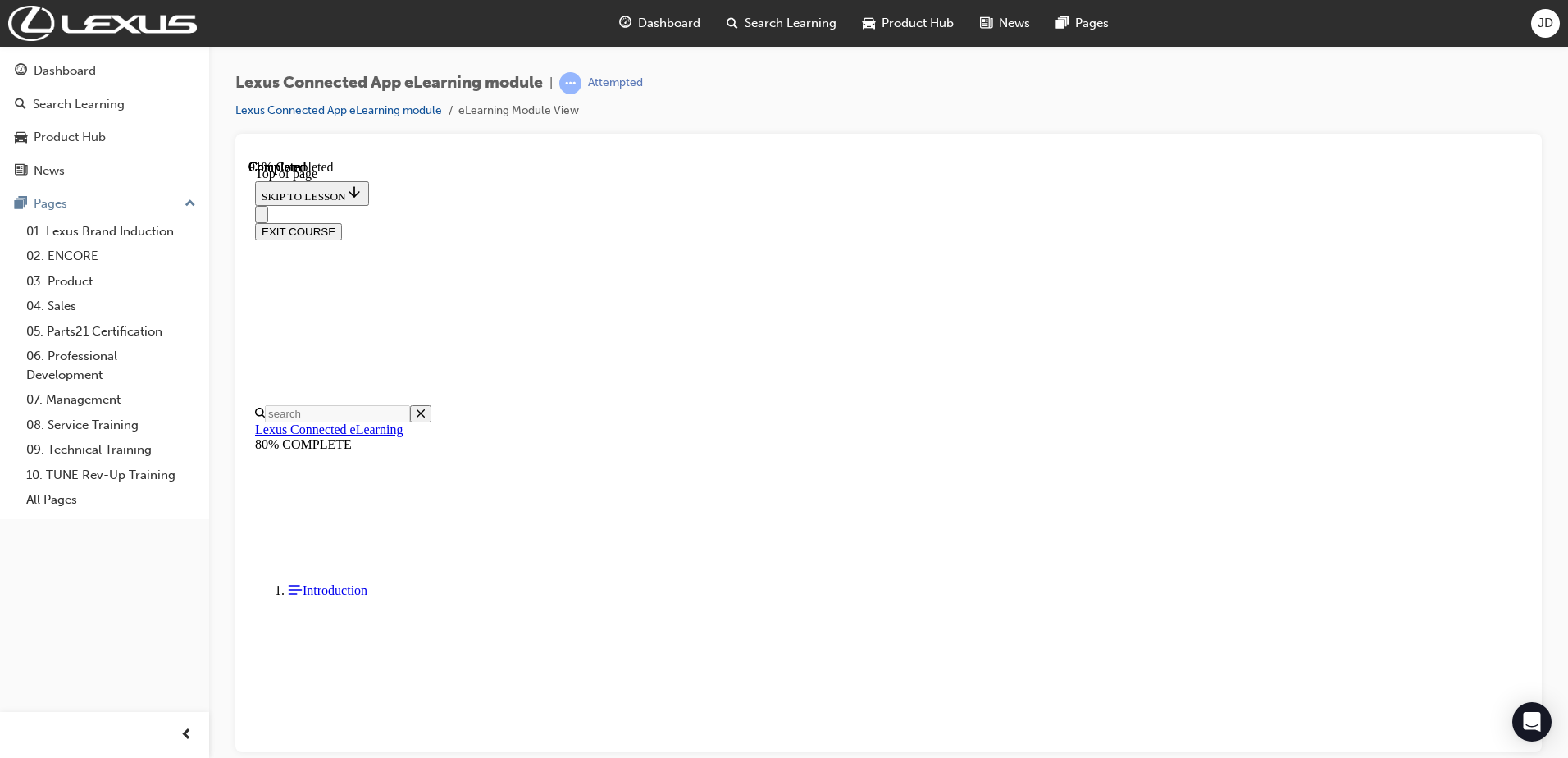
scroll to position [51, 0]
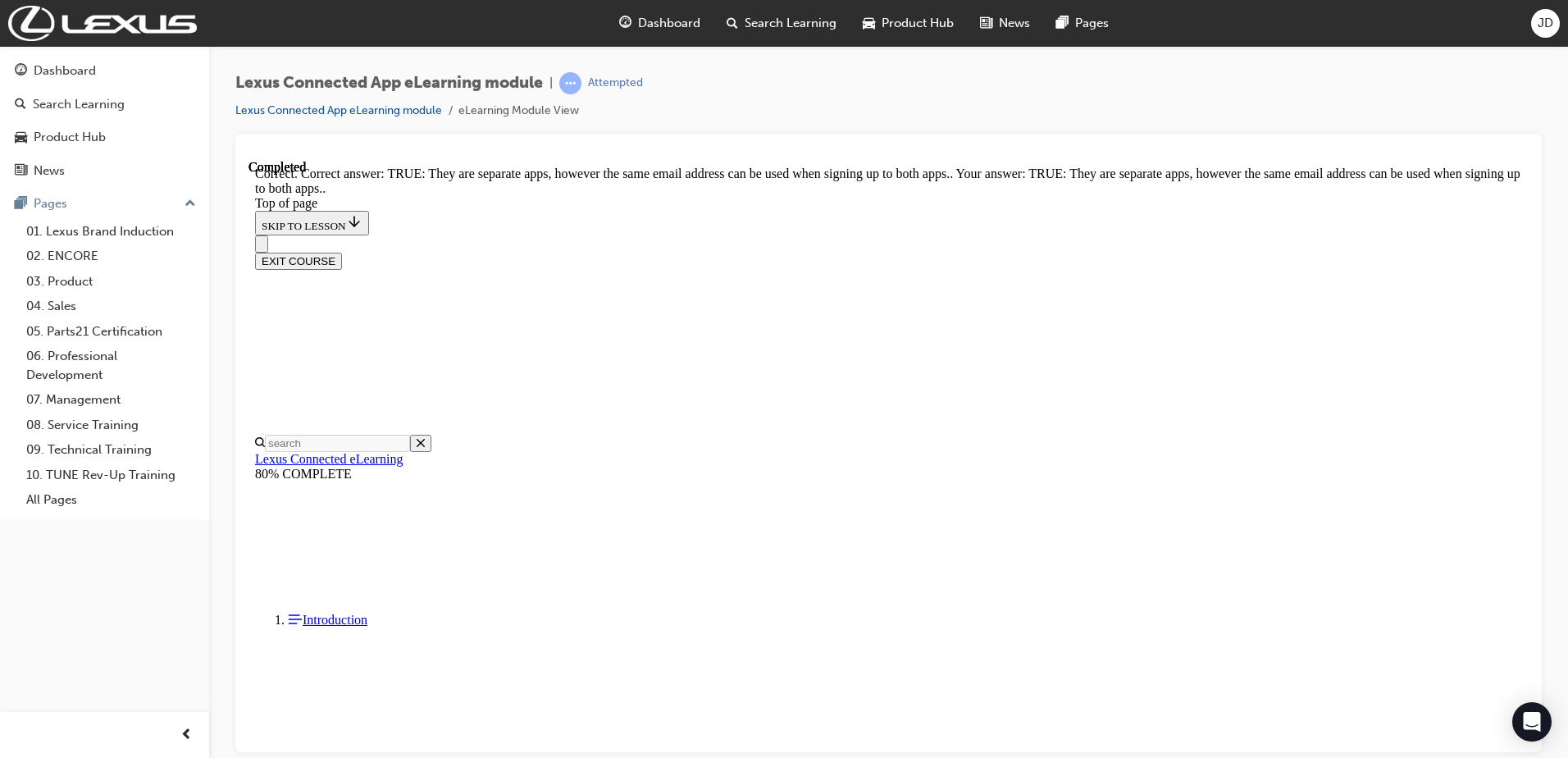
scroll to position [157, 0]
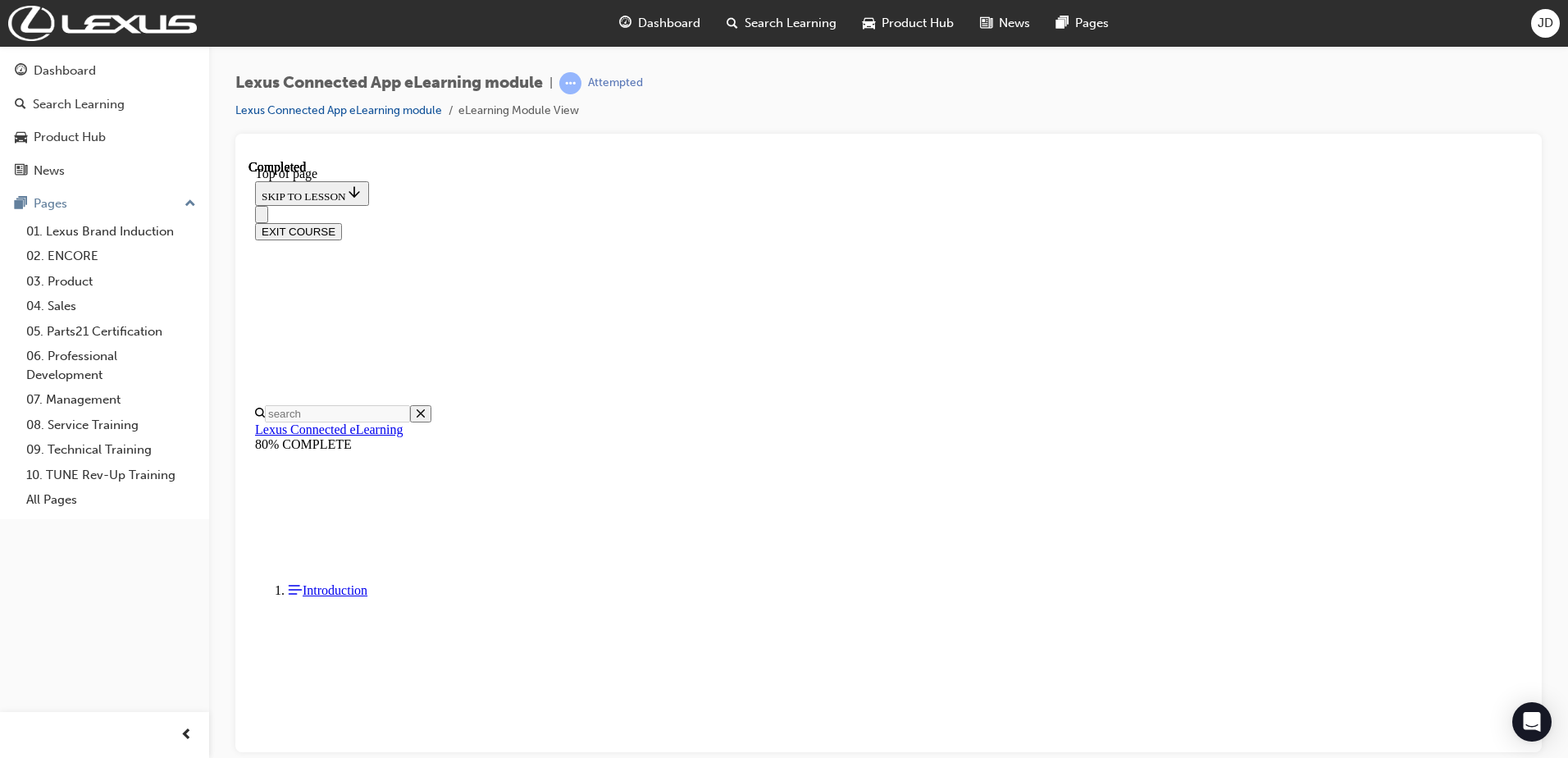
scroll to position [249, 0]
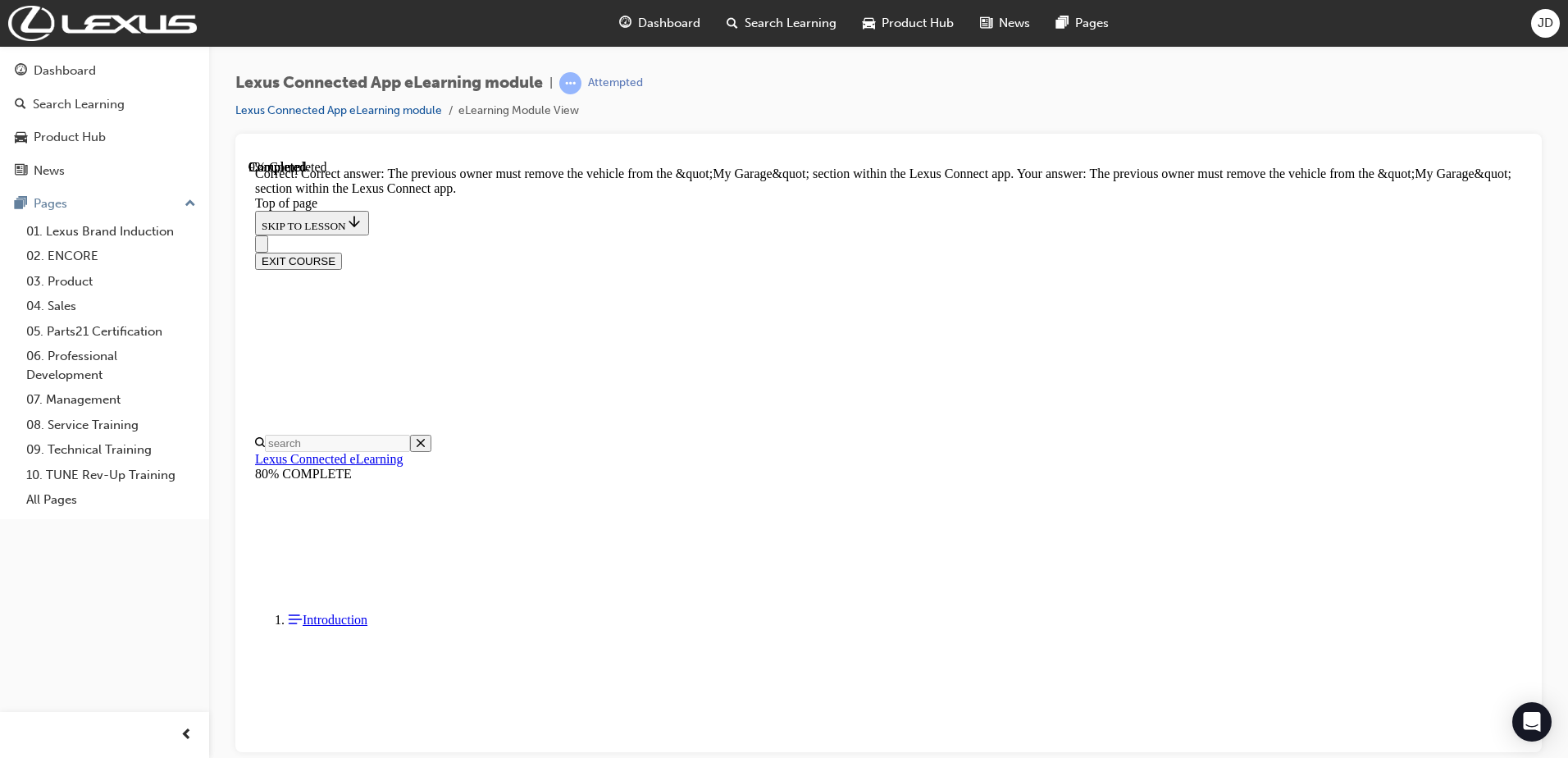
scroll to position [284, 0]
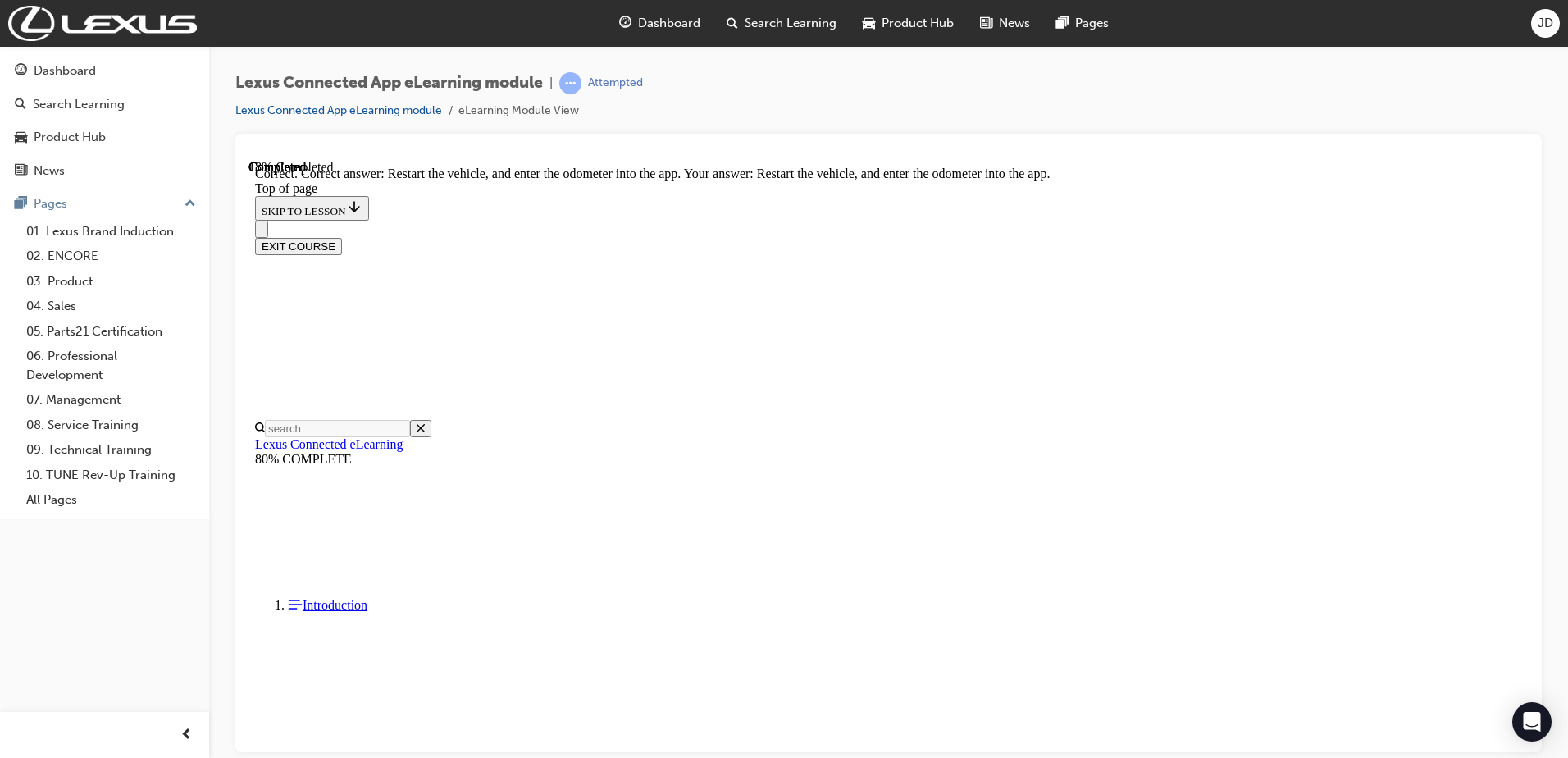
scroll to position [338, 0]
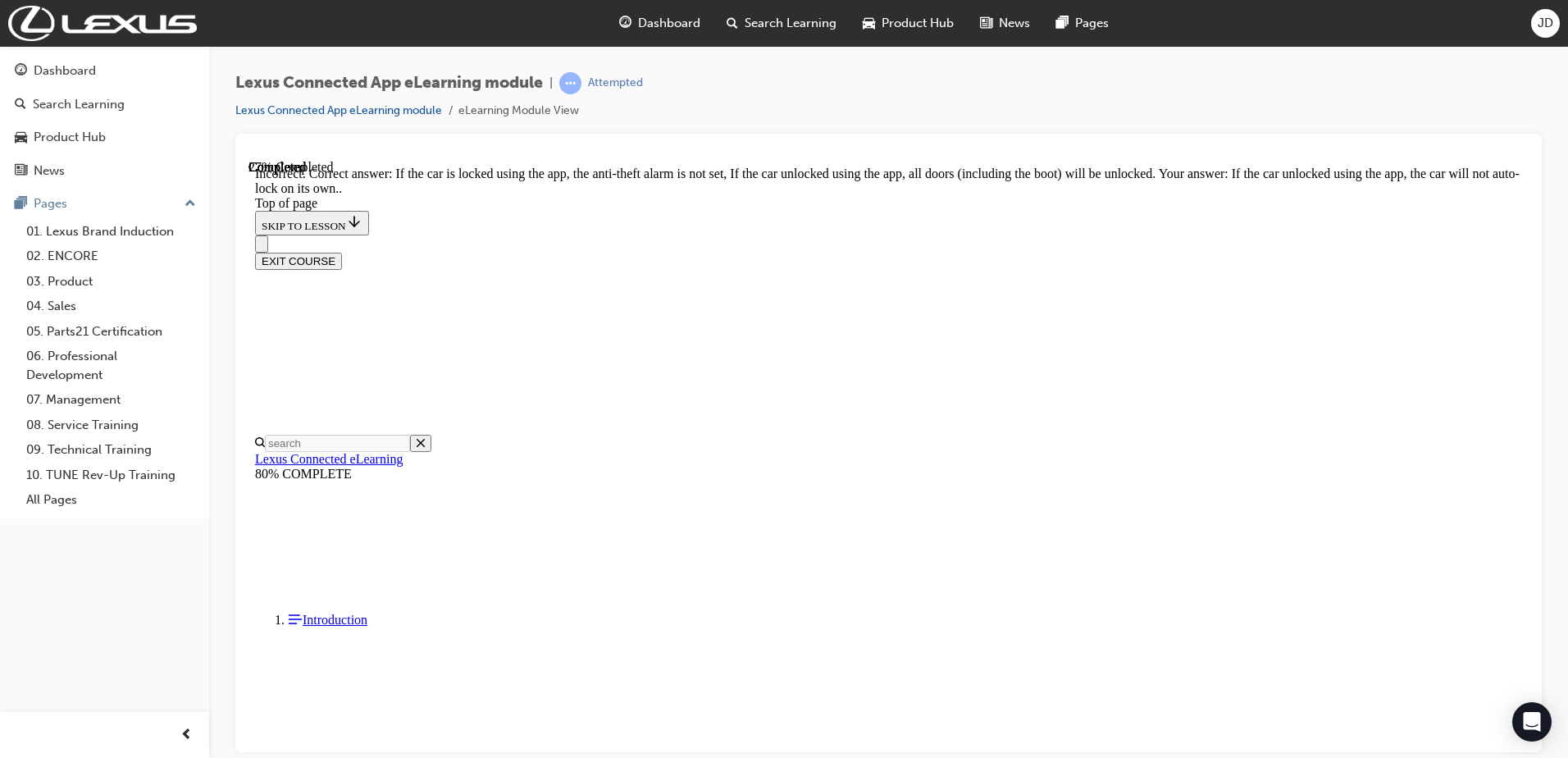
scroll to position [300, 0]
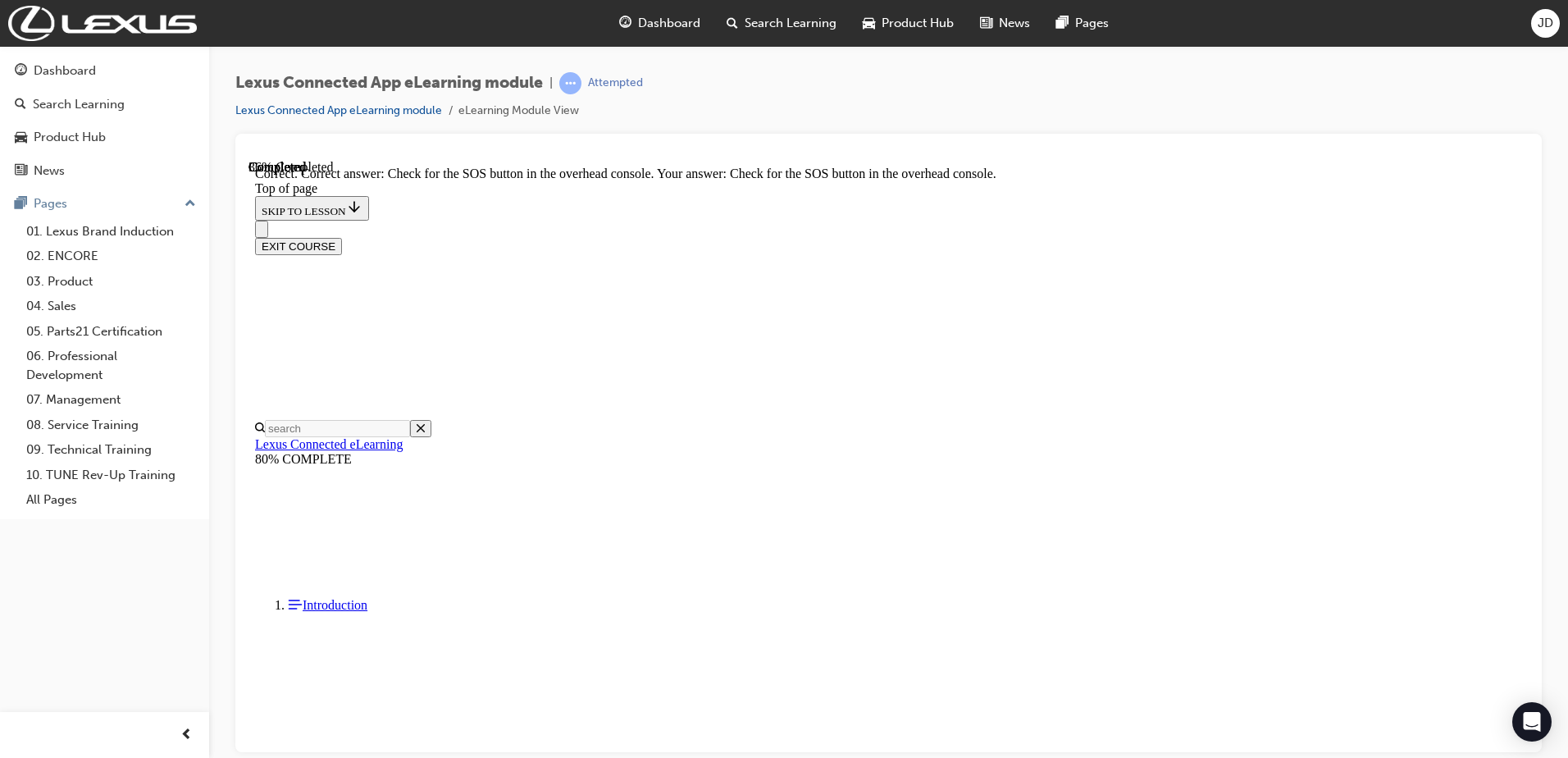
scroll to position [207, 0]
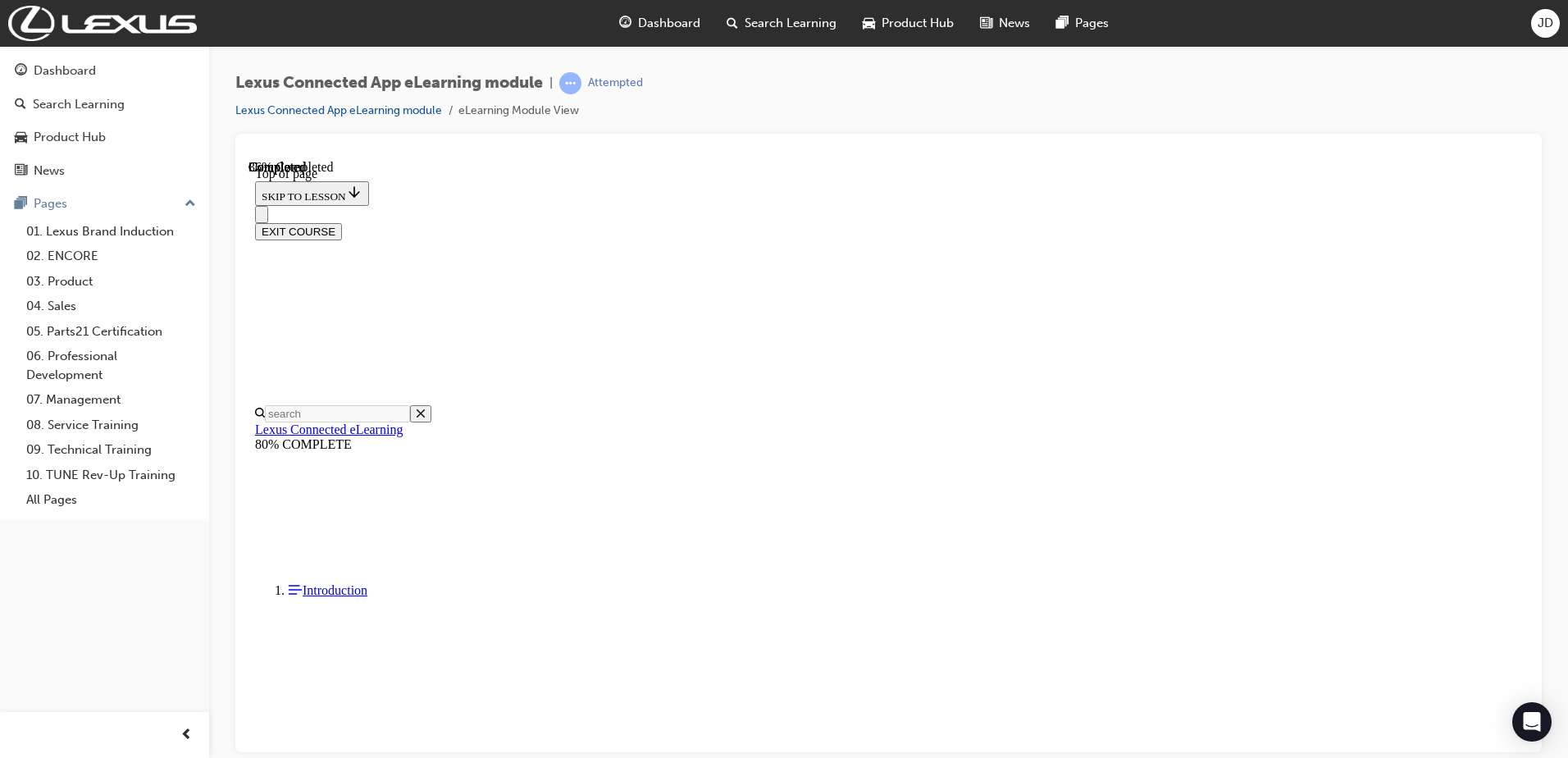
scroll to position [51, 0]
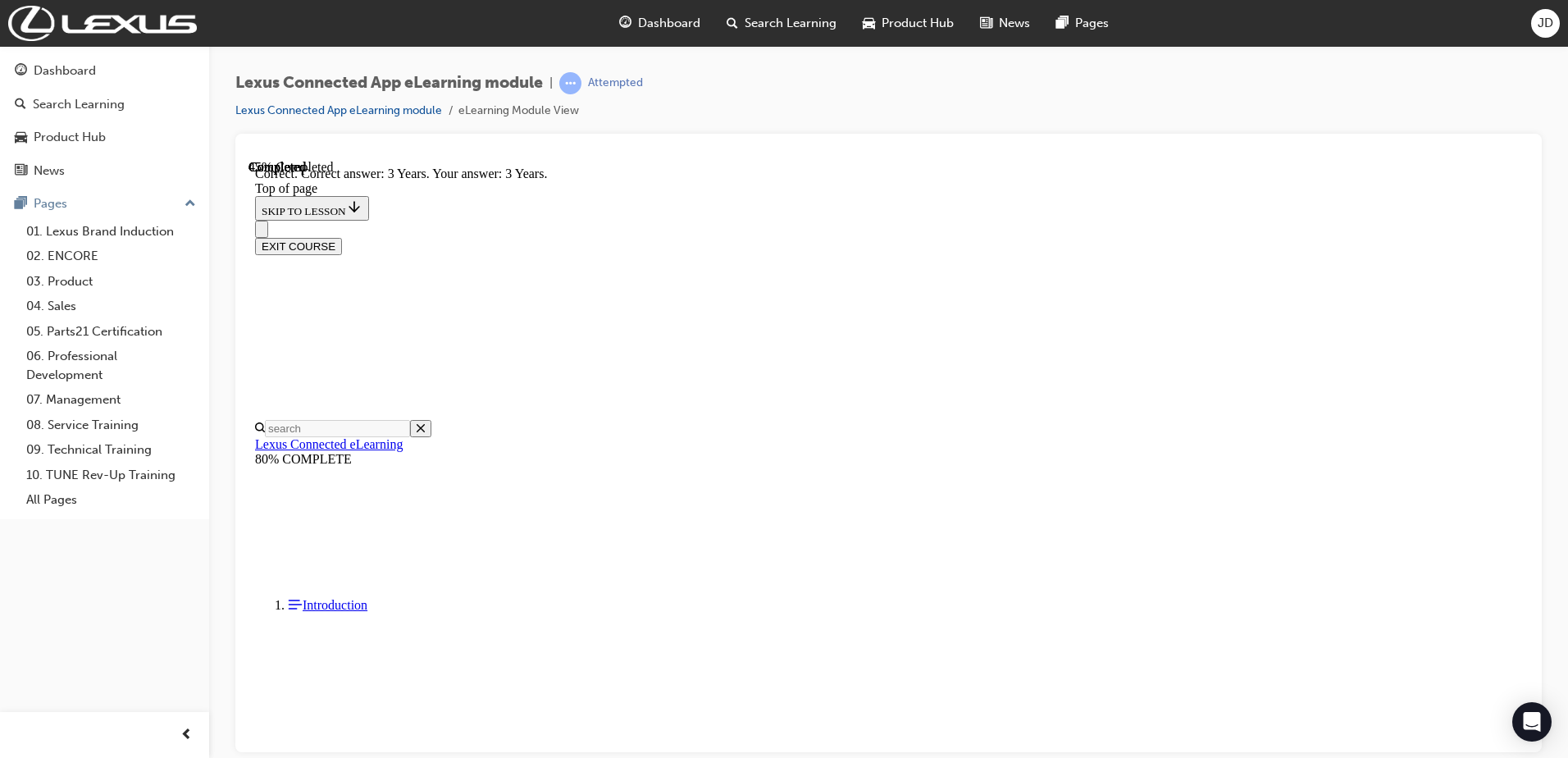
scroll to position [272, 0]
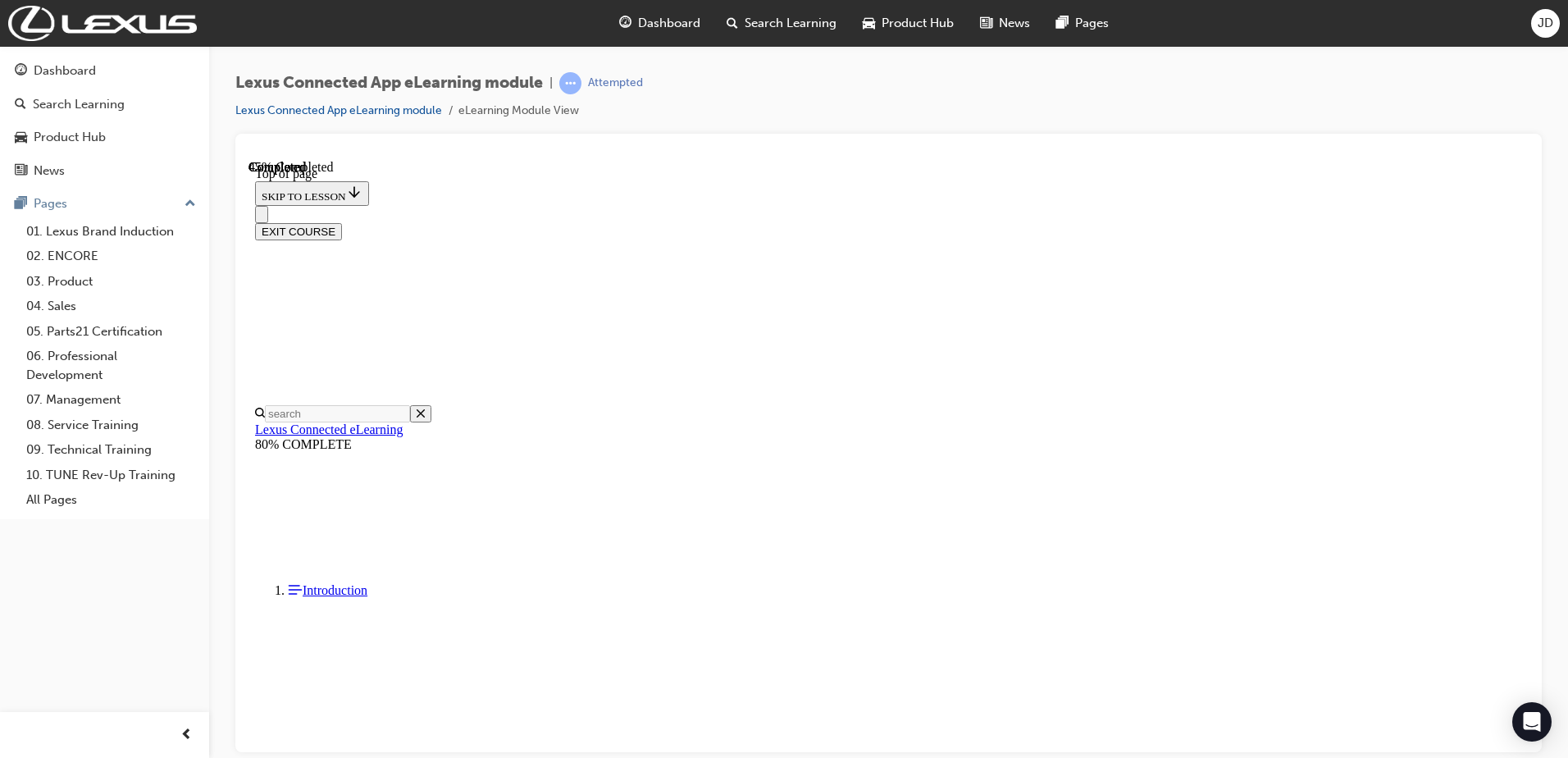
scroll to position [51, 0]
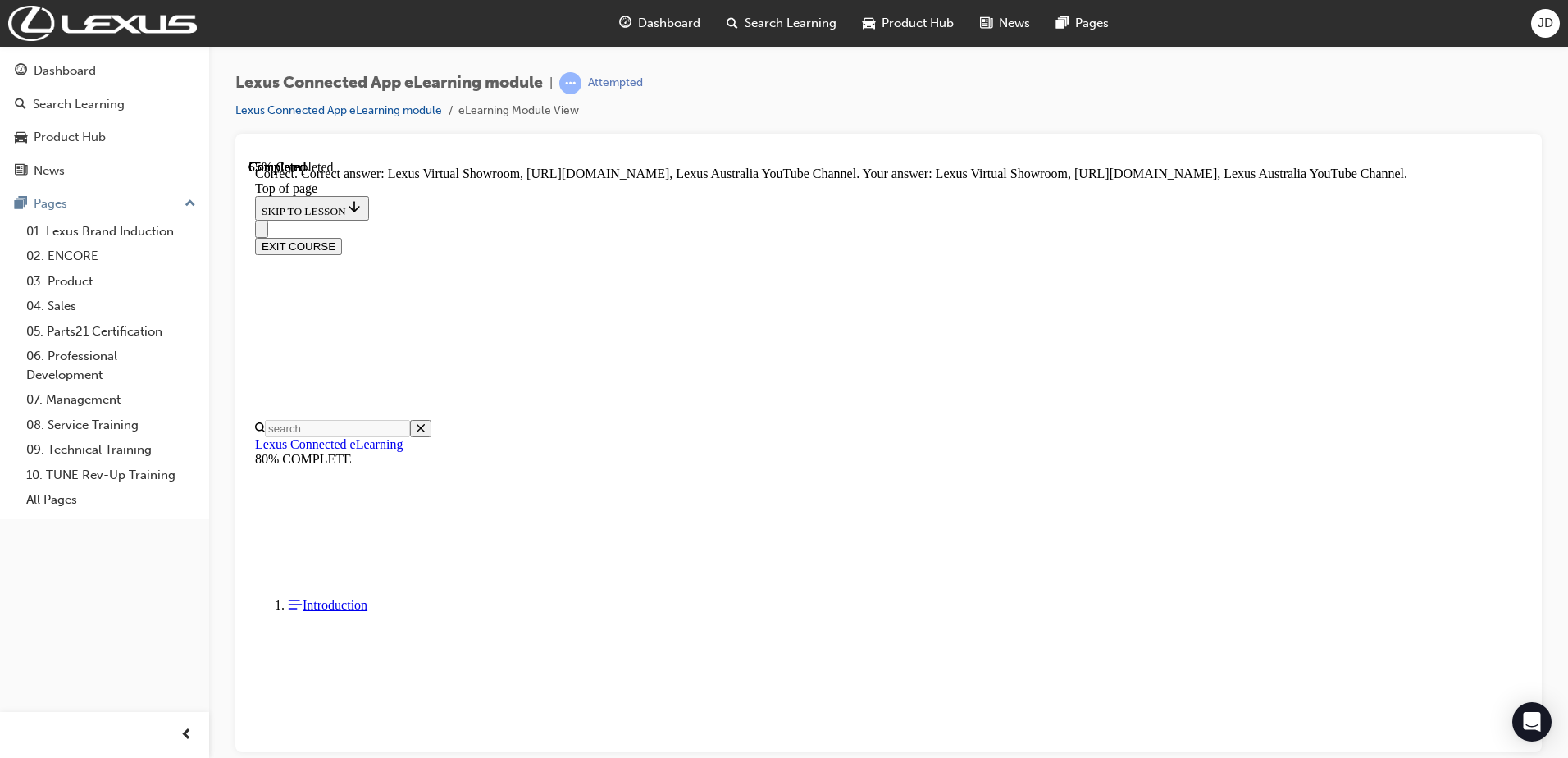
scroll to position [289, 0]
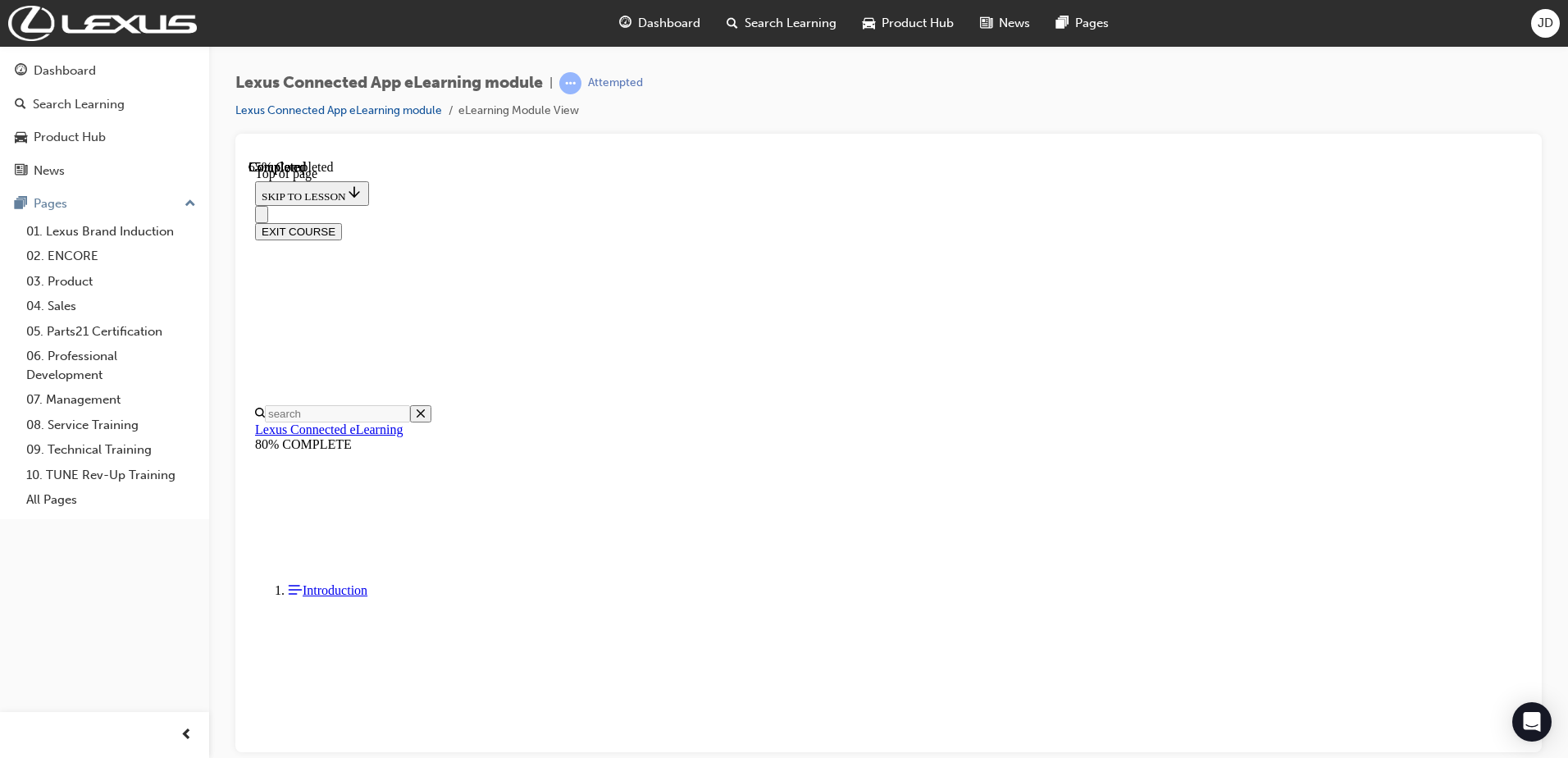
scroll to position [479, 0]
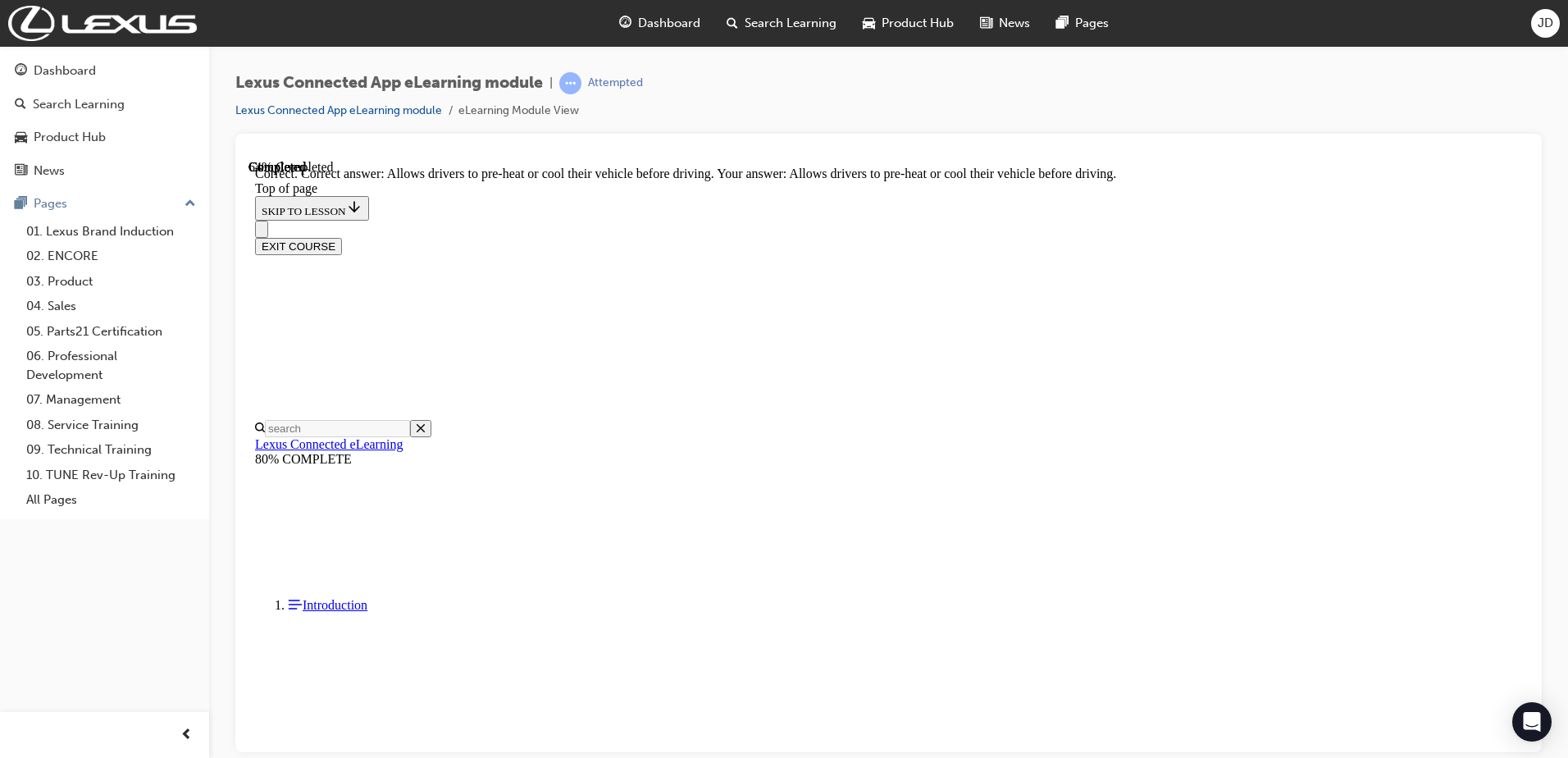
scroll to position [531, 0]
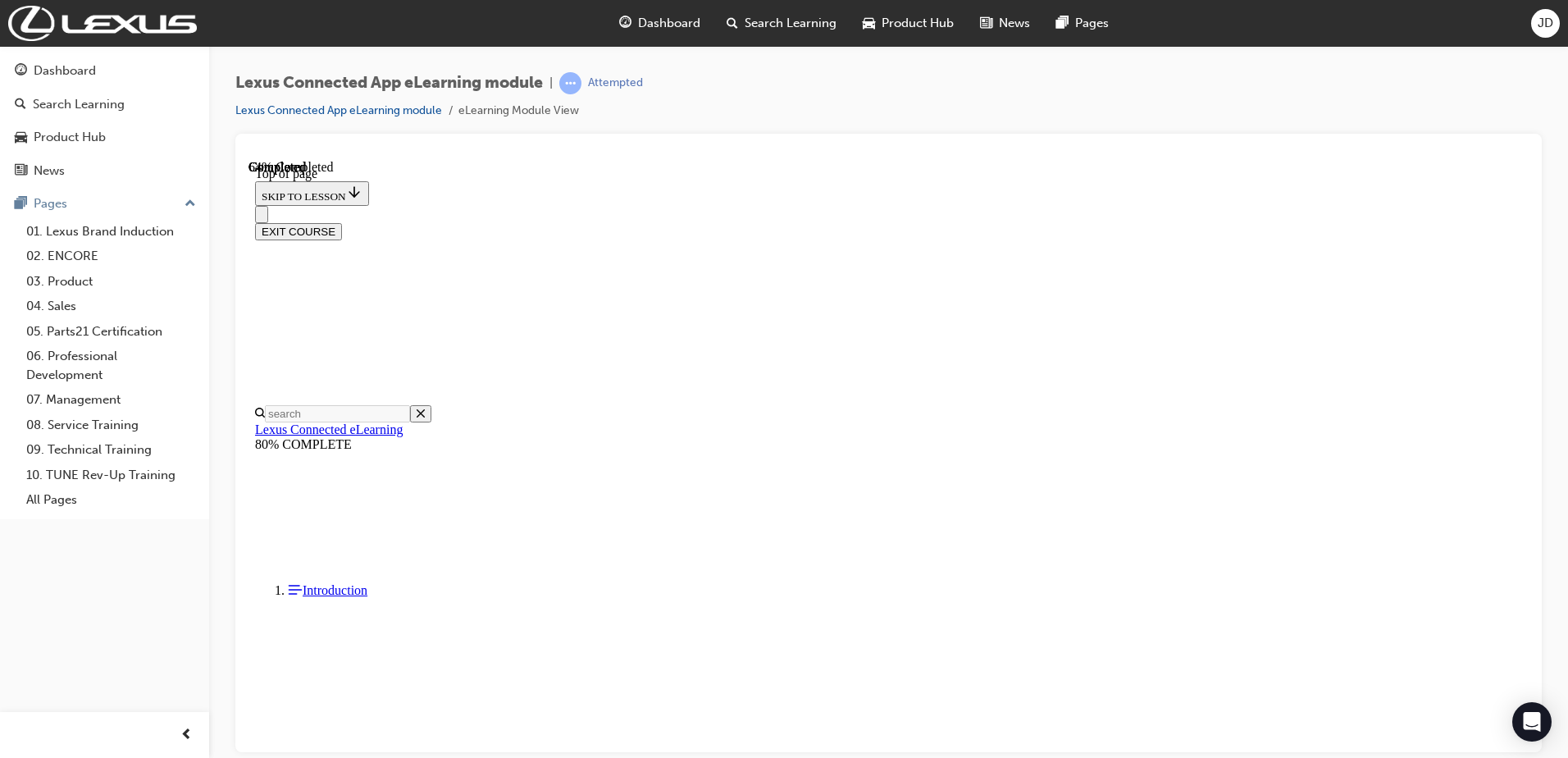
scroll to position [378, 0]
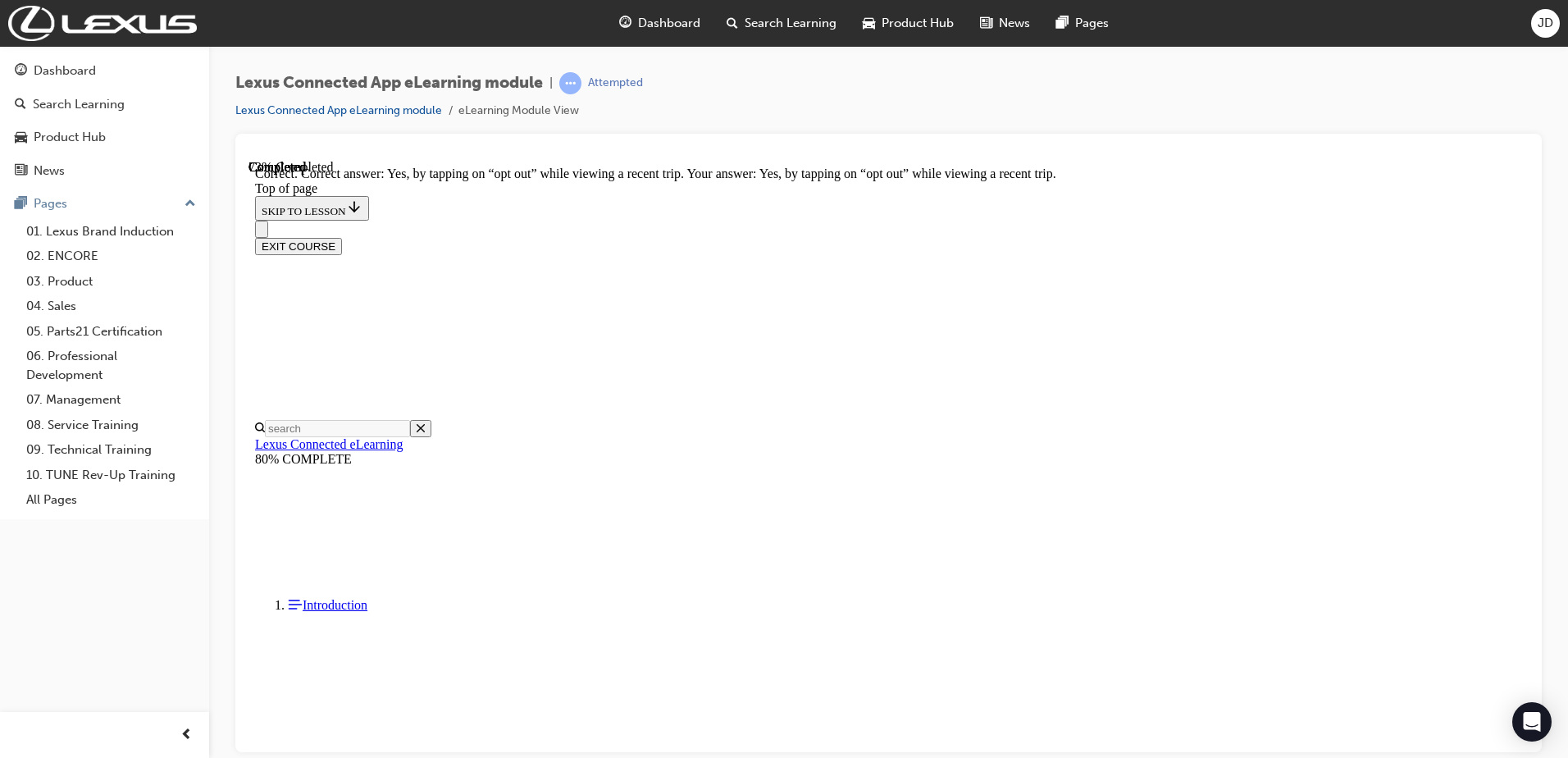
scroll to position [465, 0]
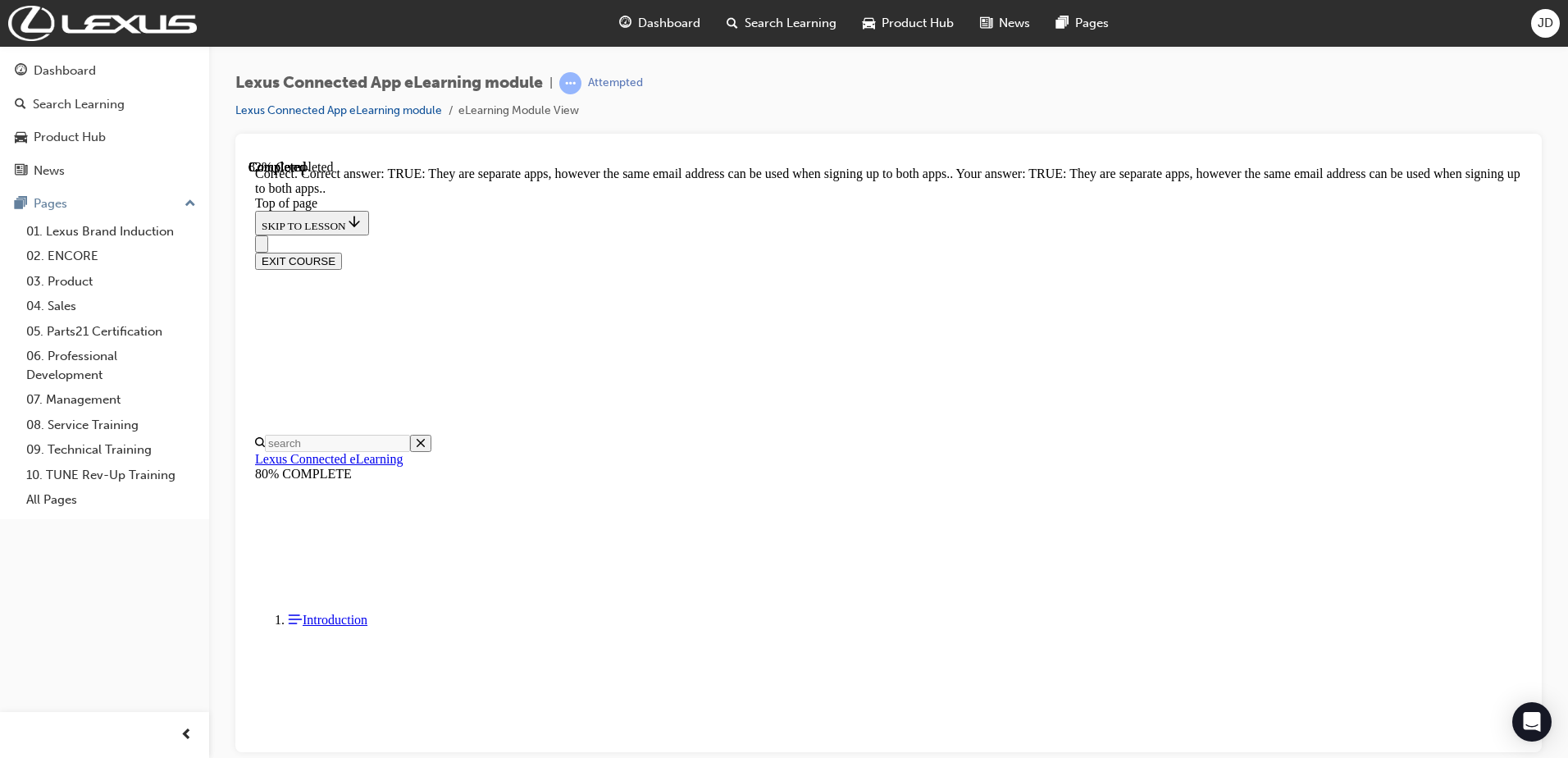
scroll to position [157, 0]
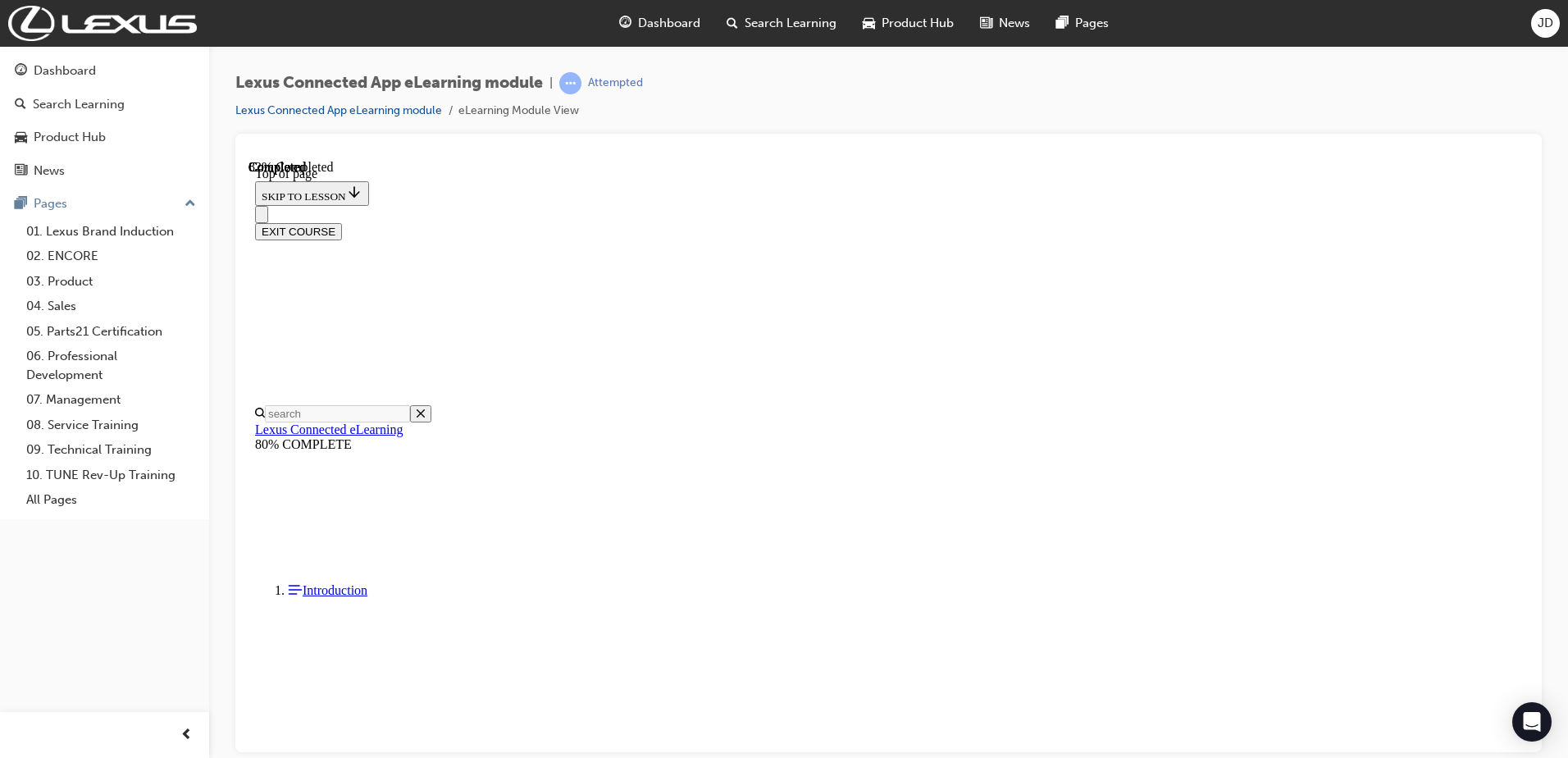
scroll to position [51, 0]
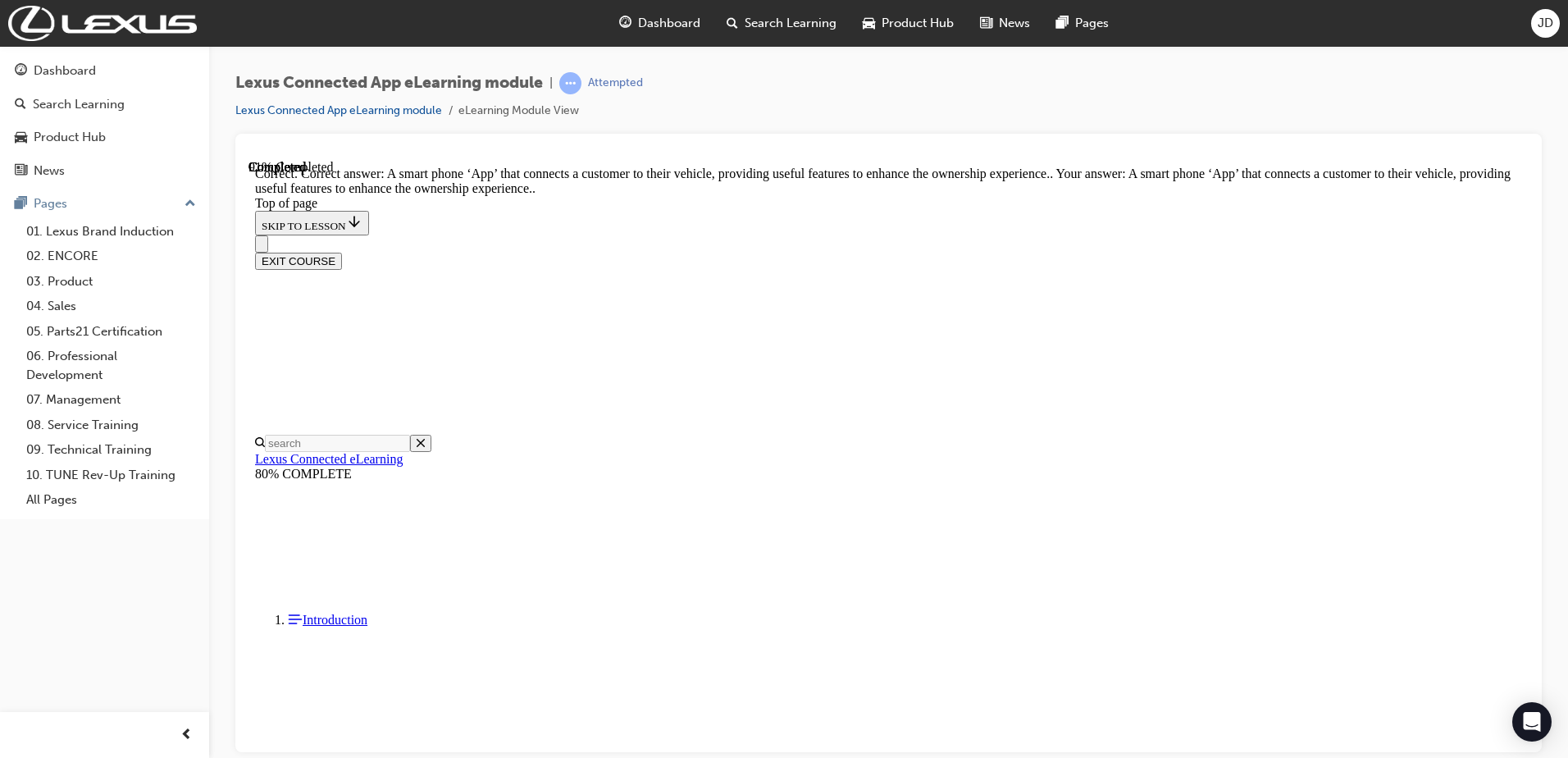
scroll to position [224, 0]
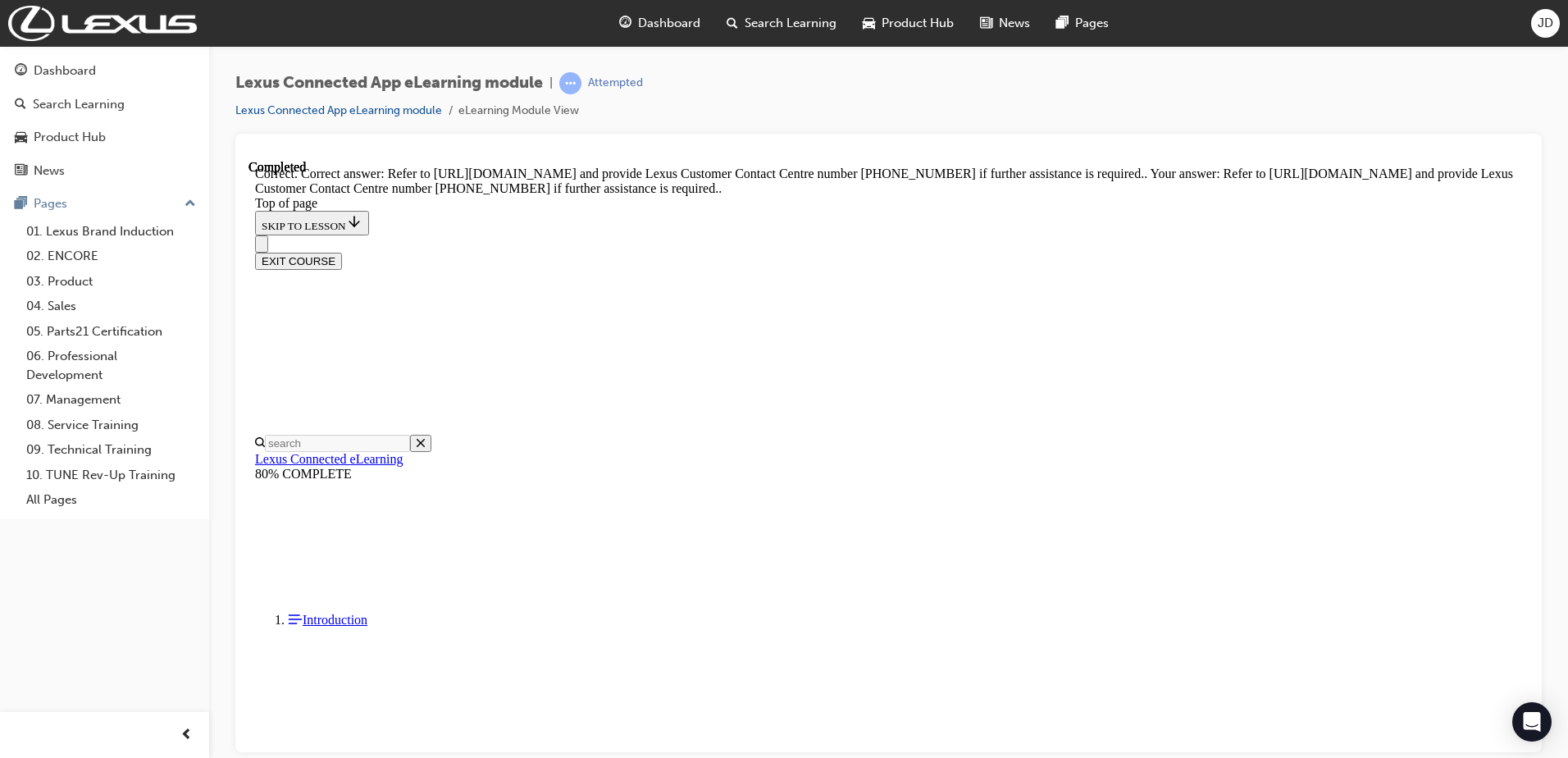
scroll to position [289, 0]
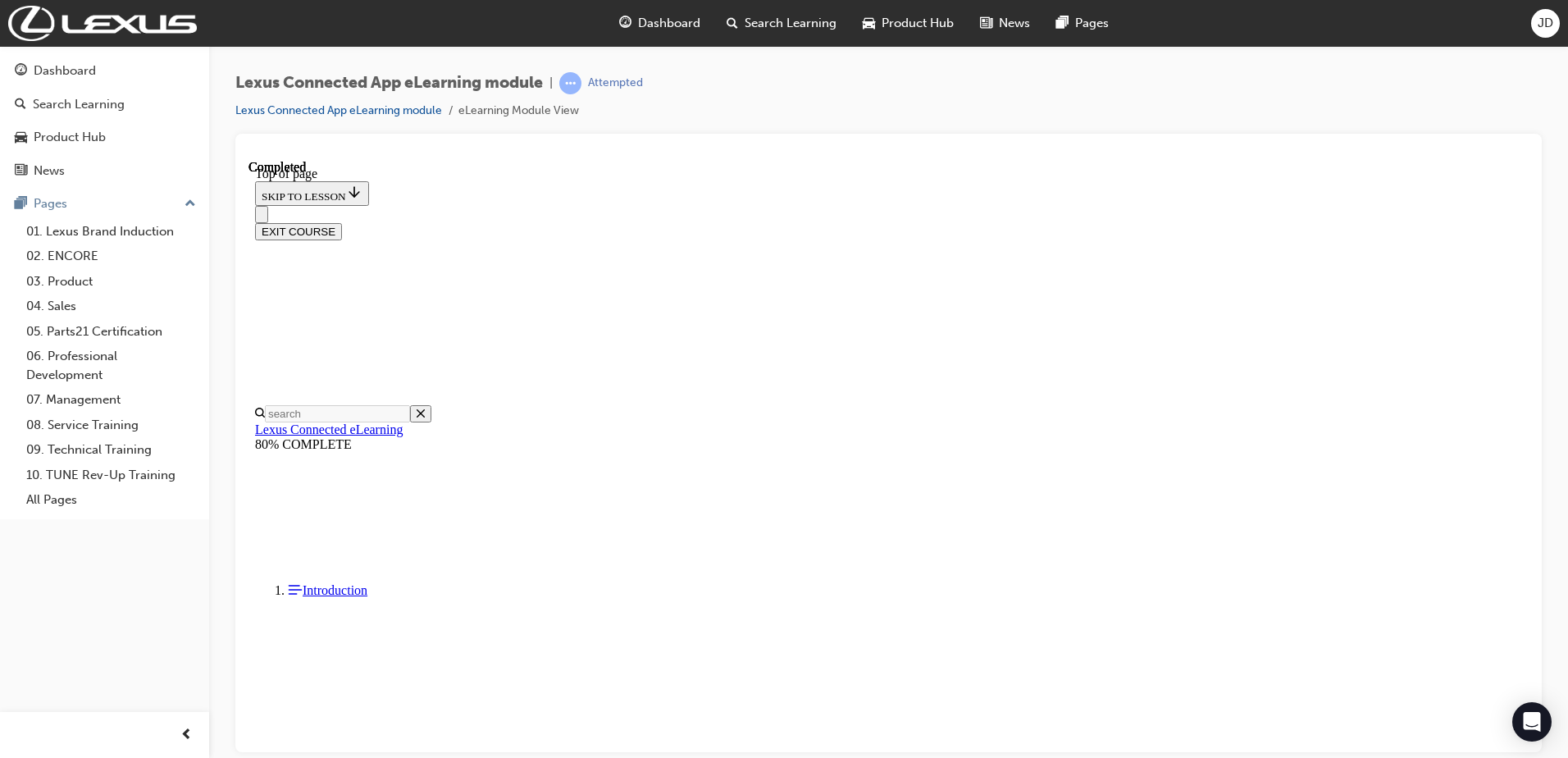
scroll to position [249, 0]
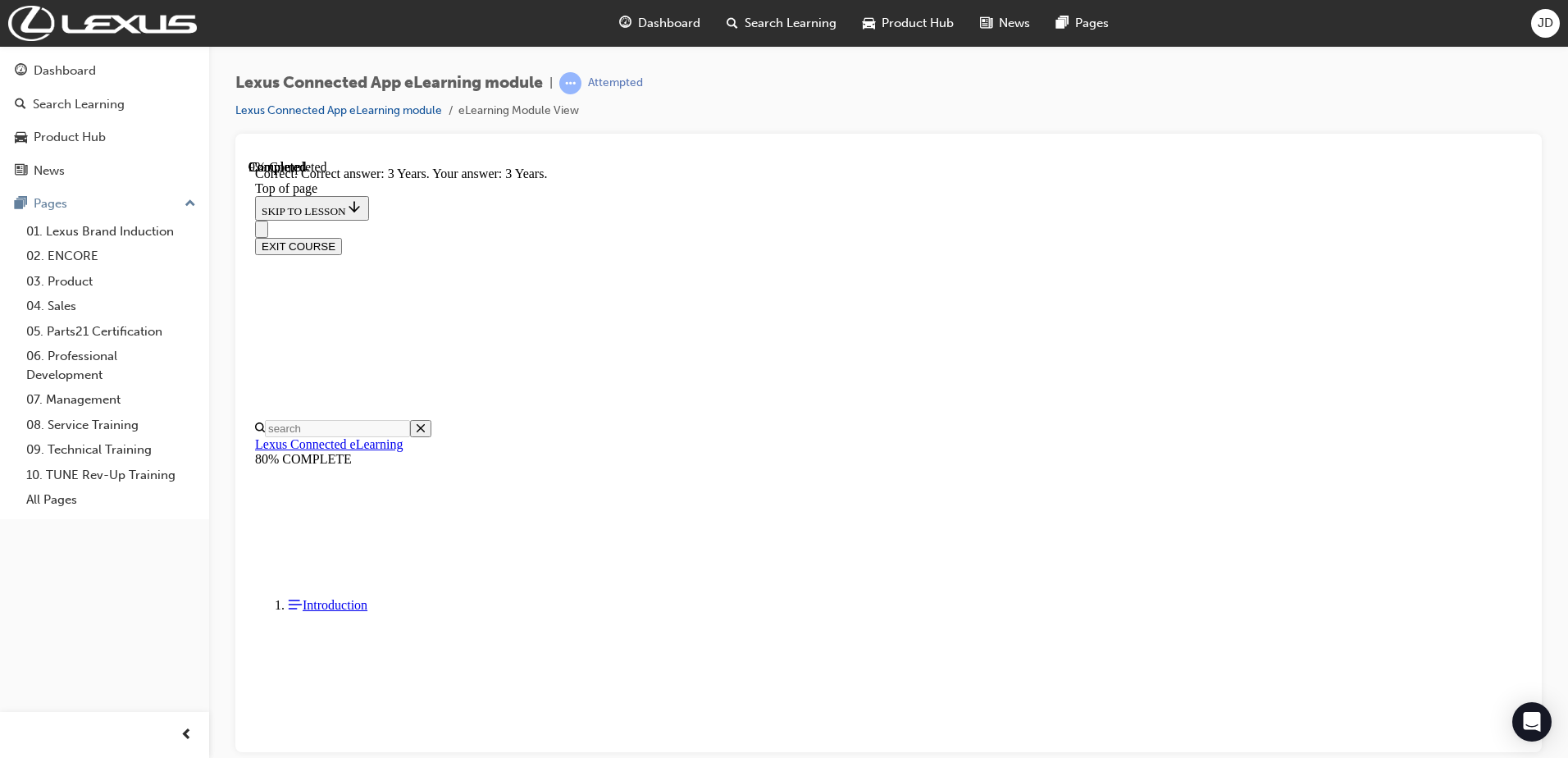
scroll to position [272, 0]
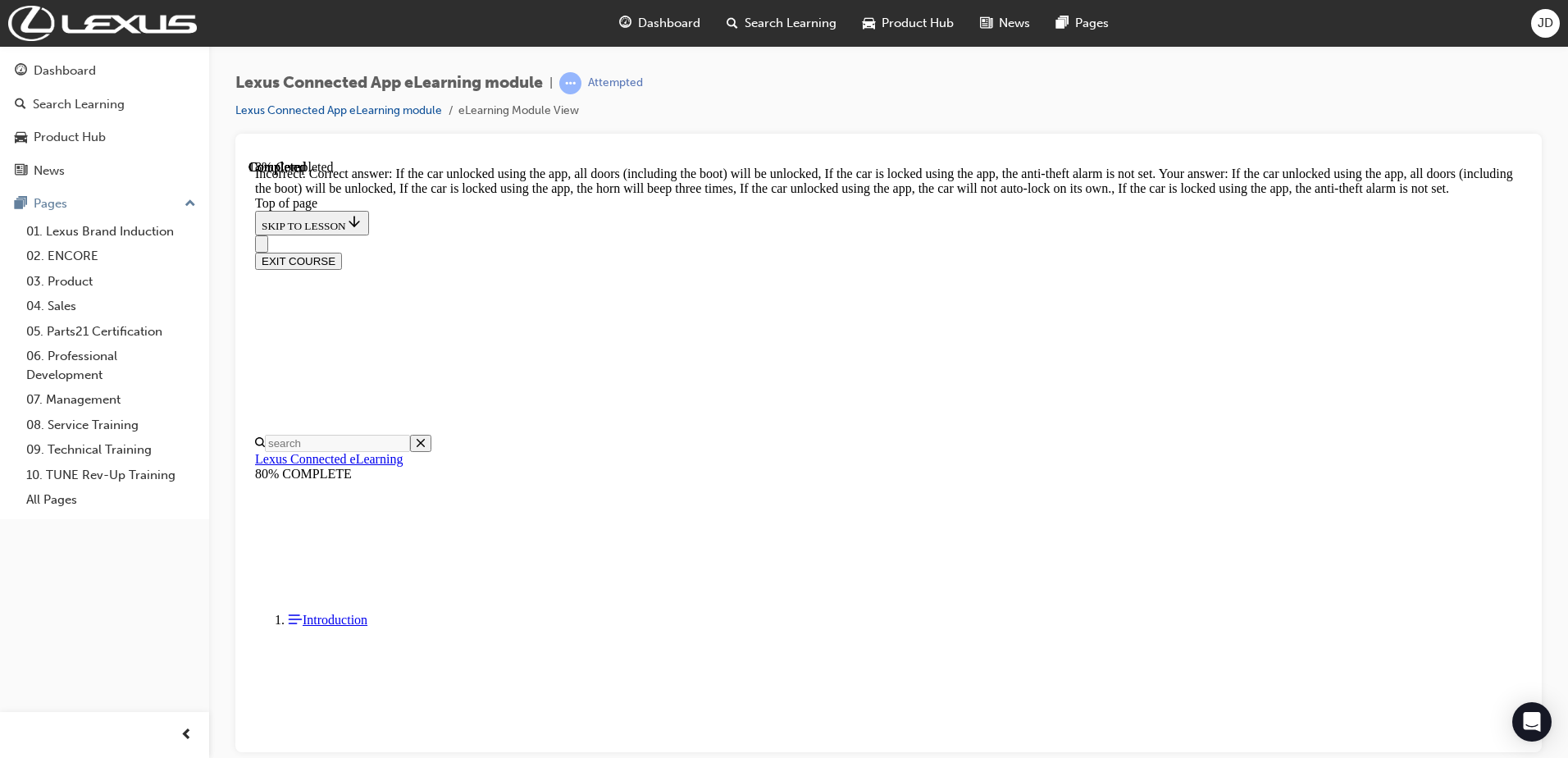
scroll to position [300, 0]
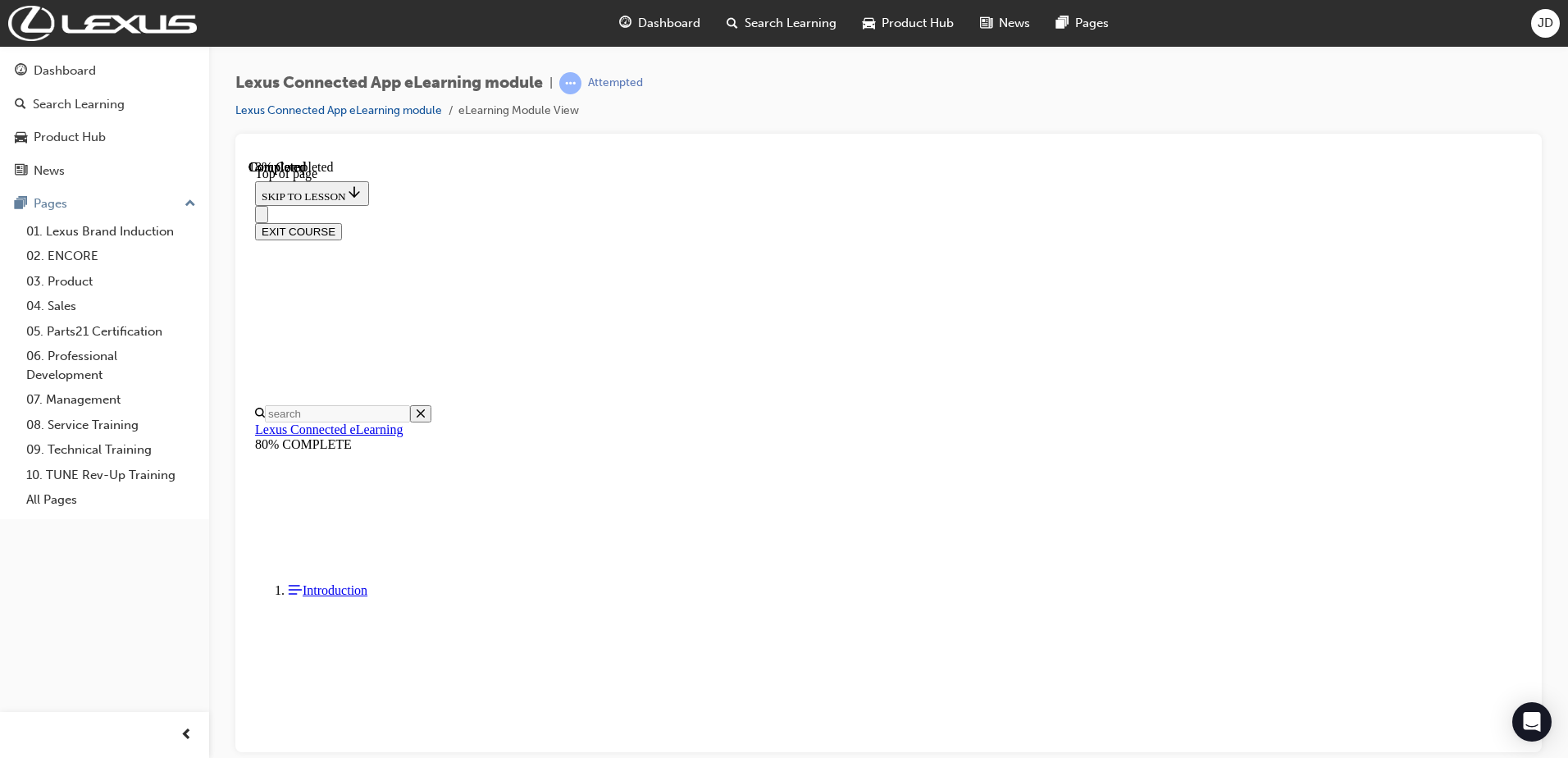
scroll to position [232, 0]
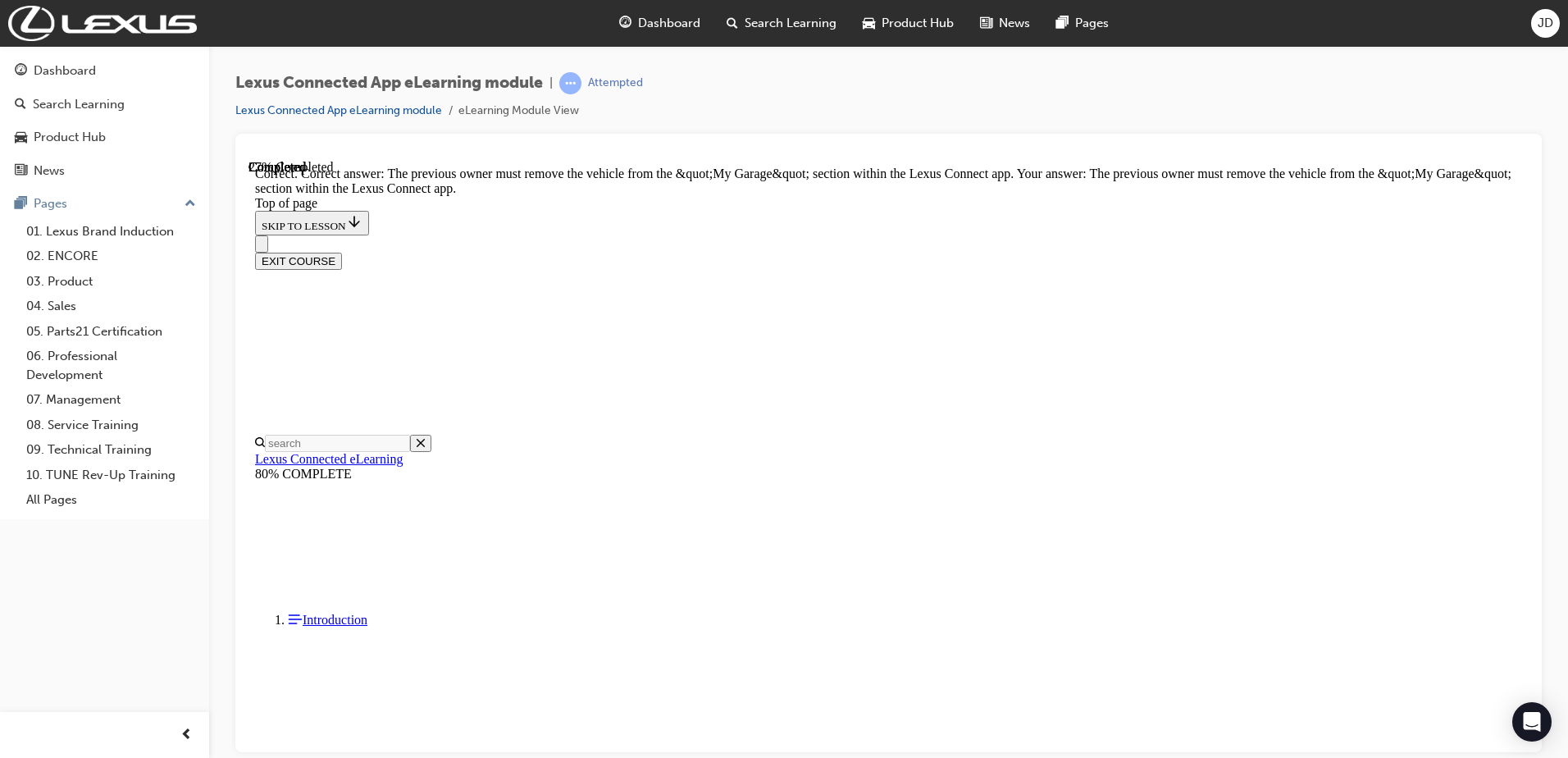
scroll to position [284, 0]
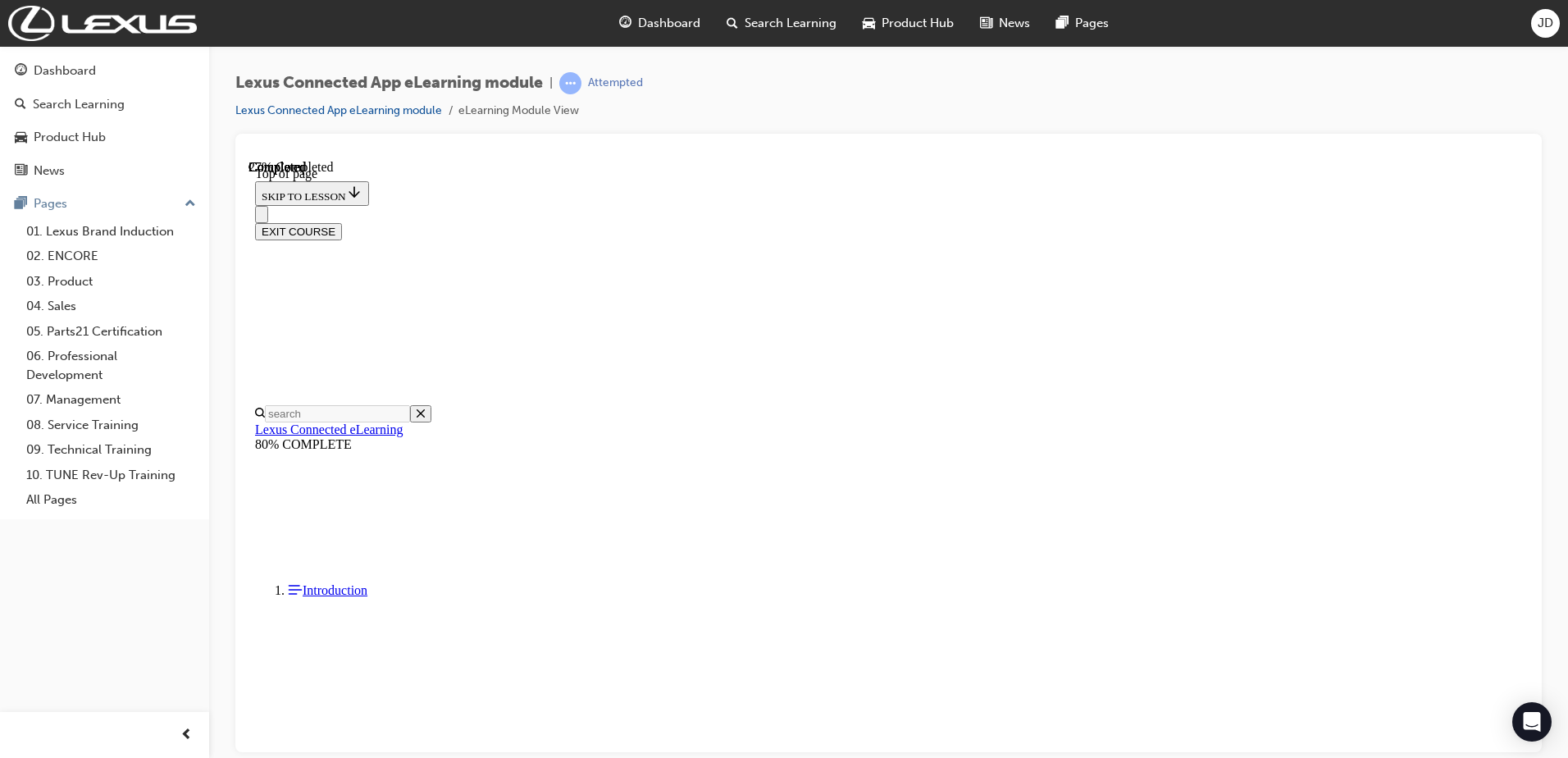
drag, startPoint x: 968, startPoint y: 650, endPoint x: 977, endPoint y: 637, distance: 15.8
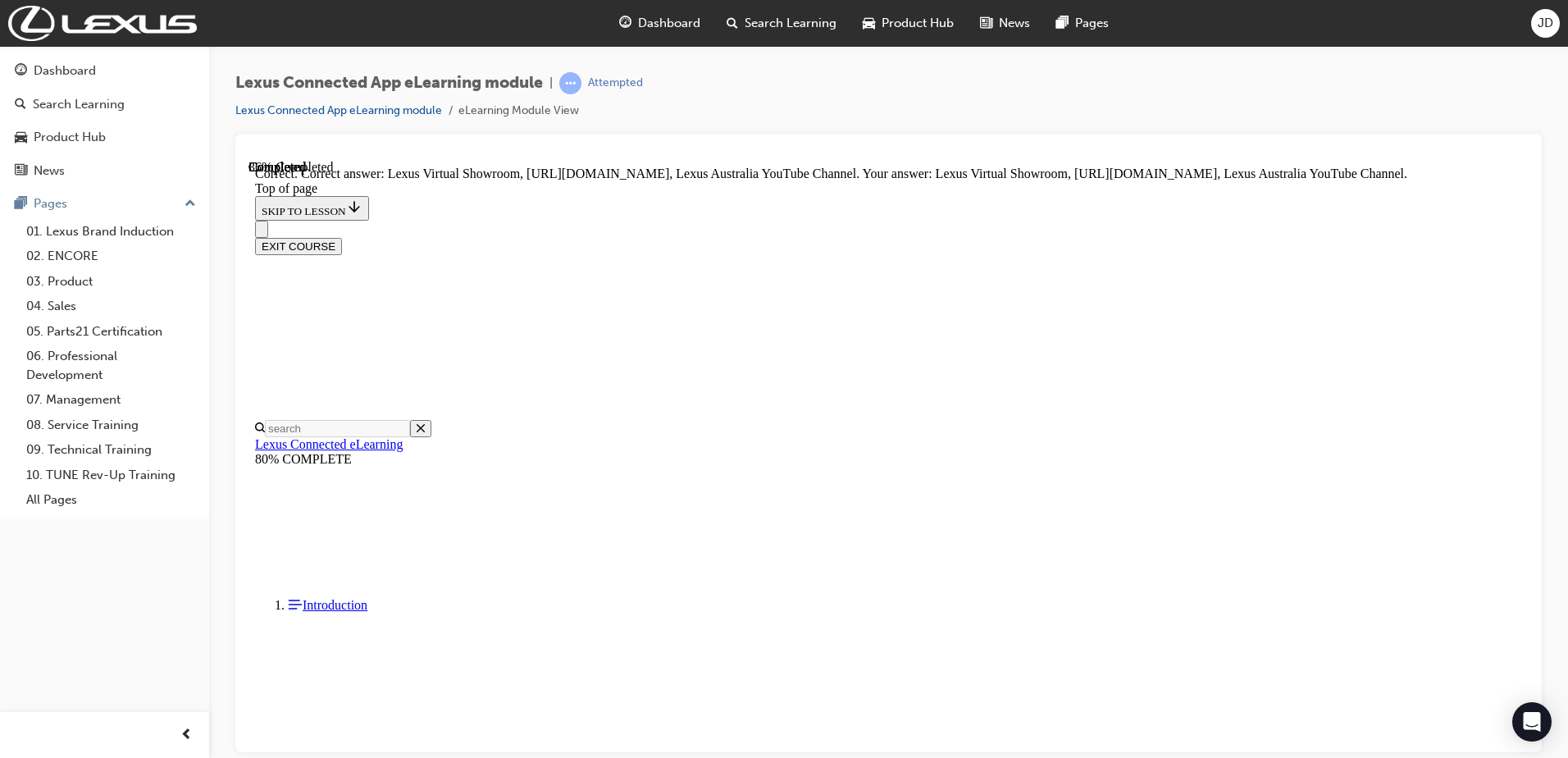
scroll to position [289, 0]
drag, startPoint x: 987, startPoint y: 655, endPoint x: 989, endPoint y: 672, distance: 17.1
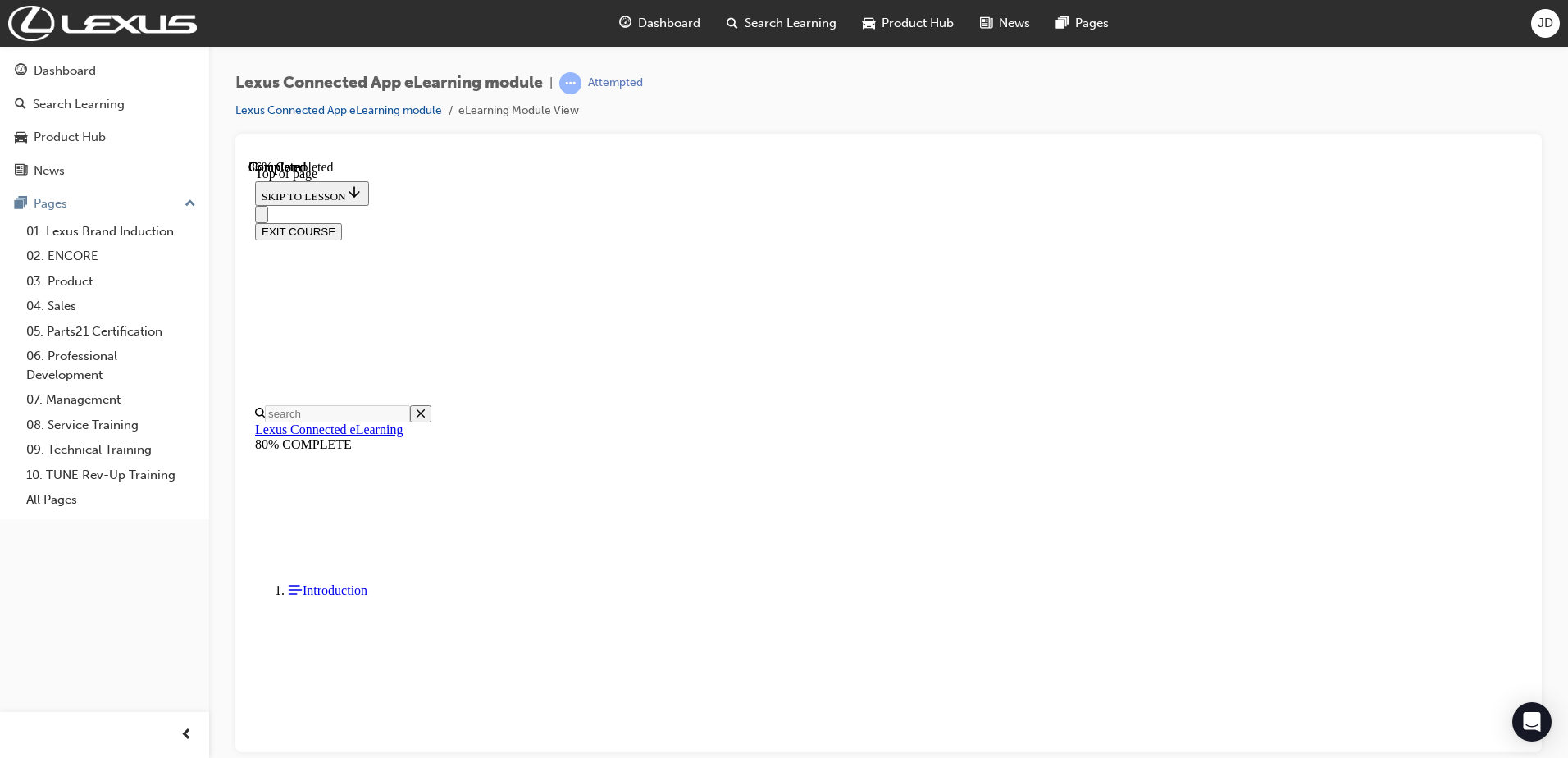
scroll to position [379, 0]
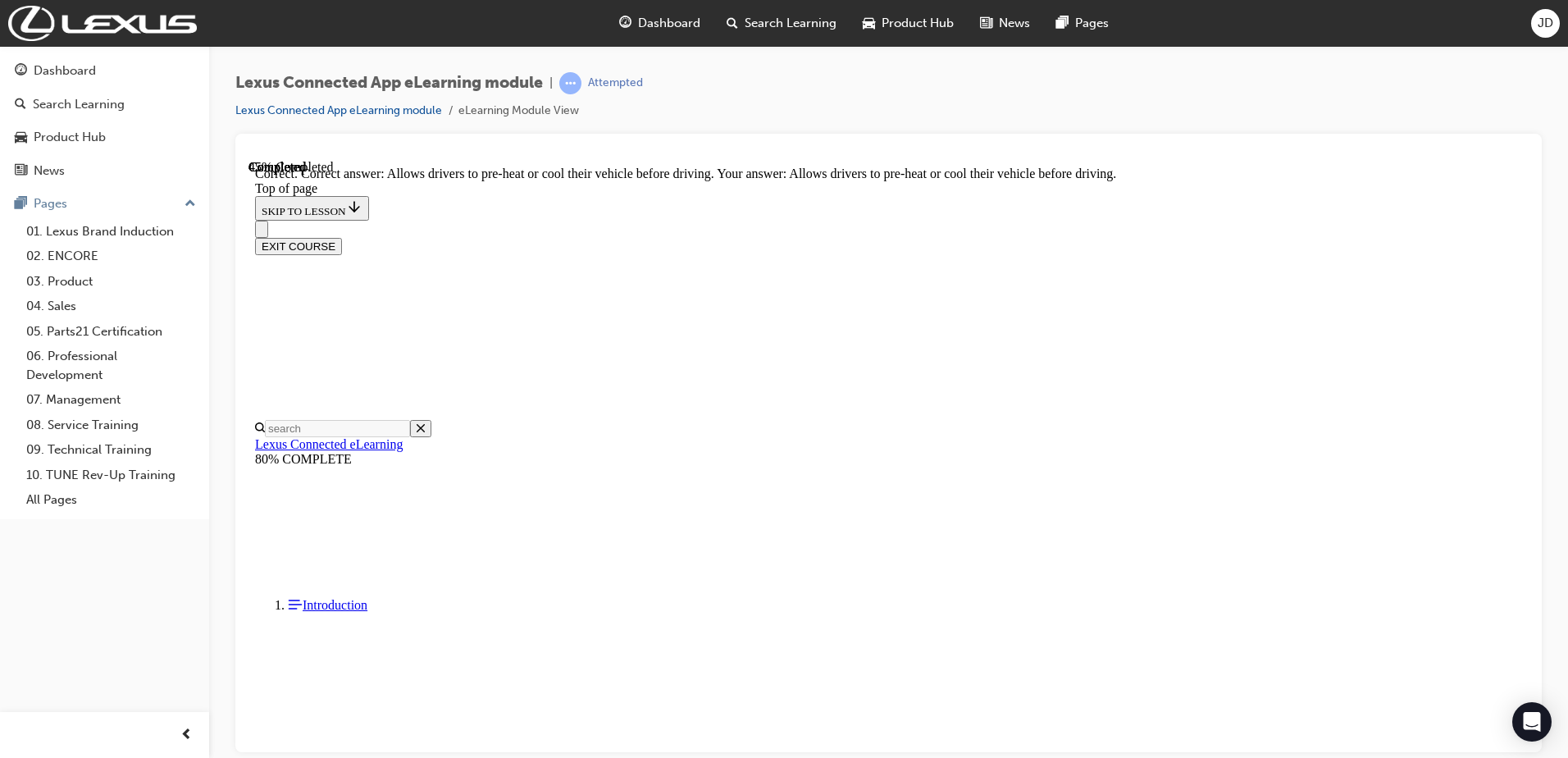
scroll to position [531, 0]
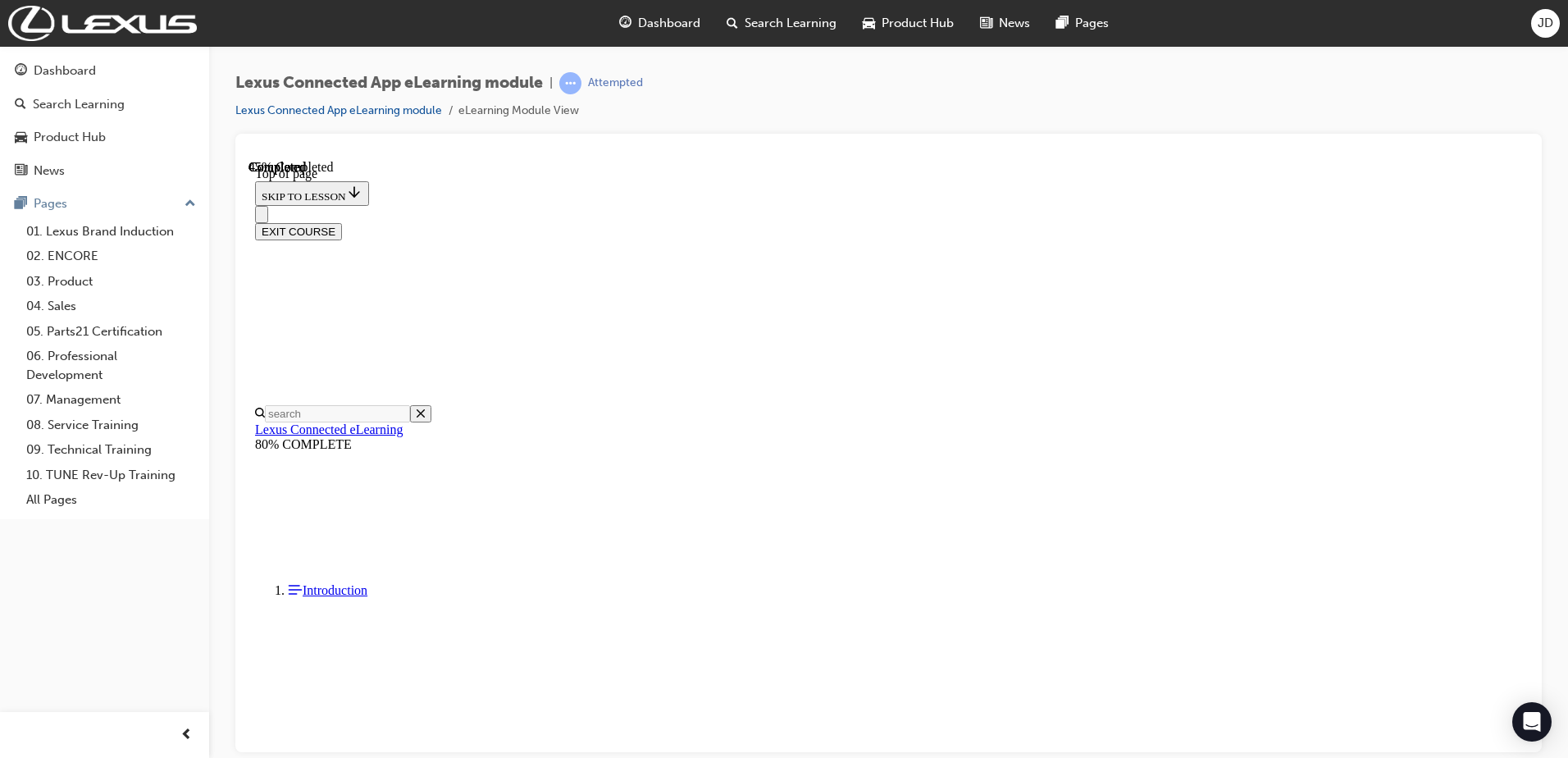
scroll to position [296, 0]
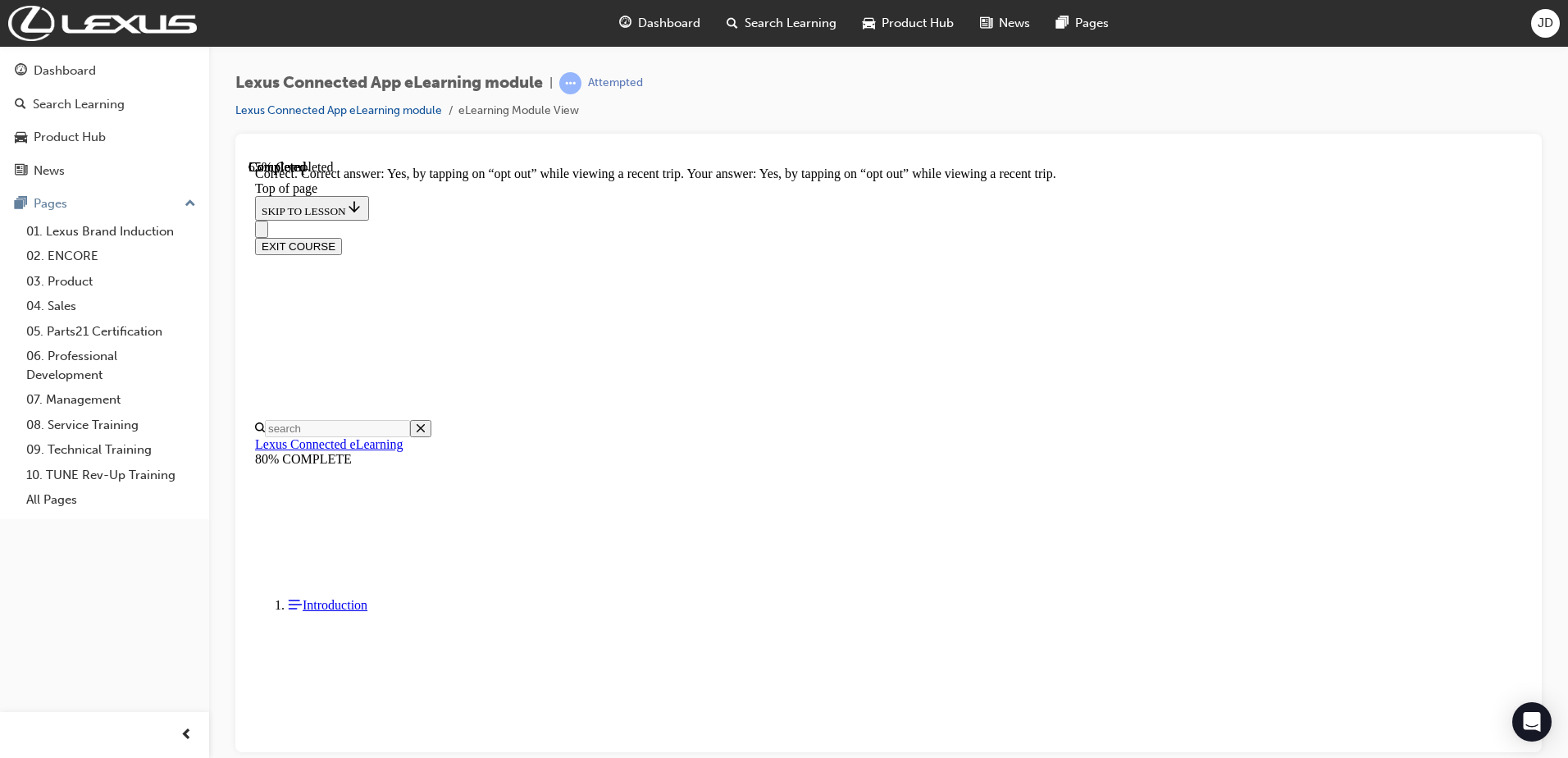
scroll to position [465, 0]
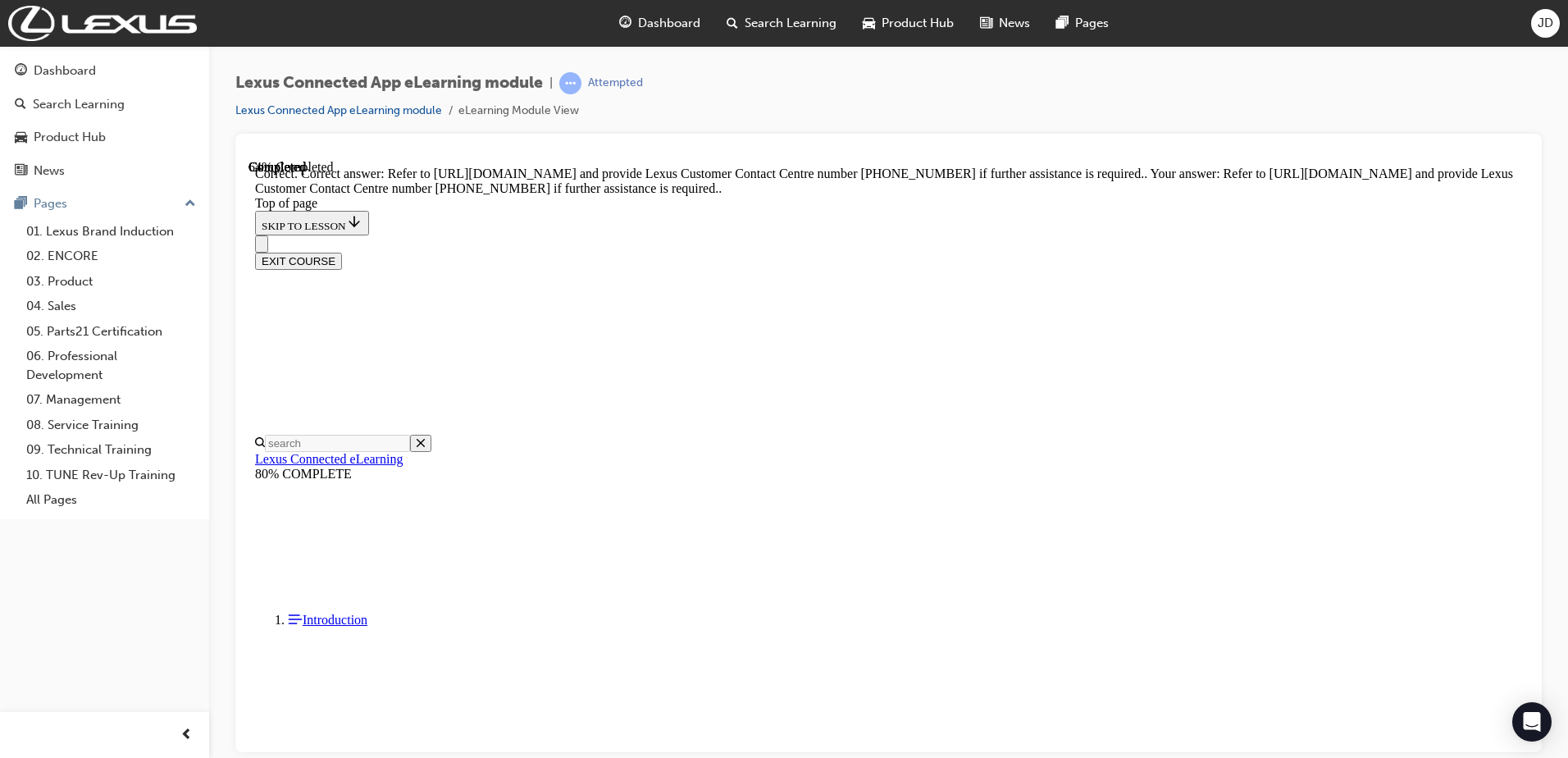
scroll to position [289, 0]
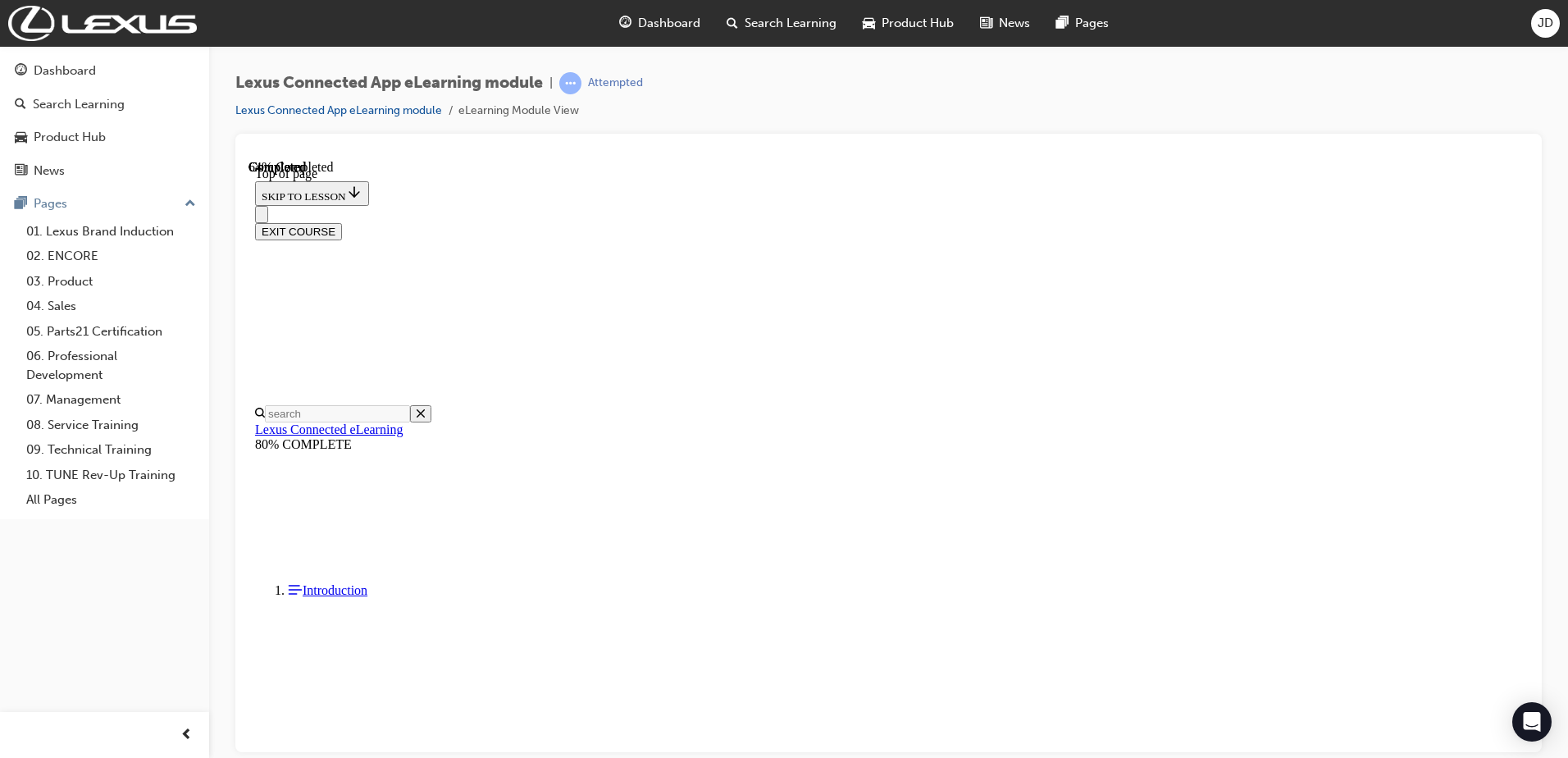
drag, startPoint x: 894, startPoint y: 568, endPoint x: 980, endPoint y: 660, distance: 125.9
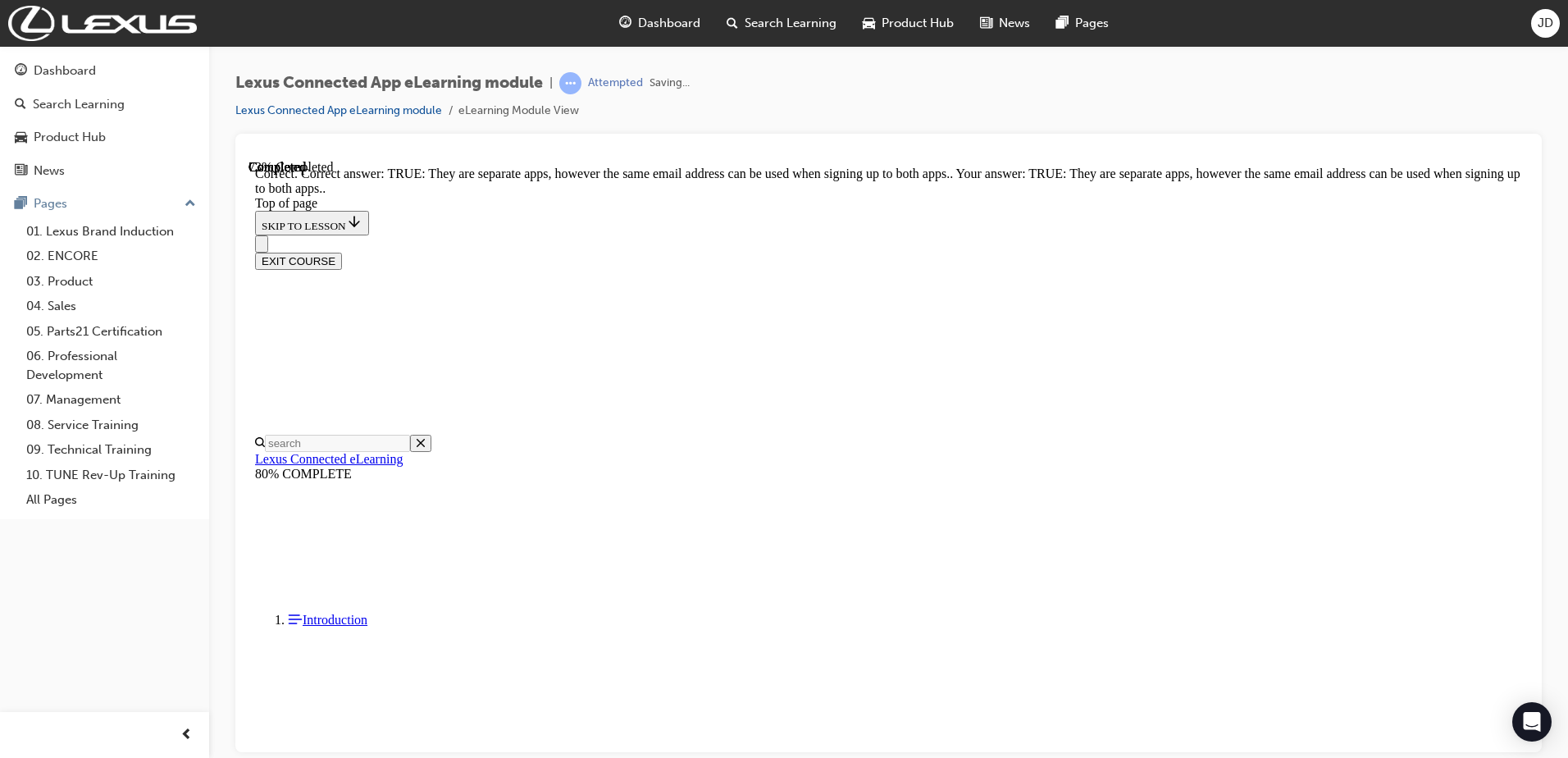
scroll to position [157, 0]
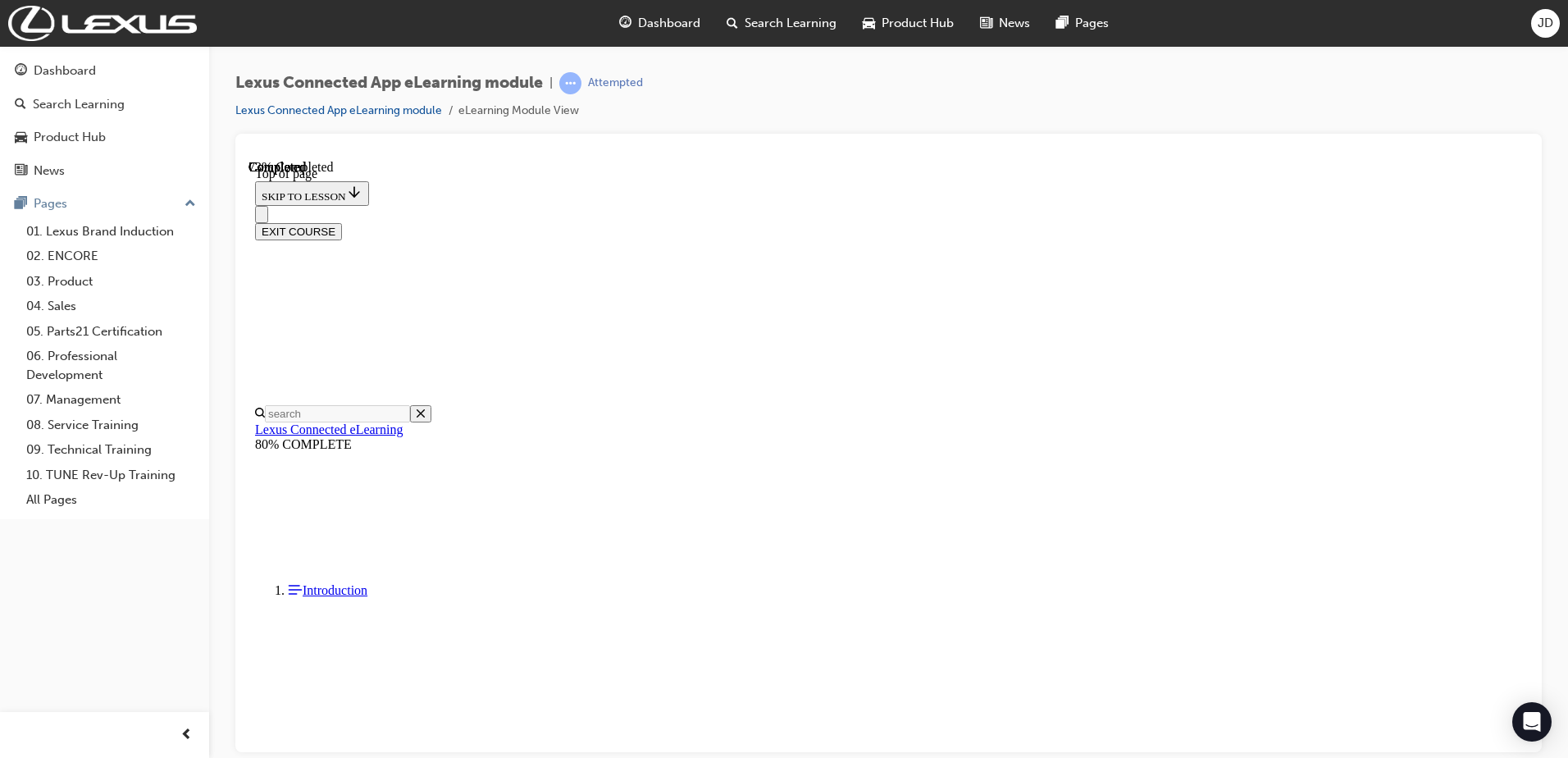
scroll to position [51, 0]
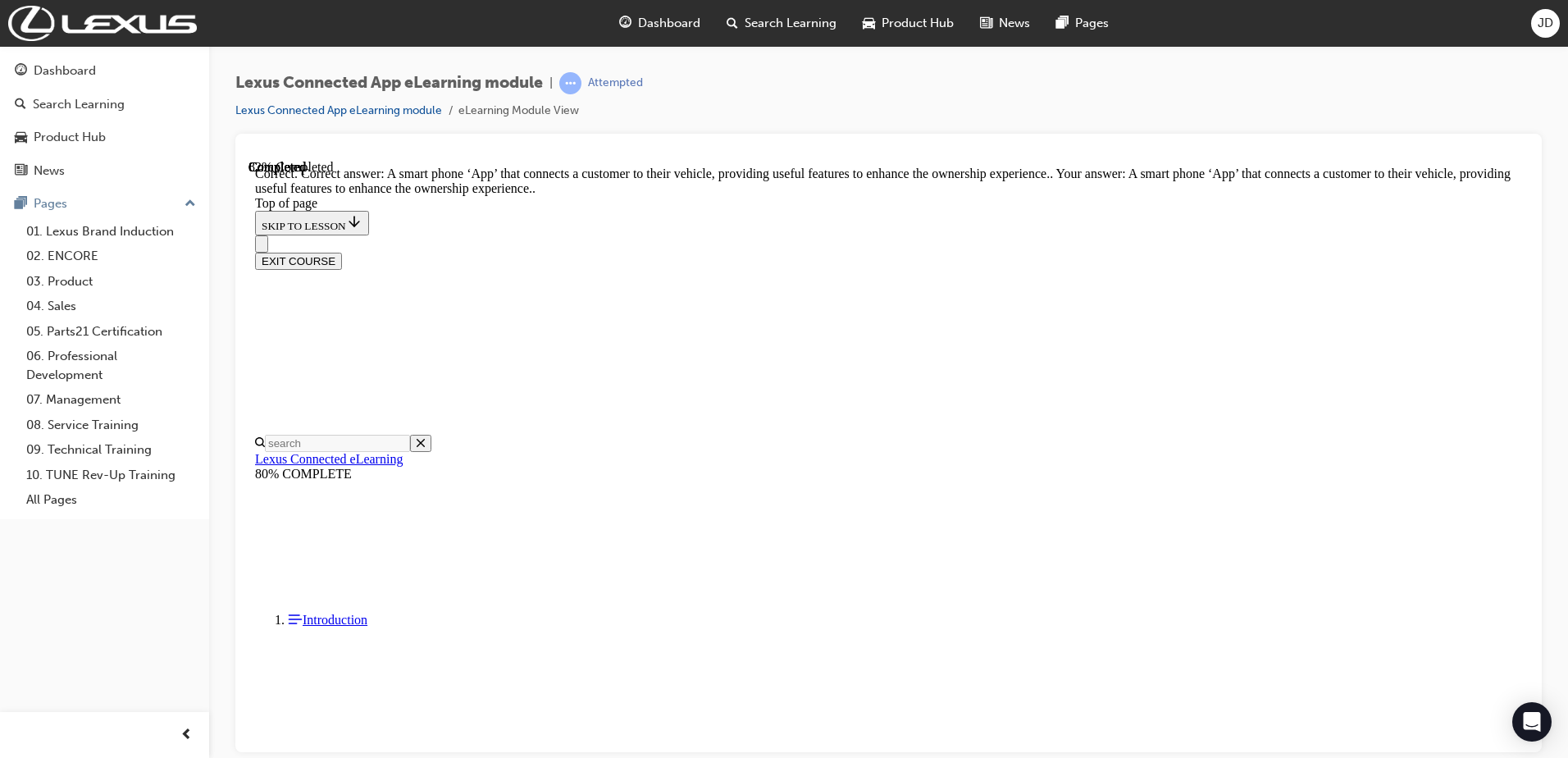
scroll to position [224, 0]
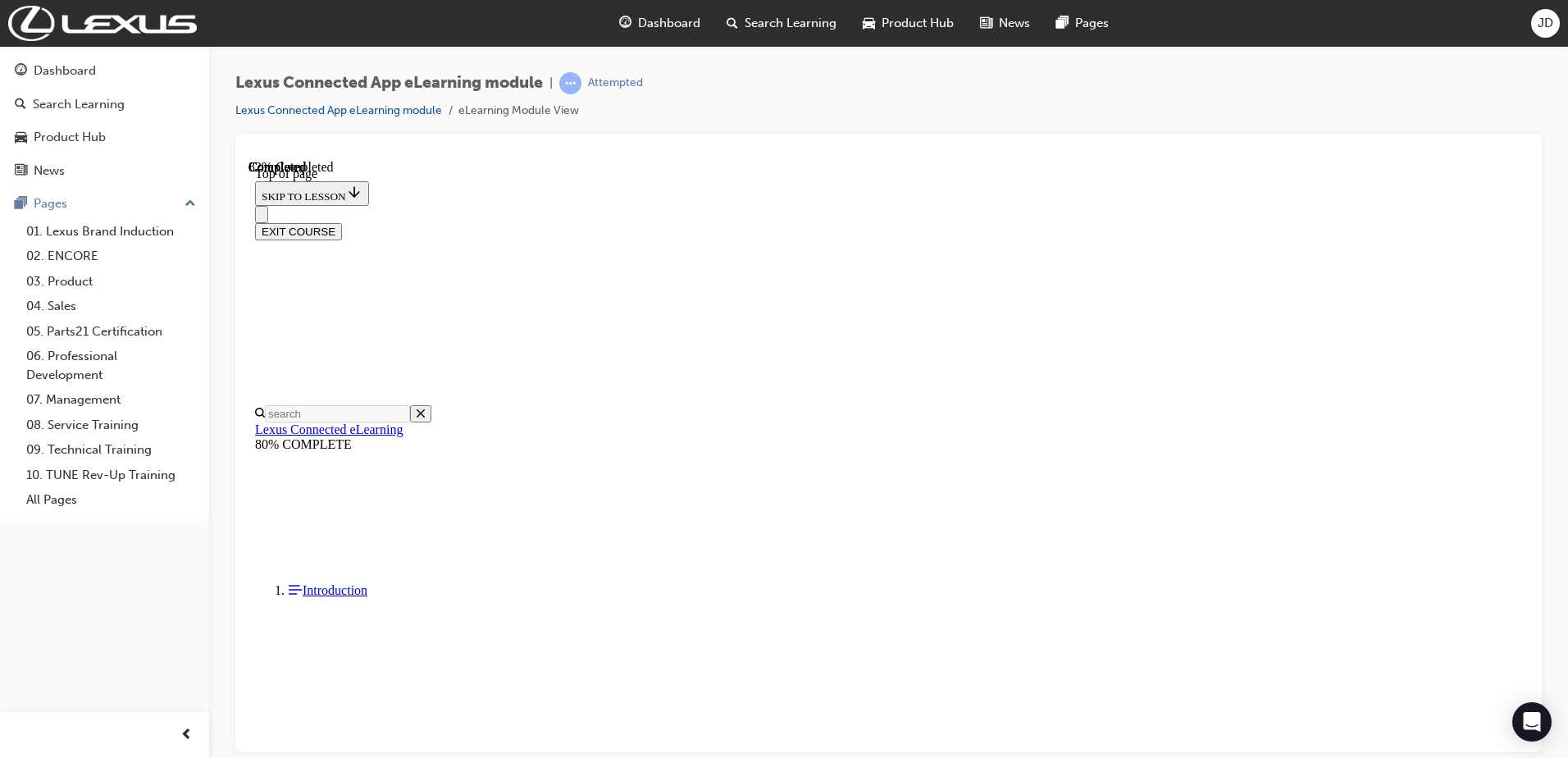
scroll to position [51, 0]
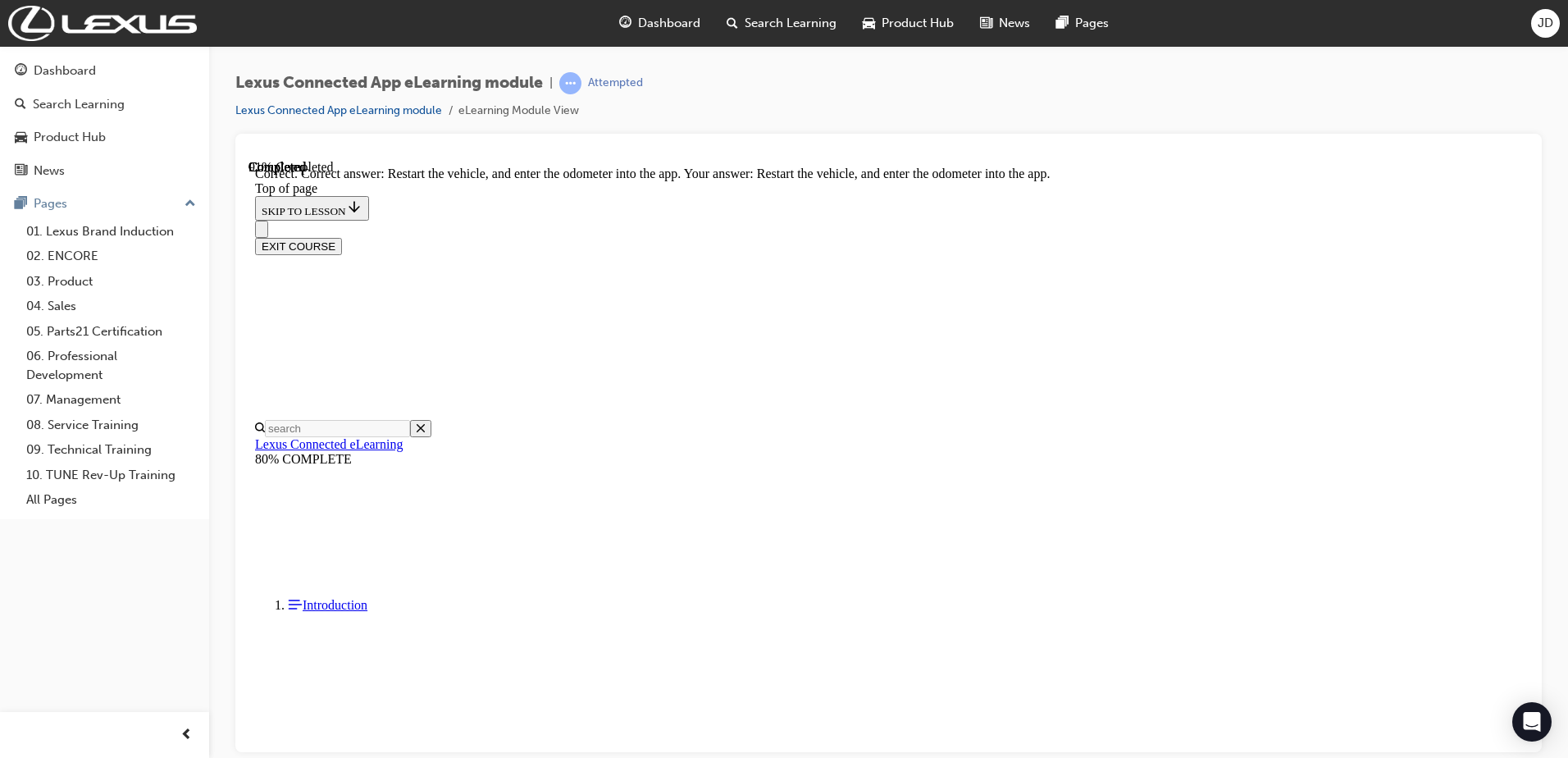
scroll to position [338, 0]
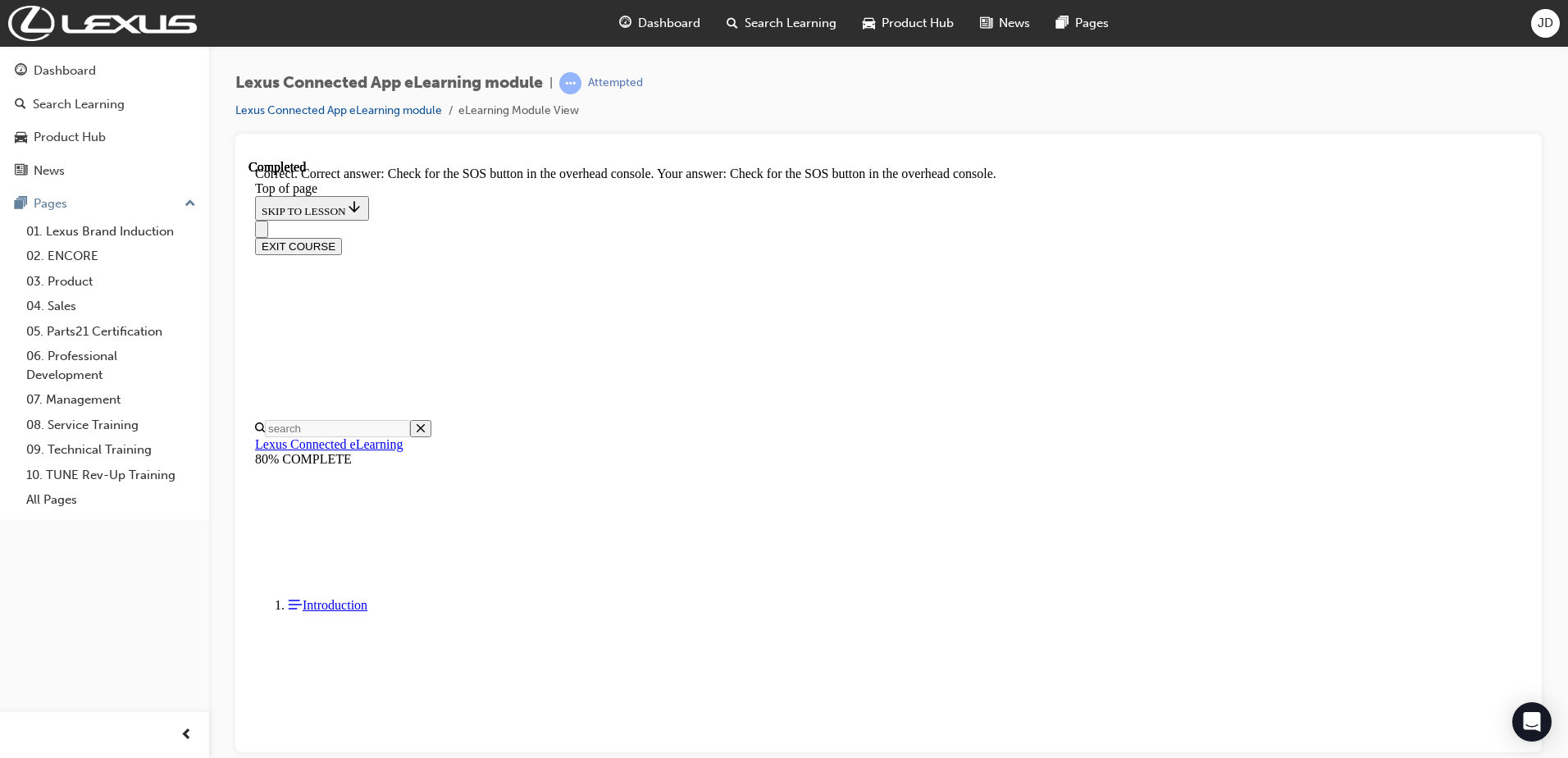
scroll to position [207, 0]
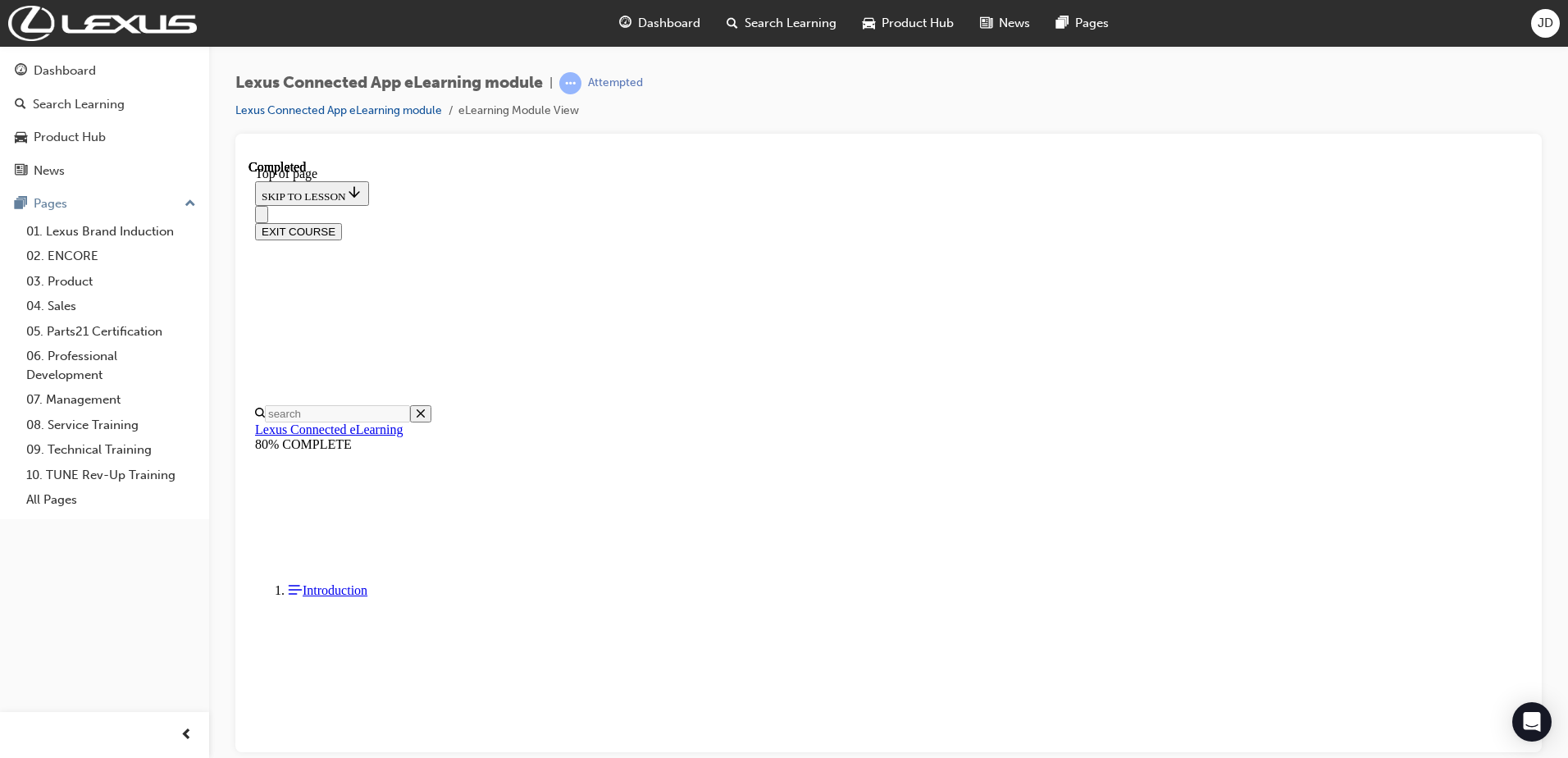
scroll to position [249, 0]
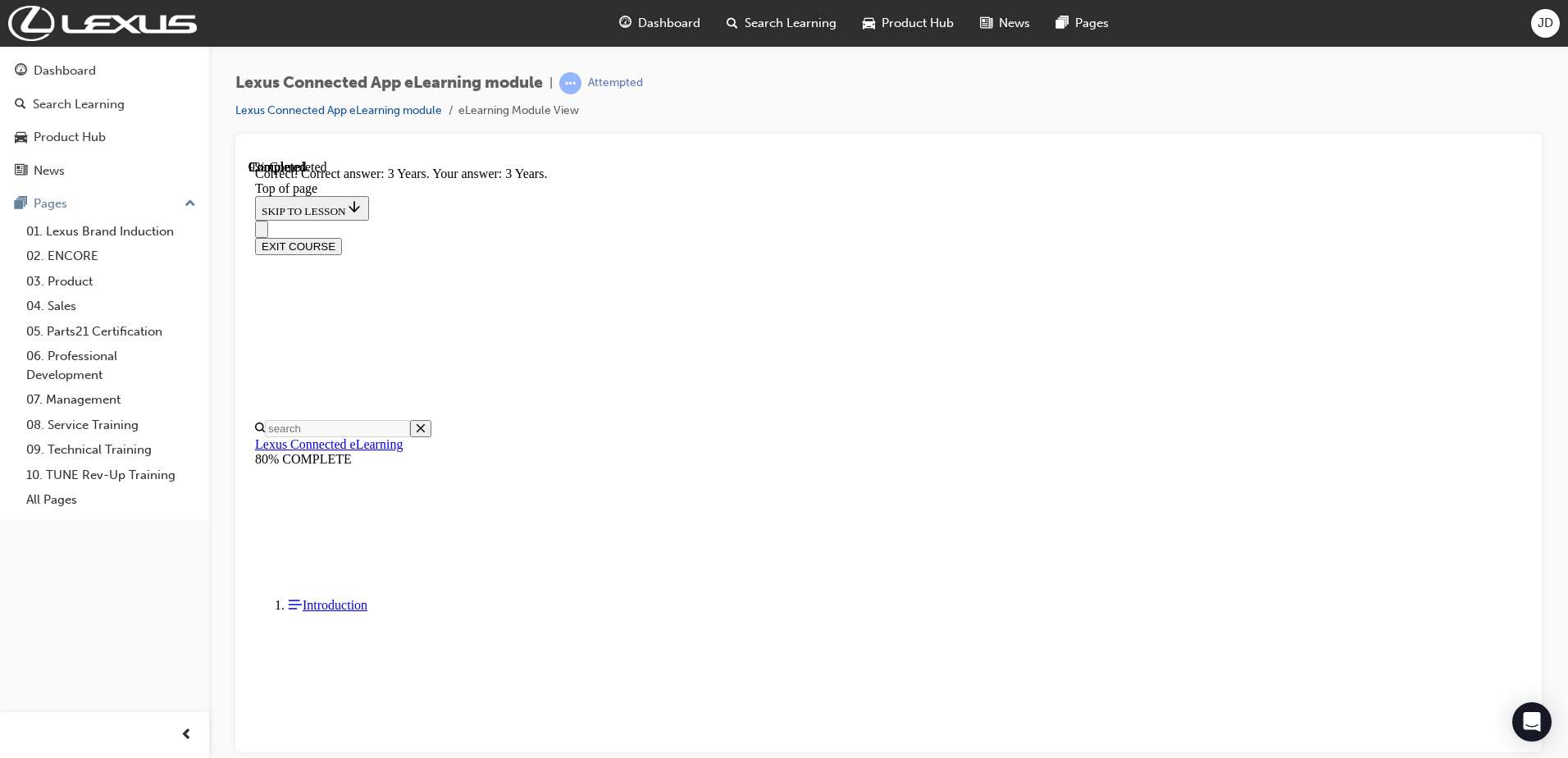
scroll to position [272, 0]
drag, startPoint x: 978, startPoint y: 695, endPoint x: 969, endPoint y: 685, distance: 13.5
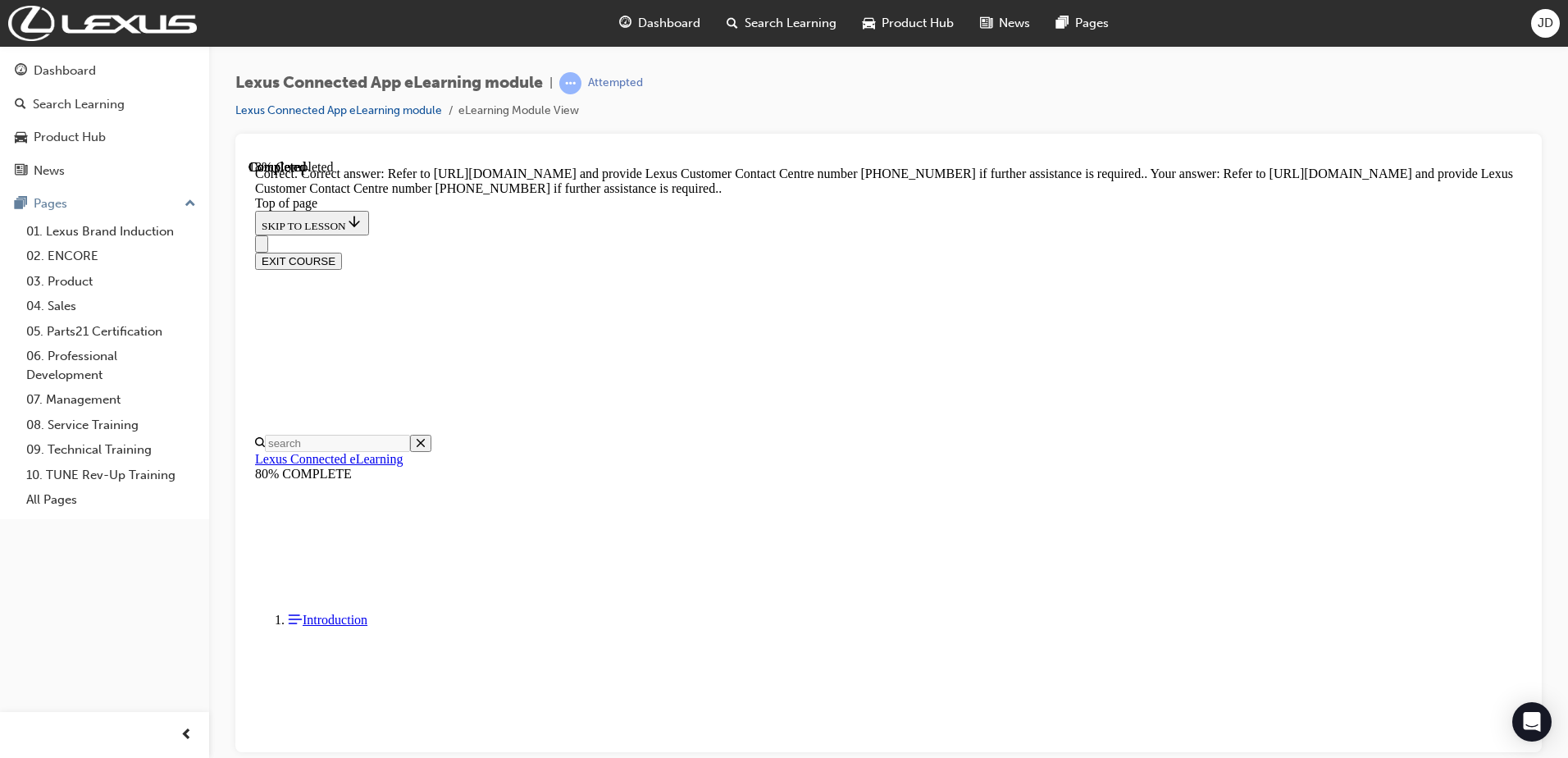
scroll to position [289, 0]
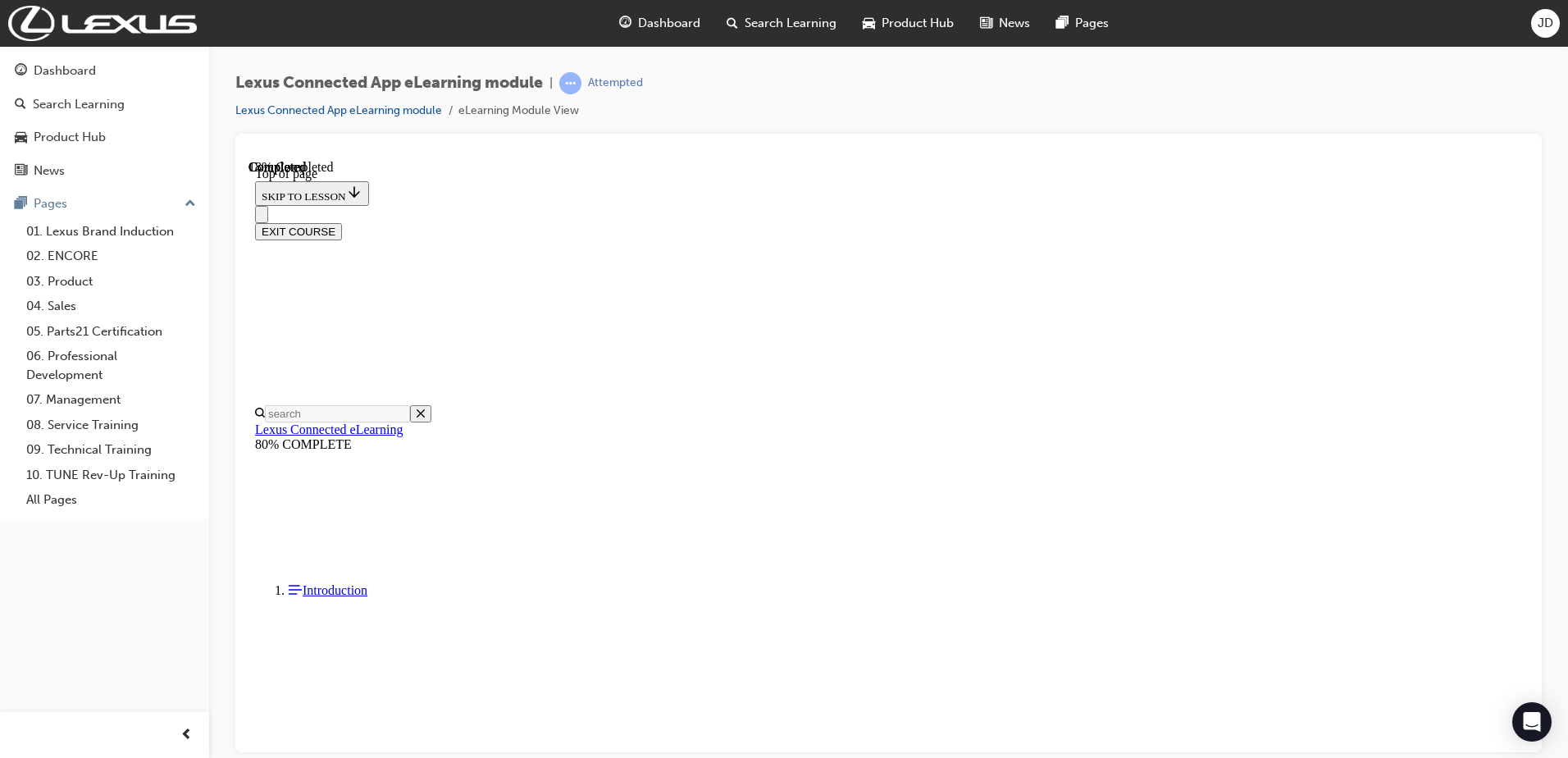
scroll to position [461, 0]
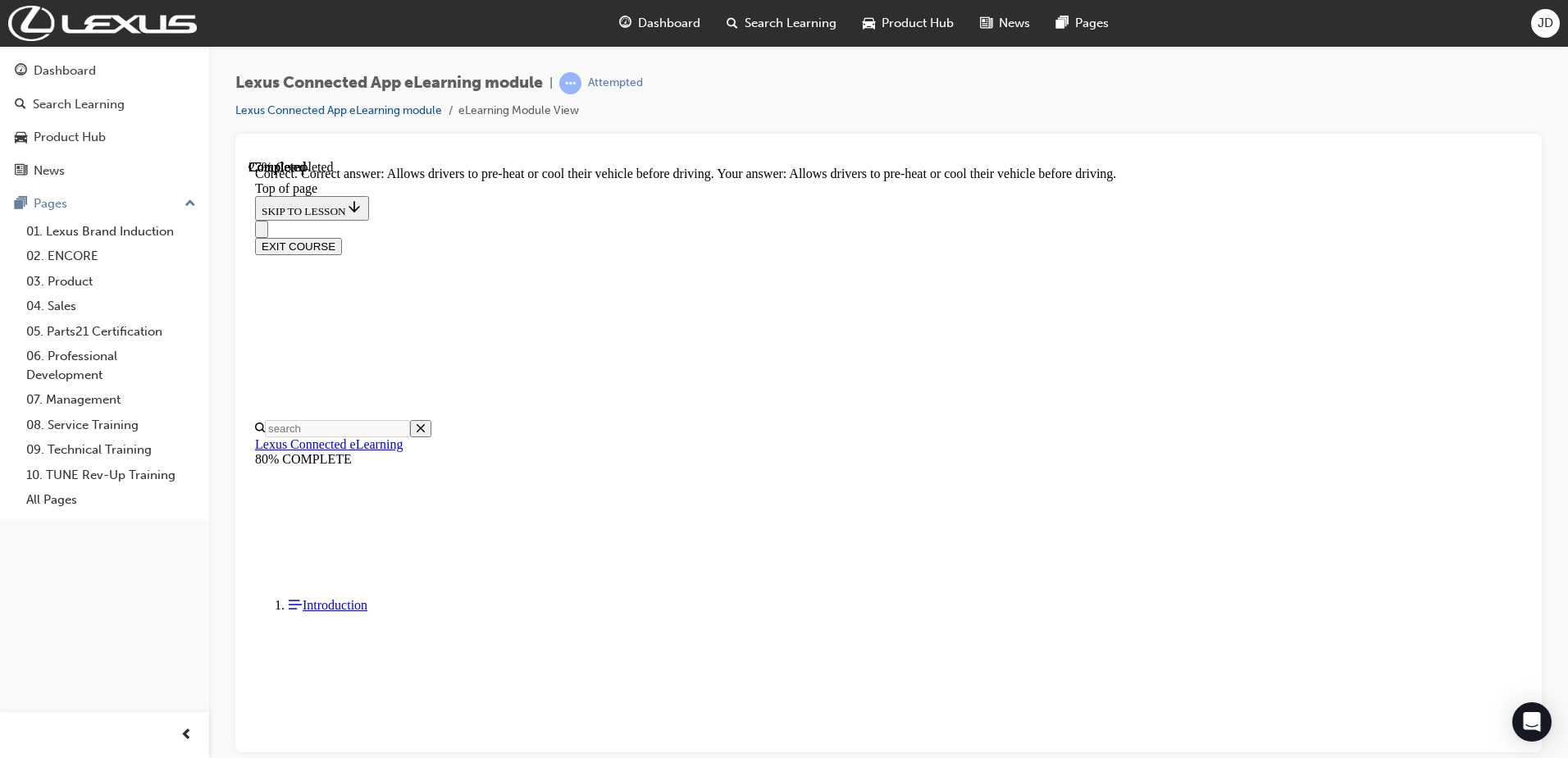
scroll to position [531, 0]
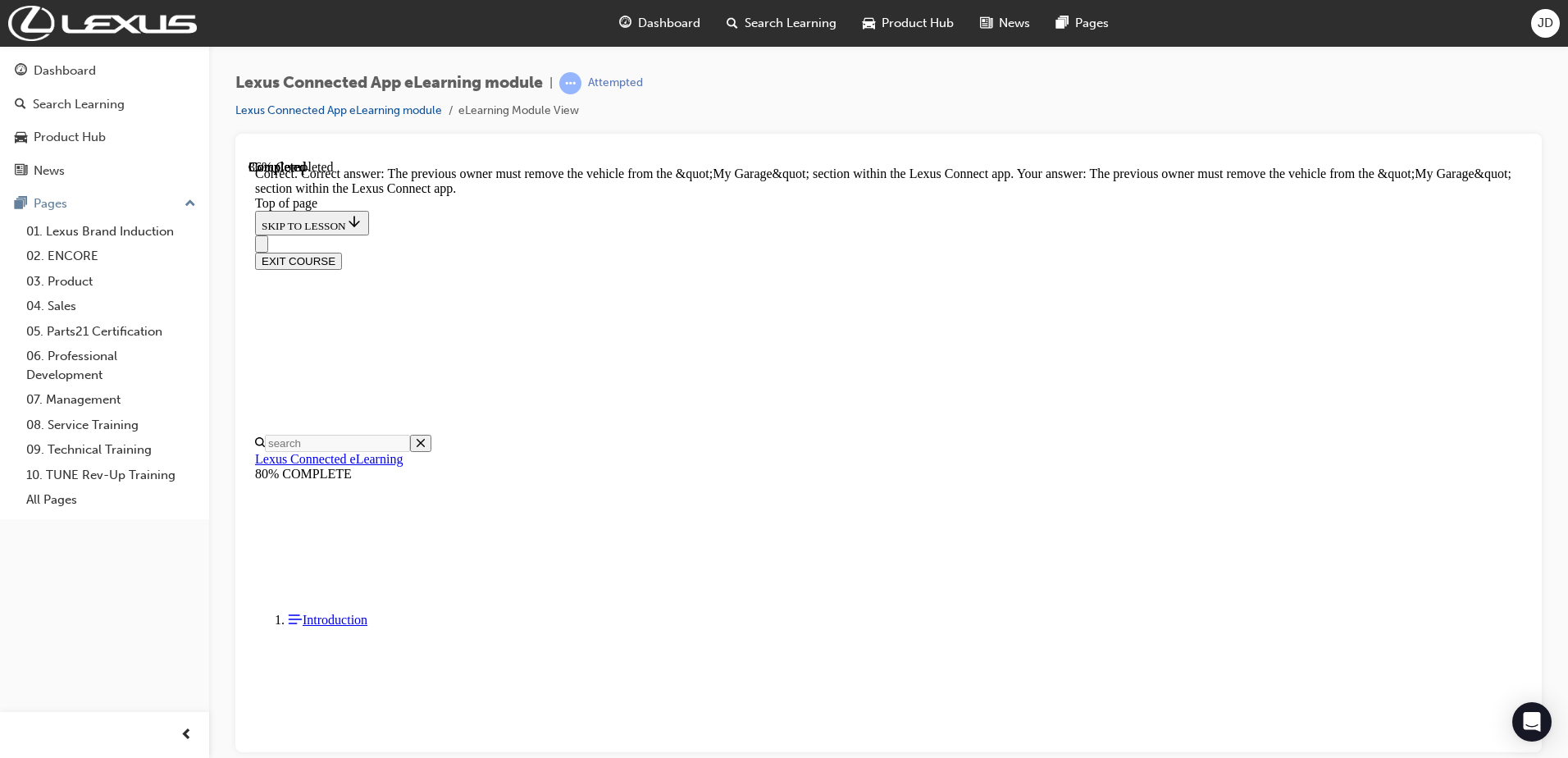
scroll to position [284, 0]
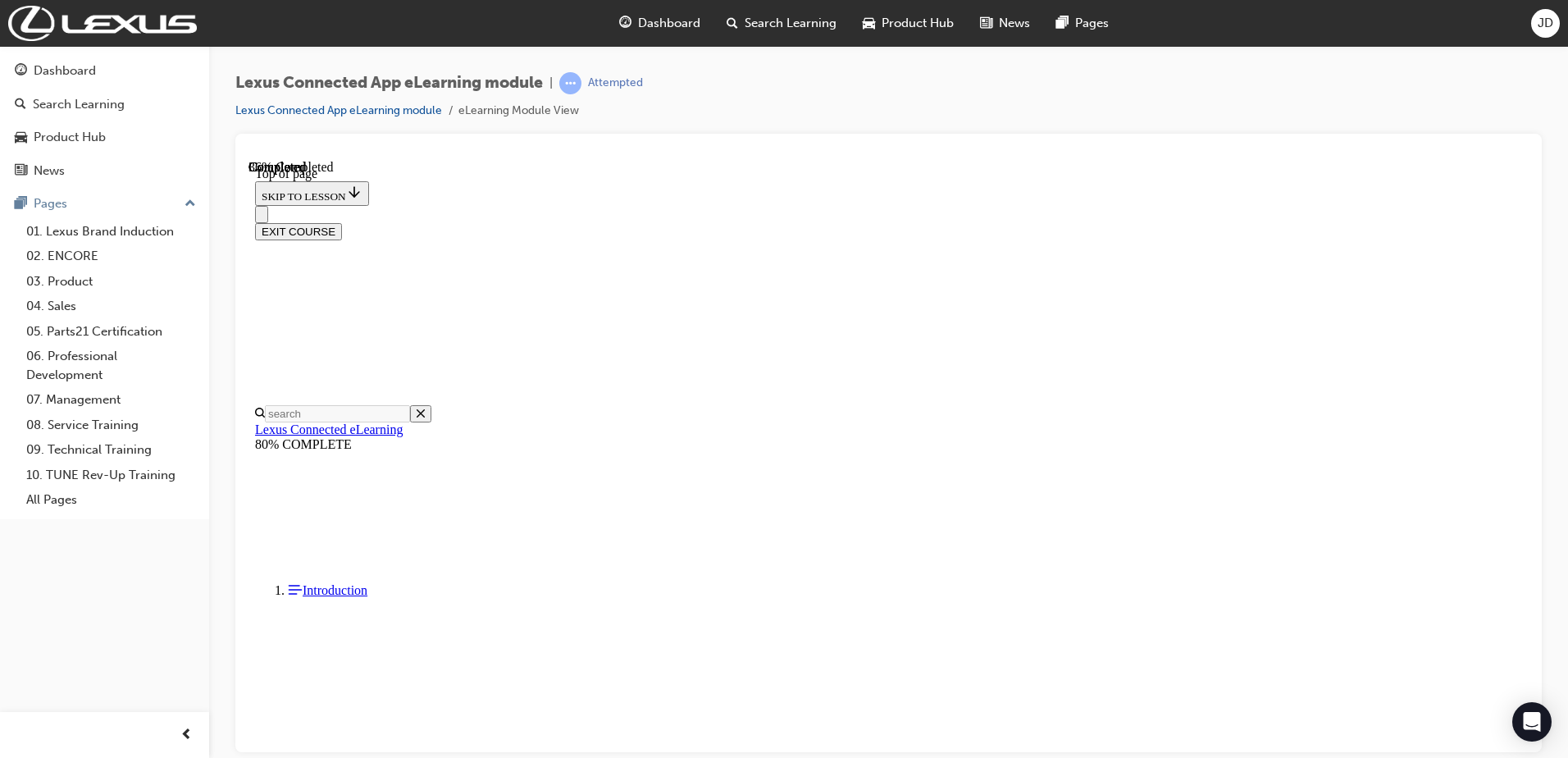
scroll to position [51, 0]
drag, startPoint x: 747, startPoint y: 608, endPoint x: 750, endPoint y: 600, distance: 8.5
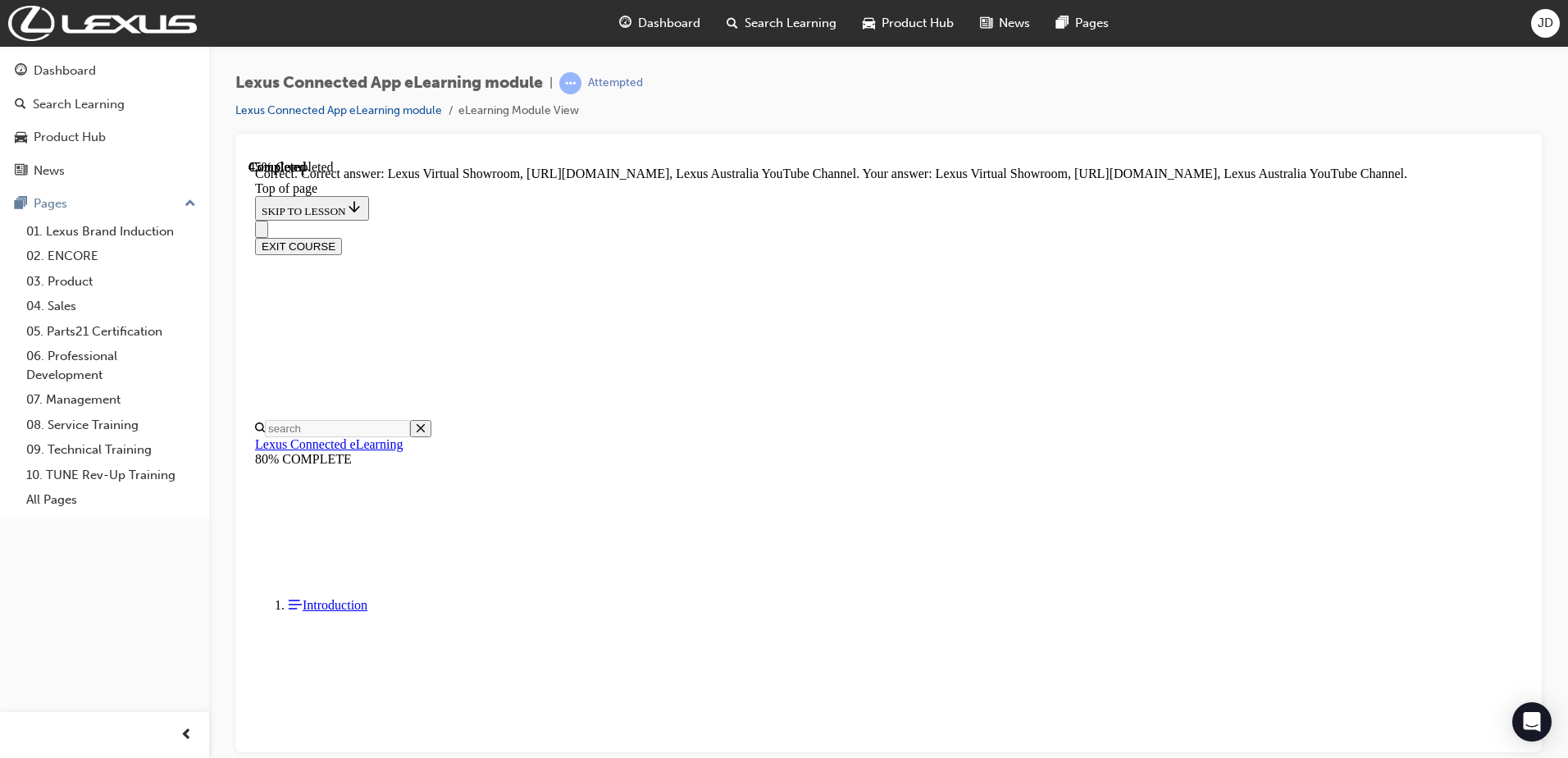
scroll to position [289, 0]
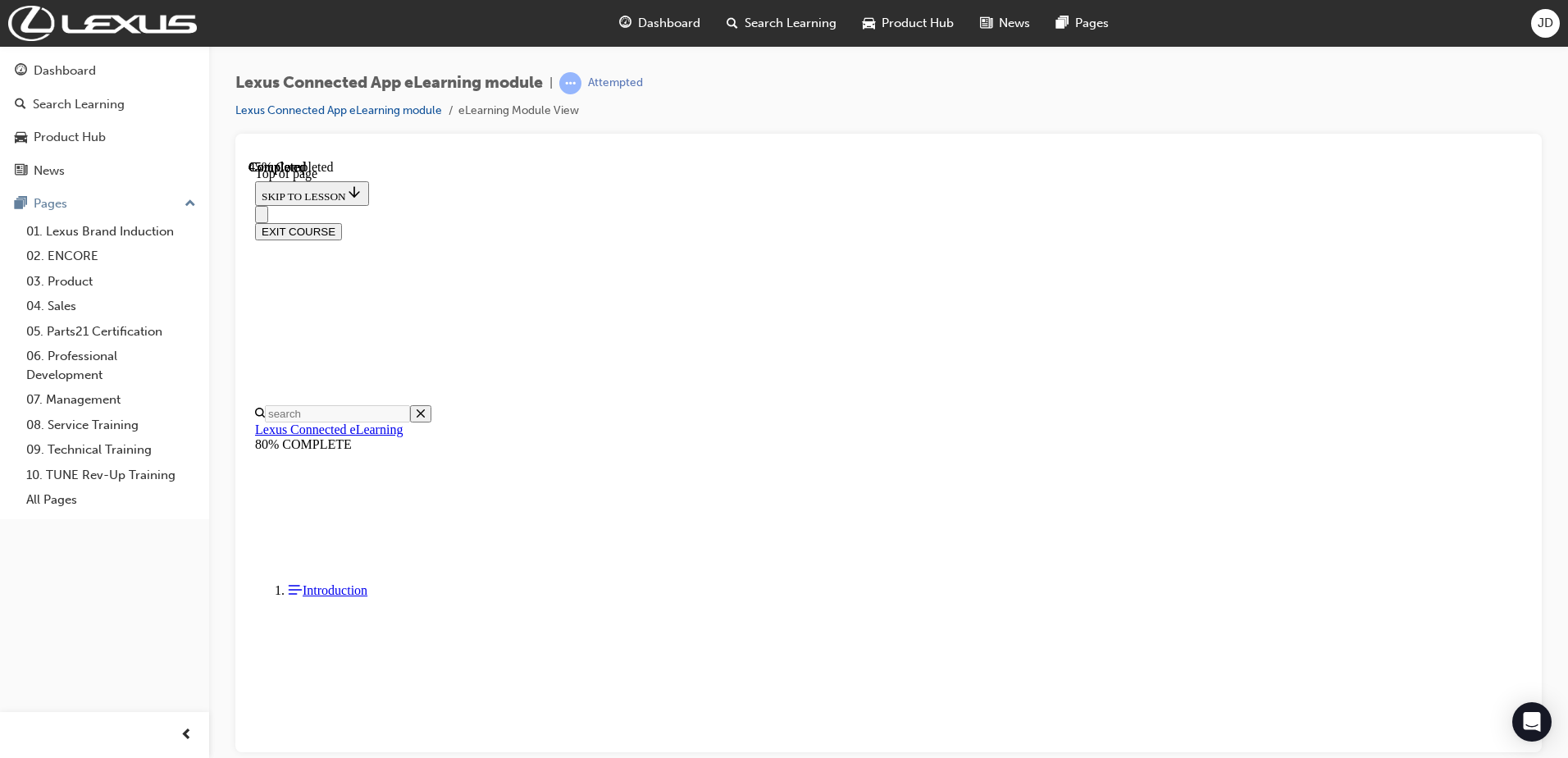
scroll to position [287, 0]
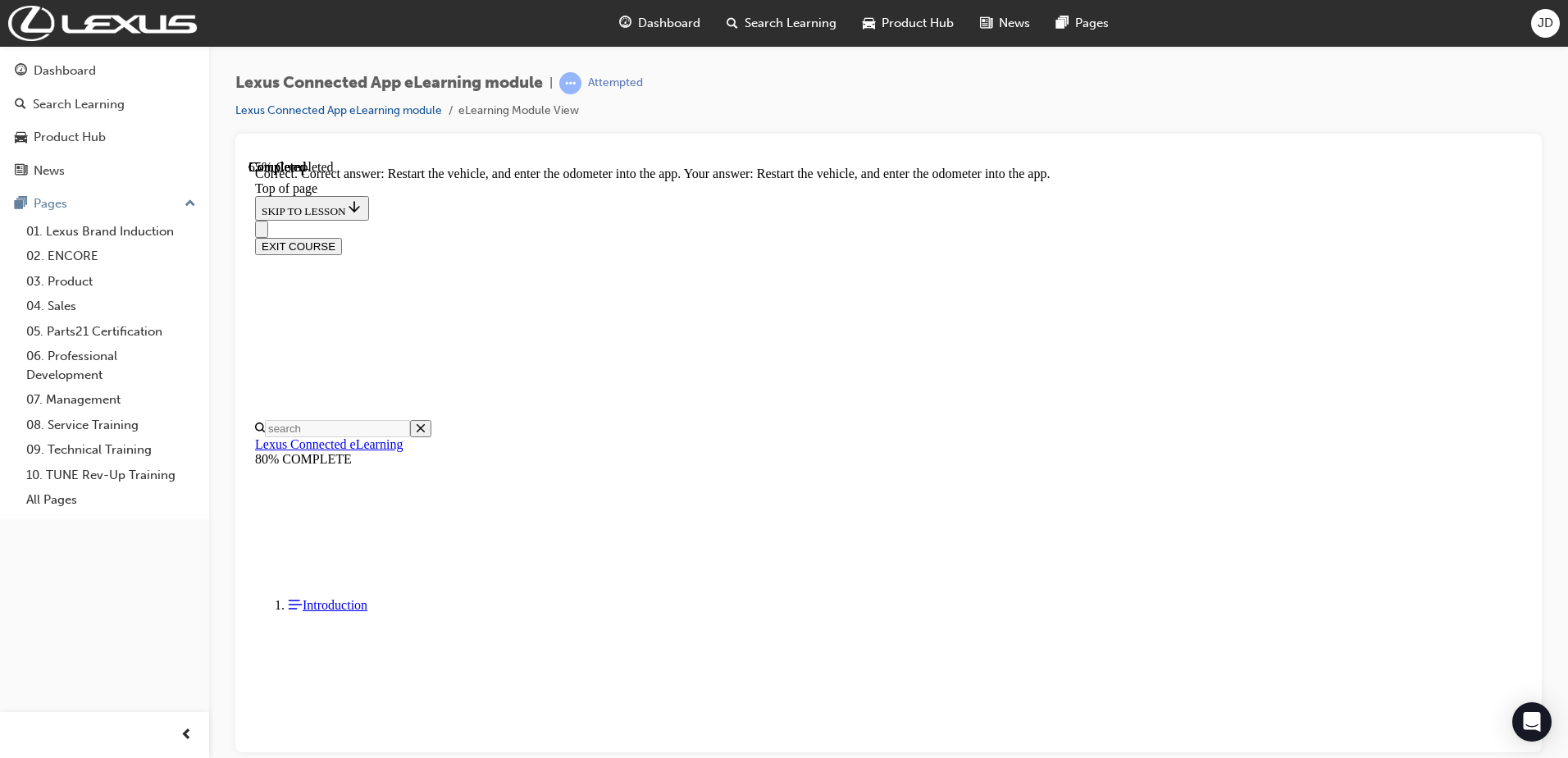
scroll to position [338, 0]
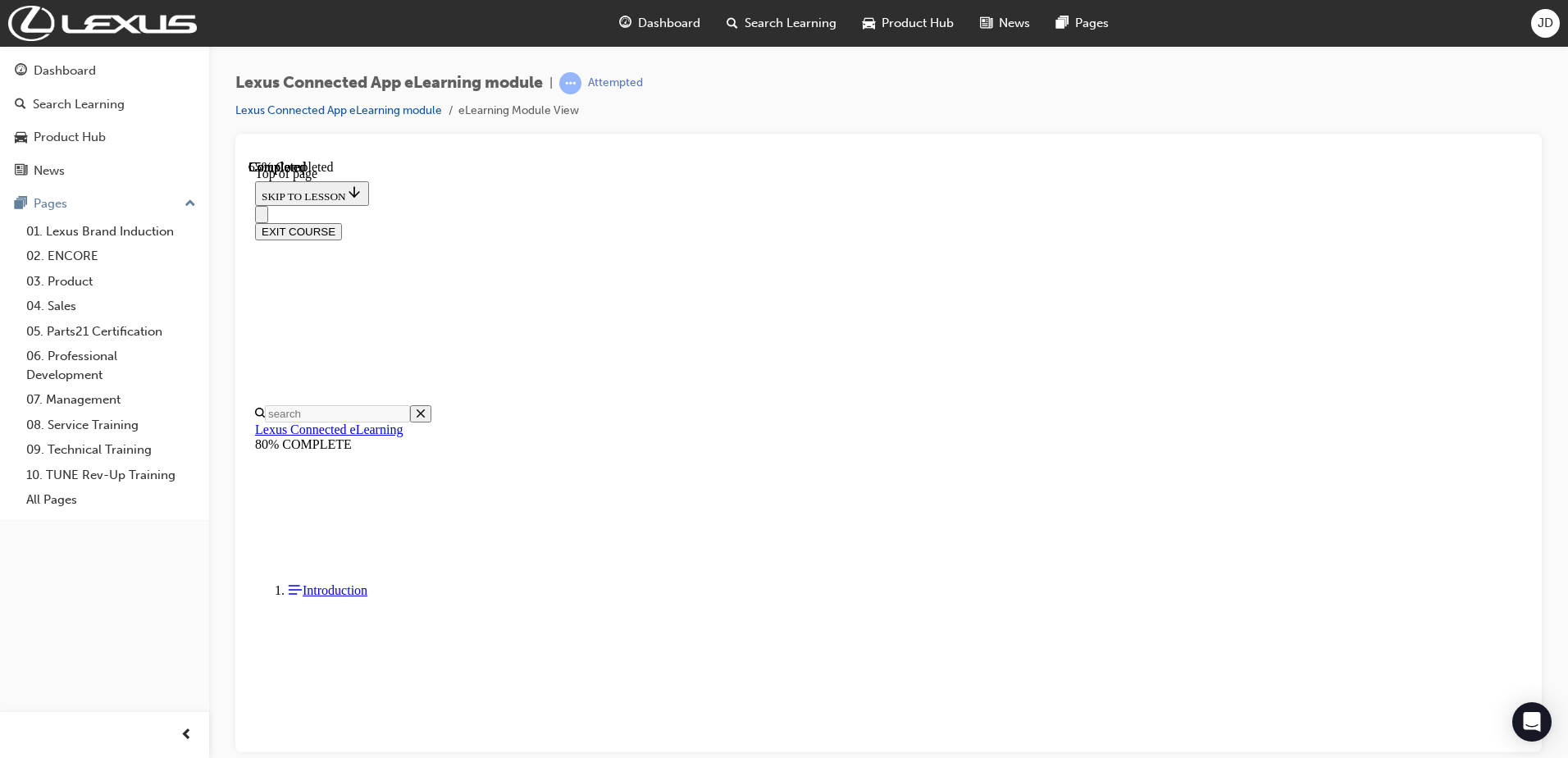
scroll to position [377, 0]
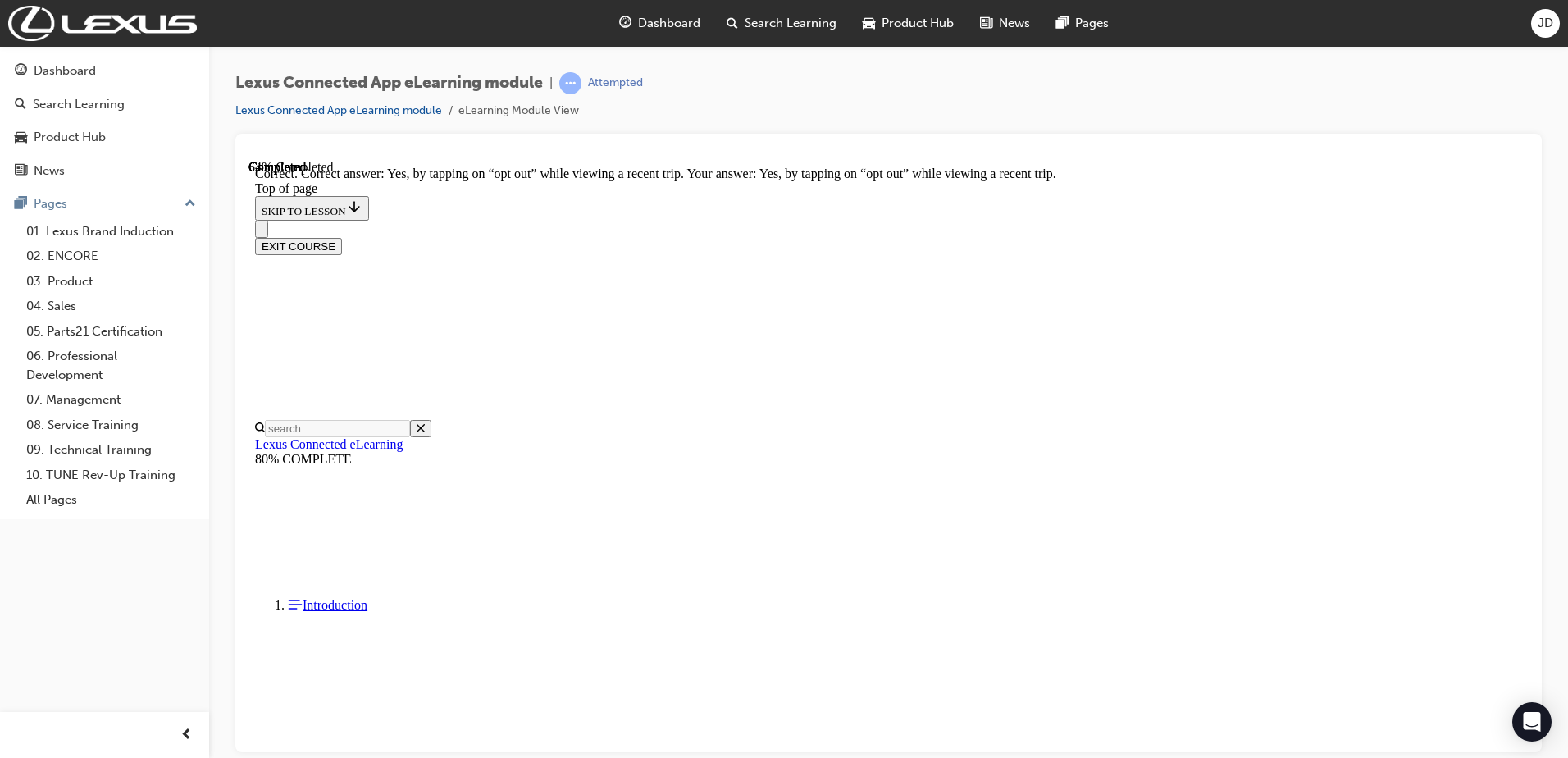
scroll to position [465, 0]
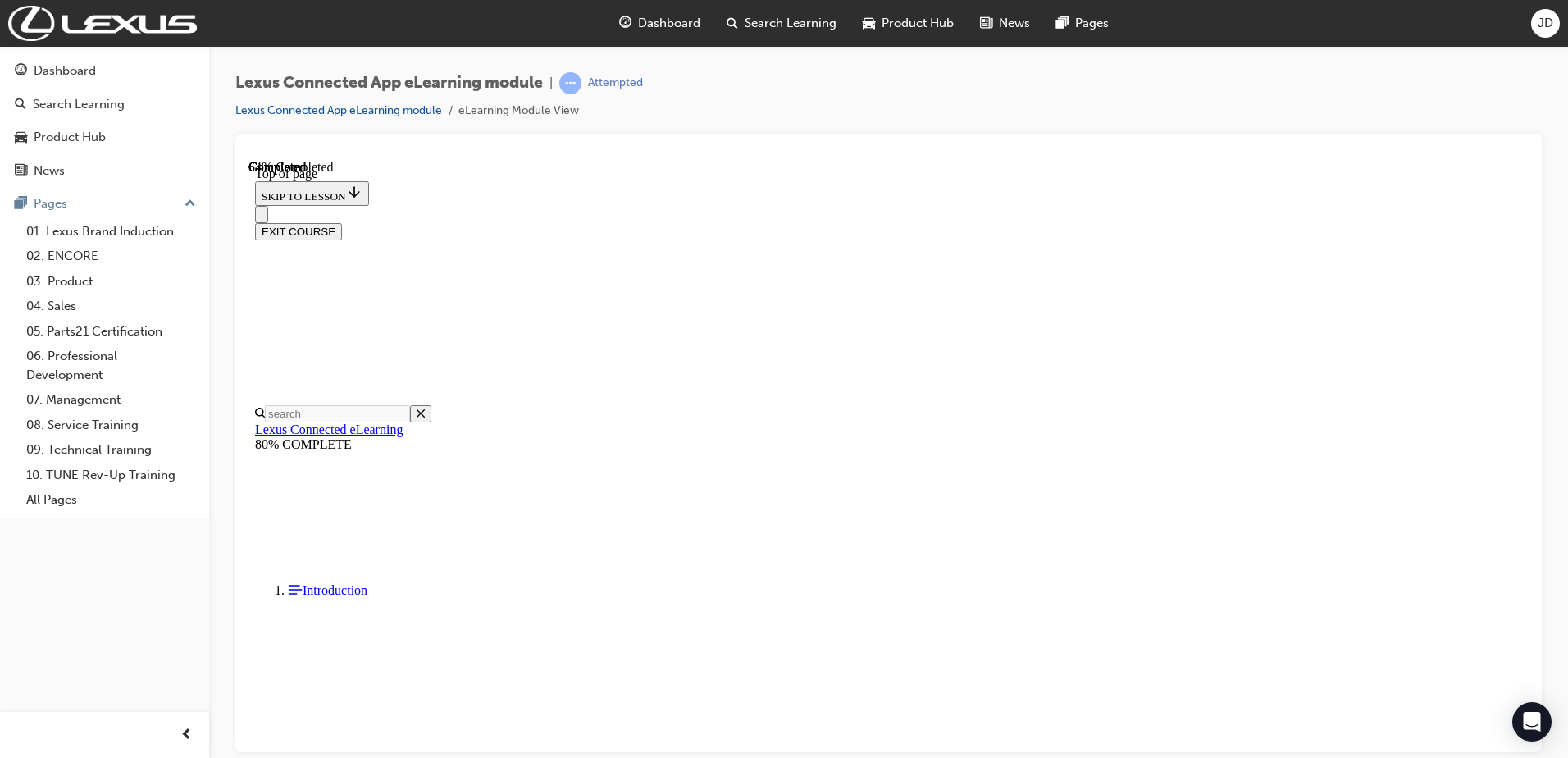
scroll to position [51, 0]
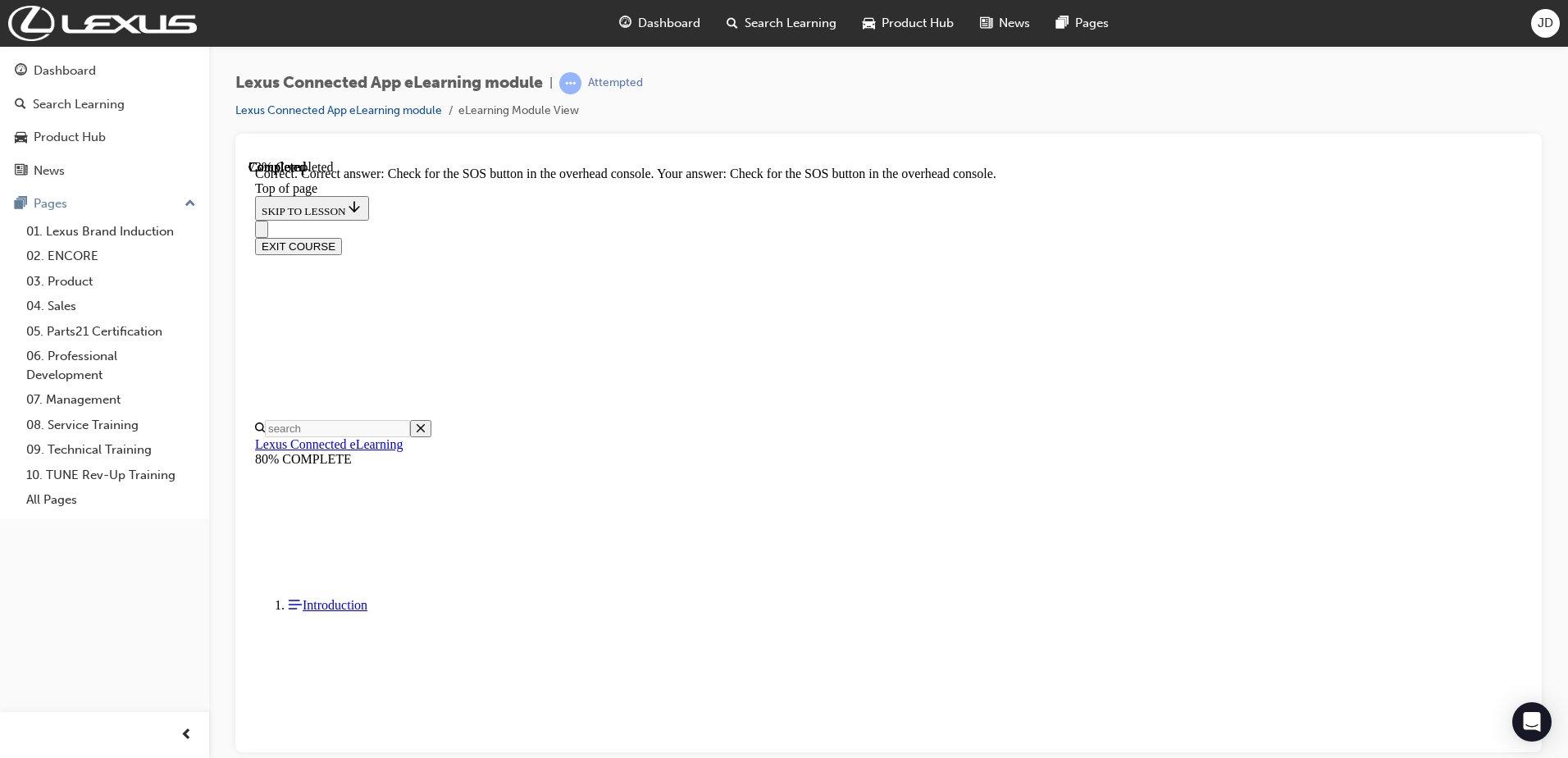
scroll to position [207, 0]
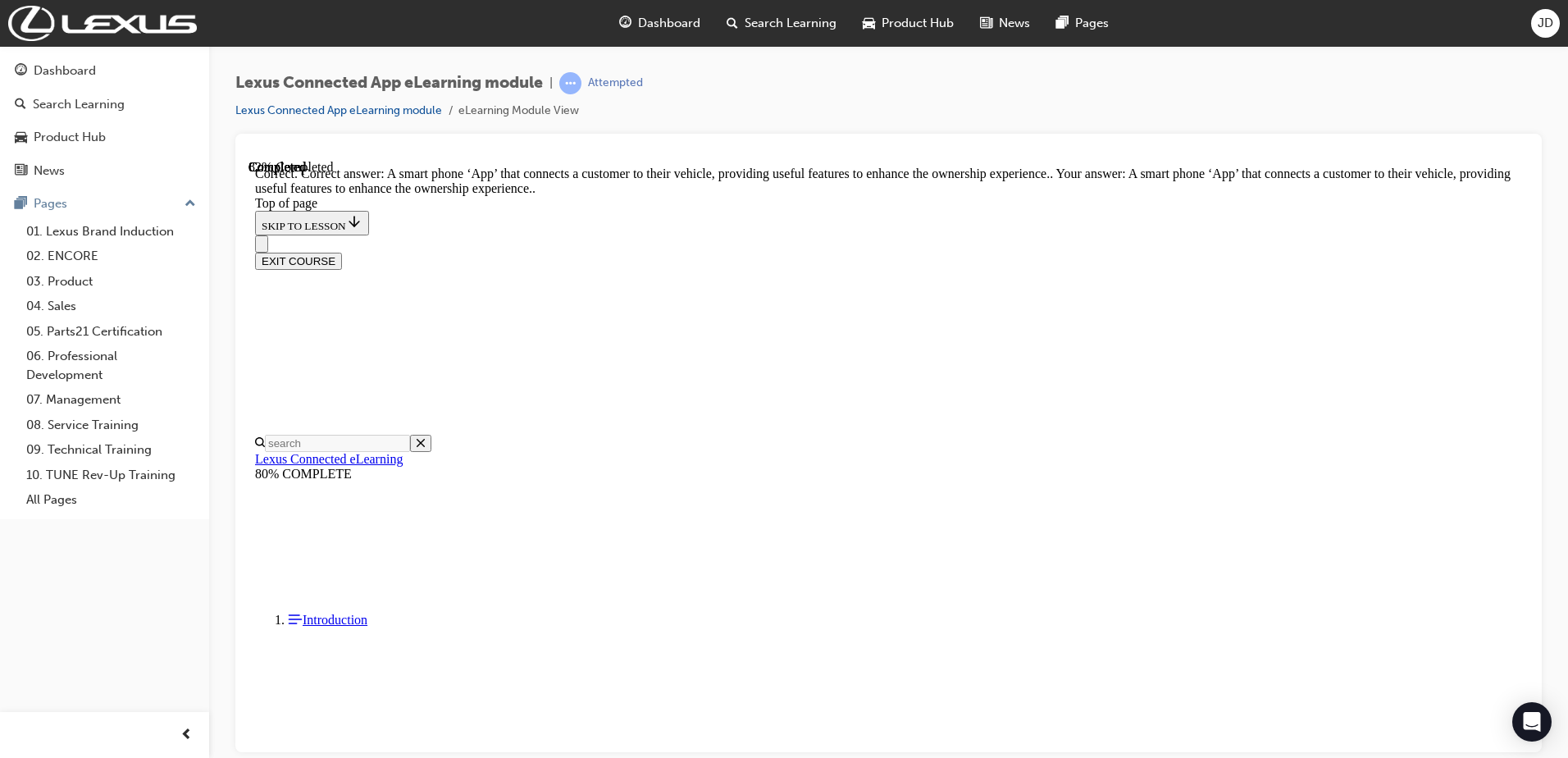
scroll to position [224, 0]
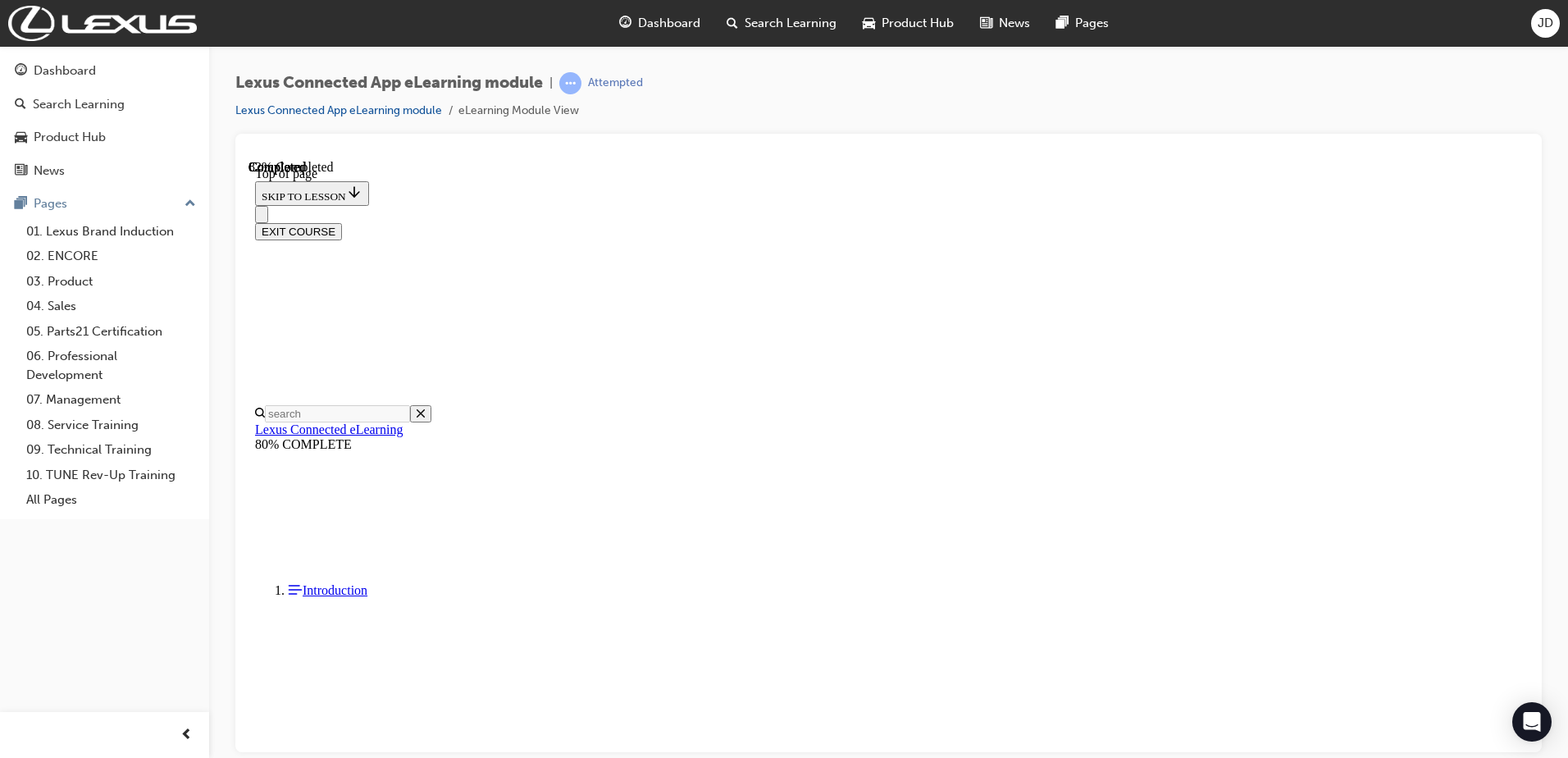
scroll to position [51, 0]
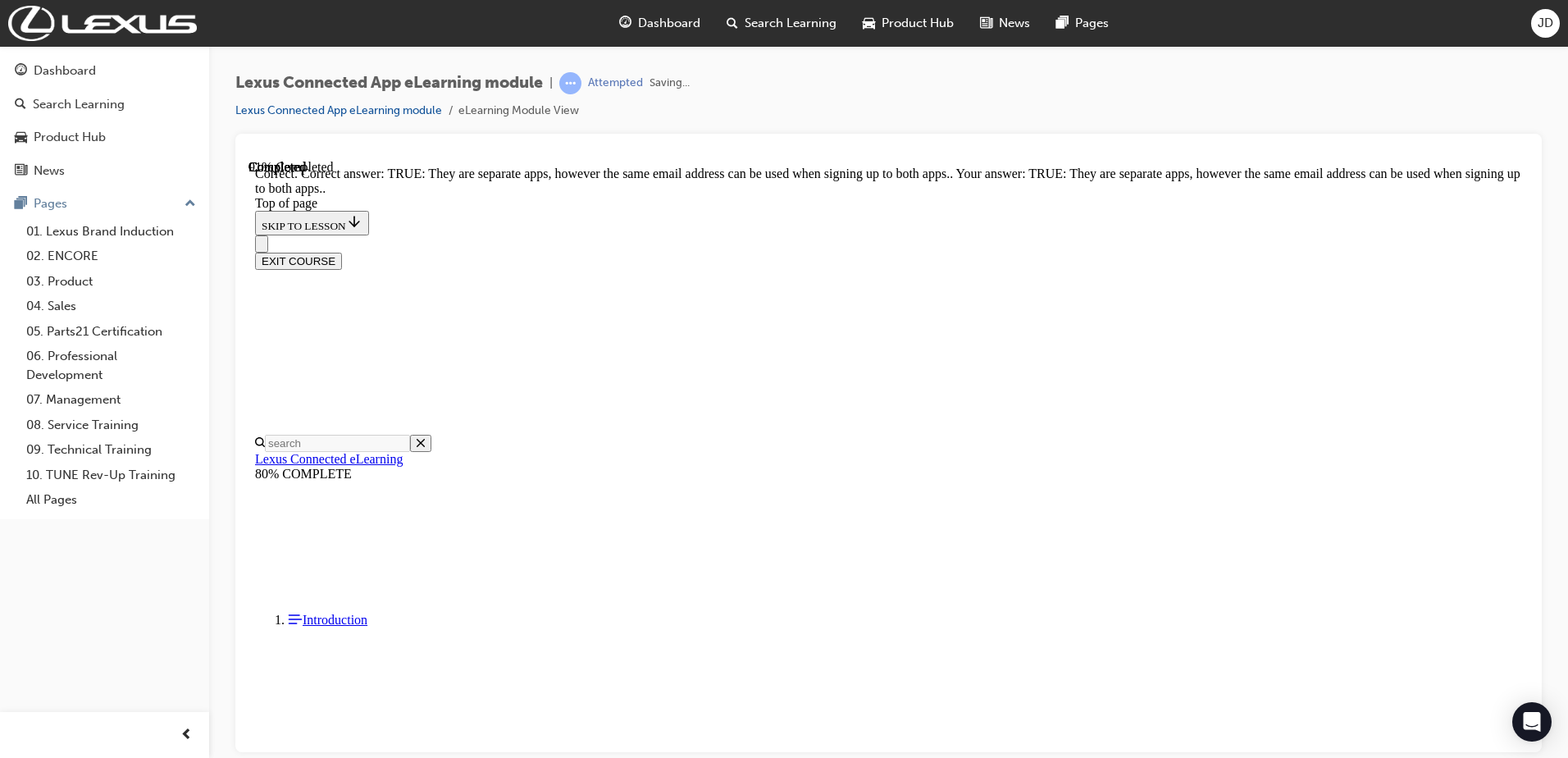
scroll to position [157, 0]
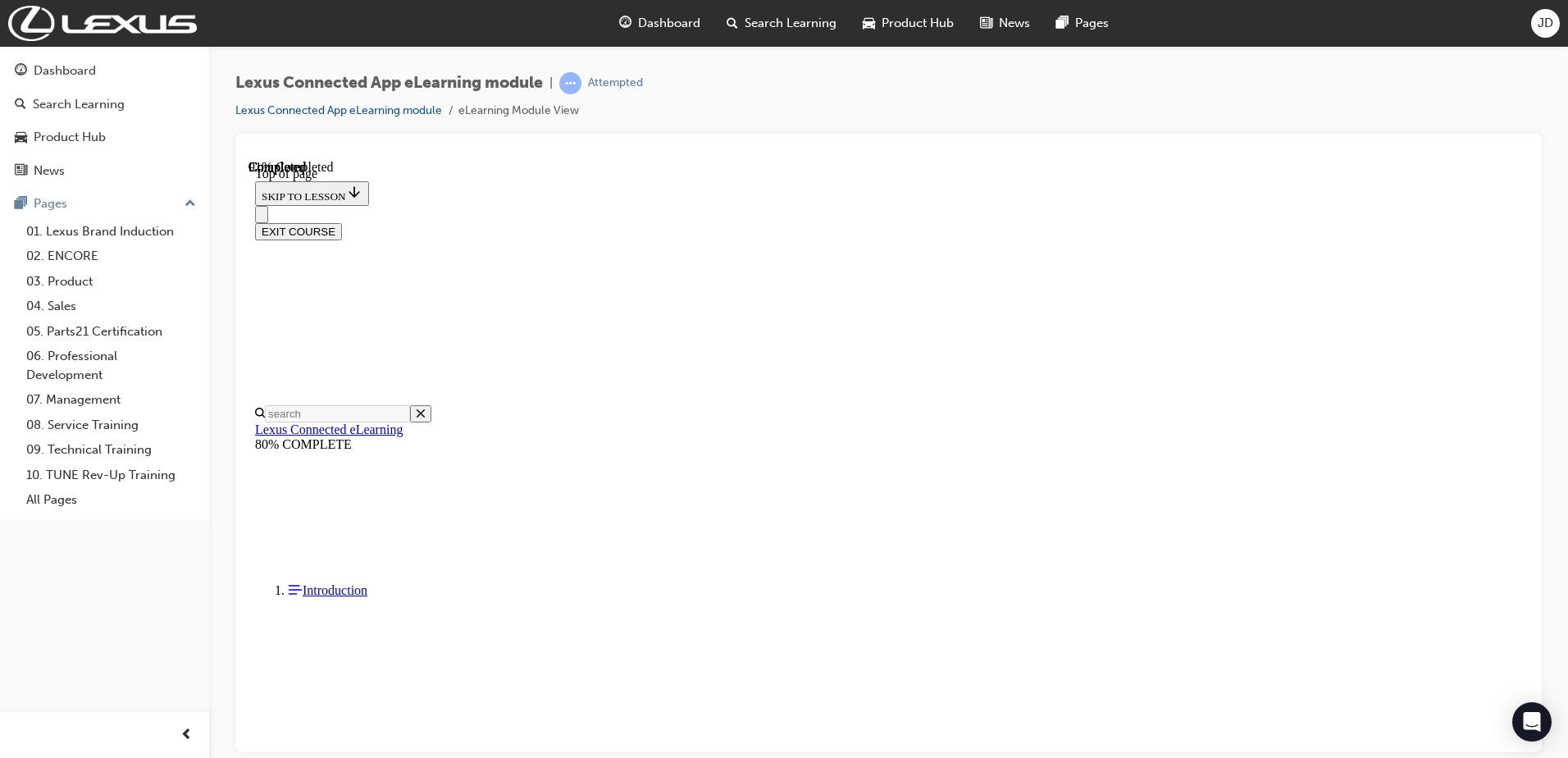
scroll to position [51, 0]
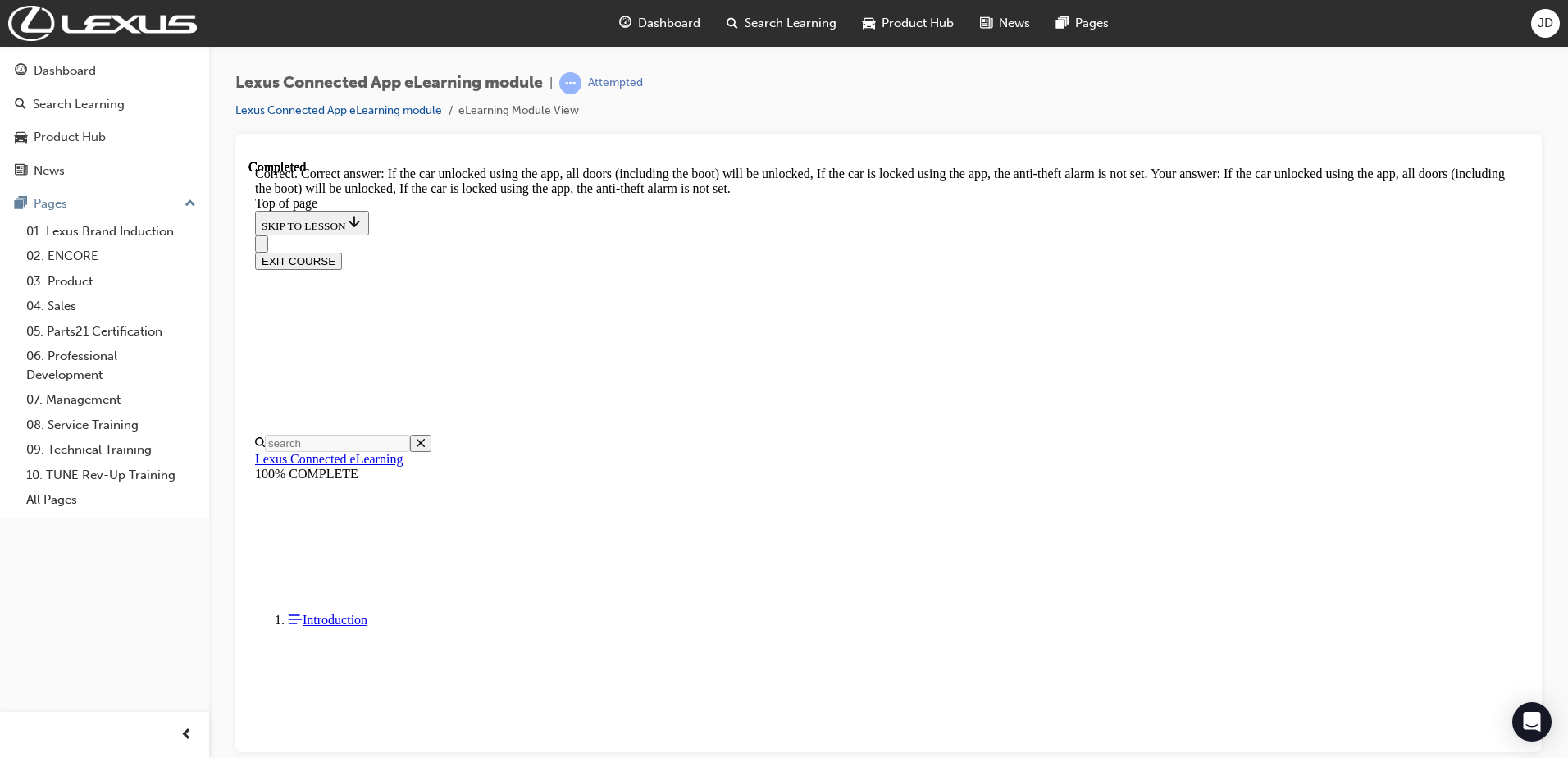
scroll to position [300, 0]
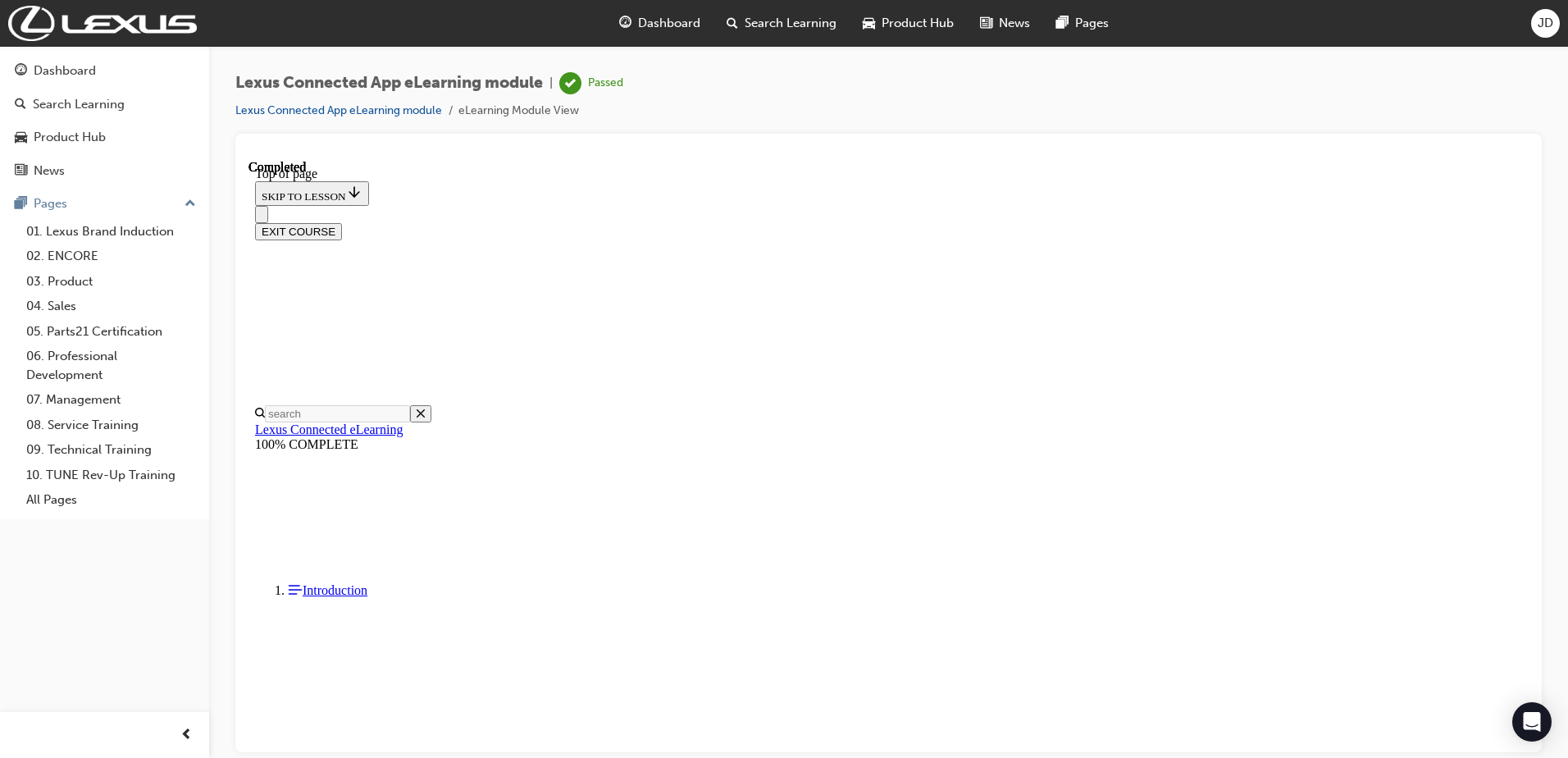
scroll to position [0, 0]
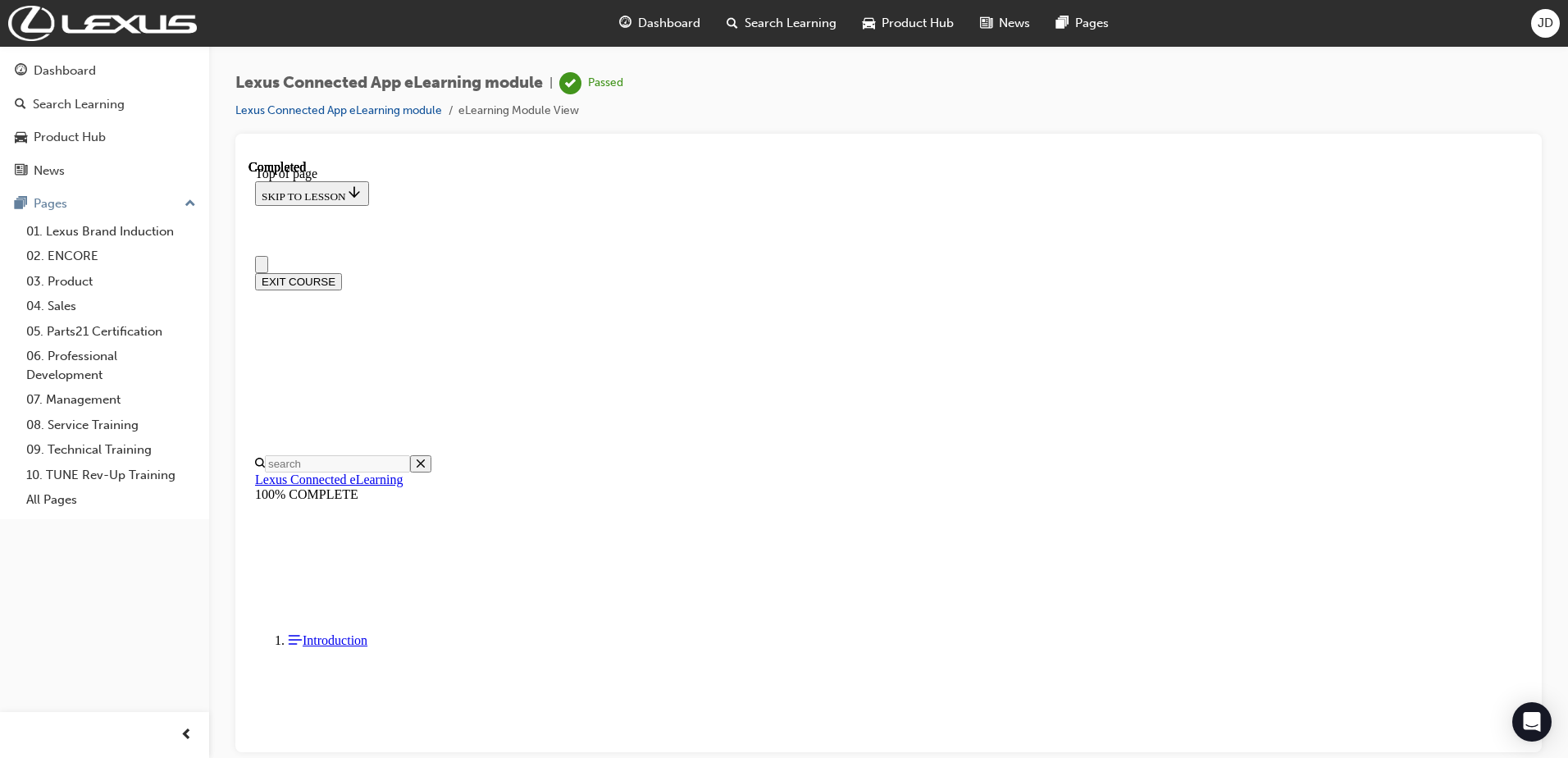
click at [1464, 272] on div "EXIT COURSE" at bounding box center [889, 281] width 1267 height 17
click at [342, 272] on button "EXIT COURSE" at bounding box center [298, 281] width 86 height 17
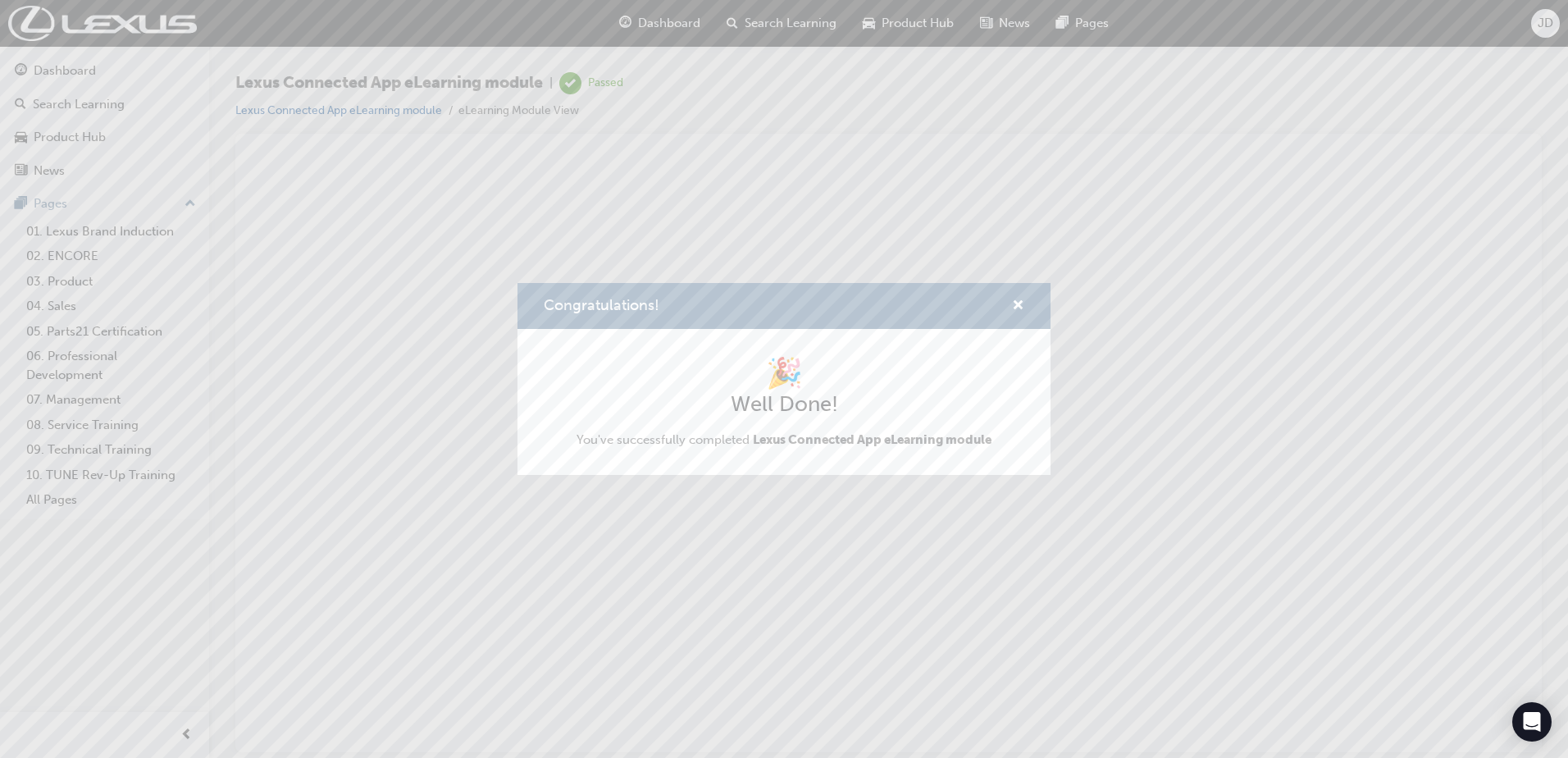
click at [1029, 300] on div "Congratulations!" at bounding box center [784, 306] width 533 height 47
click at [1017, 303] on span "cross-icon" at bounding box center [1018, 306] width 13 height 15
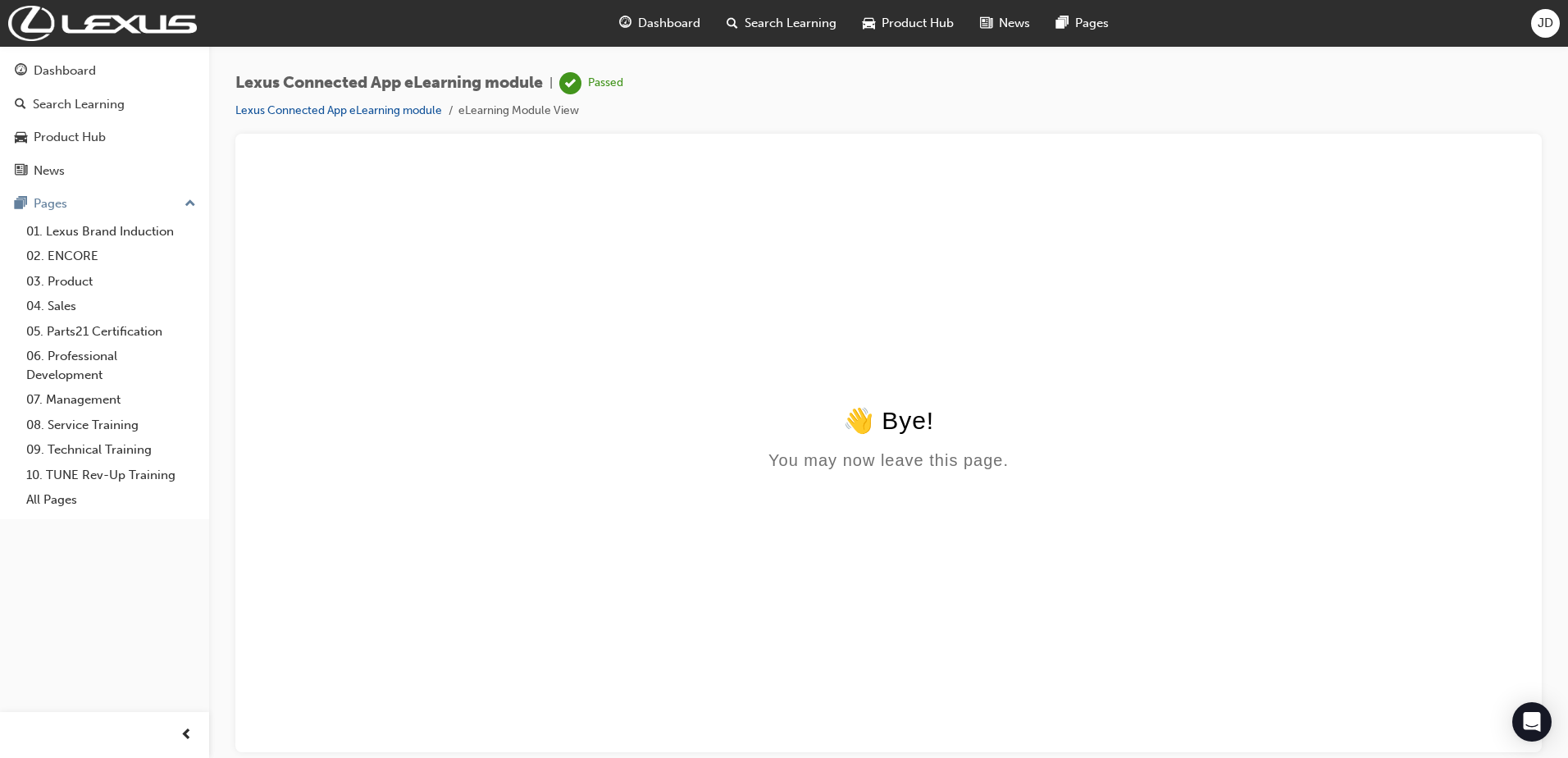
drag, startPoint x: 362, startPoint y: 83, endPoint x: 359, endPoint y: 101, distance: 18.2
click at [360, 86] on span "Lexus Connected App eLearning module" at bounding box center [389, 83] width 308 height 18
click at [684, 22] on span "Dashboard" at bounding box center [669, 22] width 62 height 18
